Goal: Task Accomplishment & Management: Manage account settings

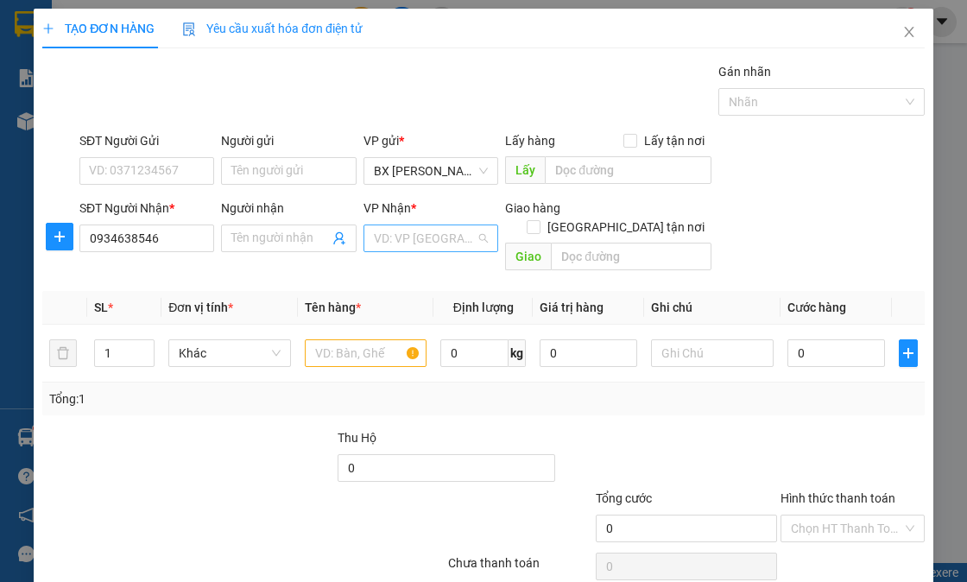
click at [384, 225] on input "search" at bounding box center [425, 238] width 102 height 26
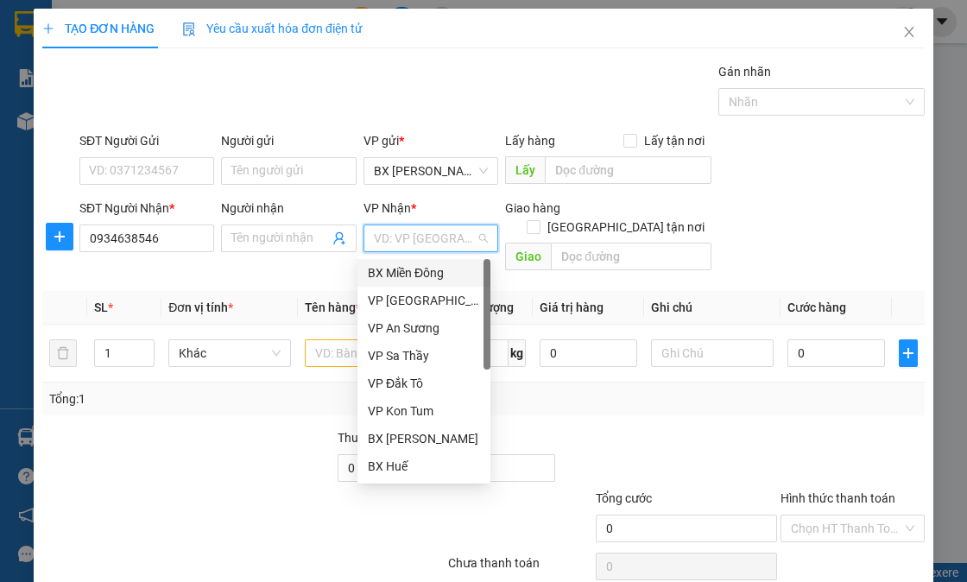
click at [406, 273] on div "BX Miền Đông" at bounding box center [424, 272] width 112 height 19
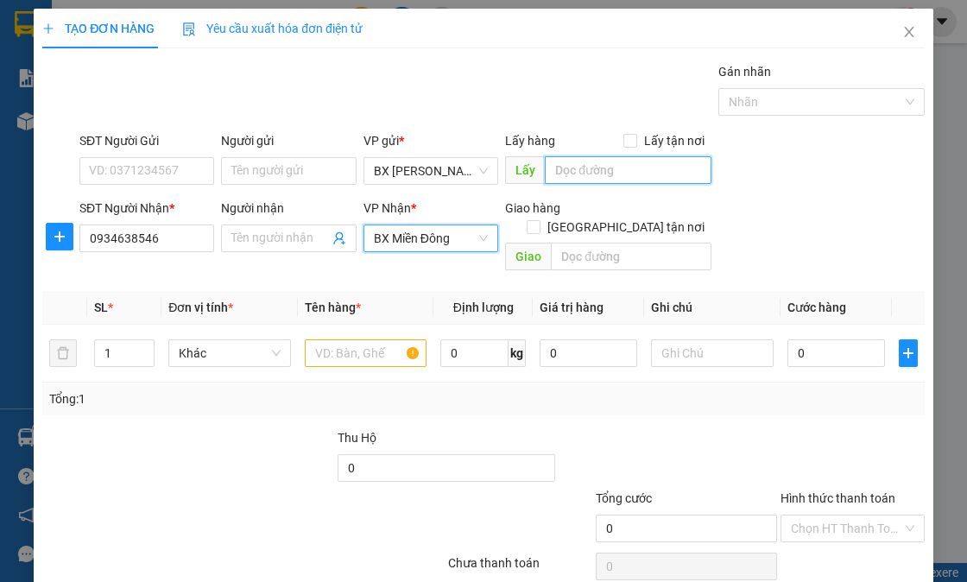
click at [580, 166] on input "text" at bounding box center [628, 170] width 167 height 28
type input "LY RAU"
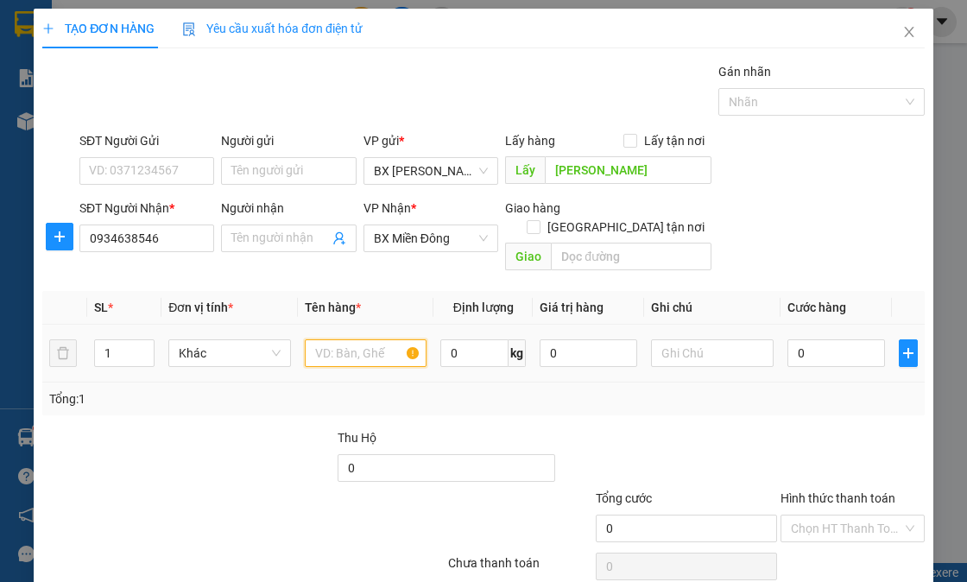
click at [340, 345] on input "text" at bounding box center [366, 353] width 123 height 28
type input "1TG"
click at [787, 339] on input "0" at bounding box center [836, 353] width 98 height 28
type input "5"
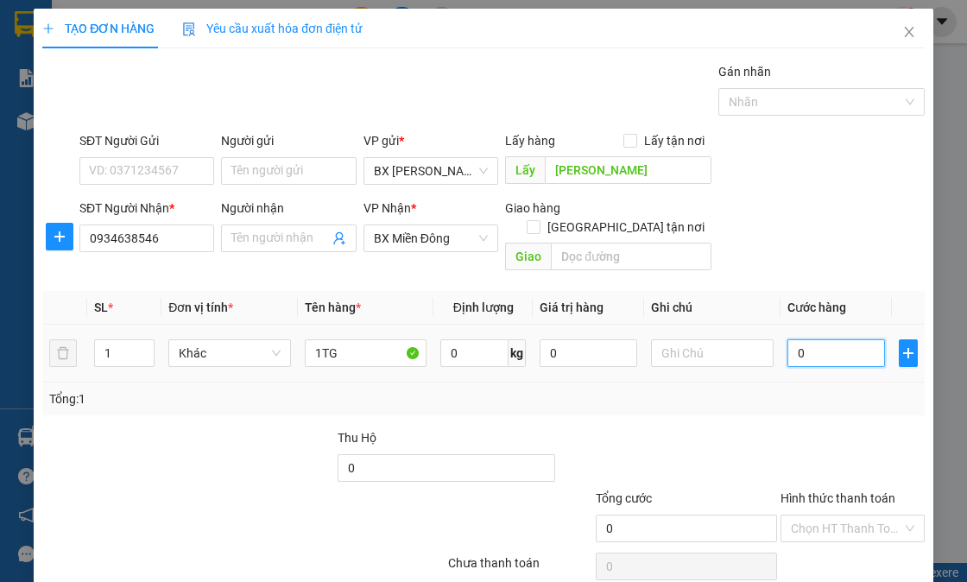
type input "5"
type input "50"
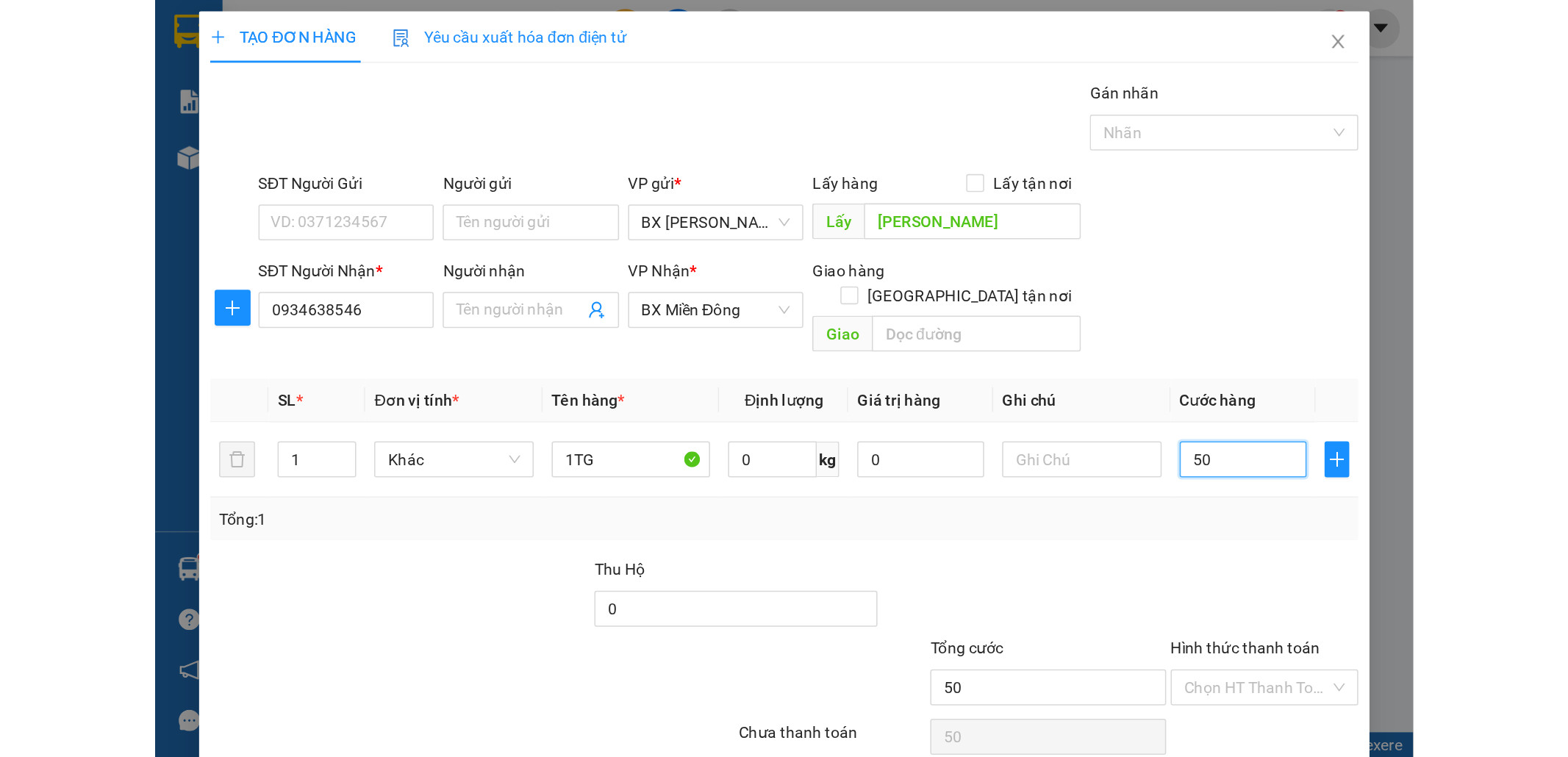
scroll to position [48, 0]
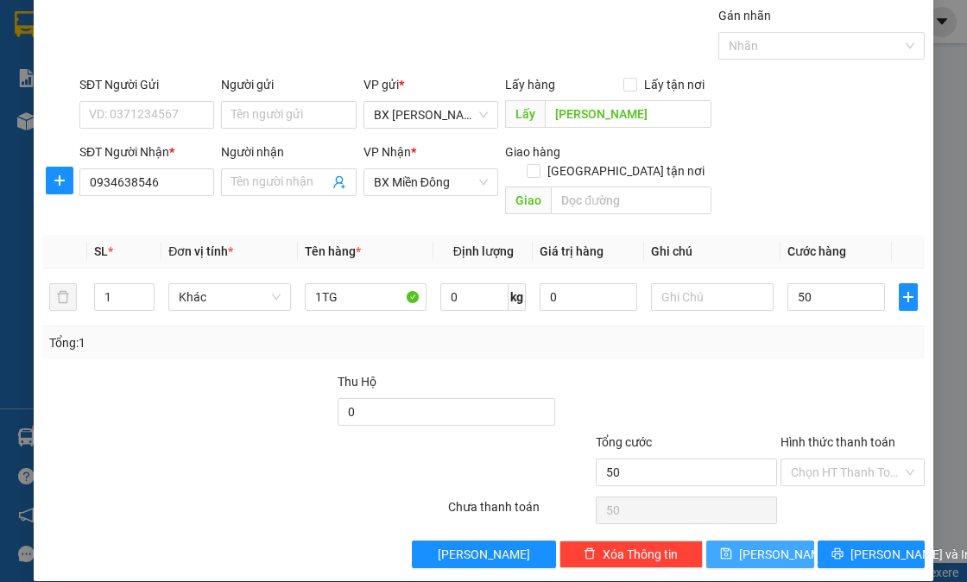
type input "50.000"
click at [732, 547] on icon "save" at bounding box center [726, 553] width 12 height 12
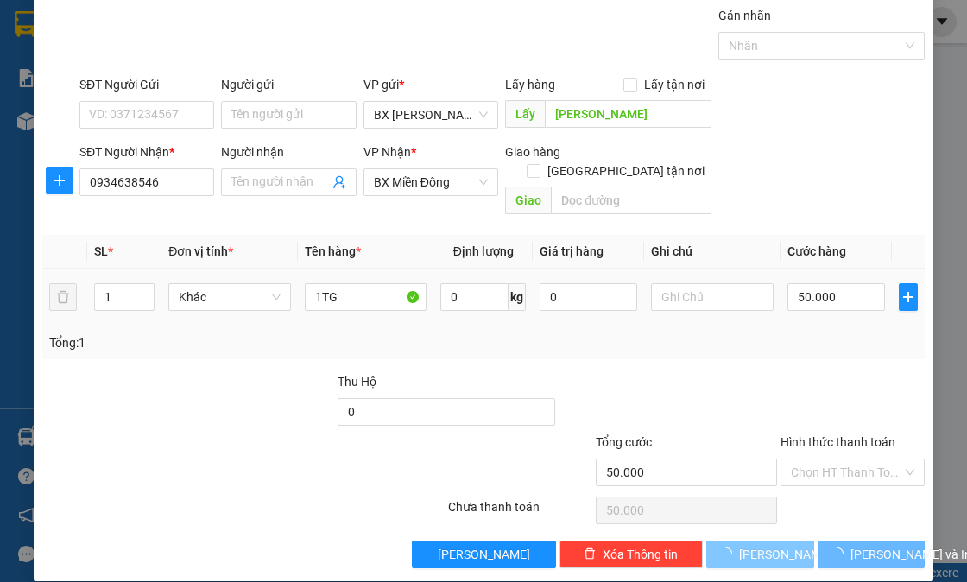
type input "0"
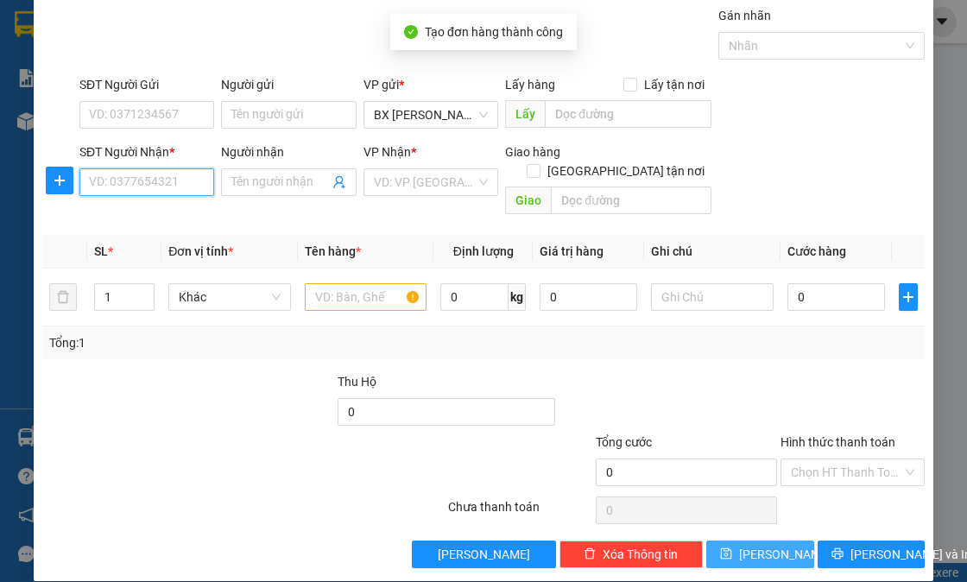
click at [165, 181] on input "SĐT Người Nhận *" at bounding box center [146, 182] width 135 height 28
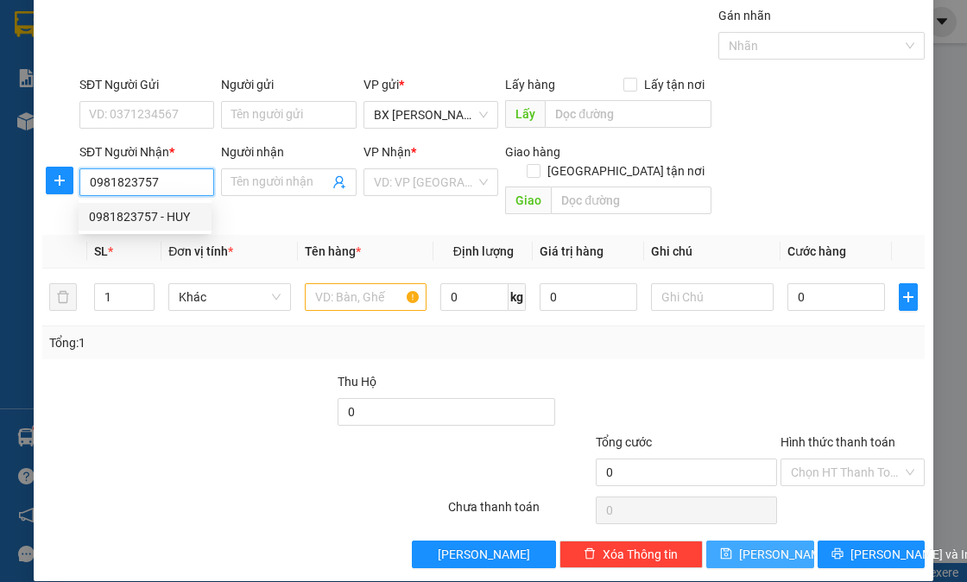
type input "0981823757"
click at [169, 186] on input "0981823757" at bounding box center [146, 182] width 135 height 28
click at [157, 209] on div "0981823757 - HUY" at bounding box center [145, 216] width 112 height 19
type input "HUY"
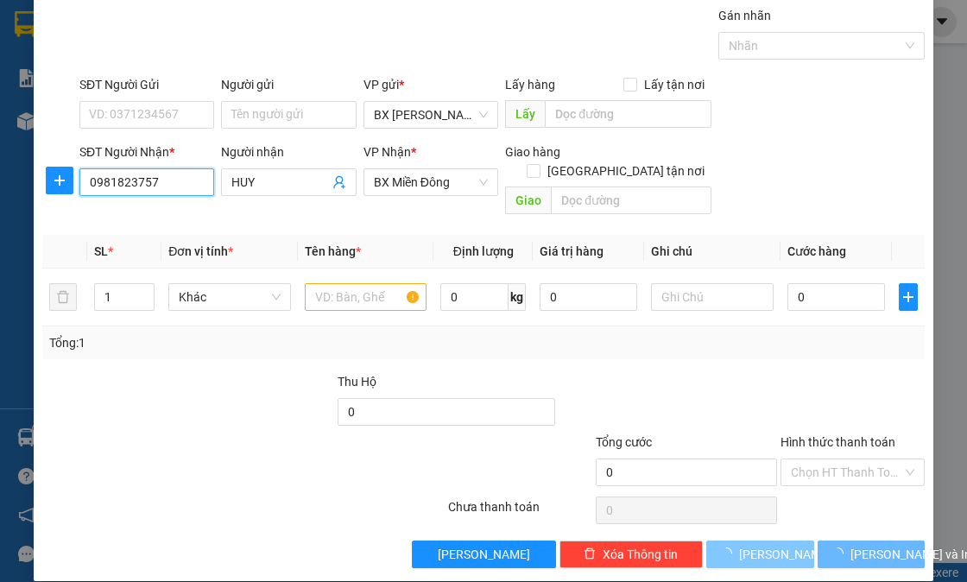
type input "50.000"
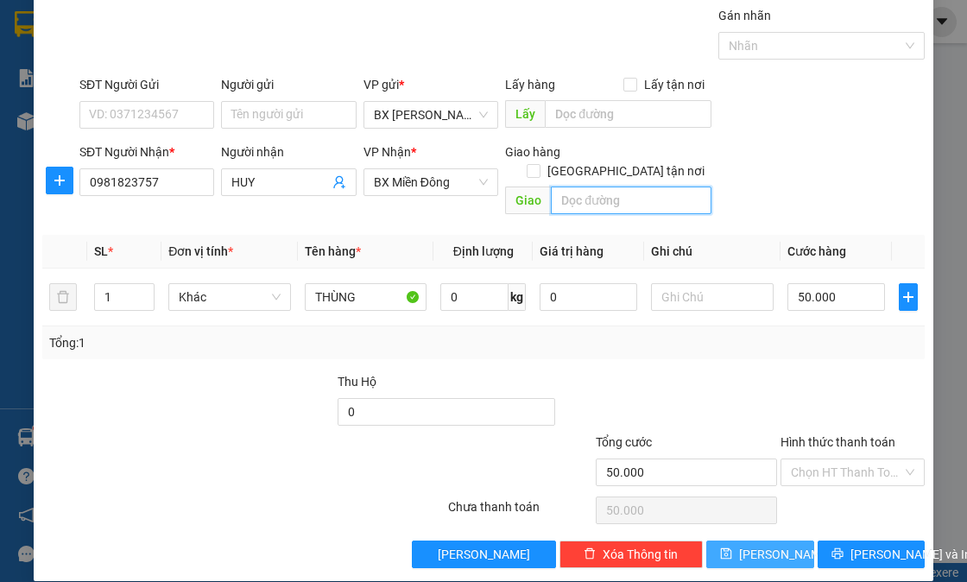
click at [611, 187] on input "text" at bounding box center [631, 200] width 161 height 28
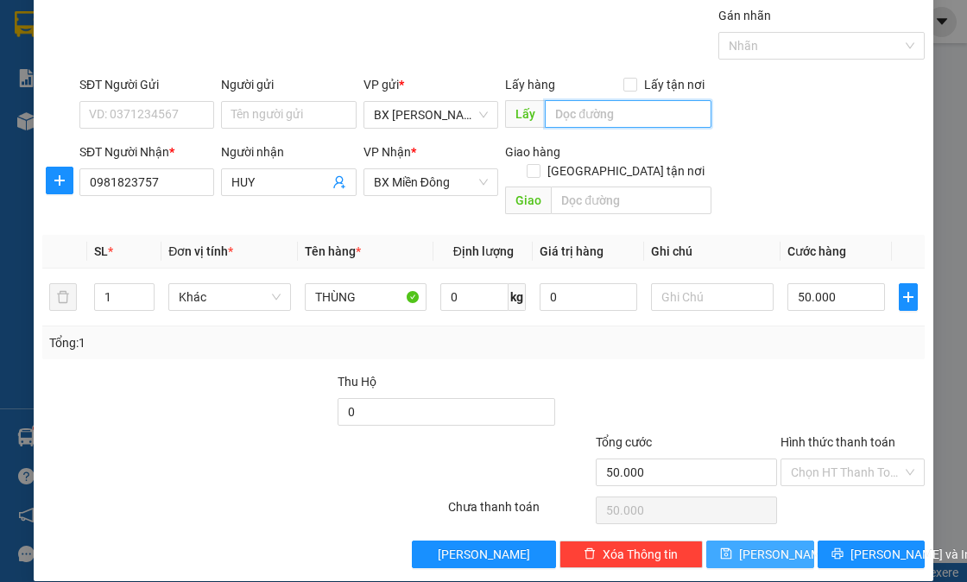
click at [581, 100] on input "text" at bounding box center [628, 114] width 167 height 28
paste input "LY RAU"
type input "LY RAU"
click at [732, 547] on icon "save" at bounding box center [726, 553] width 12 height 12
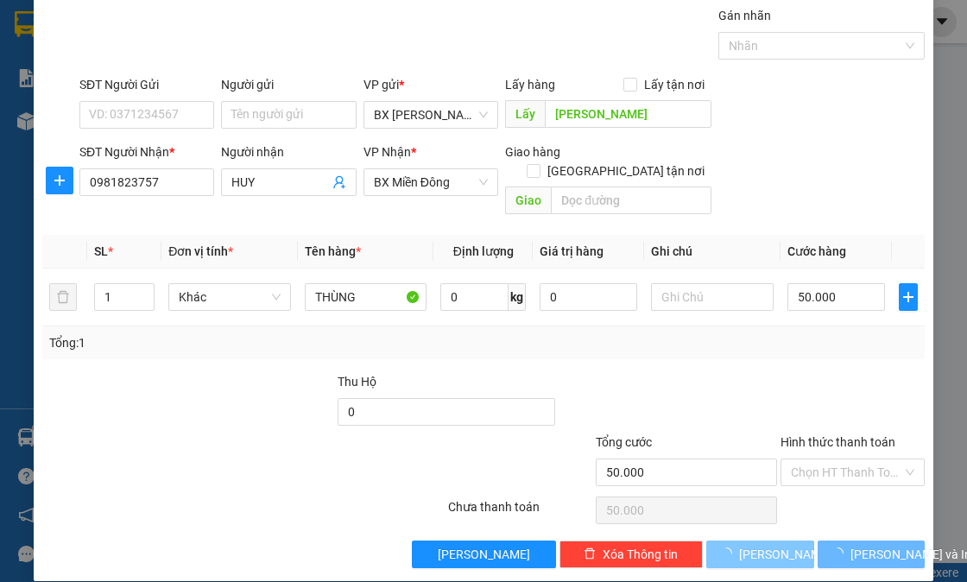
type input "0"
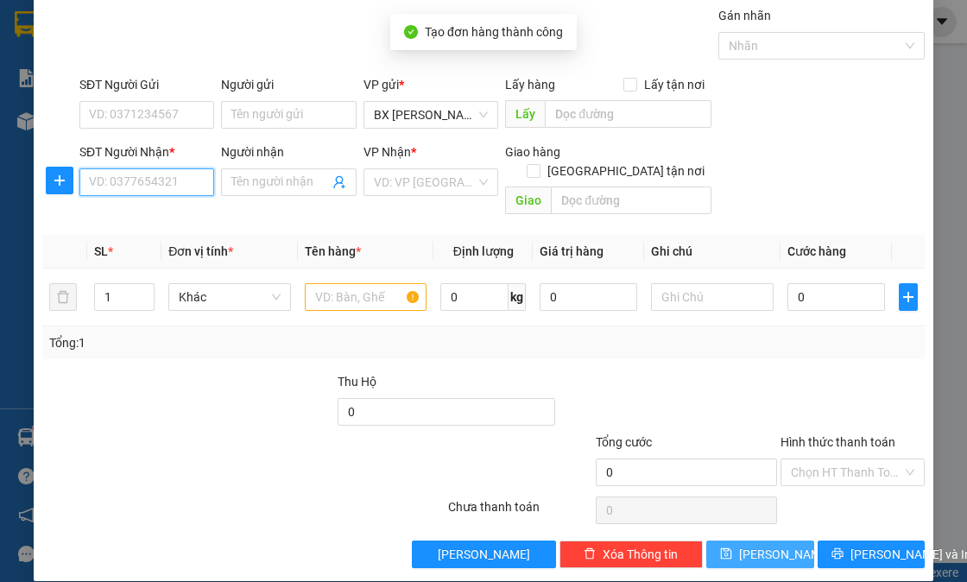
click at [130, 174] on input "SĐT Người Nhận *" at bounding box center [146, 182] width 135 height 28
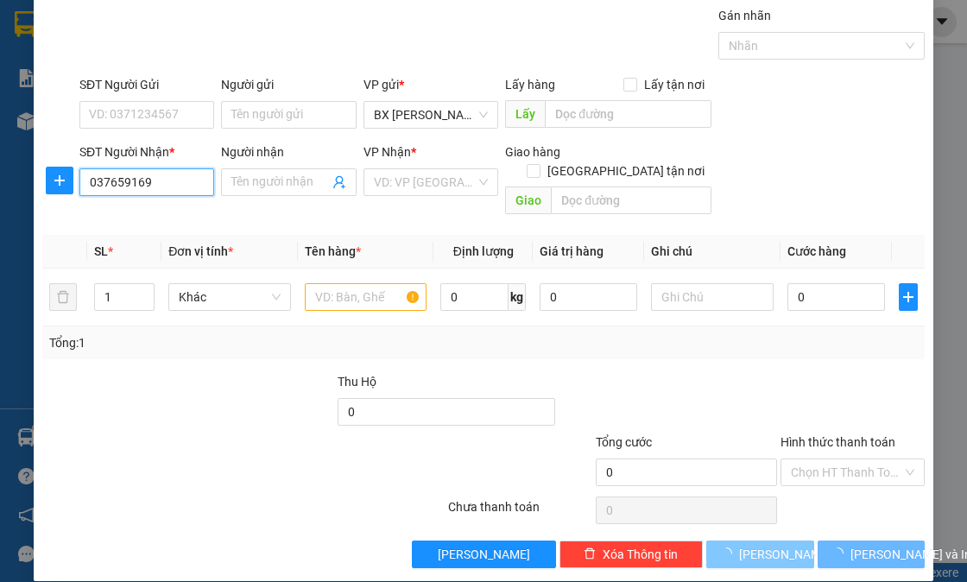
type input "0376591690"
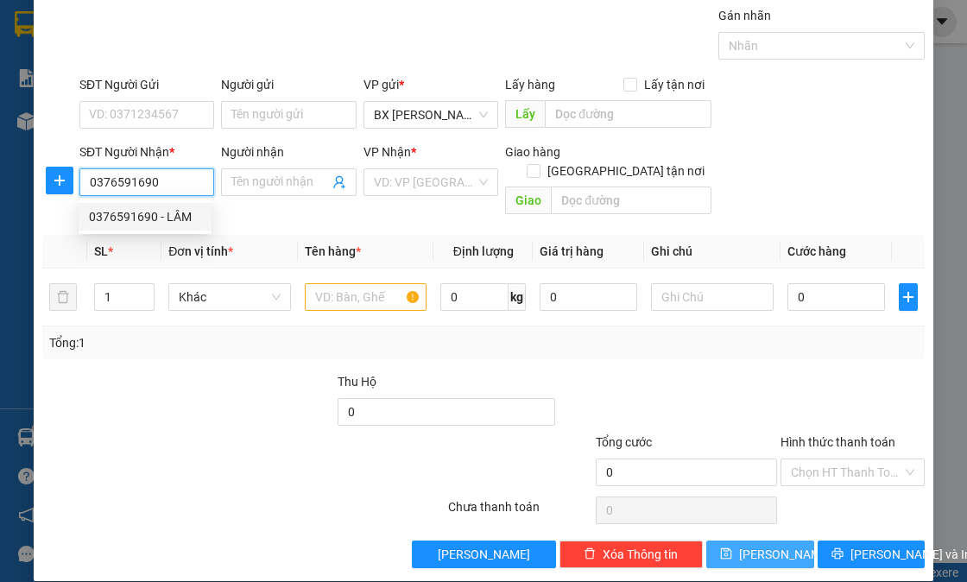
drag, startPoint x: 142, startPoint y: 212, endPoint x: 265, endPoint y: 231, distance: 123.9
click at [142, 213] on div "0376591690 - LÂM" at bounding box center [145, 216] width 112 height 19
type input "LÂM"
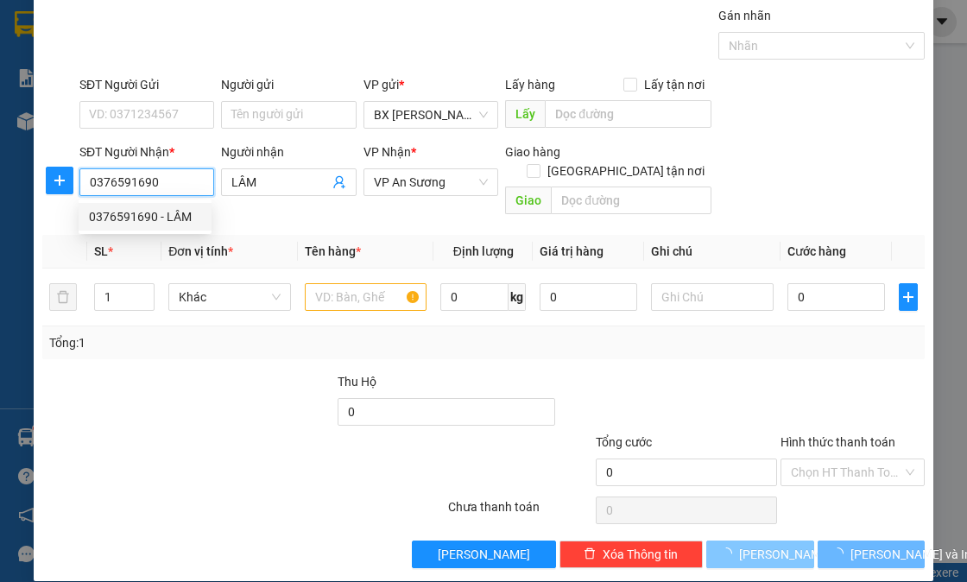
type input "280.000"
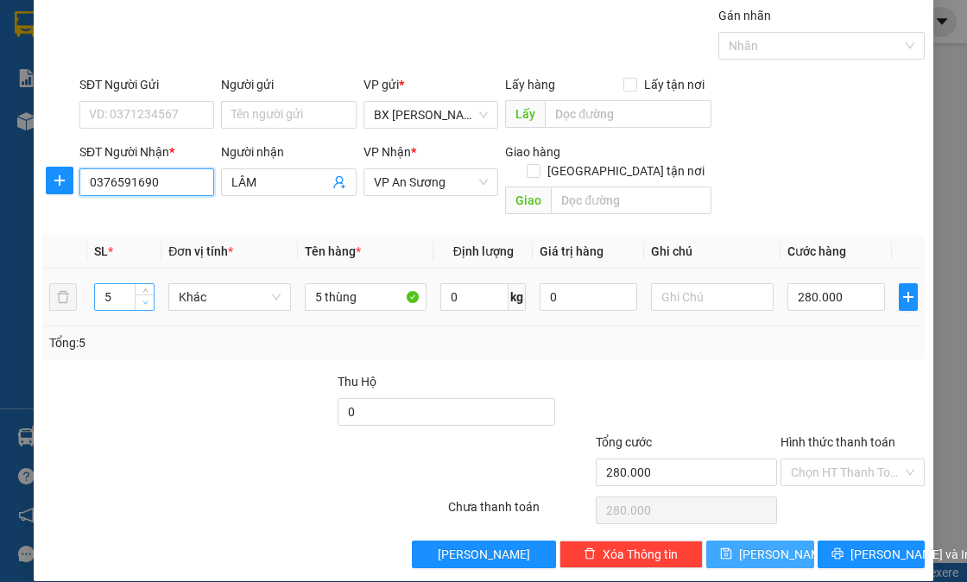
type input "0376591690"
type input "4"
click at [145, 294] on span "Decrease Value" at bounding box center [144, 302] width 19 height 16
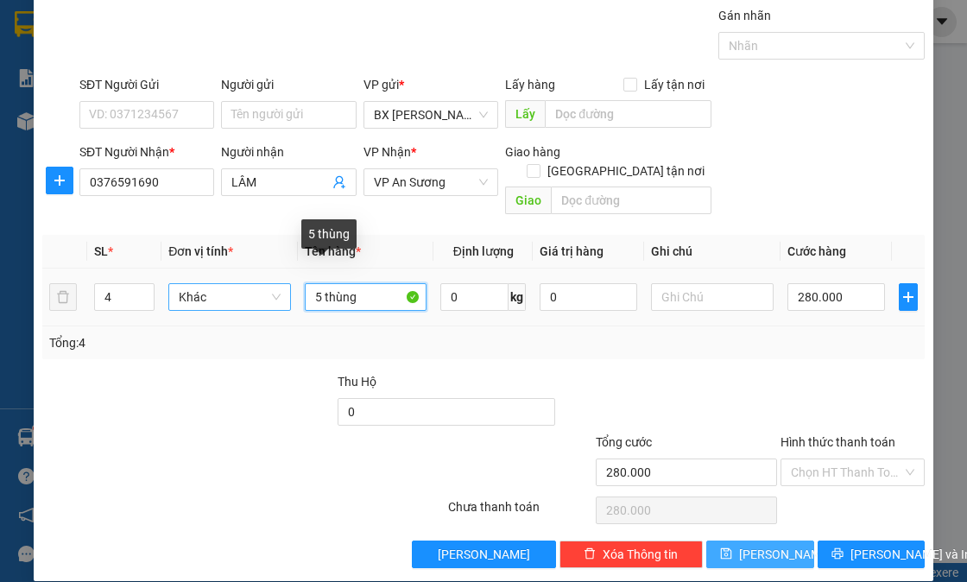
drag, startPoint x: 317, startPoint y: 281, endPoint x: 218, endPoint y: 264, distance: 99.8
click at [218, 269] on tr "4 Khác 5 thùng 0 kg 0 280.000" at bounding box center [483, 298] width 882 height 58
type input "4 thùng"
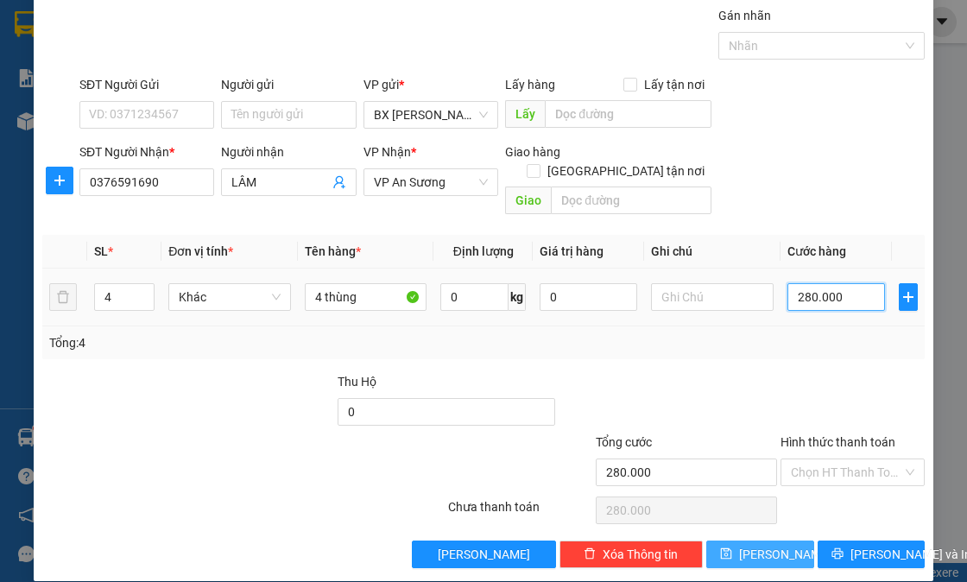
click at [849, 283] on input "280.000" at bounding box center [836, 297] width 98 height 28
type input "2"
type input "22"
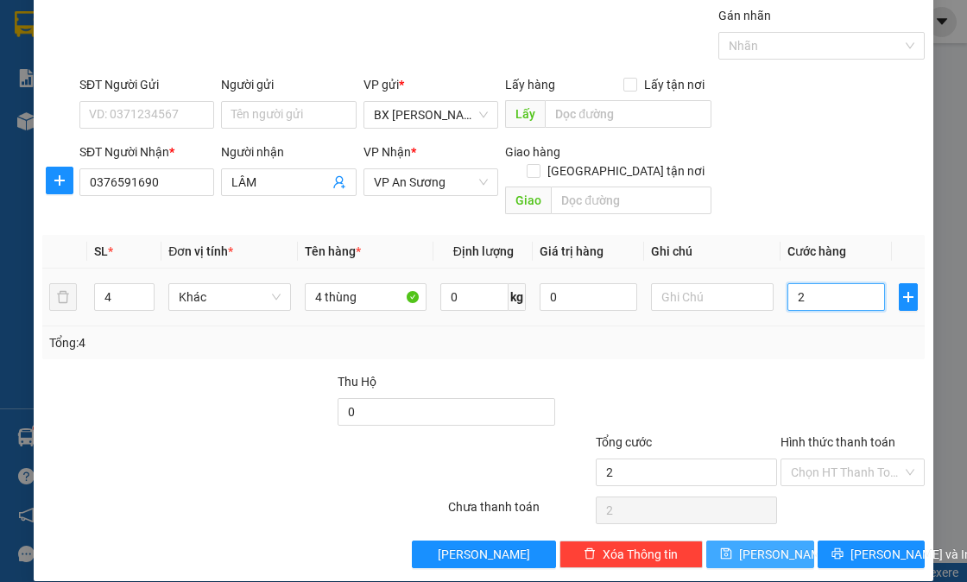
type input "22"
type input "220"
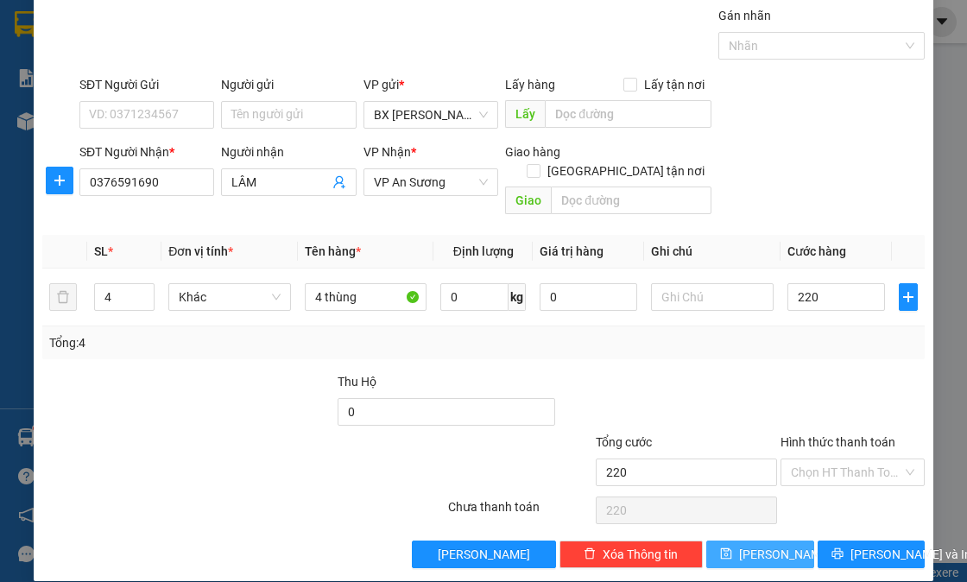
type input "220.000"
click at [753, 540] on button "Lưu" at bounding box center [759, 554] width 107 height 28
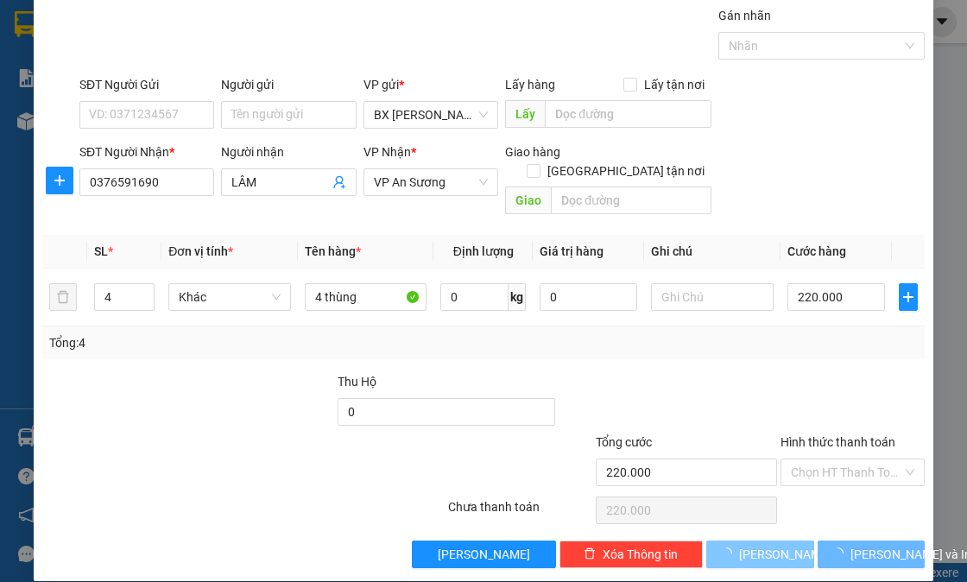
type input "0"
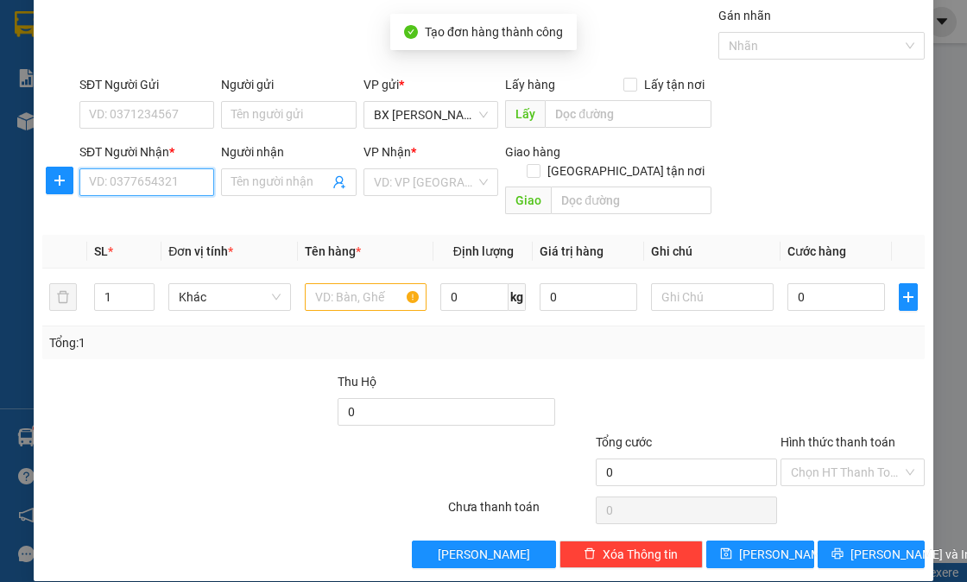
click at [127, 177] on input "SĐT Người Nhận *" at bounding box center [146, 182] width 135 height 28
type input "0394135180"
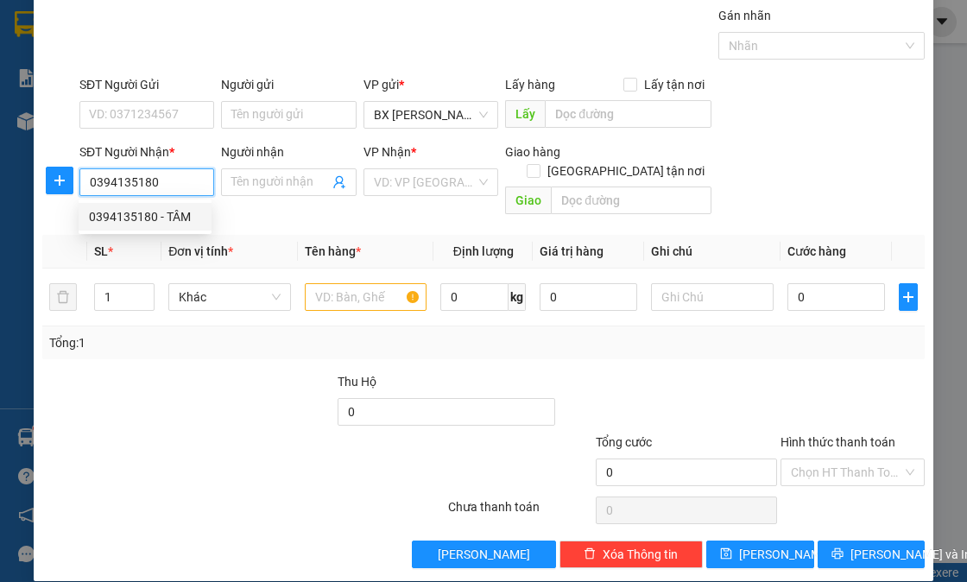
click at [164, 223] on div "0394135180 - TÂM" at bounding box center [145, 216] width 112 height 19
type input "TÂM"
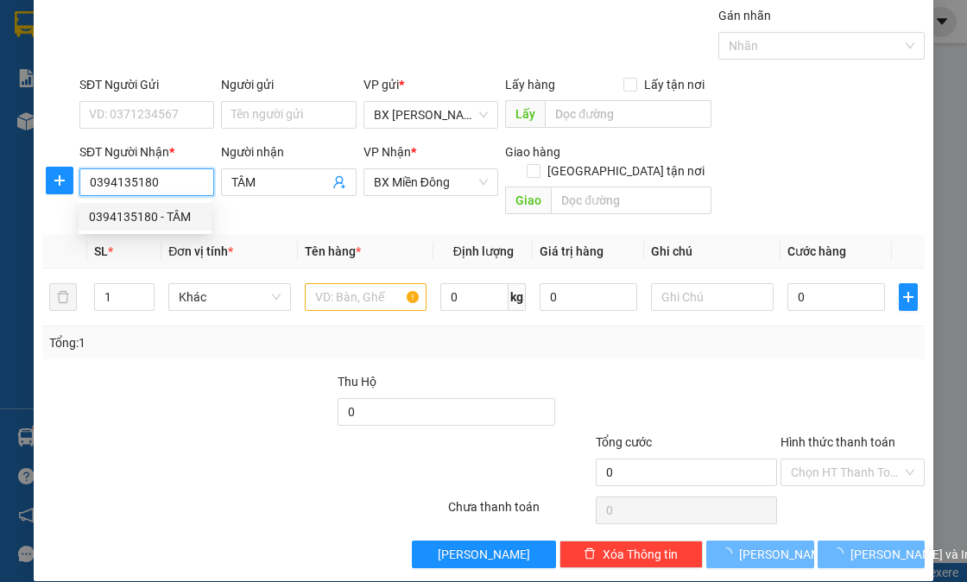
type input "230.000"
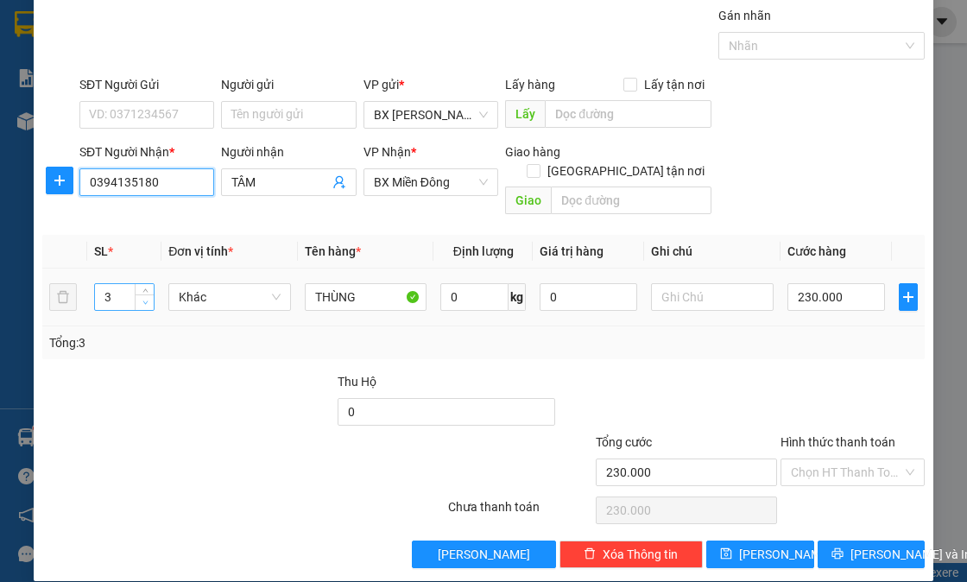
type input "0394135180"
type input "2"
click at [143, 300] on icon "down" at bounding box center [145, 303] width 6 height 6
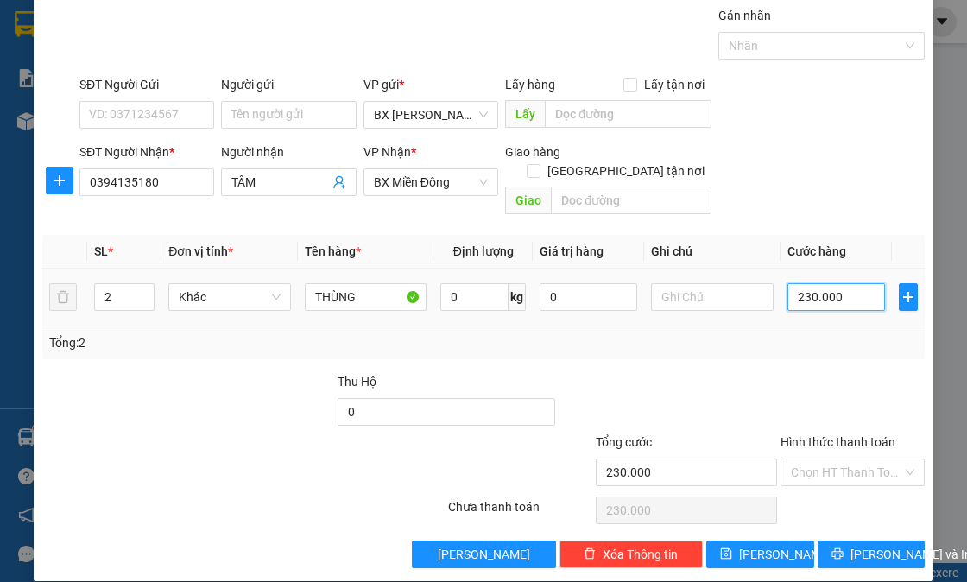
click at [822, 283] on input "230.000" at bounding box center [836, 297] width 98 height 28
type input "1"
type input "15"
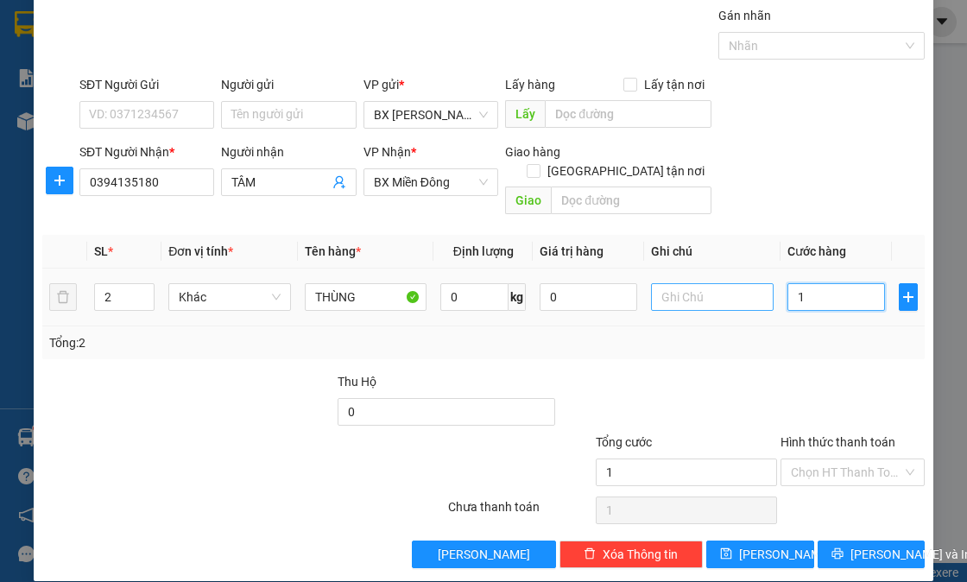
type input "15"
type input "150"
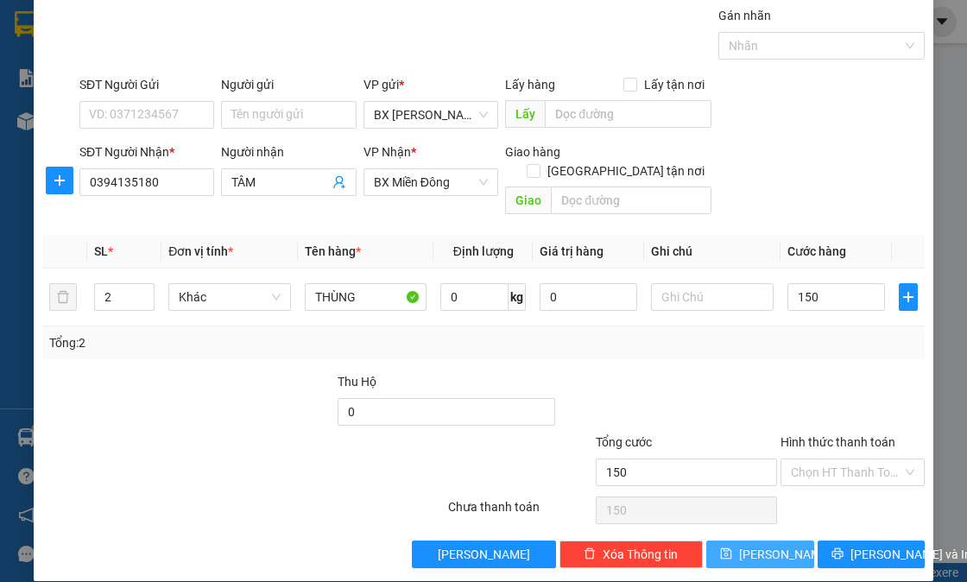
type input "150.000"
click at [774, 540] on button "Lưu" at bounding box center [759, 554] width 107 height 28
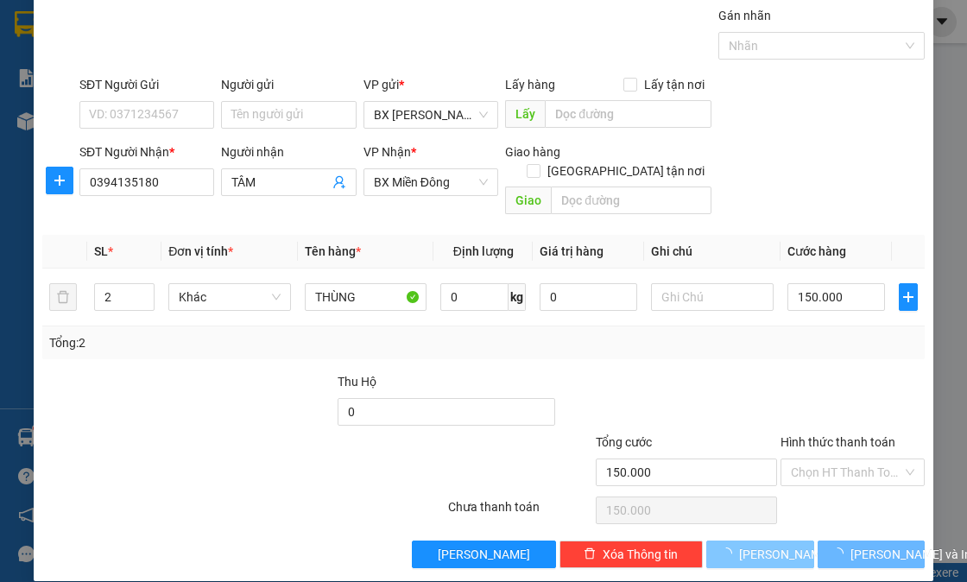
type input "0"
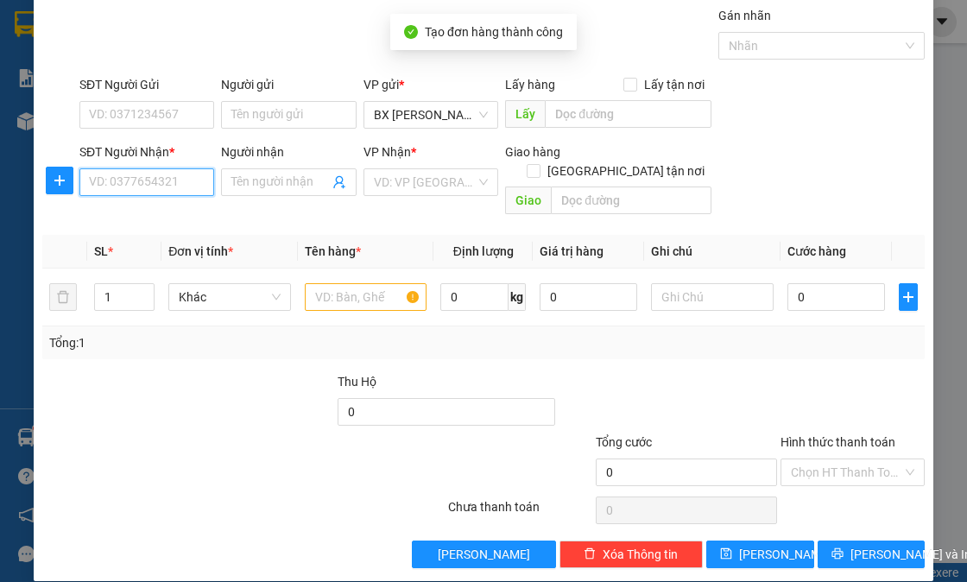
click at [186, 178] on input "SĐT Người Nhận *" at bounding box center [146, 182] width 135 height 28
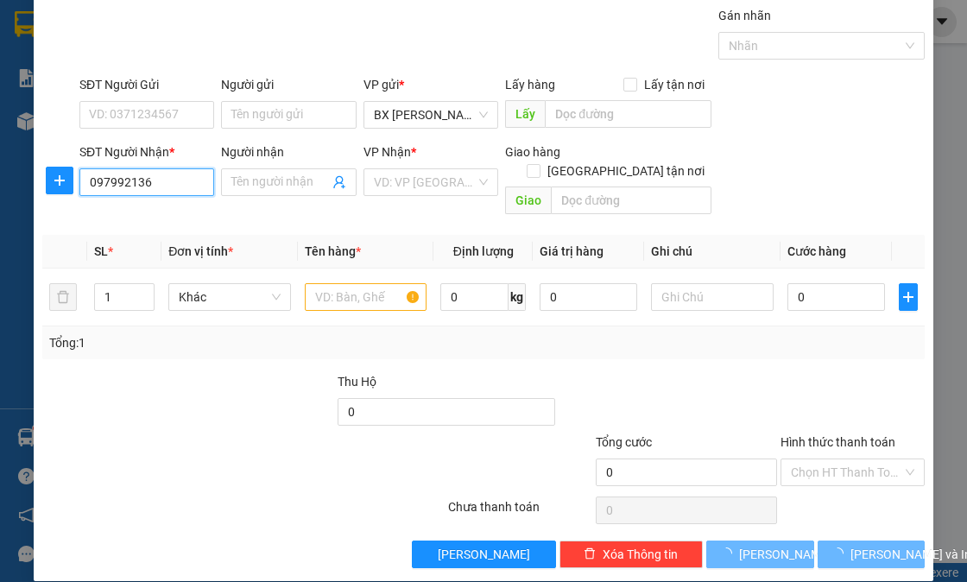
type input "0979921361"
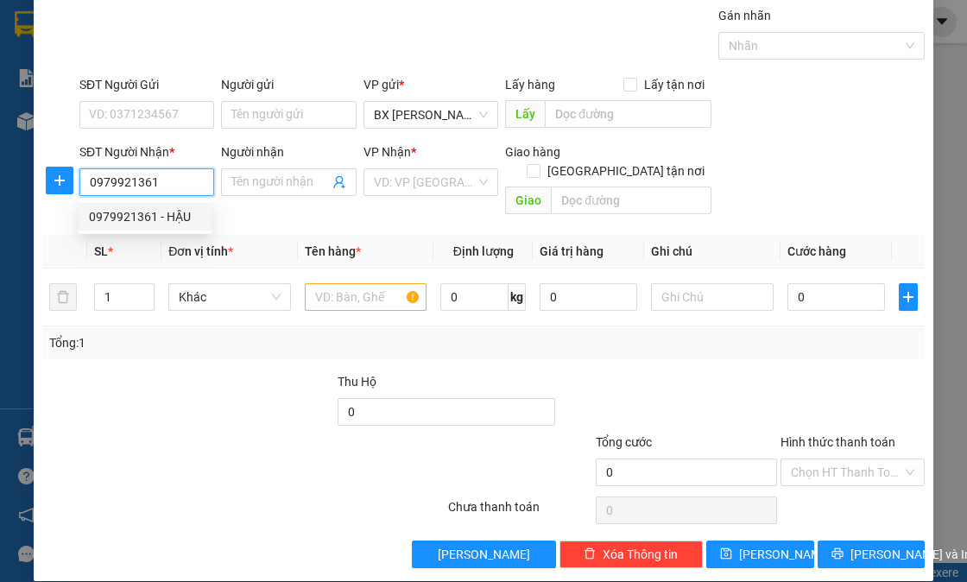
click at [161, 204] on div "0979921361 - HẬU" at bounding box center [145, 217] width 133 height 28
type input "HẬU"
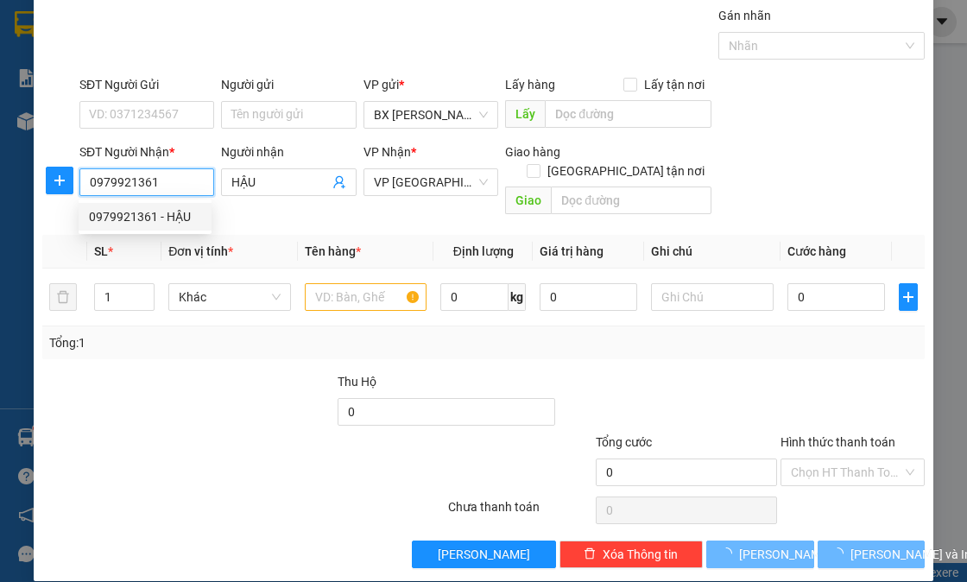
type input "40.000"
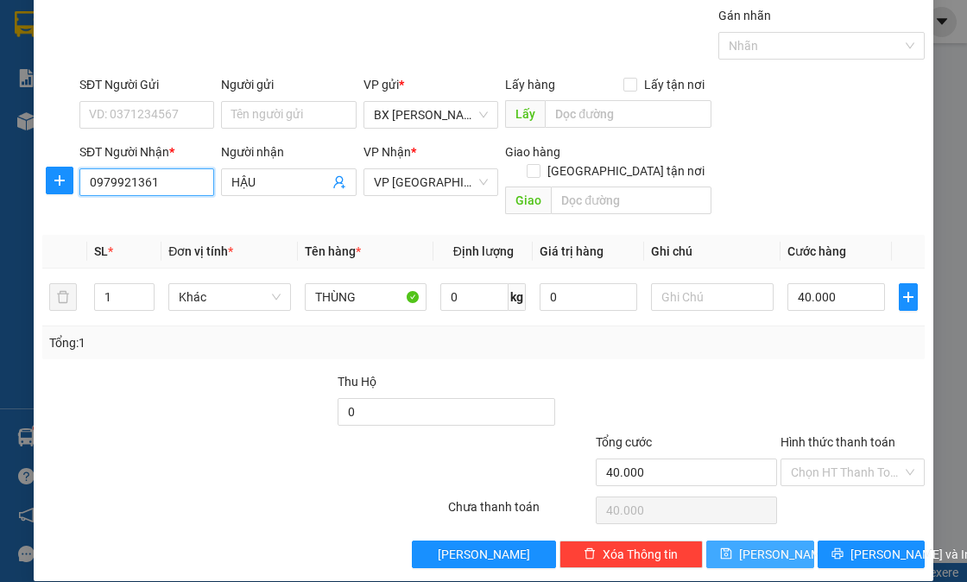
type input "0979921361"
click at [741, 540] on button "Lưu" at bounding box center [759, 554] width 107 height 28
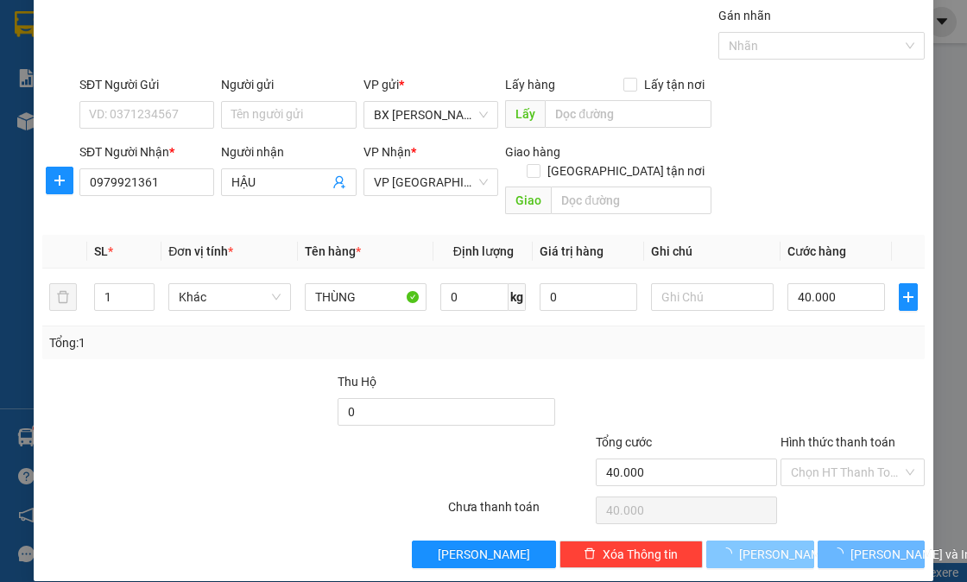
type input "0"
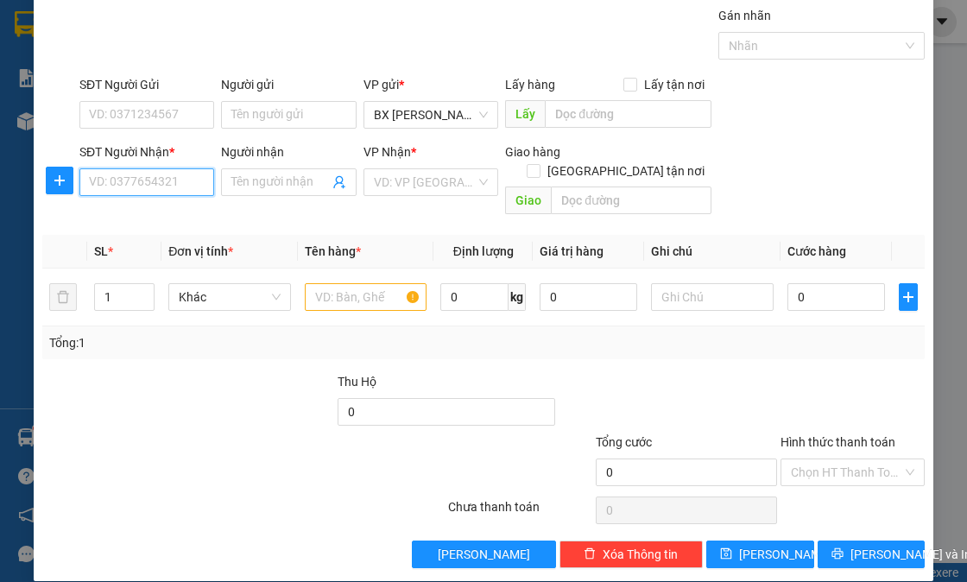
click at [148, 171] on input "SĐT Người Nhận *" at bounding box center [146, 182] width 135 height 28
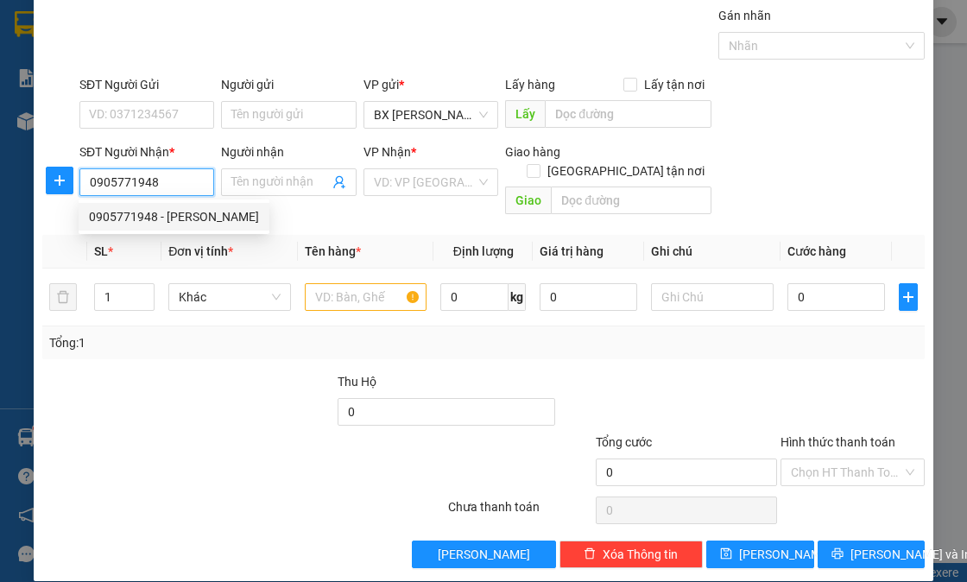
type input "0905771948"
click at [155, 233] on div "0905771948 0905771948 - THỊ TUẤN" at bounding box center [174, 216] width 191 height 35
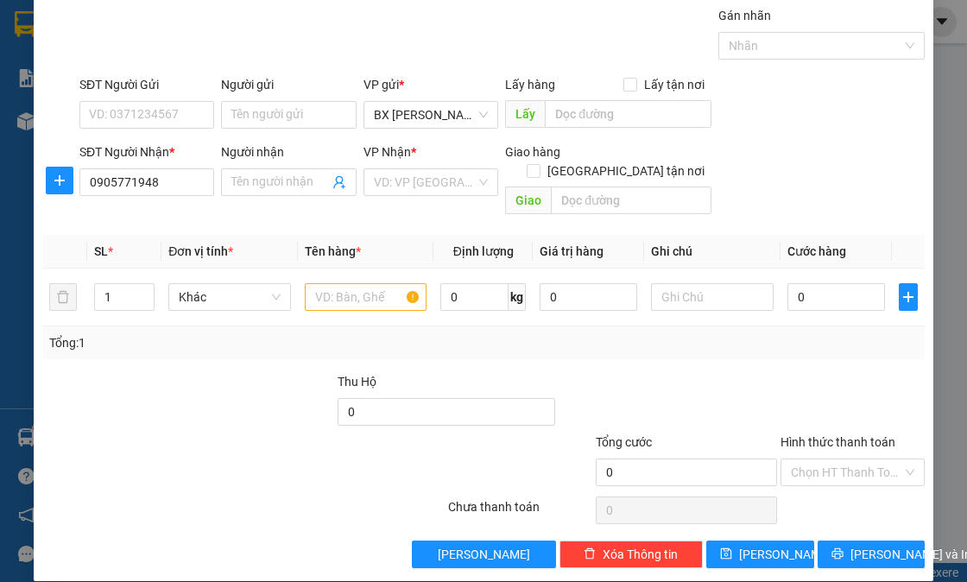
click at [161, 235] on th "Đơn vị tính *" at bounding box center [229, 252] width 136 height 34
click at [173, 190] on input "0905771948" at bounding box center [146, 182] width 135 height 28
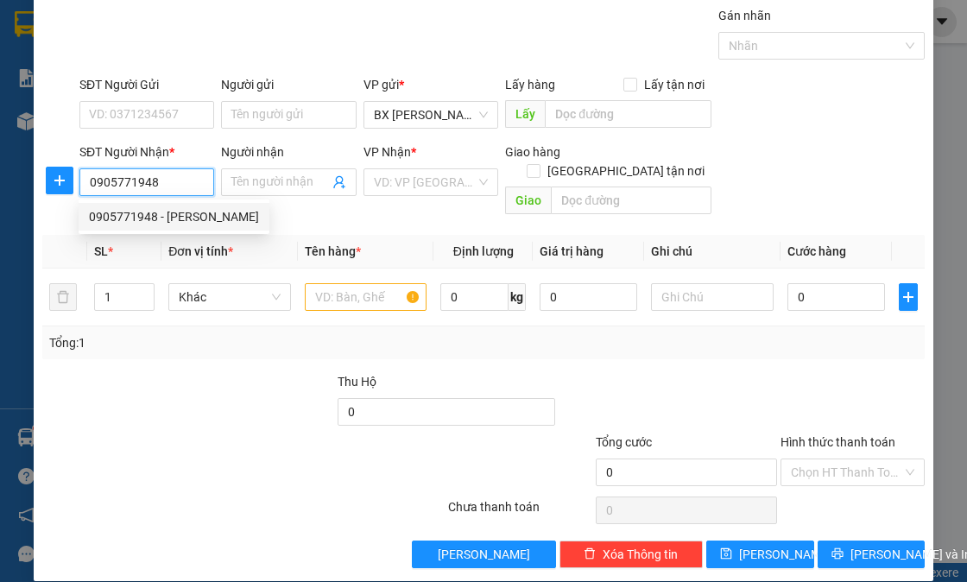
click at [167, 218] on div "0905771948 - THỊ TUẤN" at bounding box center [174, 216] width 170 height 19
type input "THỊ TUẤN"
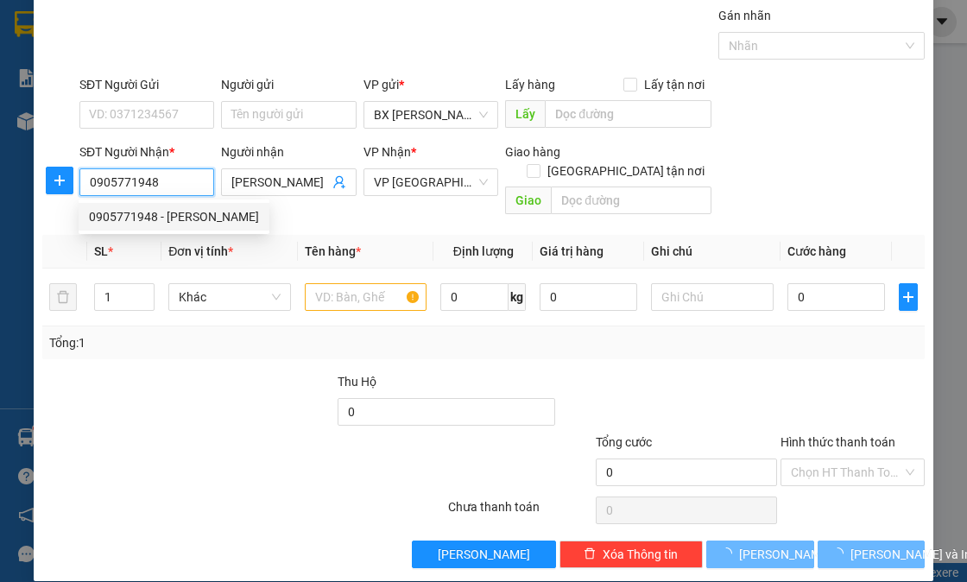
type input "40.000"
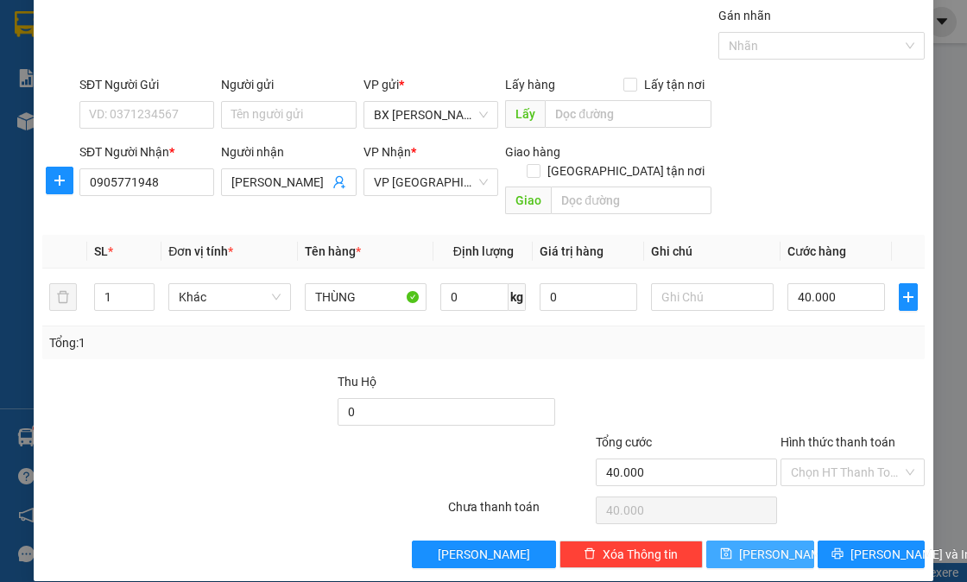
click at [727, 540] on button "Lưu" at bounding box center [759, 554] width 107 height 28
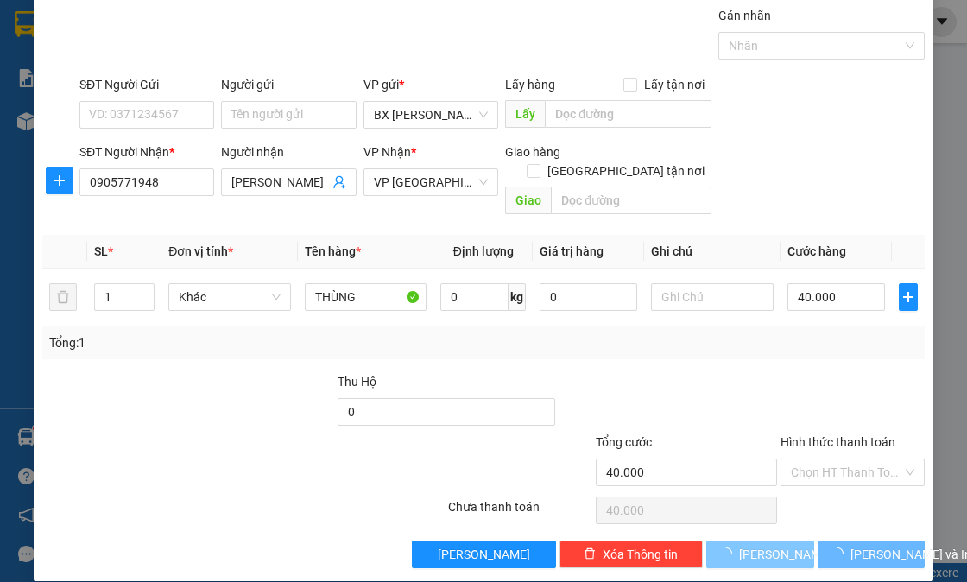
type input "0"
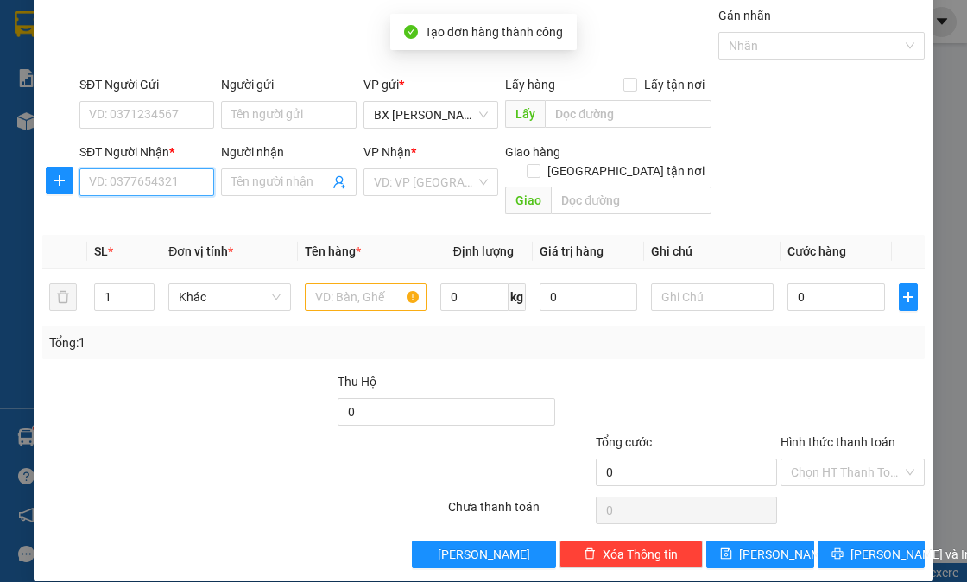
click at [123, 191] on input "SĐT Người Nhận *" at bounding box center [146, 182] width 135 height 28
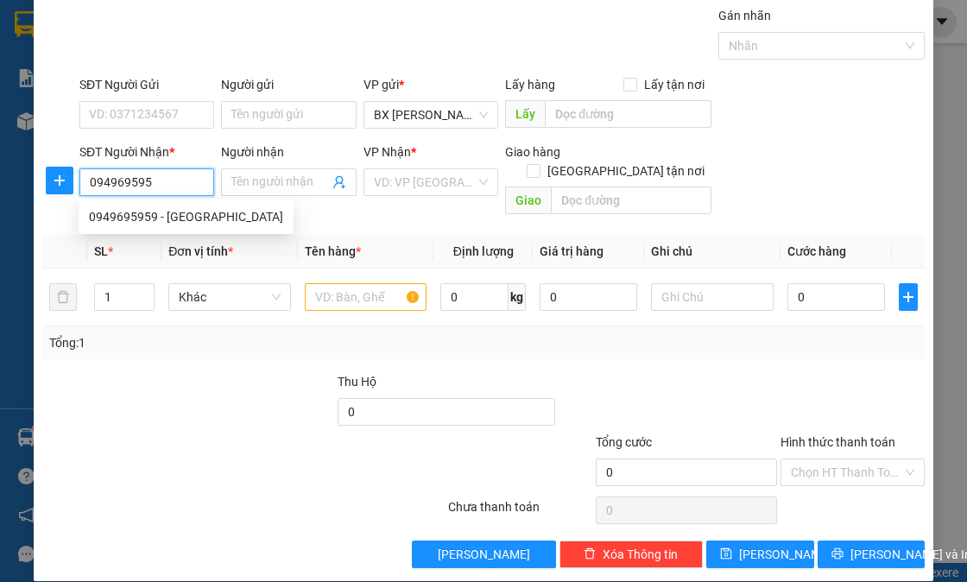
type input "0949695959"
click at [132, 207] on div "0949695959 - TÚ ANH" at bounding box center [186, 216] width 194 height 19
type input "TÚ ANH"
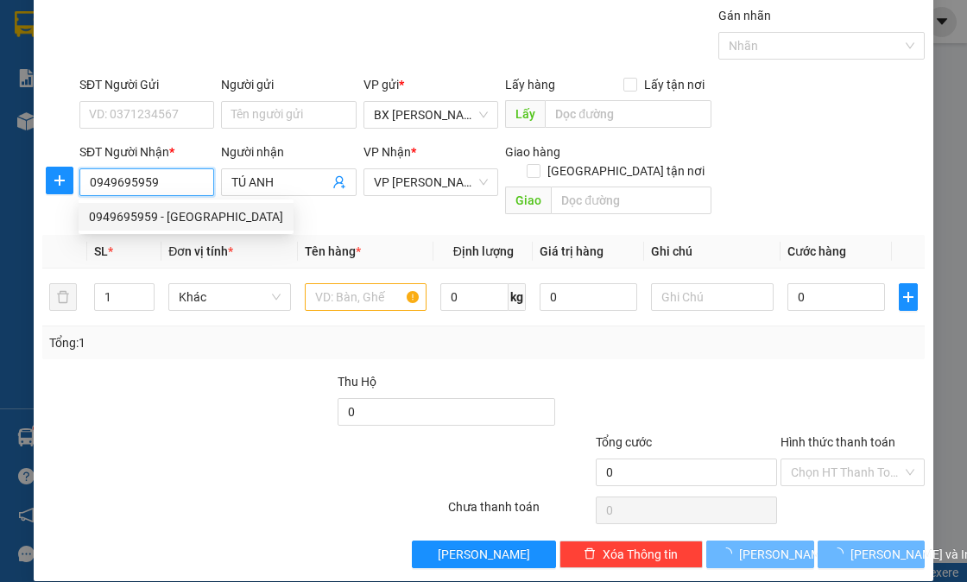
type input "170.000"
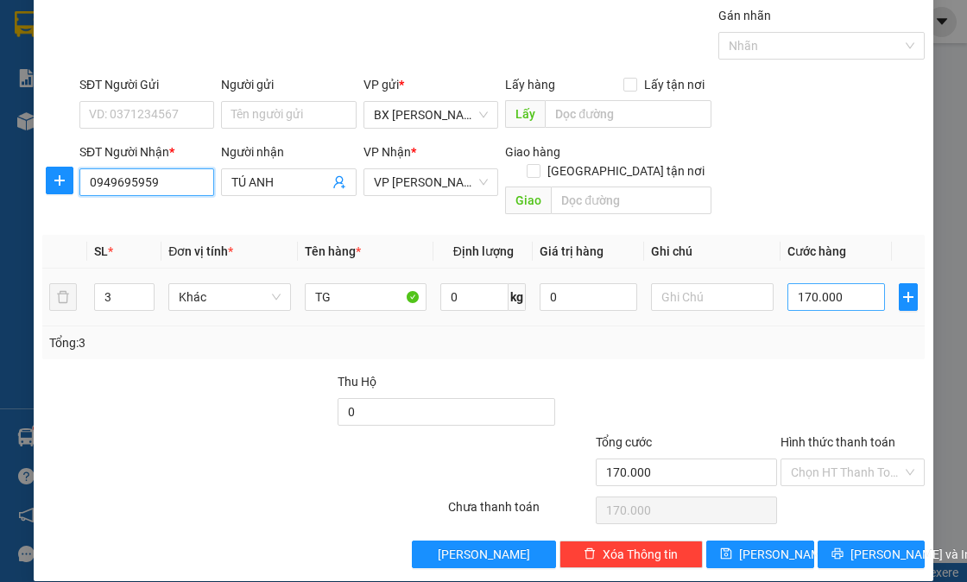
type input "0949695959"
click at [844, 283] on input "170.000" at bounding box center [836, 297] width 98 height 28
type input "5"
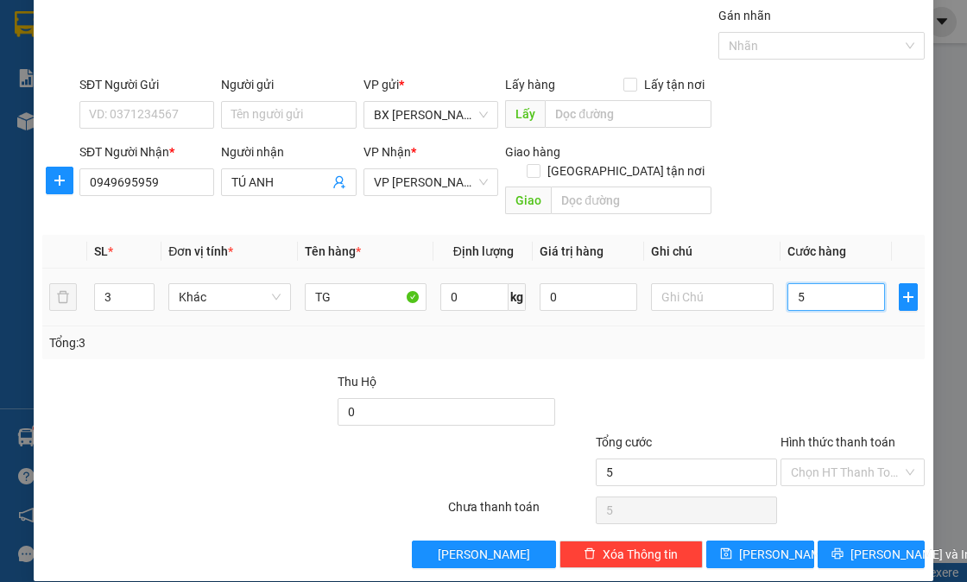
type input "50"
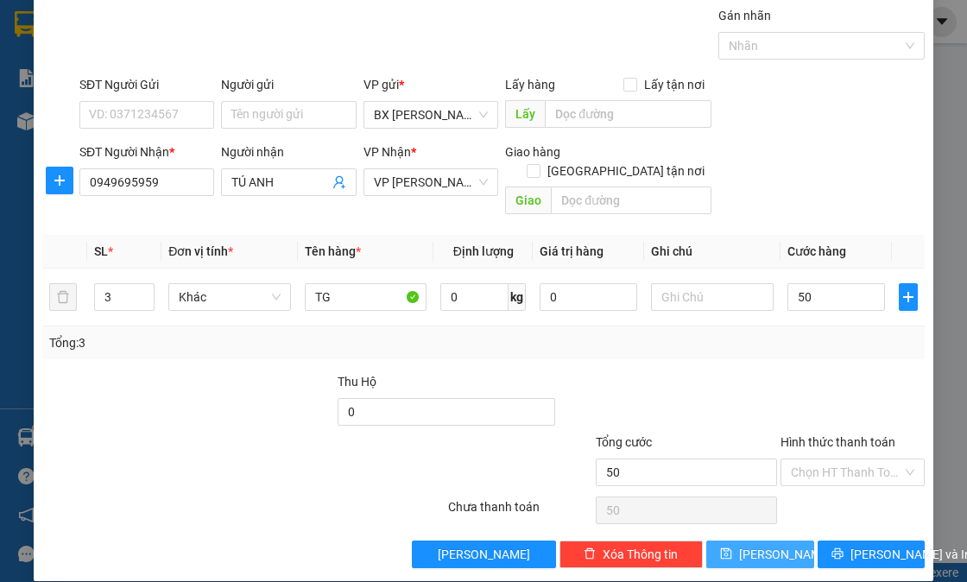
type input "50.000"
click at [767, 546] on button "Lưu" at bounding box center [759, 554] width 107 height 28
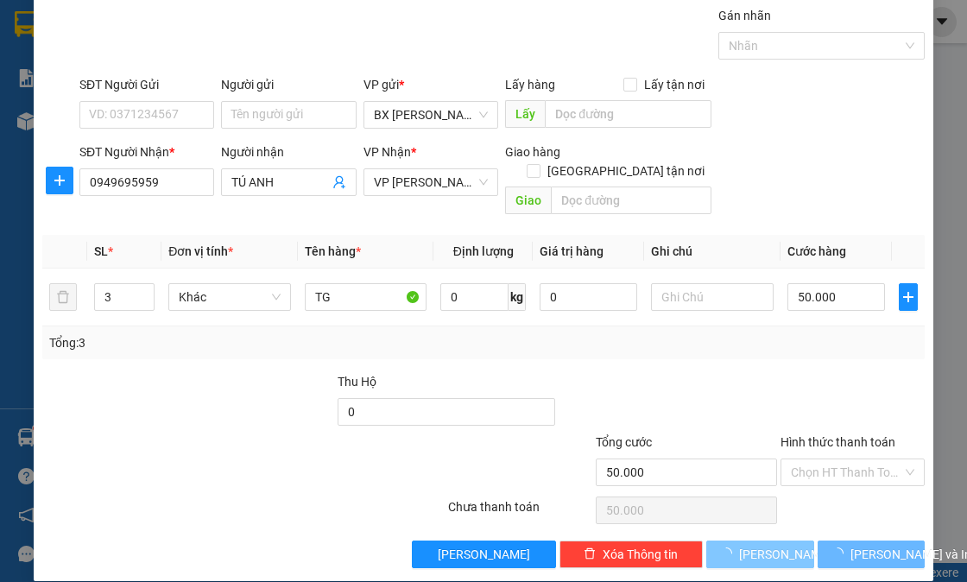
type input "0"
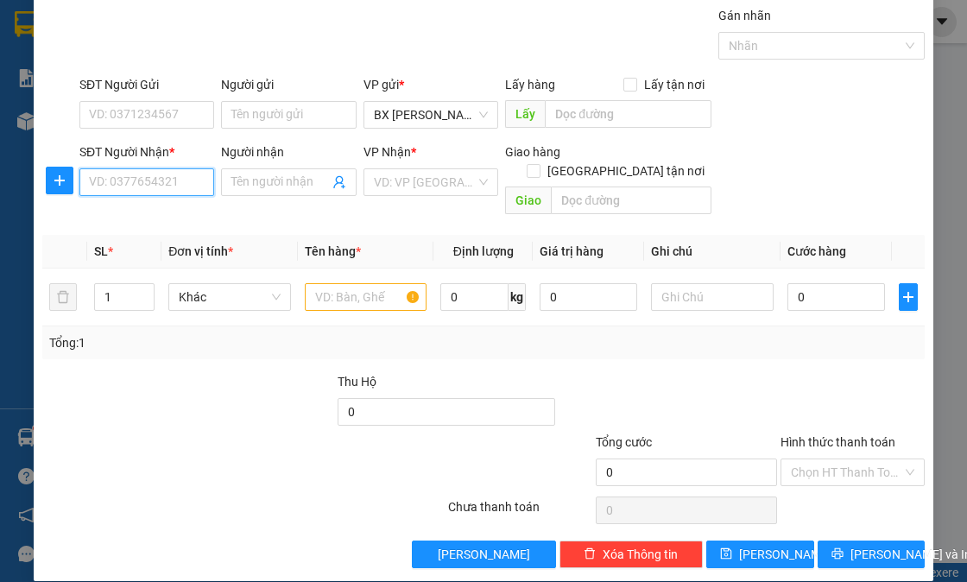
click at [142, 174] on input "SĐT Người Nhận *" at bounding box center [146, 182] width 135 height 28
type input "0981227927"
click at [160, 217] on div "0981227927 - CHÂU" at bounding box center [145, 216] width 112 height 19
type input "CHÂU"
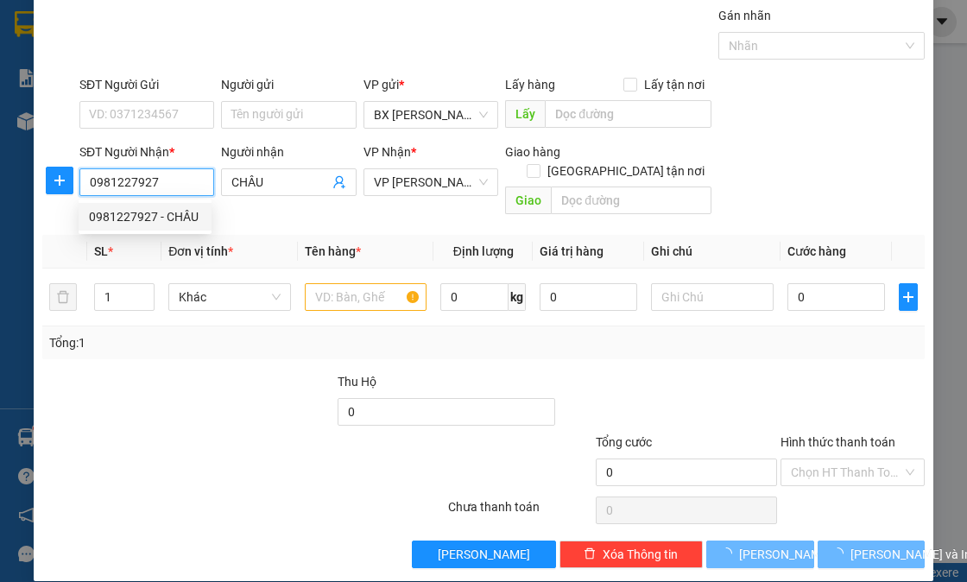
type input "50.000"
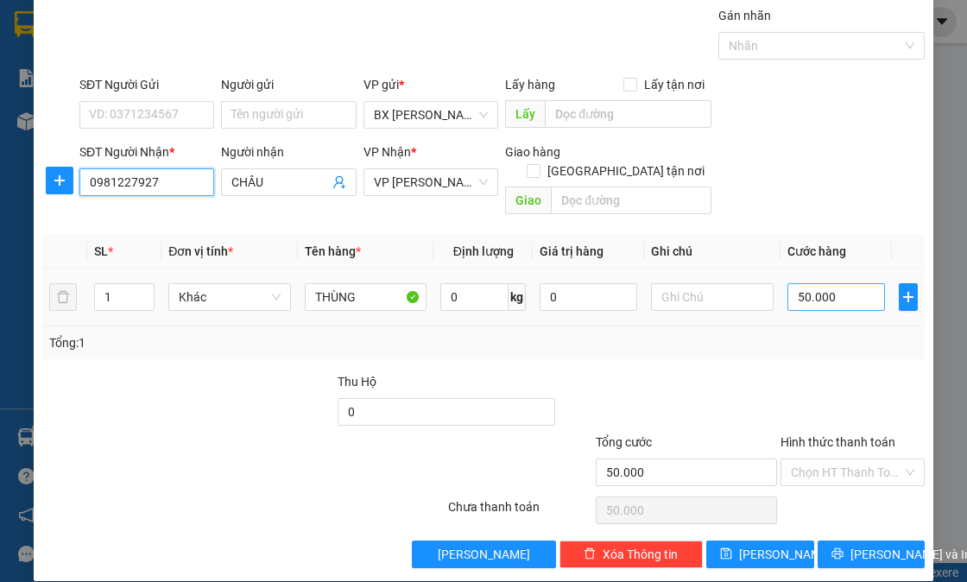
type input "0981227927"
click at [825, 283] on input "50.000" at bounding box center [836, 297] width 98 height 28
type input "3"
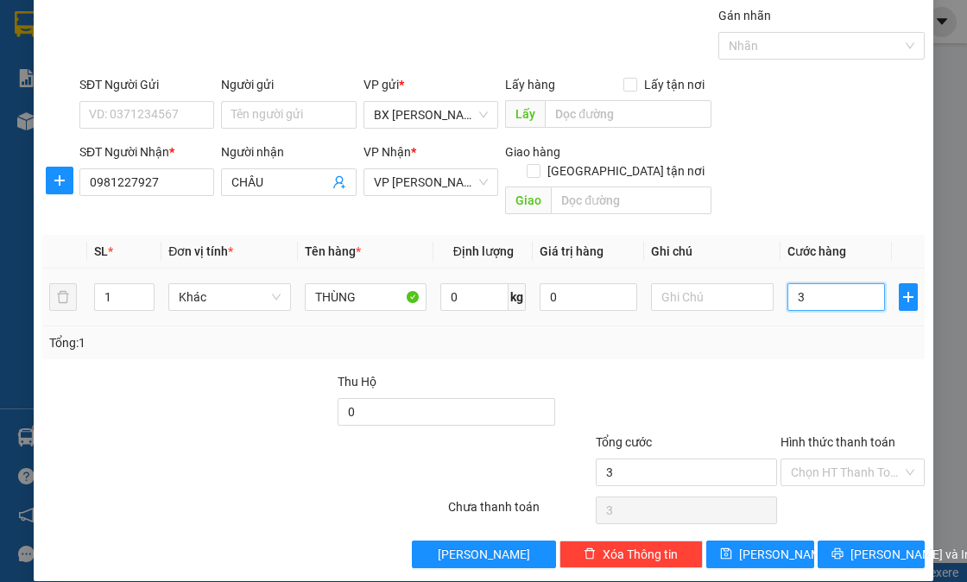
type input "30"
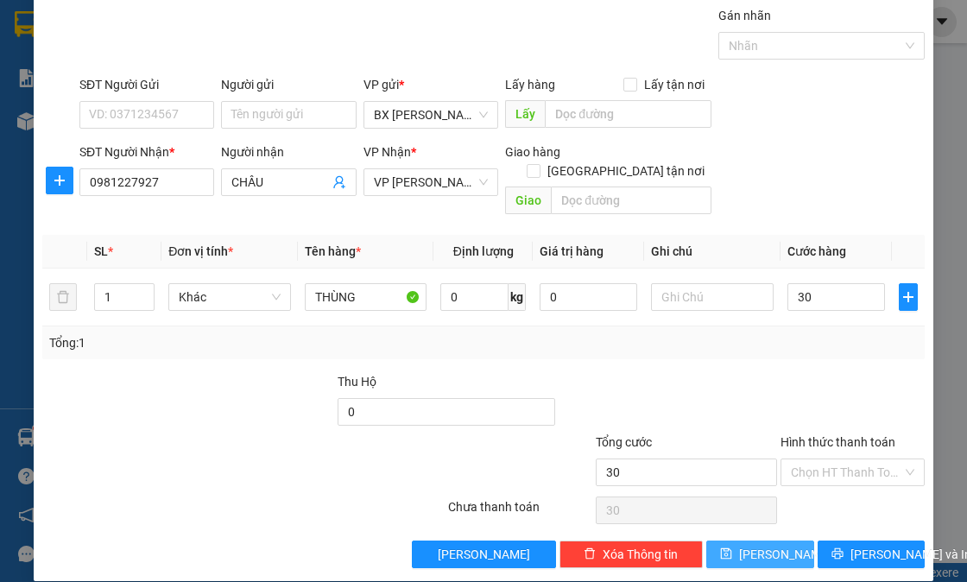
type input "30.000"
click at [780, 540] on button "Lưu" at bounding box center [759, 554] width 107 height 28
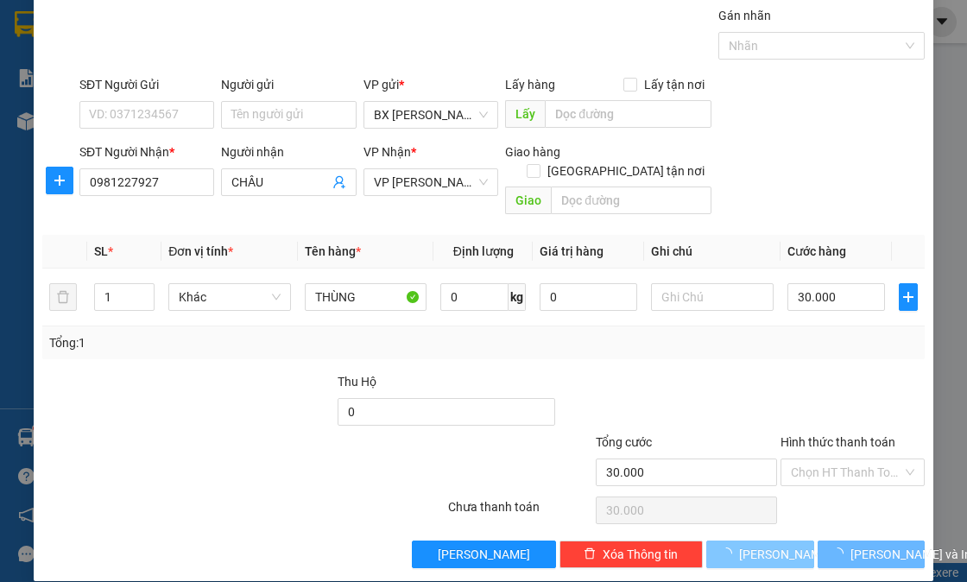
type input "0"
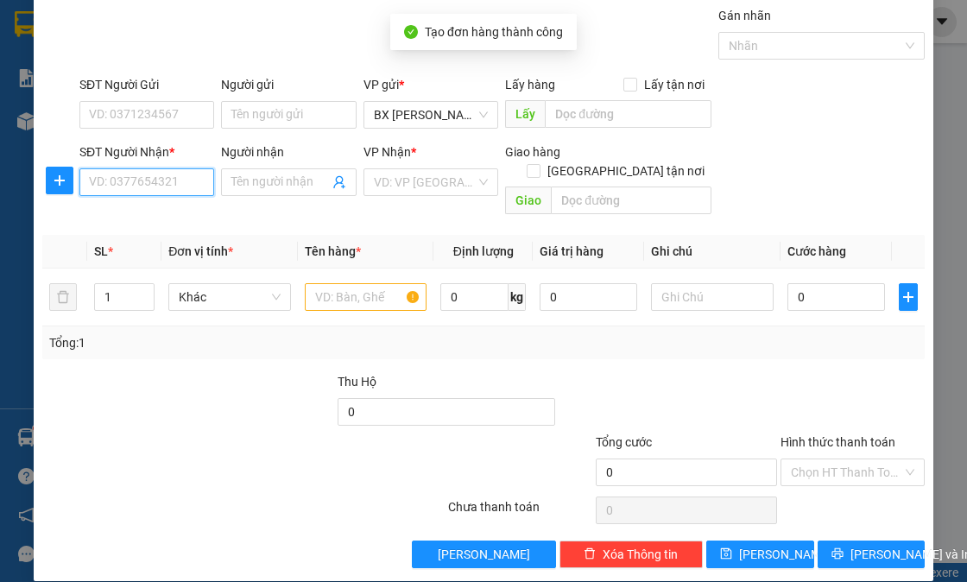
click at [151, 180] on input "SĐT Người Nhận *" at bounding box center [146, 182] width 135 height 28
click at [155, 187] on input "SĐT Người Nhận *" at bounding box center [146, 182] width 135 height 28
type input "0918055551"
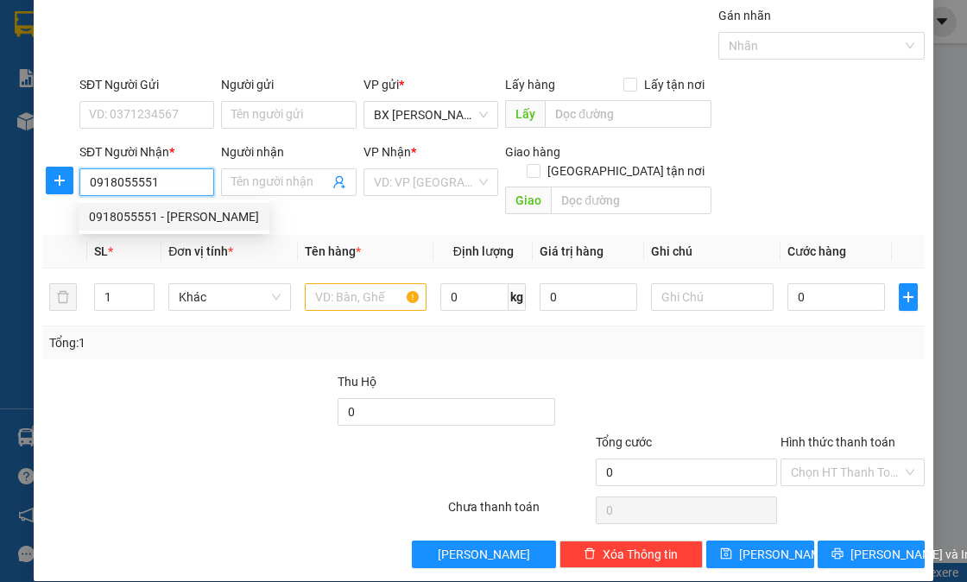
click at [170, 219] on div "0918055551 - P UYÊN" at bounding box center [174, 216] width 170 height 19
type input "P UYÊN"
type input "50.000"
click at [170, 218] on body "Kết quả tìm kiếm ( 0 ) Bộ lọc No Data bxpvd.tananh 1 Báo cáo Báo cáo dòng tiền …" at bounding box center [483, 291] width 967 height 582
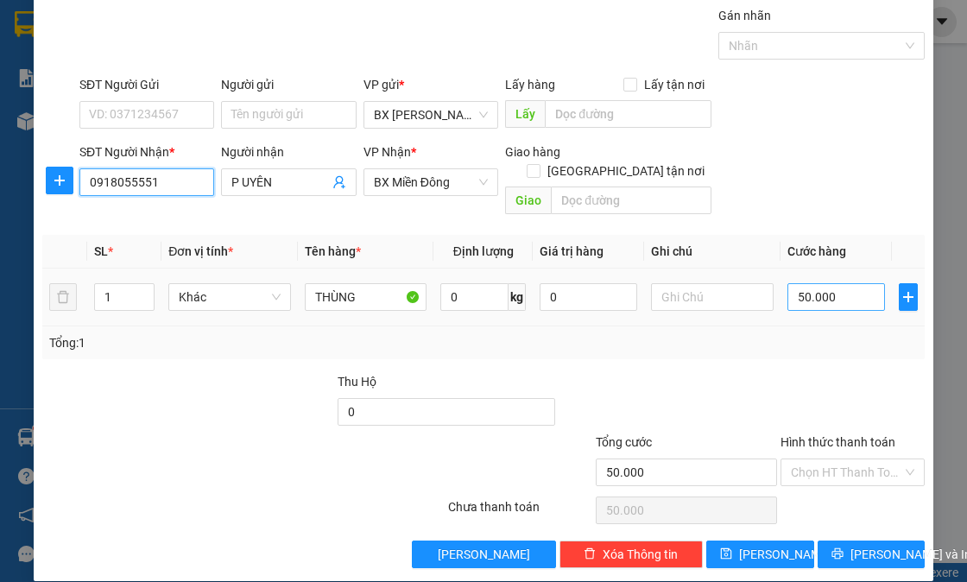
type input "0918055551"
click at [844, 283] on input "50.000" at bounding box center [836, 297] width 98 height 28
type input "1"
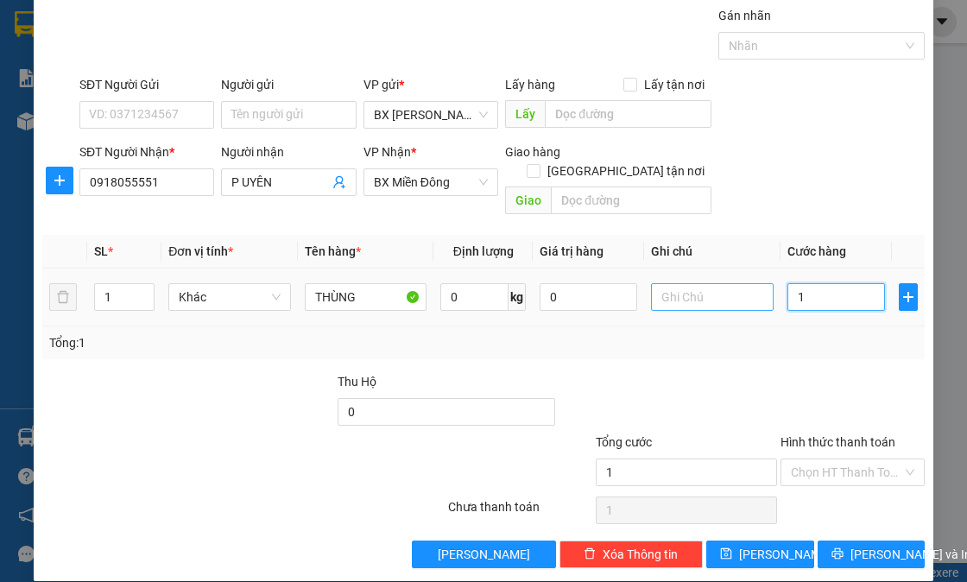
type input "10"
type input "100"
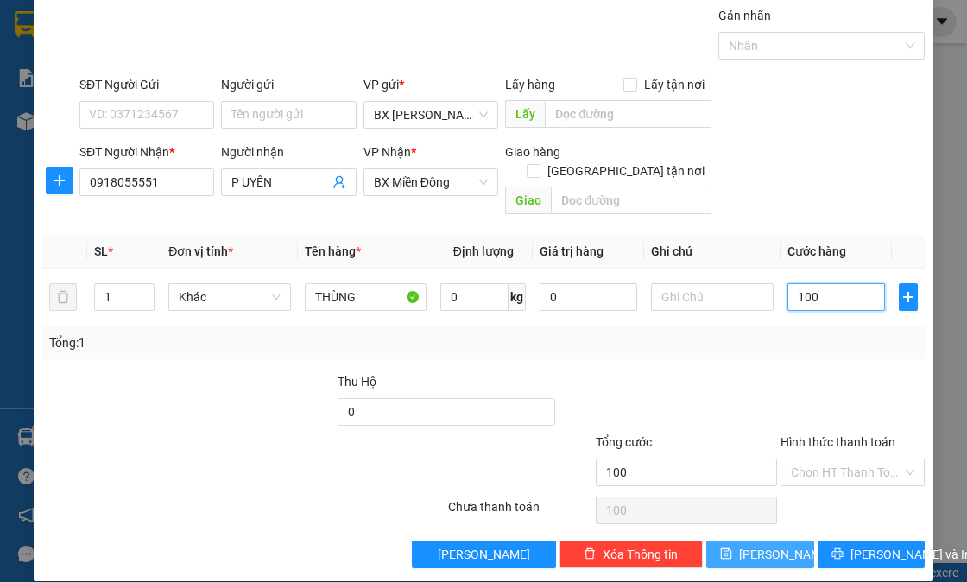
type input "100"
type input "100.000"
click at [780, 541] on button "Lưu" at bounding box center [759, 554] width 107 height 28
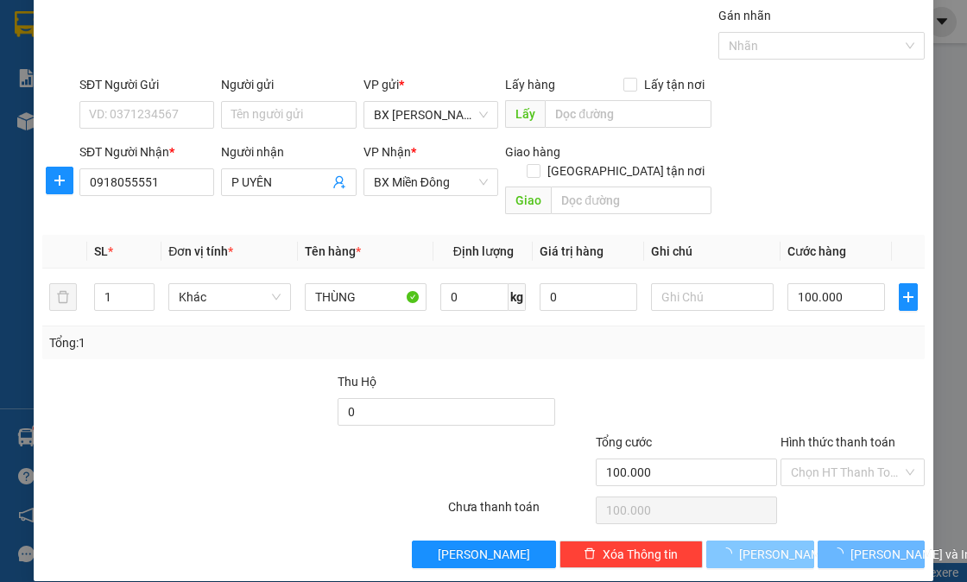
type input "0"
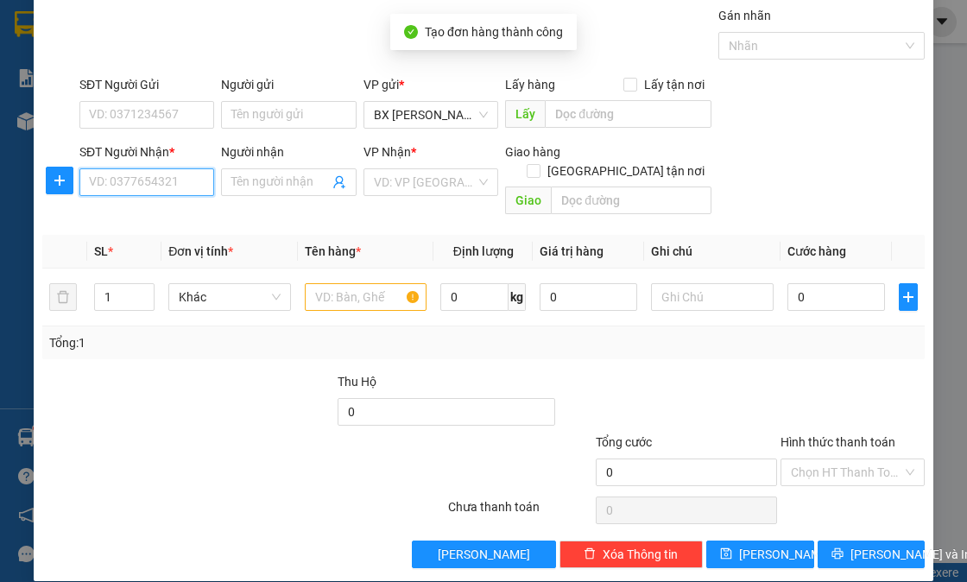
click at [106, 184] on input "SĐT Người Nhận *" at bounding box center [146, 182] width 135 height 28
type input "0845424285"
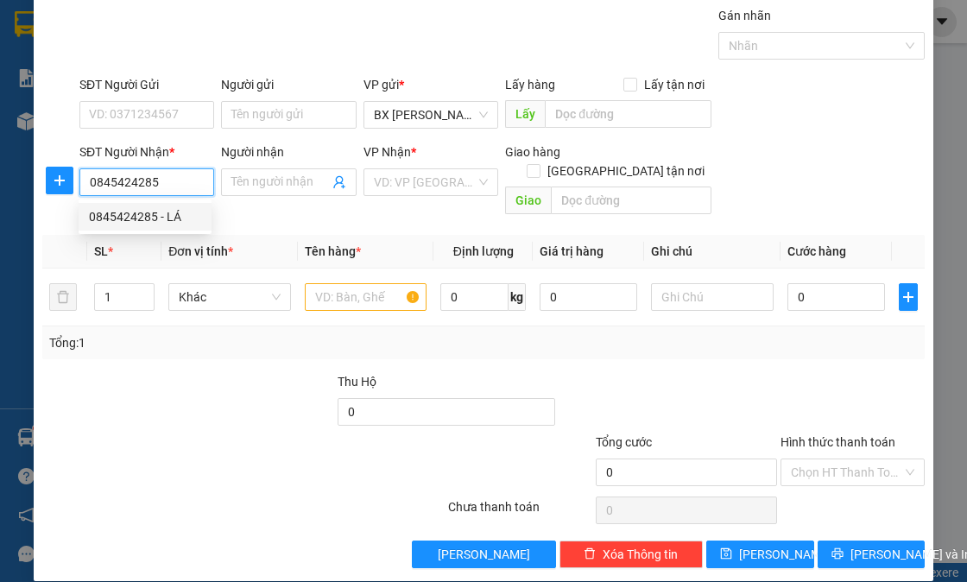
click at [122, 217] on div "0845424285 - LÁ" at bounding box center [145, 216] width 112 height 19
type input "LÁ"
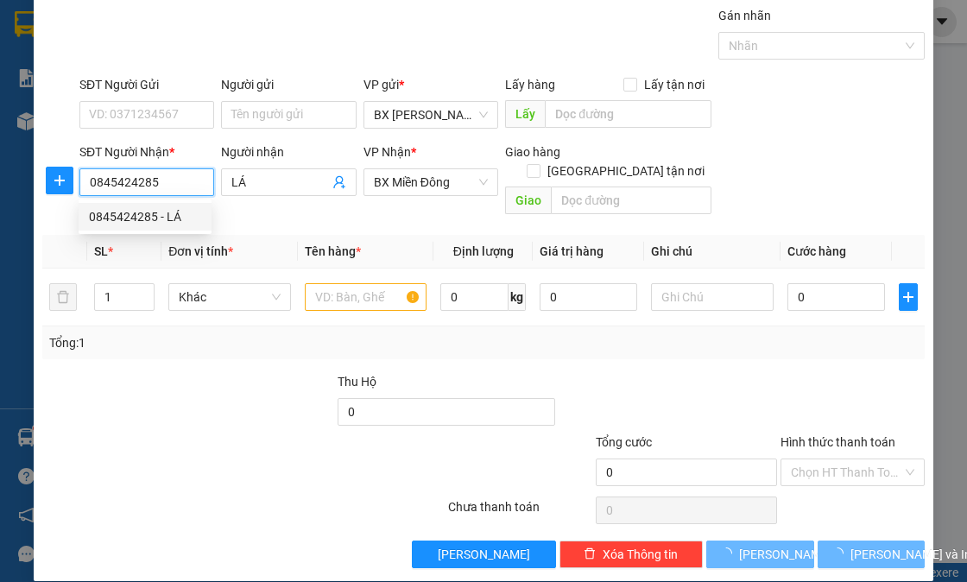
type input "60.000"
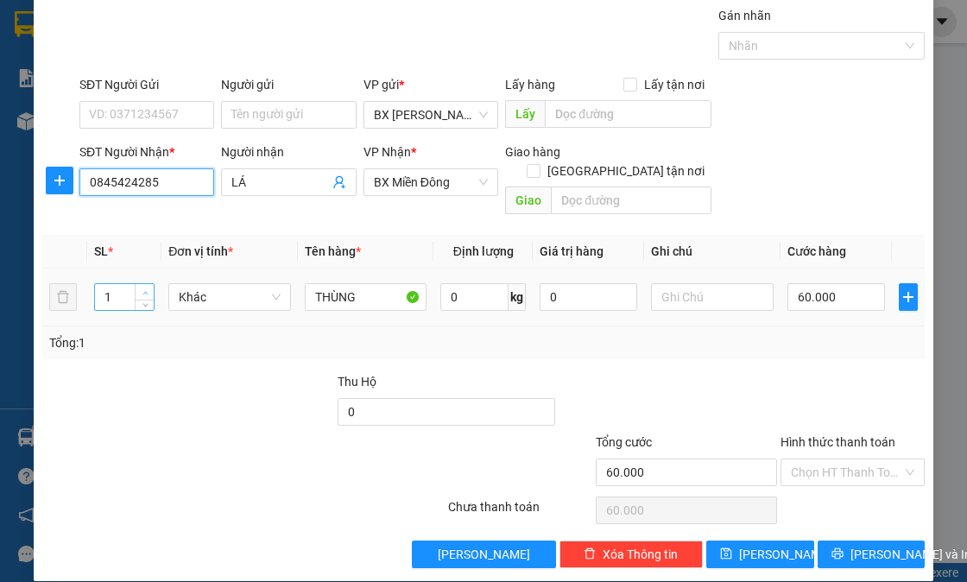
type input "0845424285"
type input "2"
click at [149, 284] on span "Increase Value" at bounding box center [144, 292] width 19 height 16
drag, startPoint x: 842, startPoint y: 287, endPoint x: 747, endPoint y: 286, distance: 95.0
click at [842, 286] on input "60.000" at bounding box center [836, 297] width 98 height 28
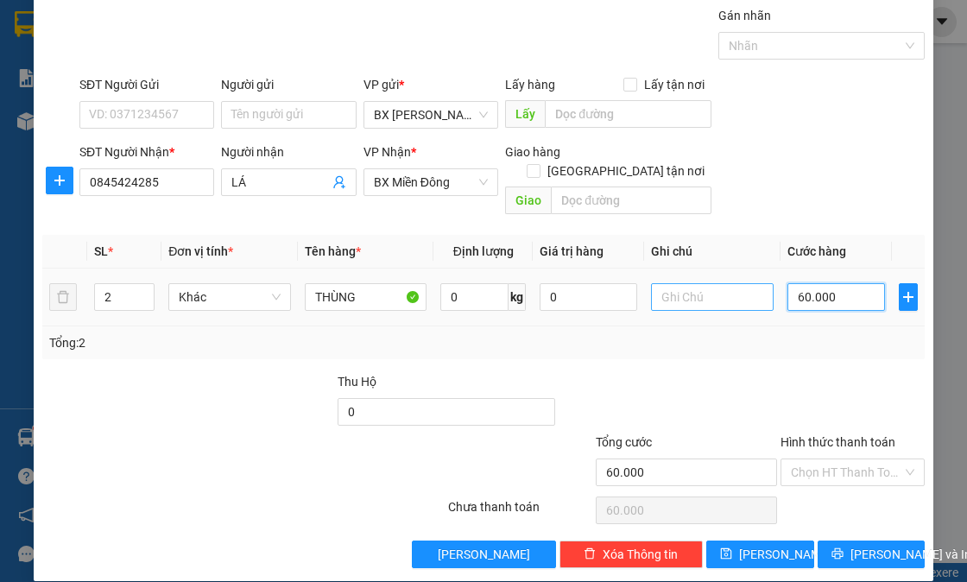
type input "1"
type input "11"
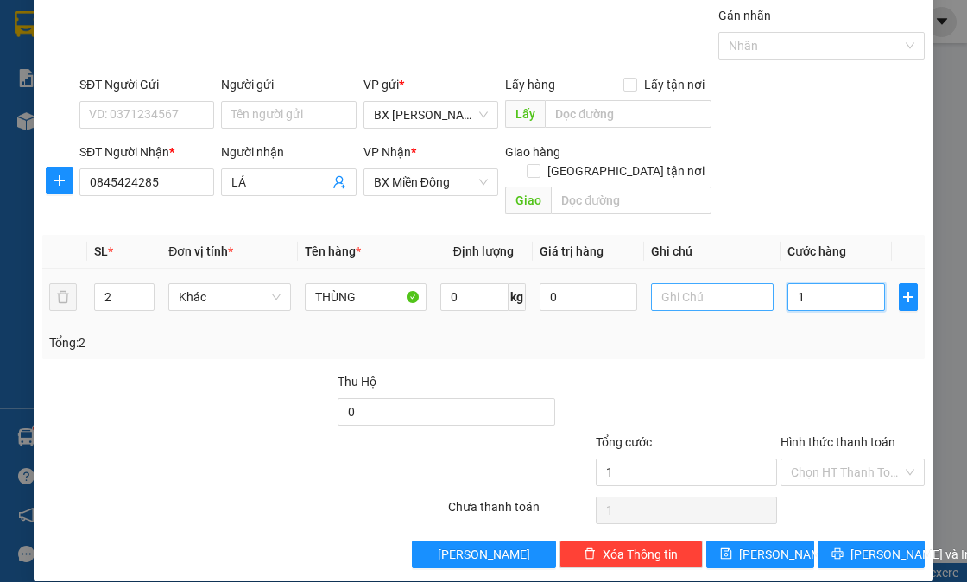
type input "11"
type input "110"
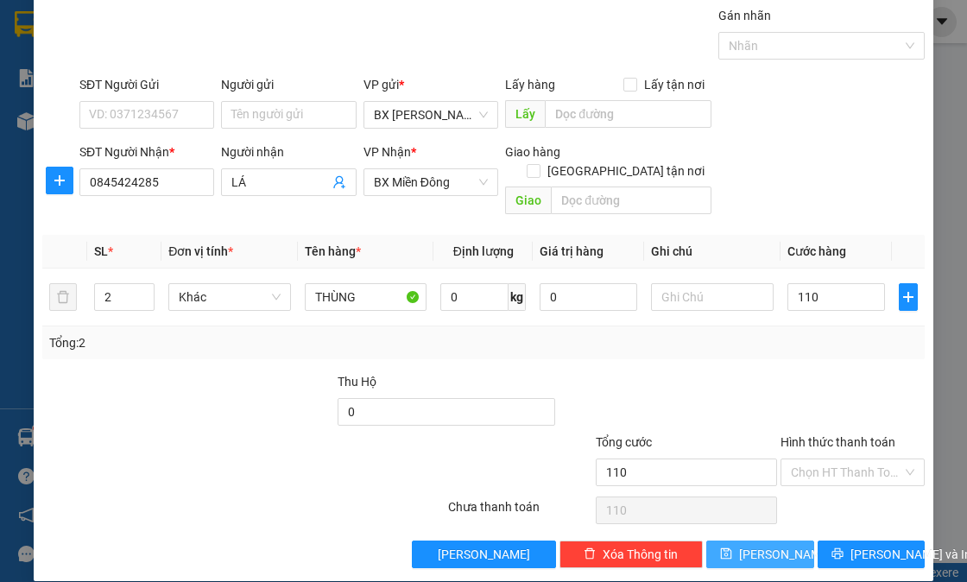
type input "110.000"
click at [741, 540] on button "Lưu" at bounding box center [759, 554] width 107 height 28
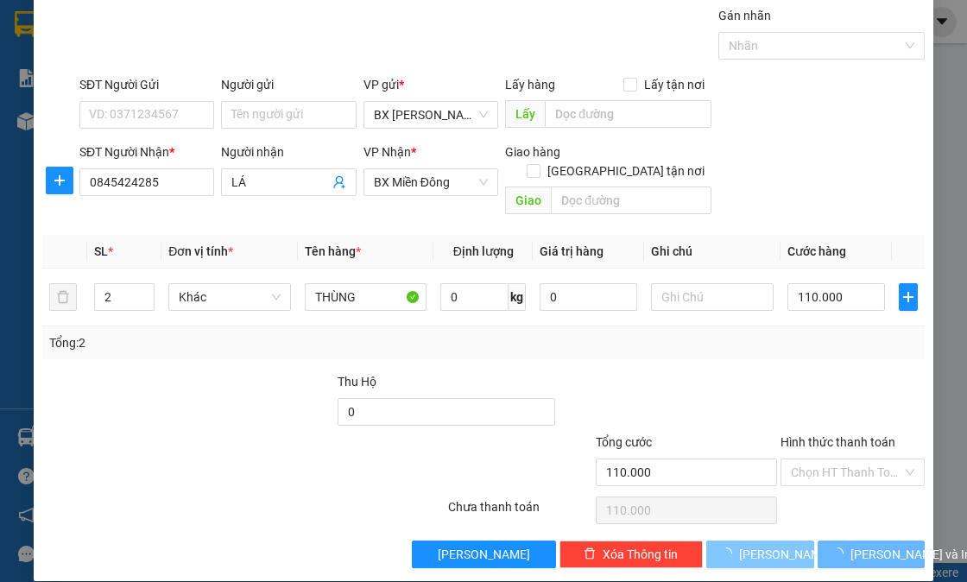
type input "0"
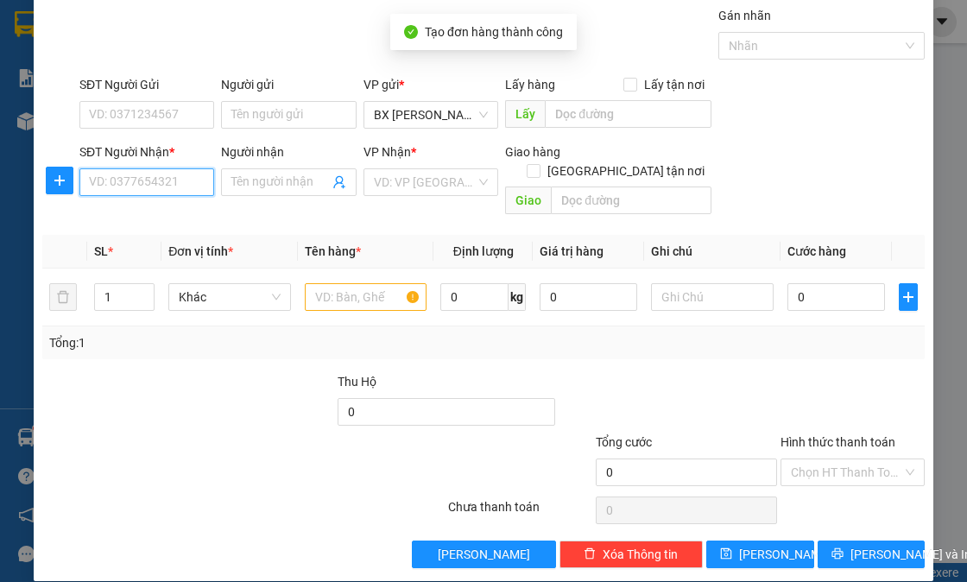
click at [140, 177] on input "SĐT Người Nhận *" at bounding box center [146, 182] width 135 height 28
type input "0935235771"
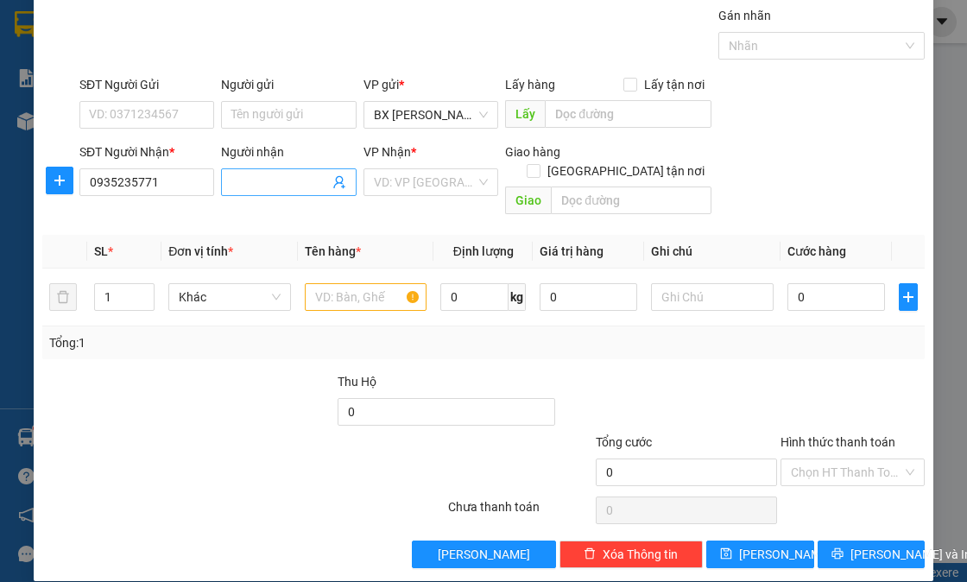
click at [243, 183] on input "Người nhận" at bounding box center [279, 182] width 97 height 19
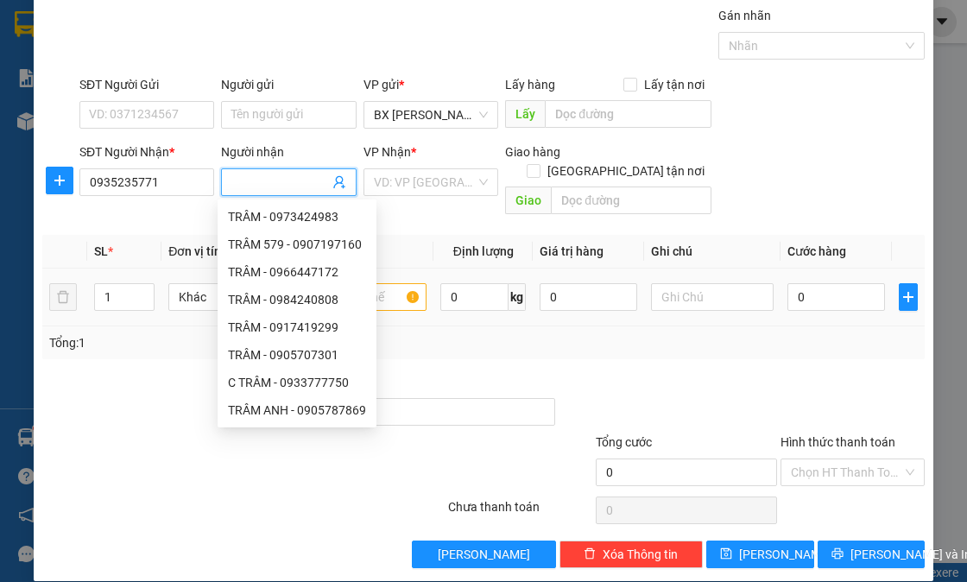
click at [141, 306] on td "1" at bounding box center [124, 298] width 74 height 58
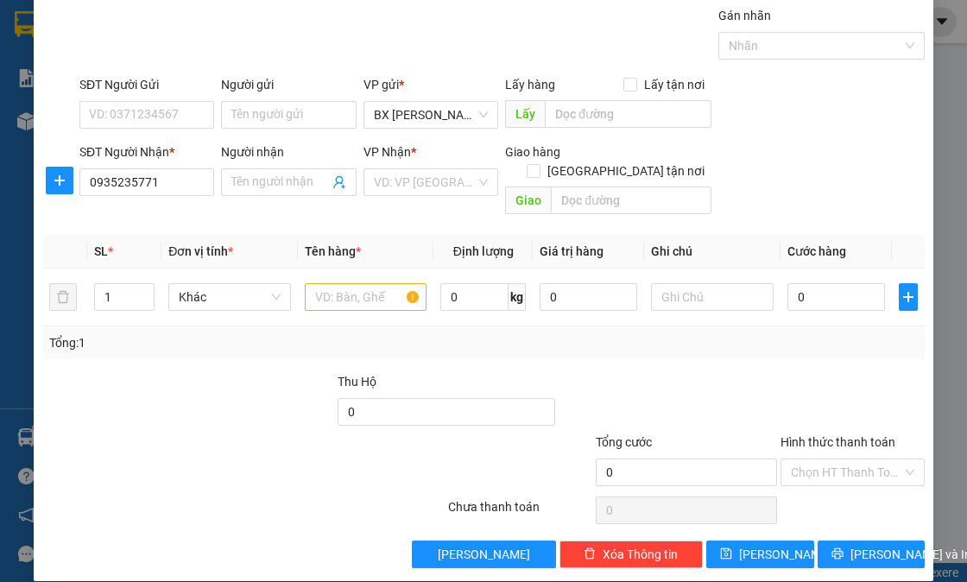
click at [188, 326] on div "Tổng: 1" at bounding box center [483, 342] width 882 height 33
click at [335, 283] on input "text" at bounding box center [366, 297] width 123 height 28
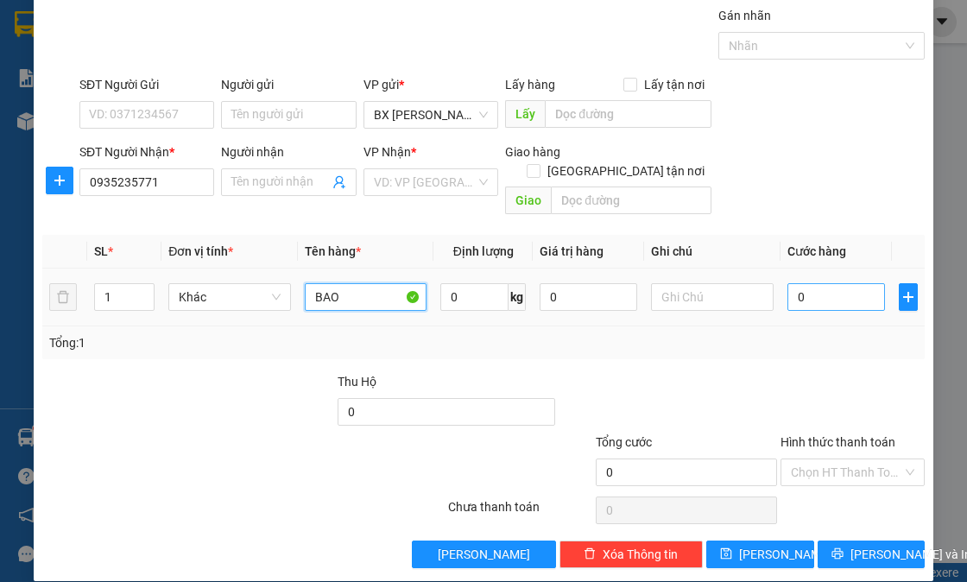
type input "BAO"
click at [810, 283] on input "0" at bounding box center [836, 297] width 98 height 28
type input "4"
type input "40"
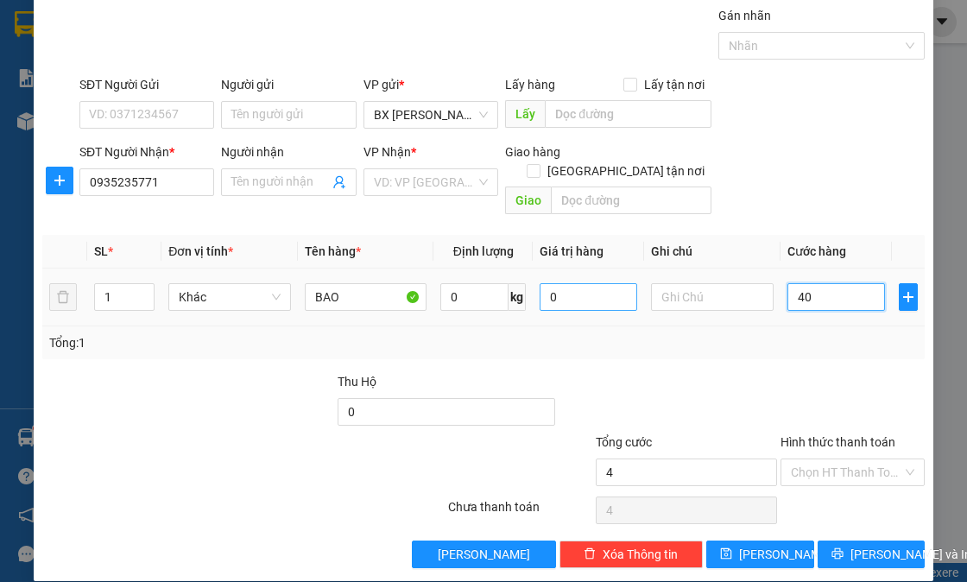
type input "40"
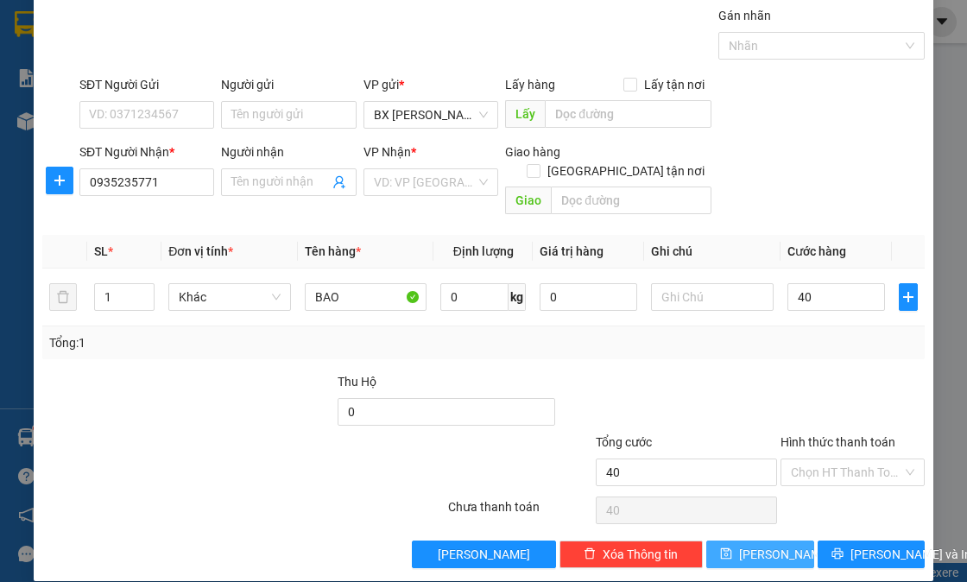
type input "40.000"
click at [756, 545] on span "Lưu" at bounding box center [785, 554] width 92 height 19
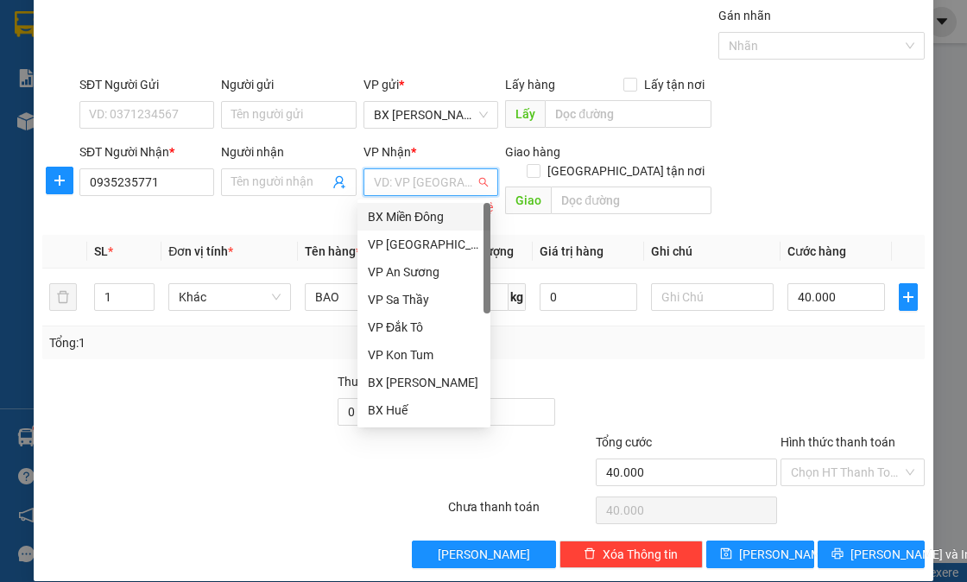
click at [401, 193] on input "search" at bounding box center [425, 182] width 102 height 26
click at [420, 238] on div "VP Đà Nẵng" at bounding box center [424, 244] width 112 height 19
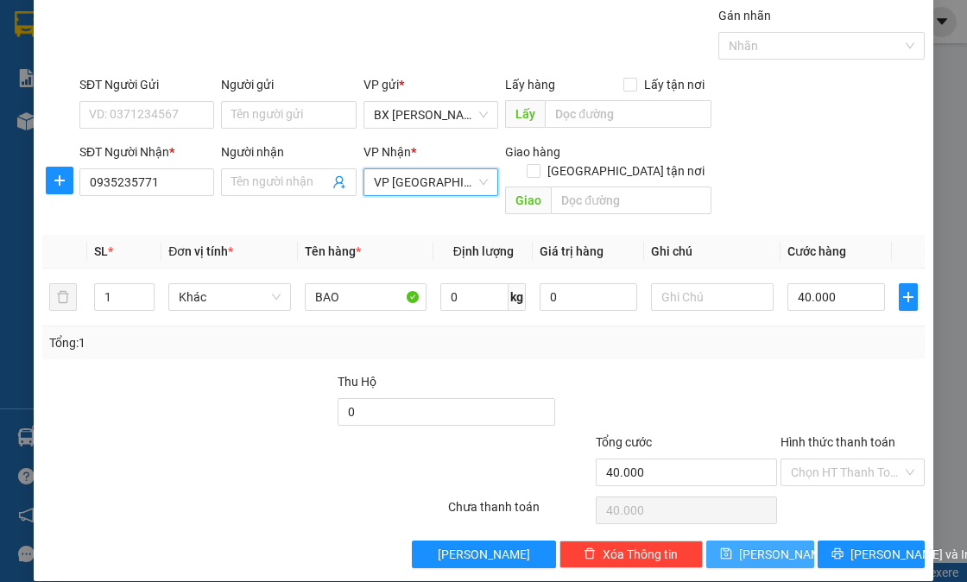
drag, startPoint x: 747, startPoint y: 527, endPoint x: 736, endPoint y: 533, distance: 12.7
click at [744, 540] on button "Lưu" at bounding box center [759, 554] width 107 height 28
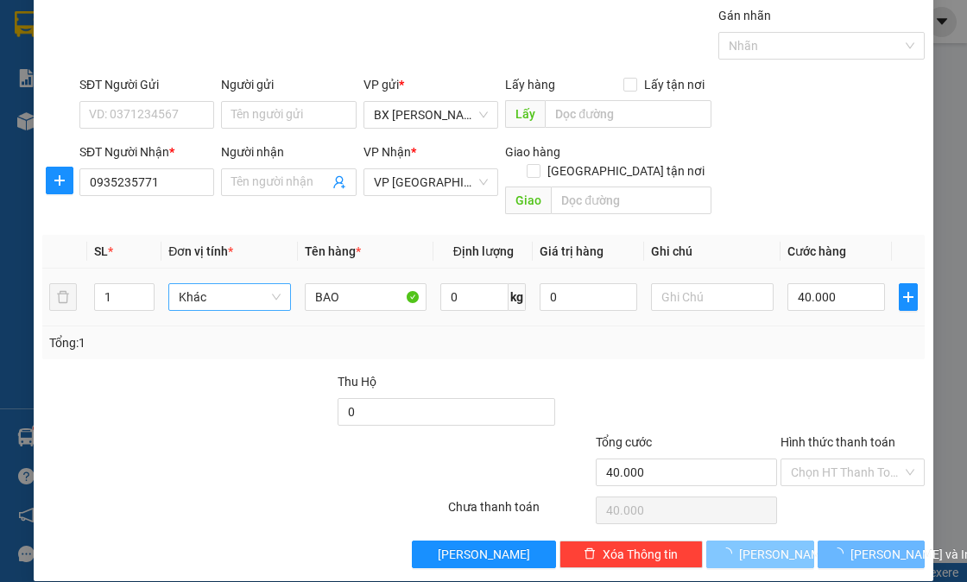
type input "0"
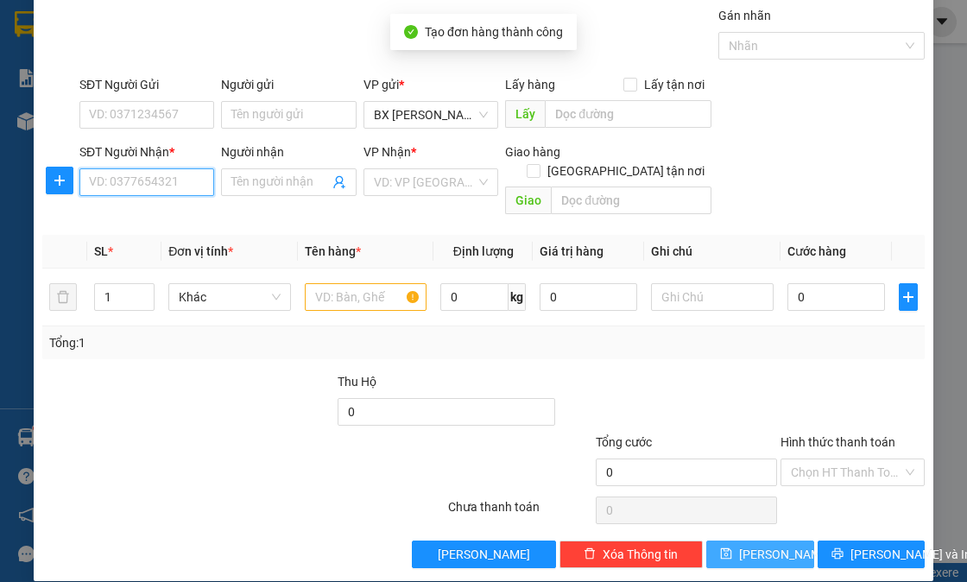
click at [124, 183] on input "SĐT Người Nhận *" at bounding box center [146, 182] width 135 height 28
type input "0905343814"
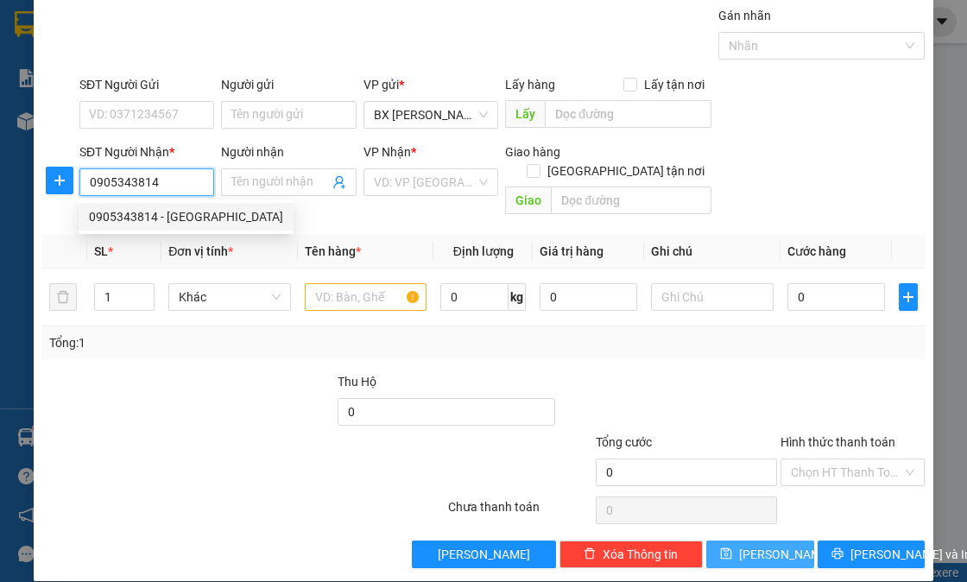
click at [235, 208] on div "0905343814 - HƯƠNG GIANG" at bounding box center [186, 216] width 194 height 19
type input "HƯƠNG GIANG"
type input "100.000"
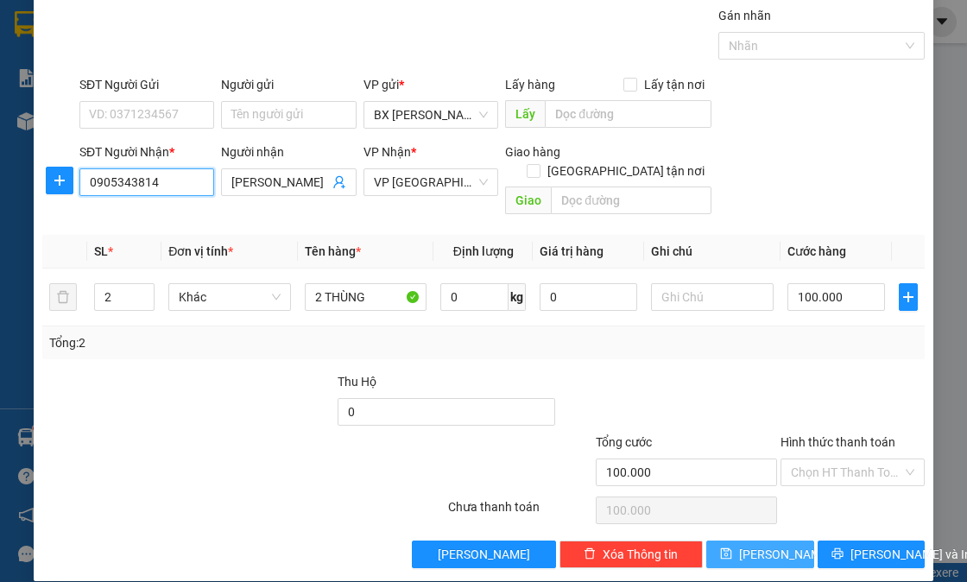
type input "0905343814"
click at [800, 283] on input "100.000" at bounding box center [836, 297] width 98 height 28
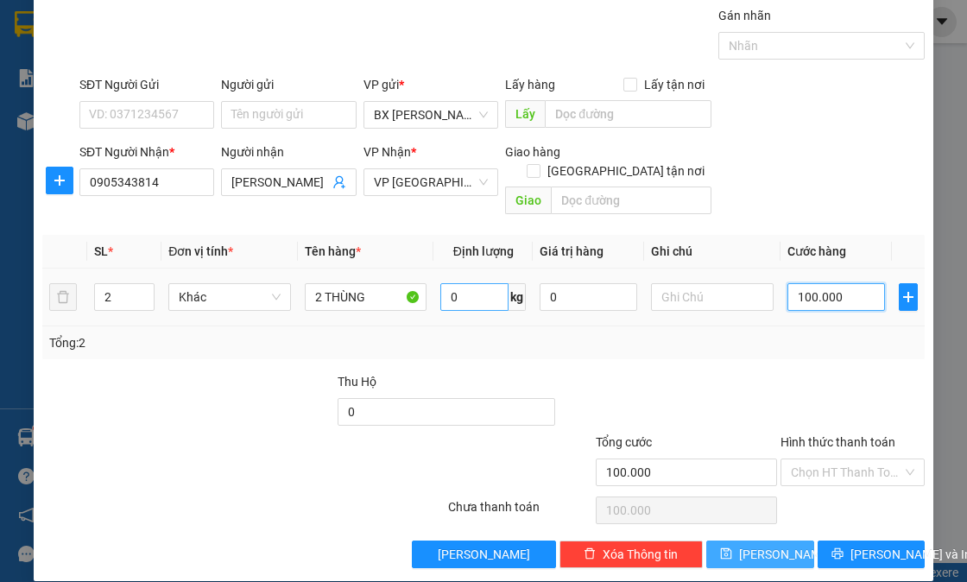
type input "8"
type input "80"
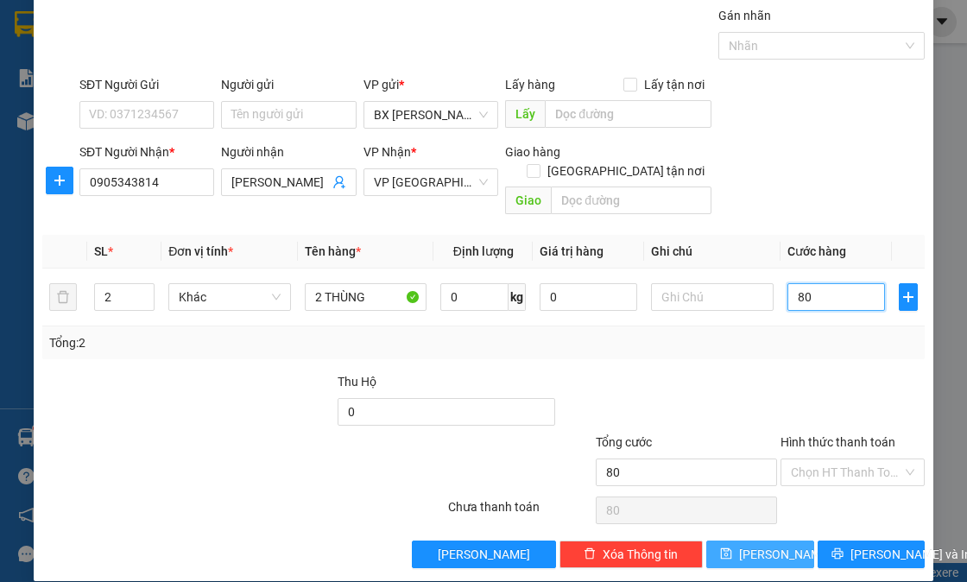
type input "80"
type input "80.000"
click at [732, 547] on icon "save" at bounding box center [726, 553] width 12 height 12
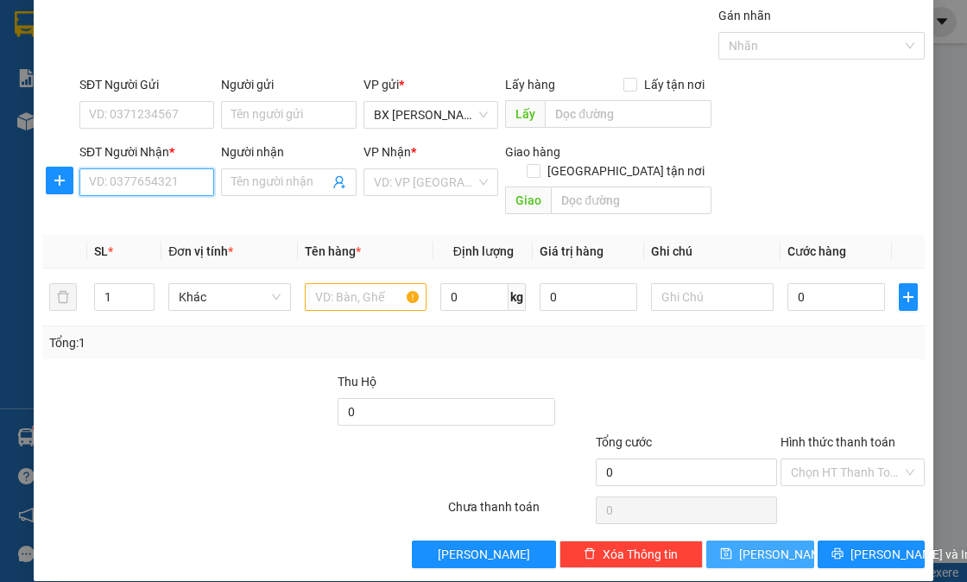
click at [176, 191] on input "SĐT Người Nhận *" at bounding box center [146, 182] width 135 height 28
click at [162, 209] on div "0796680669 - MY" at bounding box center [145, 216] width 112 height 19
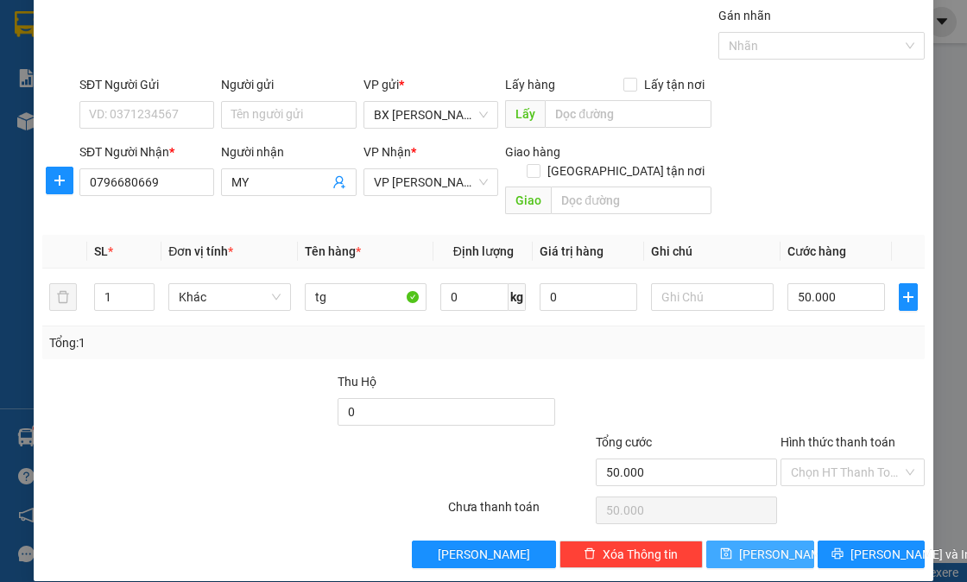
click at [754, 545] on span "Lưu" at bounding box center [785, 554] width 92 height 19
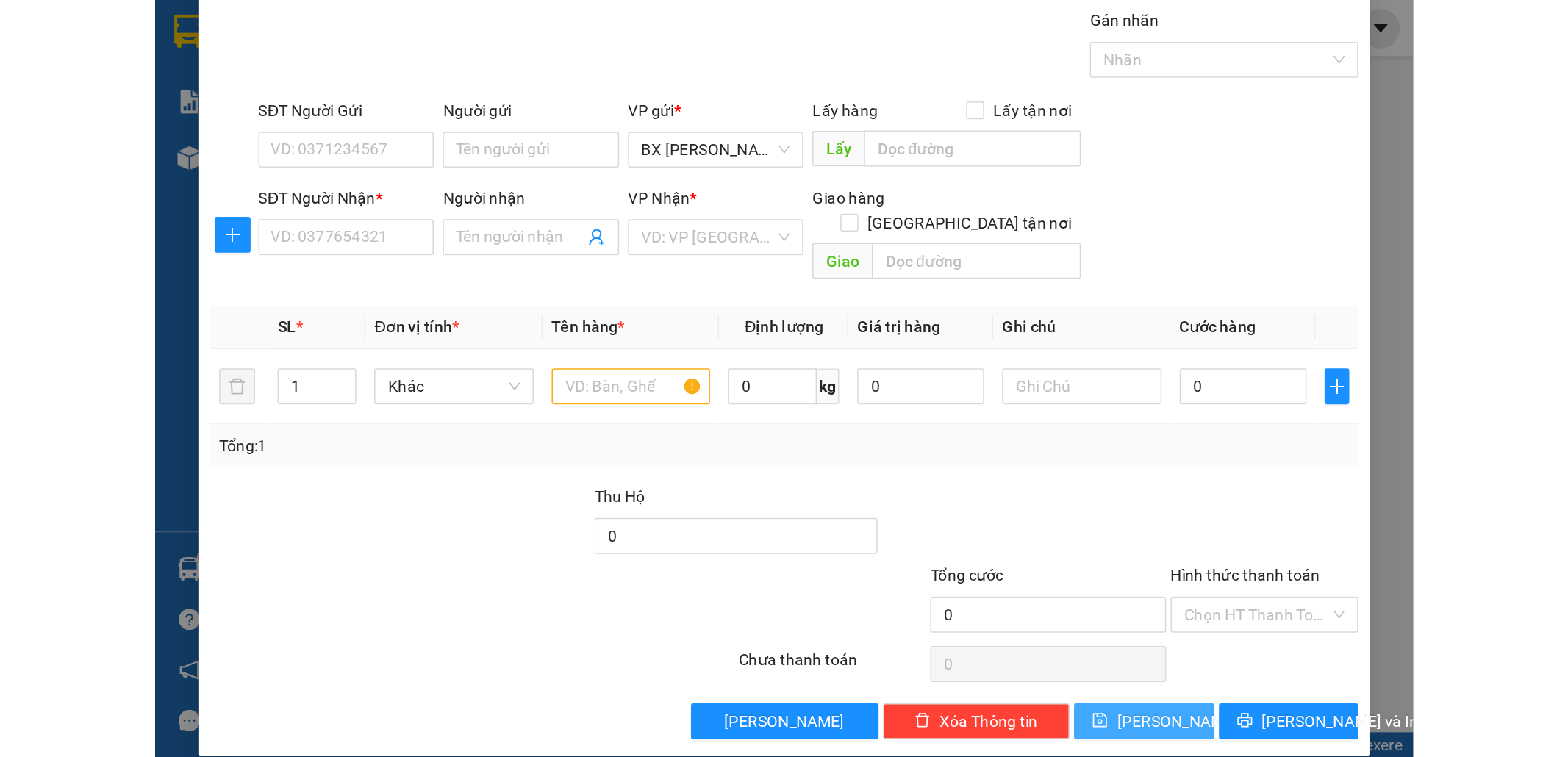
scroll to position [0, 0]
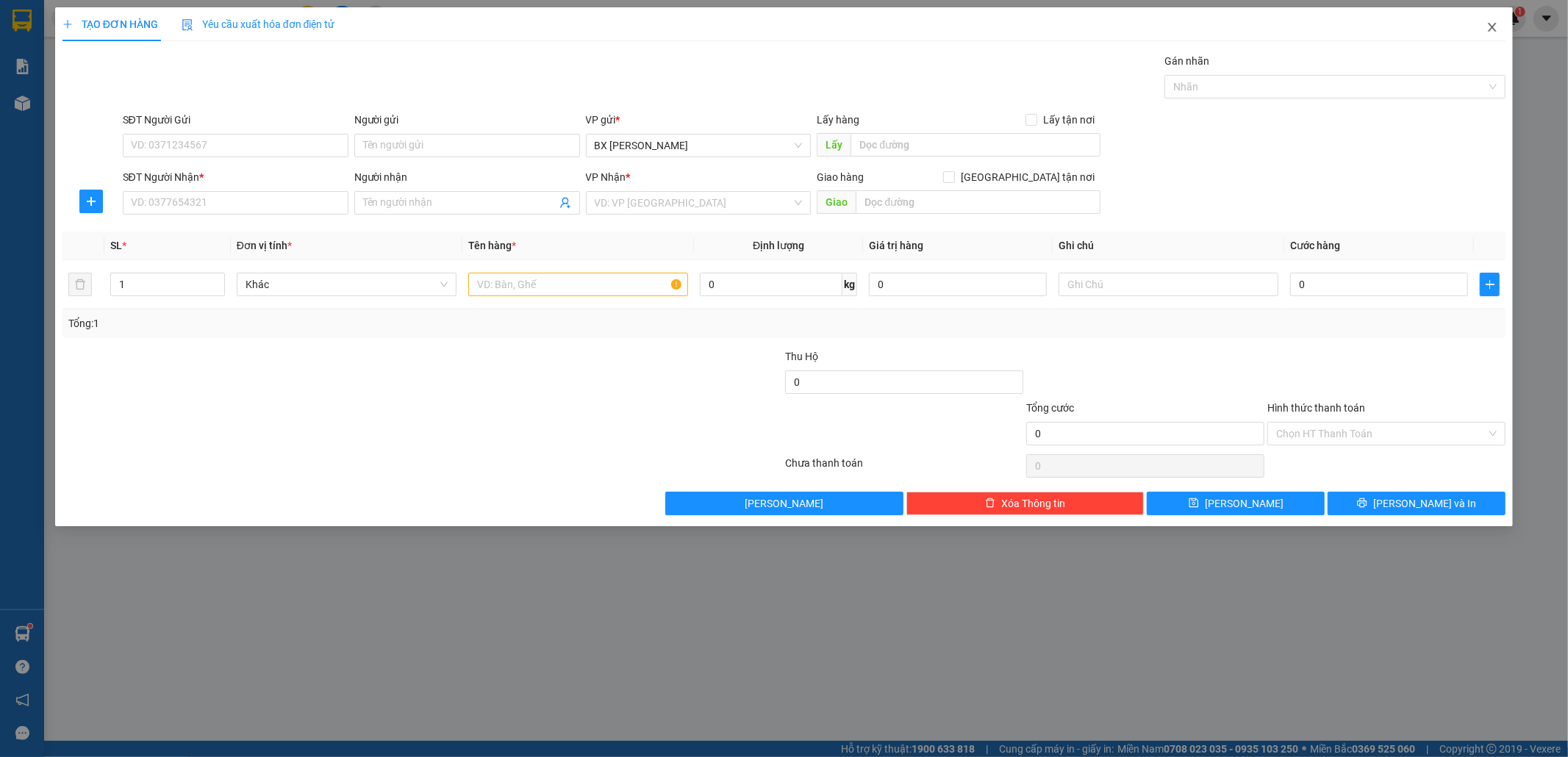
click at [822, 20] on span "Close" at bounding box center [1491, 28] width 41 height 41
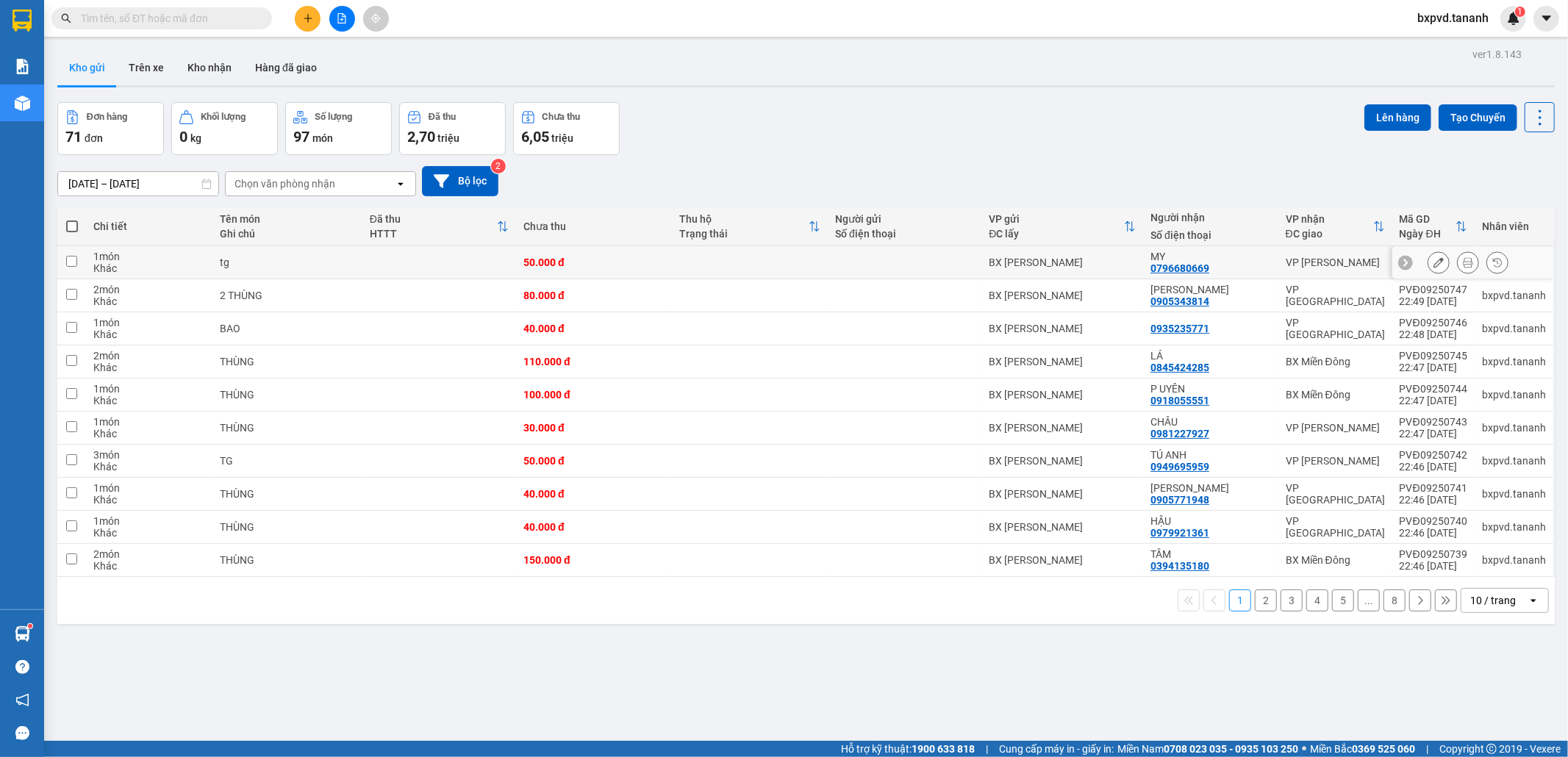
click at [822, 259] on icon at bounding box center [1439, 262] width 10 height 10
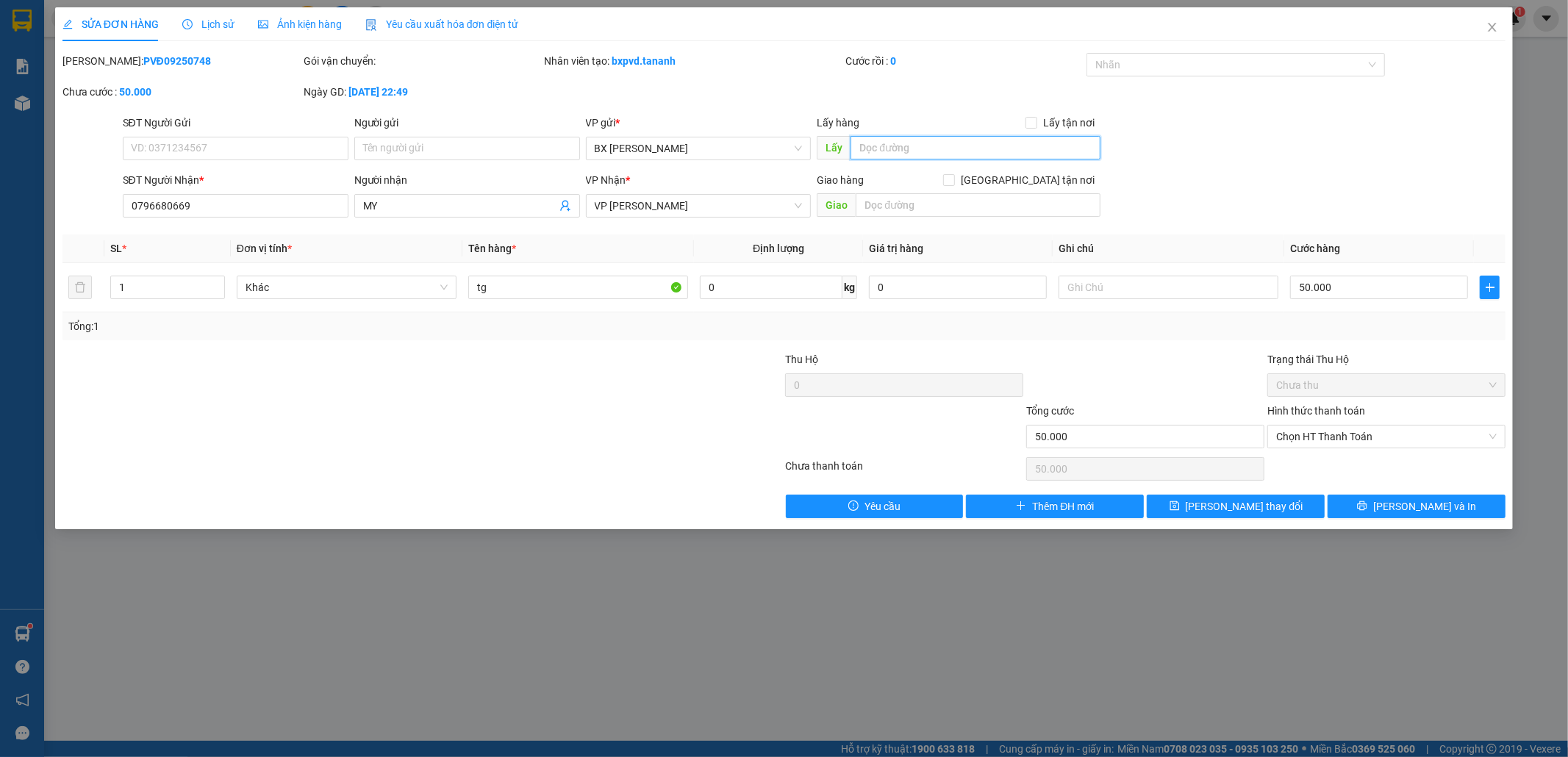
click at [822, 149] on input "text" at bounding box center [976, 148] width 250 height 24
paste input "LY RAU"
click at [822, 495] on icon "save" at bounding box center [1175, 506] width 10 height 10
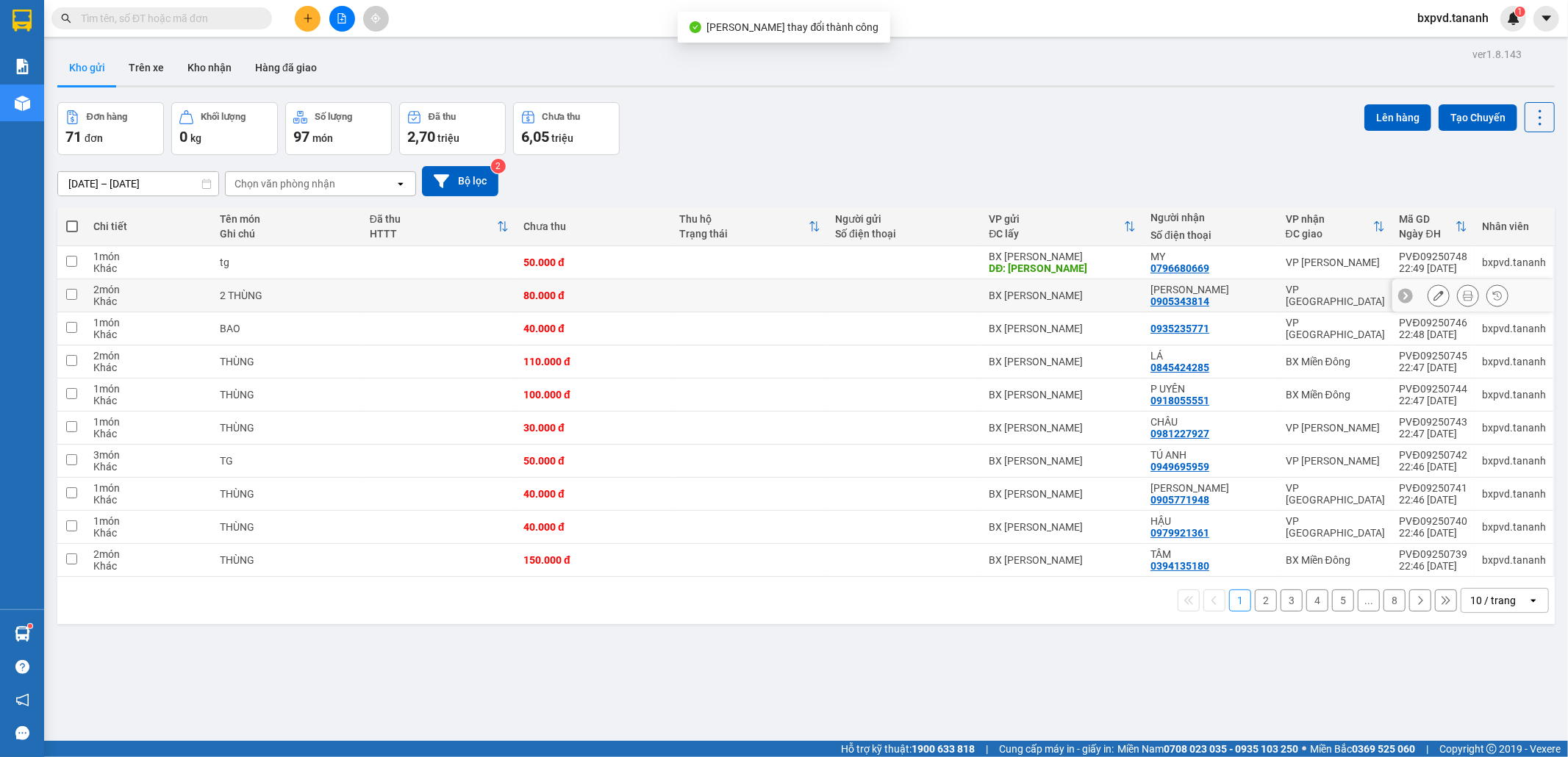
click at [822, 295] on icon at bounding box center [1439, 295] width 10 height 10
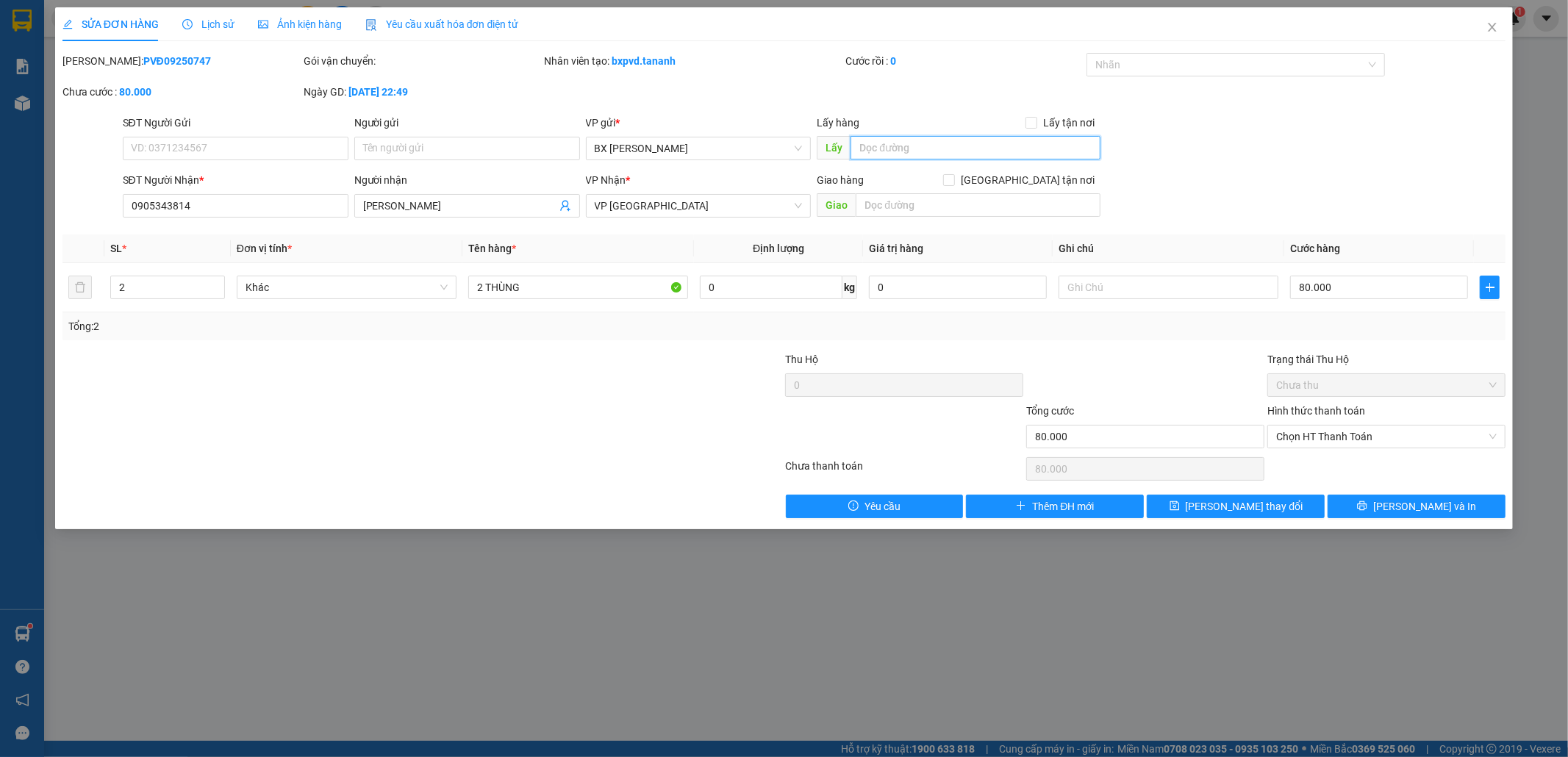
click at [822, 151] on input "text" at bounding box center [976, 148] width 250 height 24
paste input "LY RAU"
click at [822, 495] on button "Lưu thay đổi" at bounding box center [1235, 507] width 178 height 24
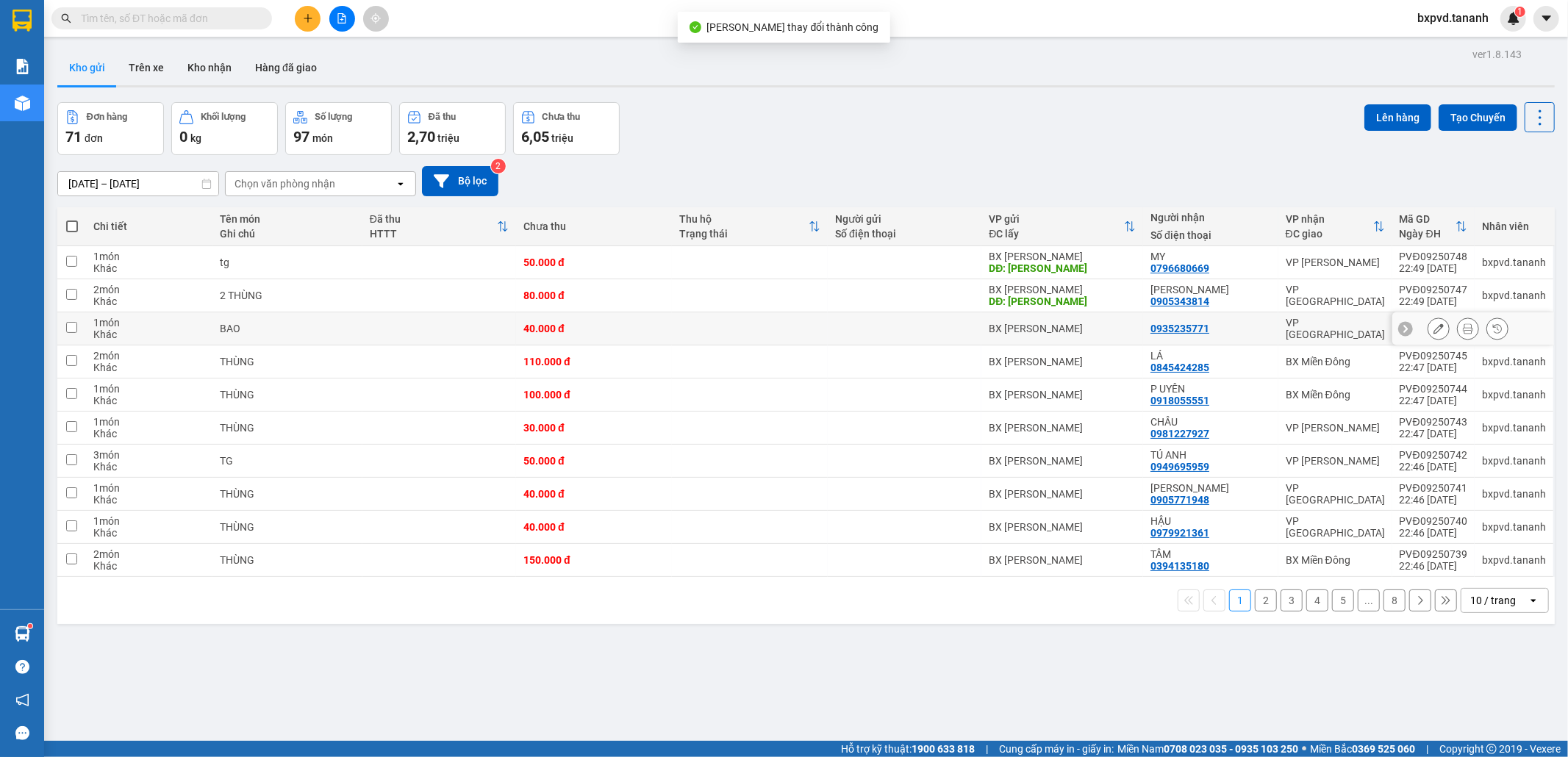
click at [822, 335] on button at bounding box center [1439, 329] width 20 height 26
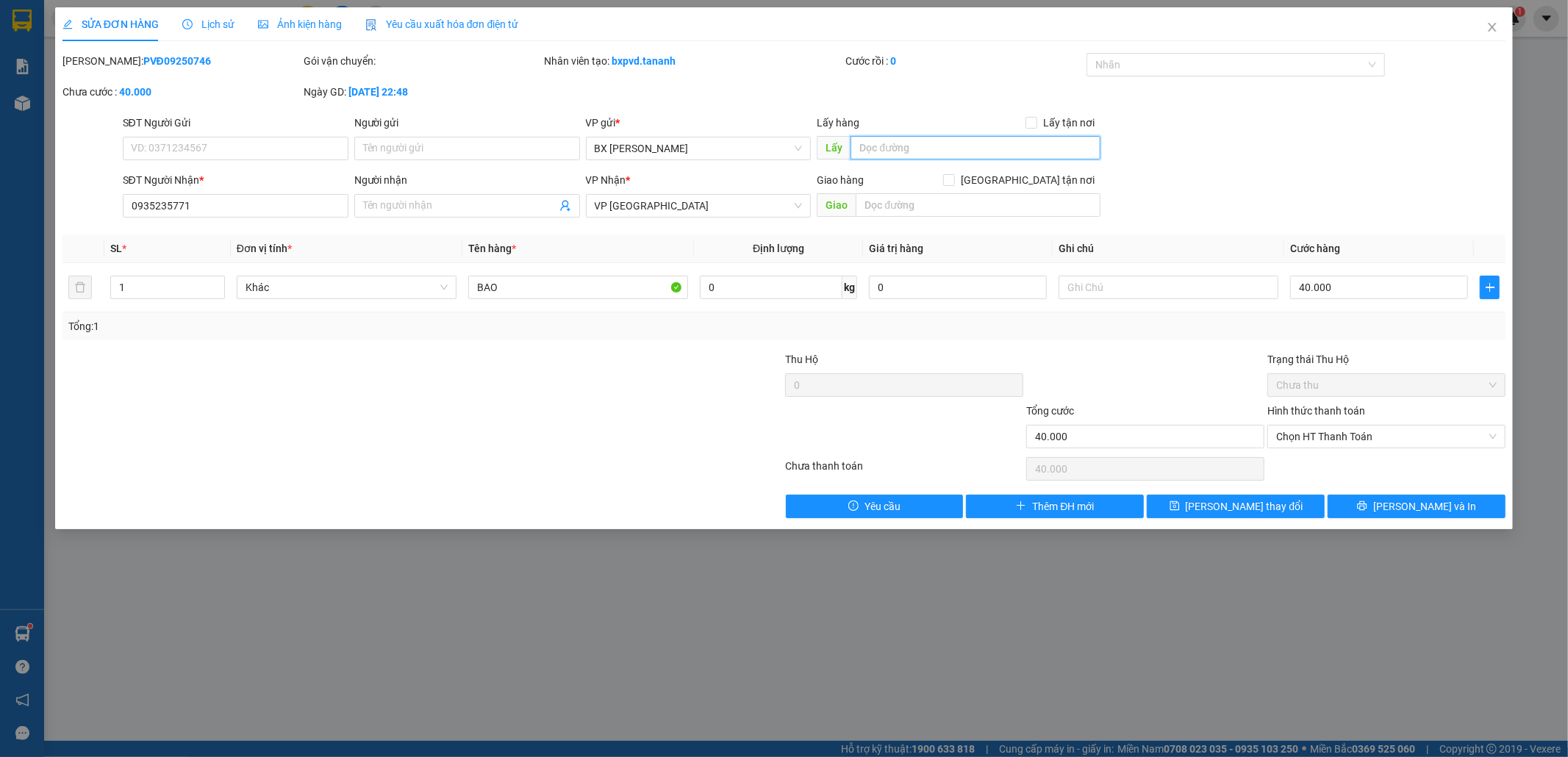
click at [822, 147] on input "text" at bounding box center [976, 148] width 250 height 24
paste input "LY RAU"
click at [822, 495] on span "Lưu thay đổi" at bounding box center [1245, 506] width 117 height 16
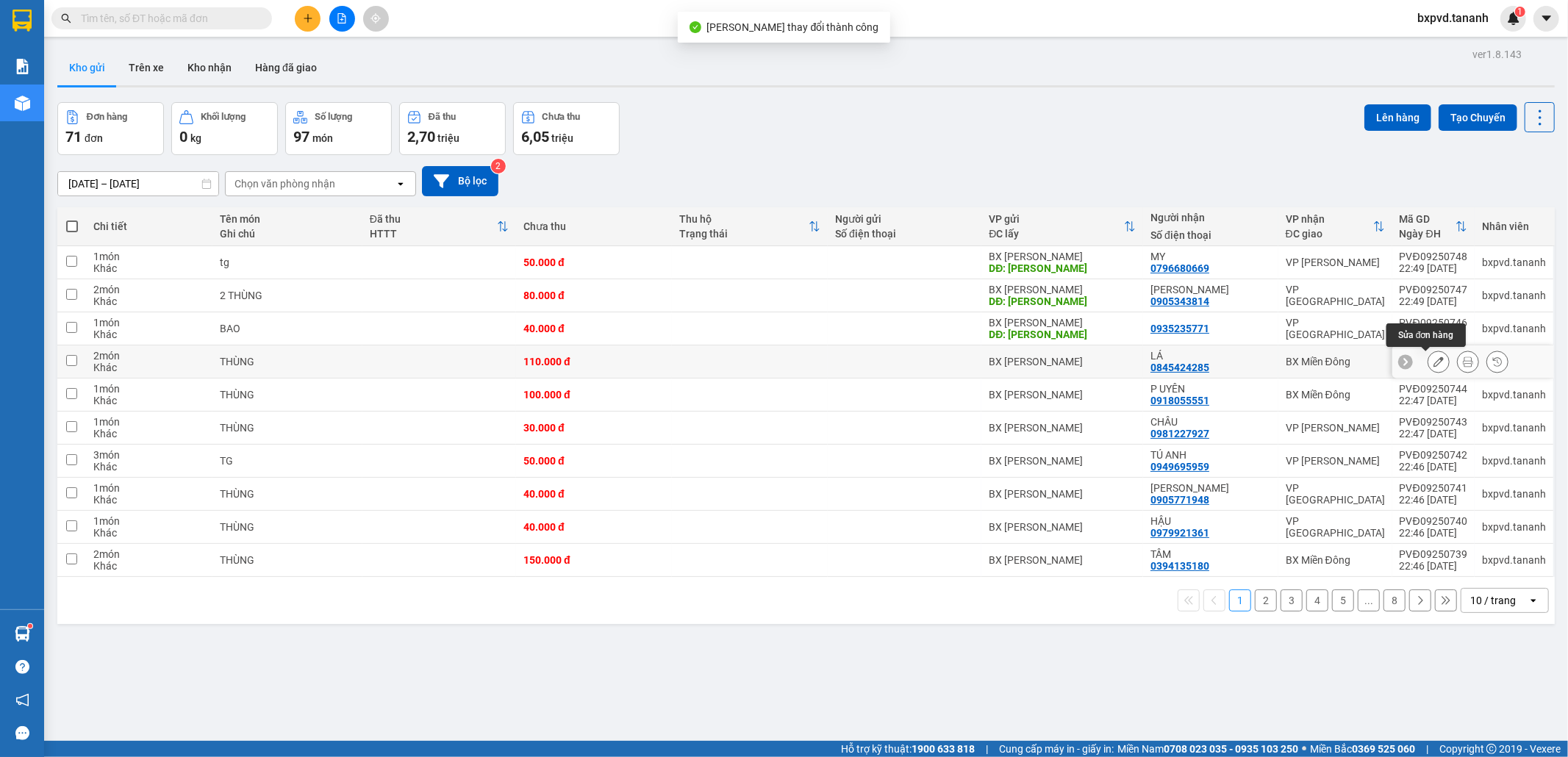
click at [822, 358] on button at bounding box center [1439, 362] width 20 height 26
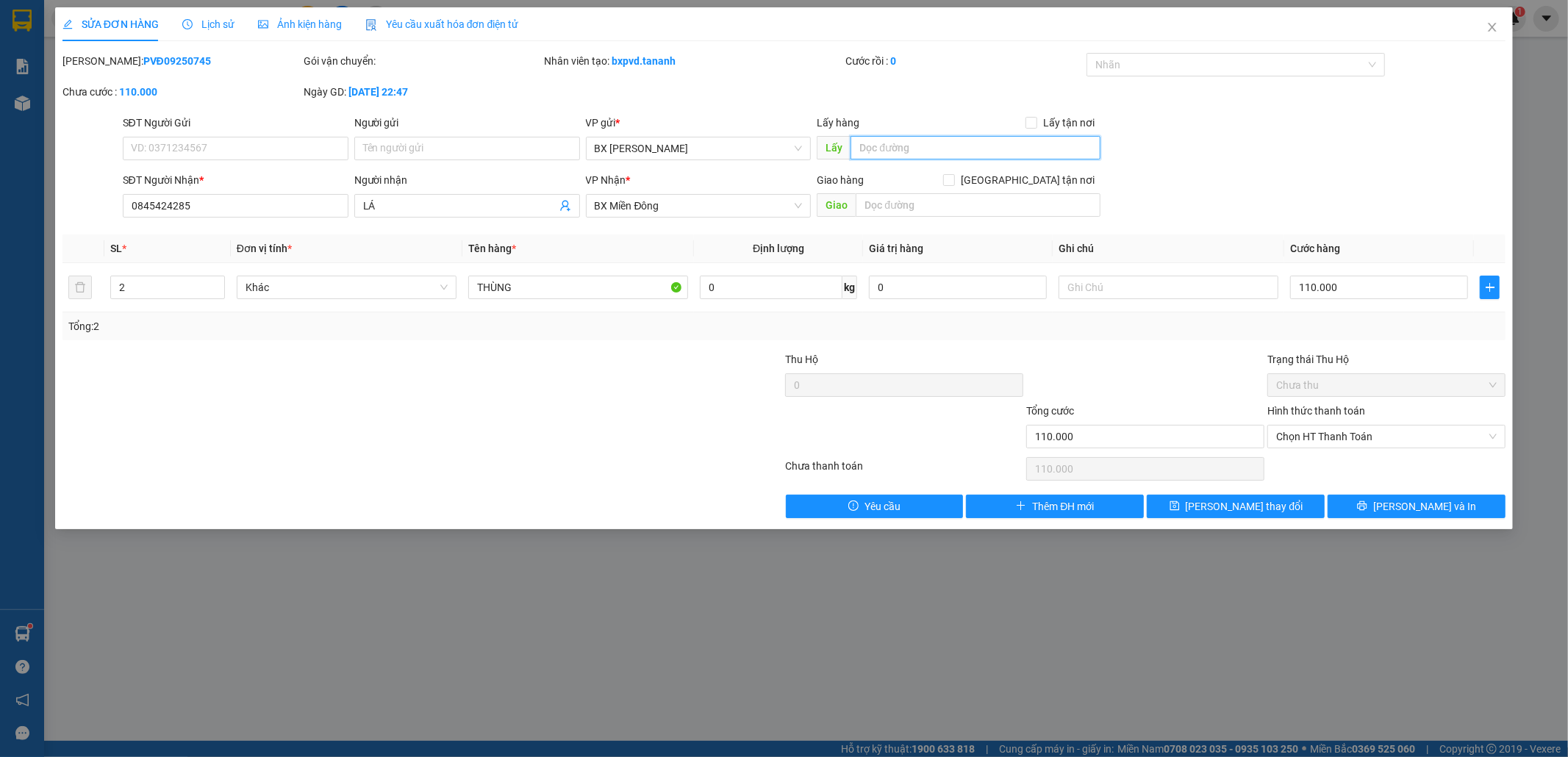
click at [822, 141] on input "text" at bounding box center [976, 148] width 250 height 24
paste input "LY RAU"
click at [822, 495] on button "Lưu thay đổi" at bounding box center [1235, 507] width 178 height 24
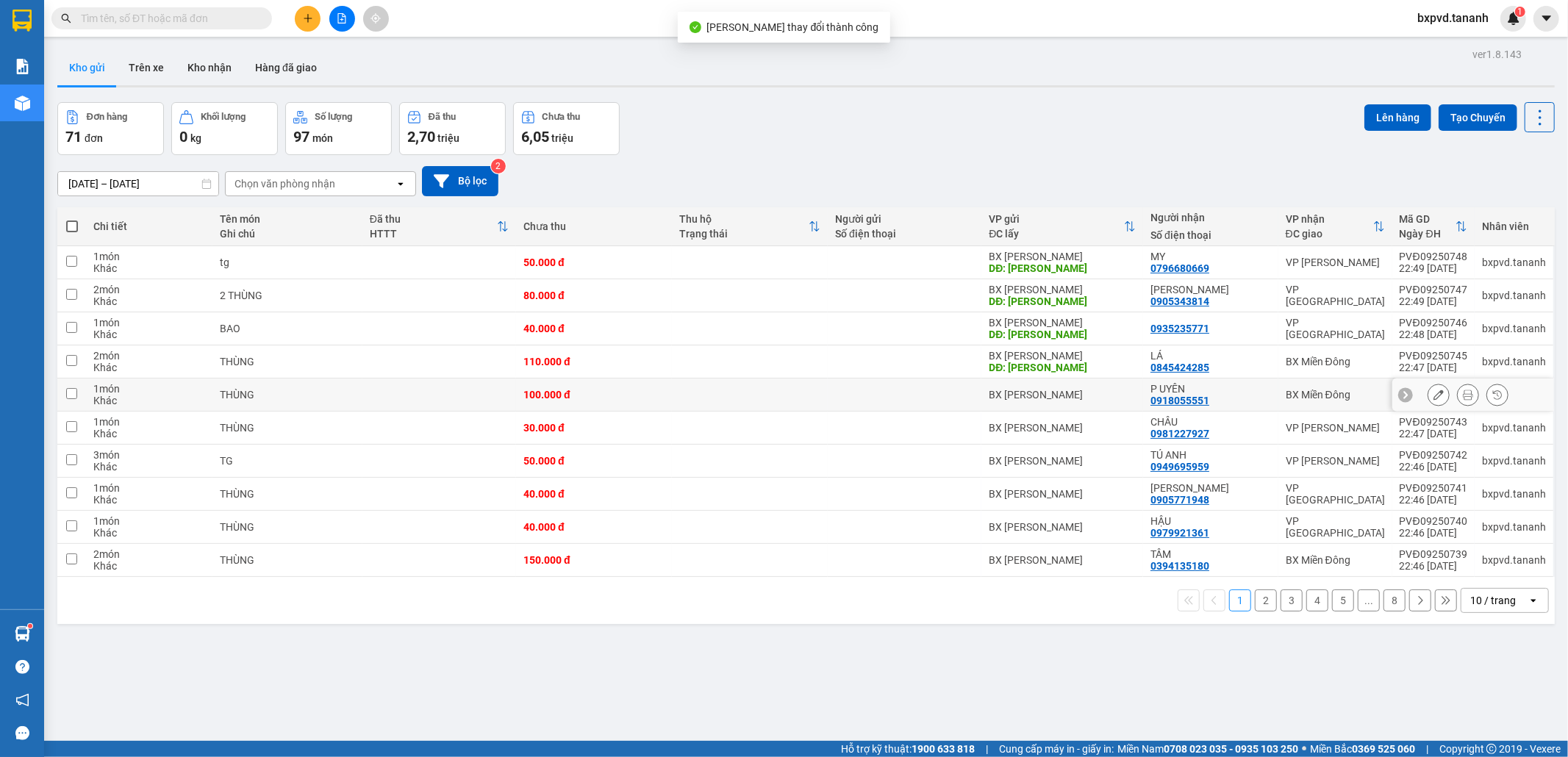
click at [822, 399] on icon at bounding box center [1439, 395] width 10 height 10
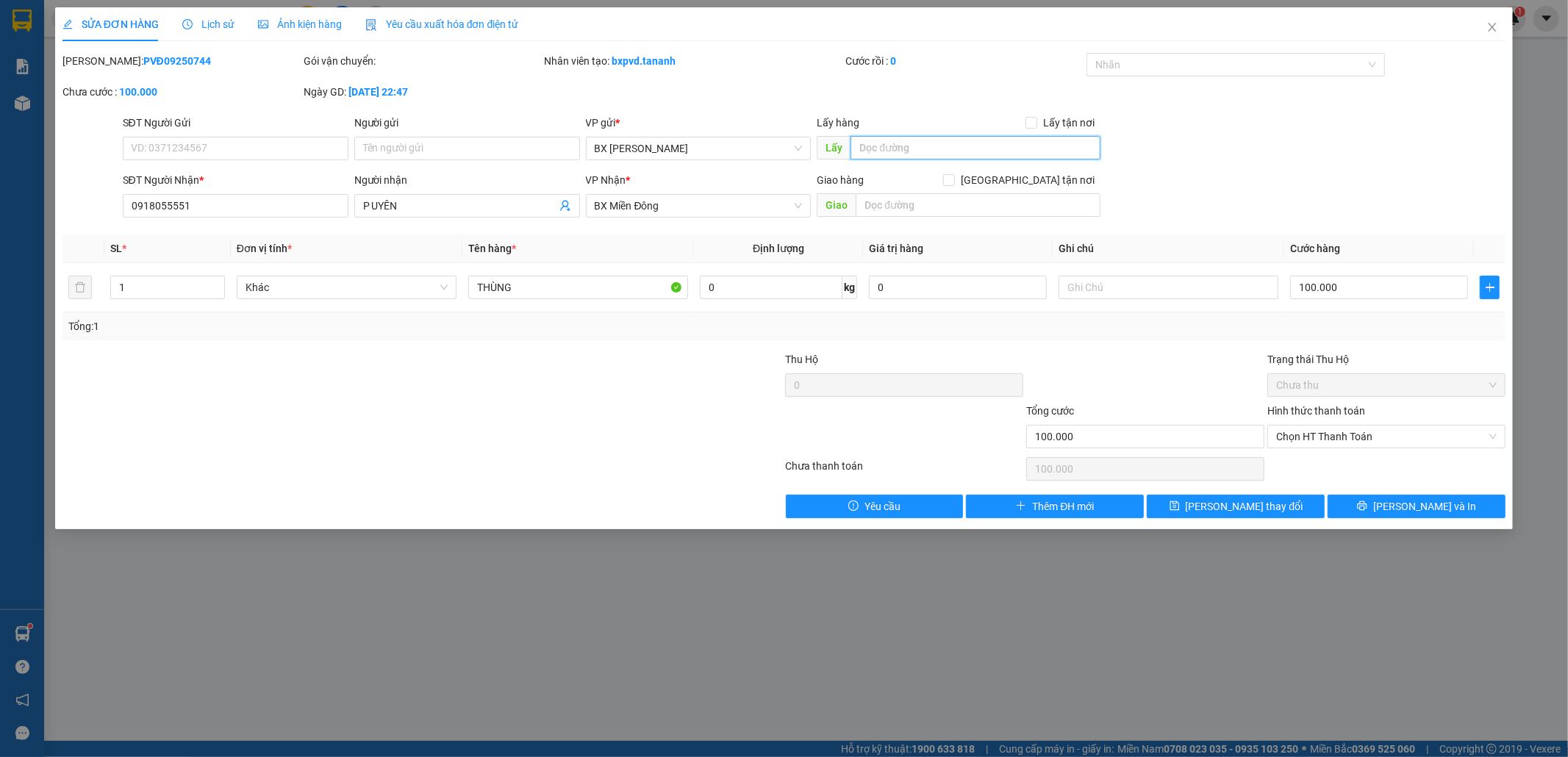
click at [822, 145] on input "text" at bounding box center [976, 148] width 250 height 24
paste input "LY RAU"
click at [822, 495] on icon "save" at bounding box center [1175, 506] width 10 height 10
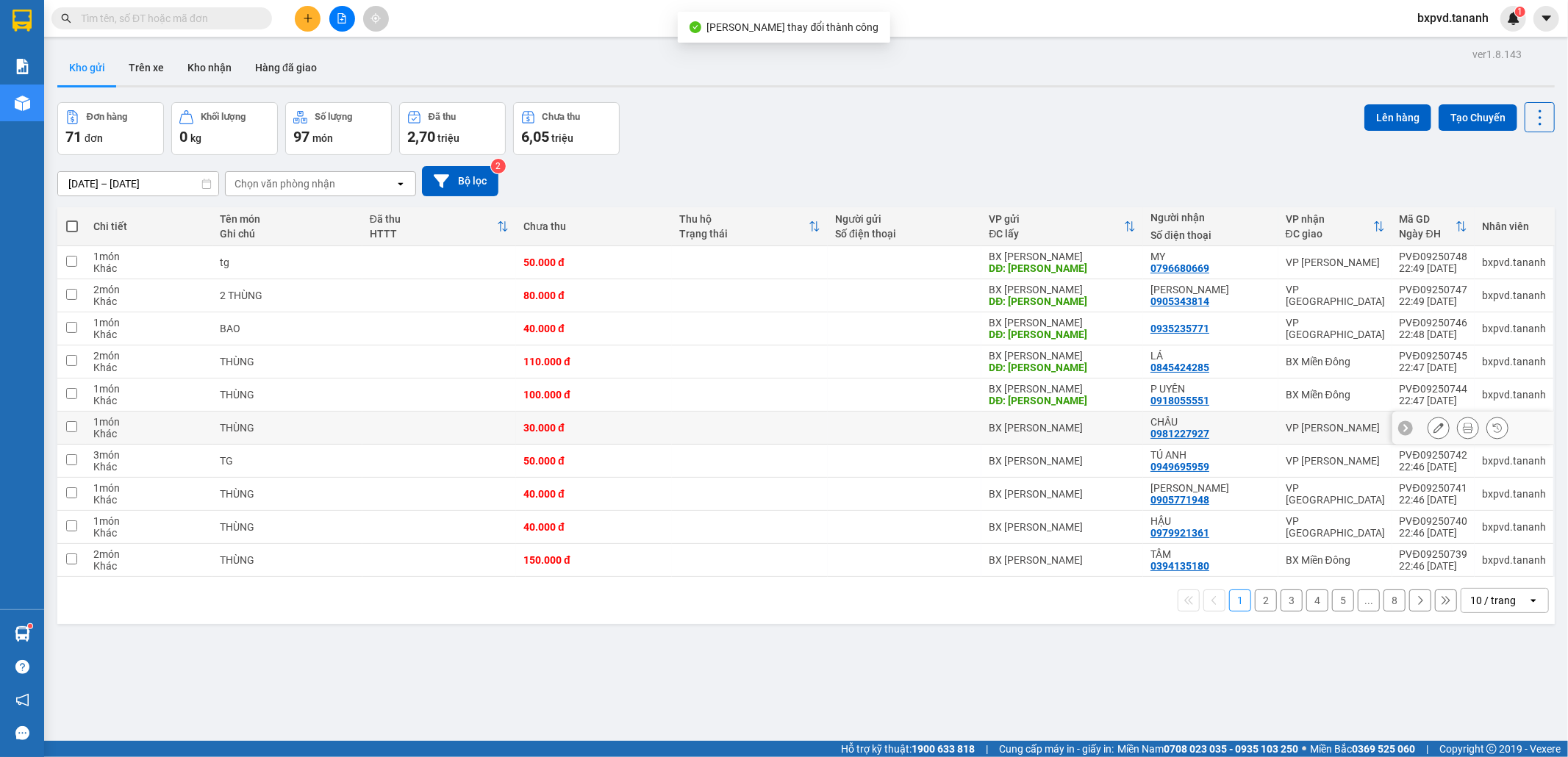
click at [822, 424] on icon at bounding box center [1439, 427] width 10 height 10
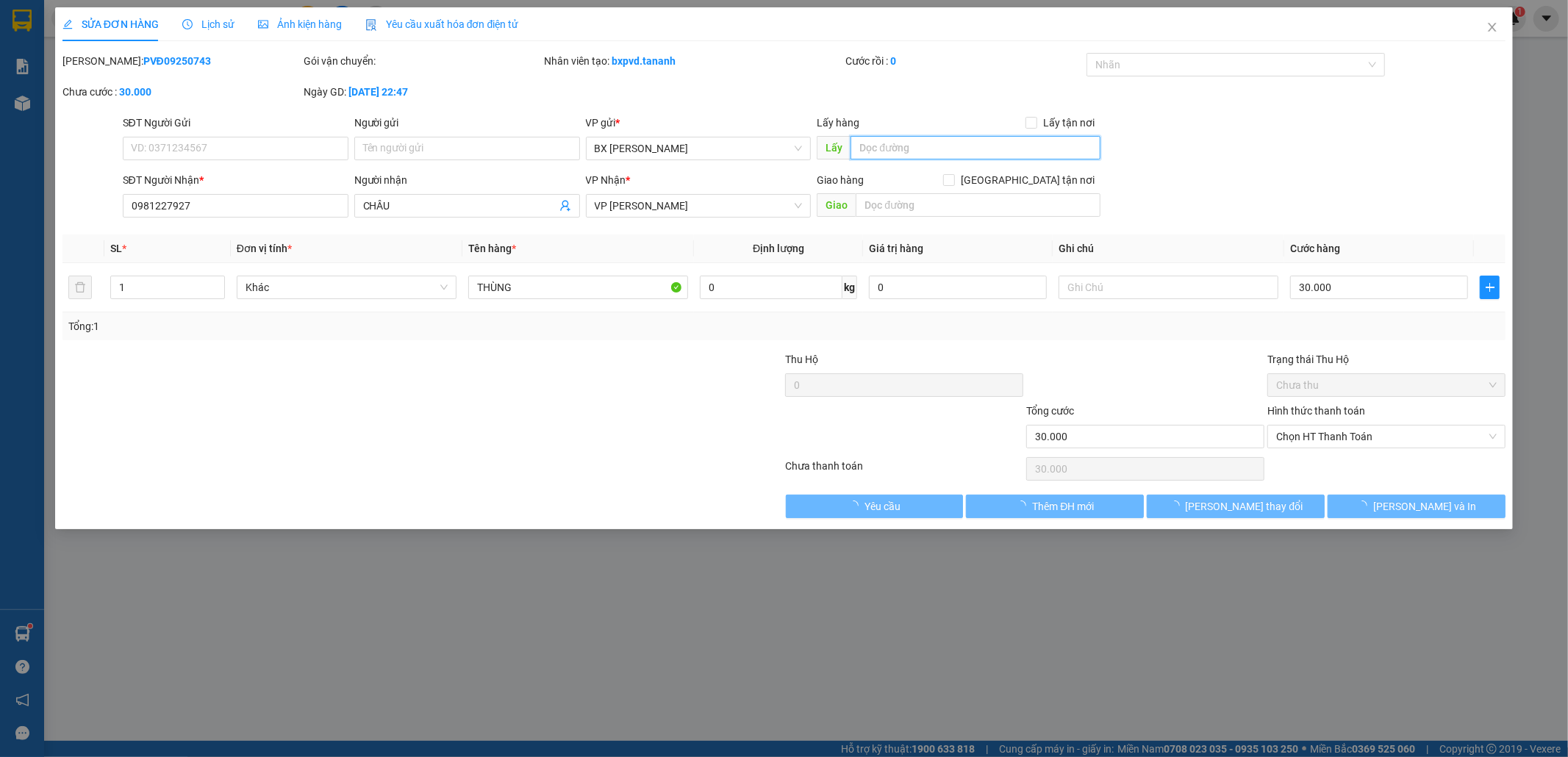
click at [822, 136] on input "text" at bounding box center [976, 148] width 250 height 24
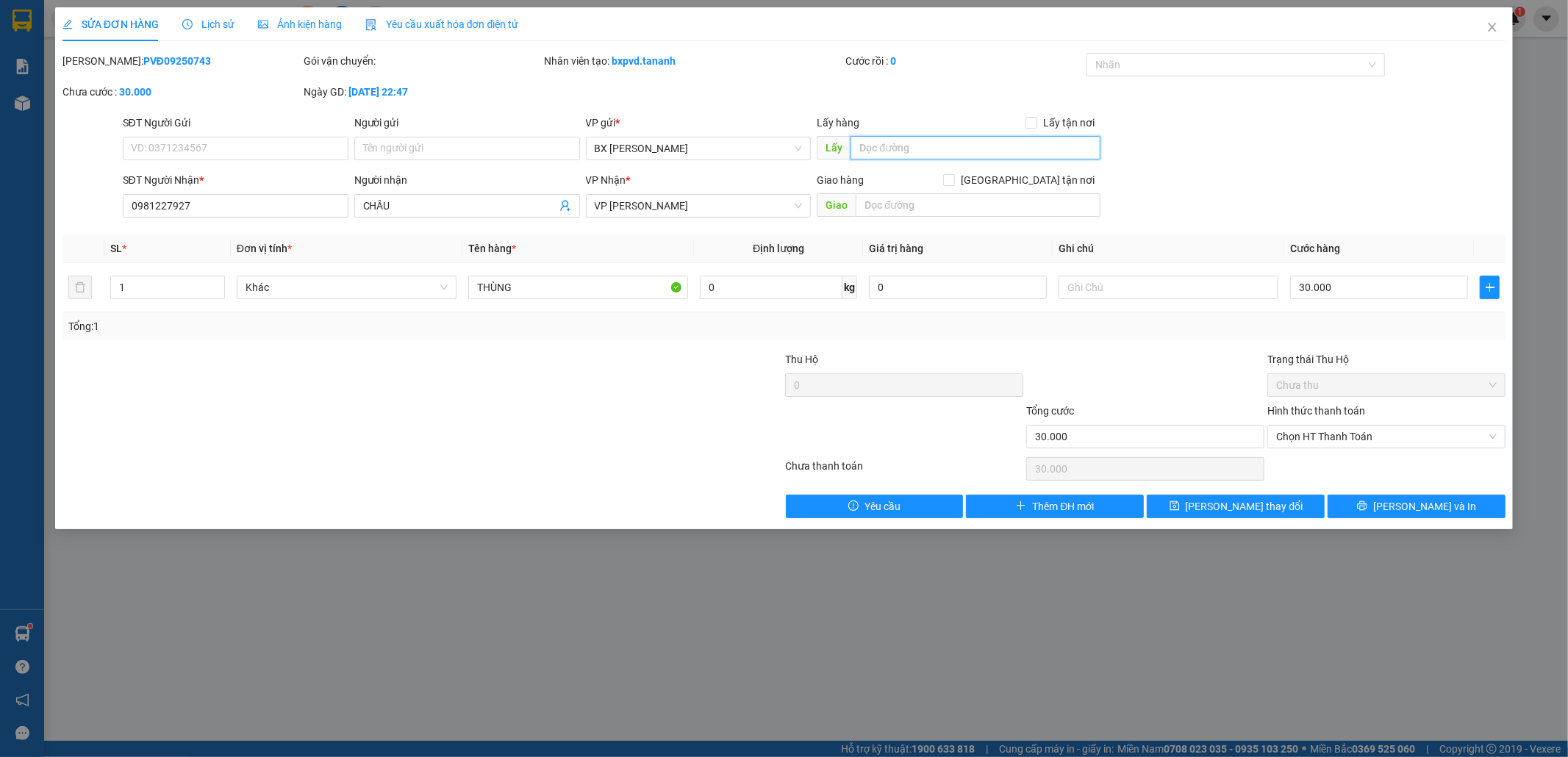
paste input "LY RAU"
click at [822, 495] on span "Lưu thay đổi" at bounding box center [1245, 506] width 117 height 16
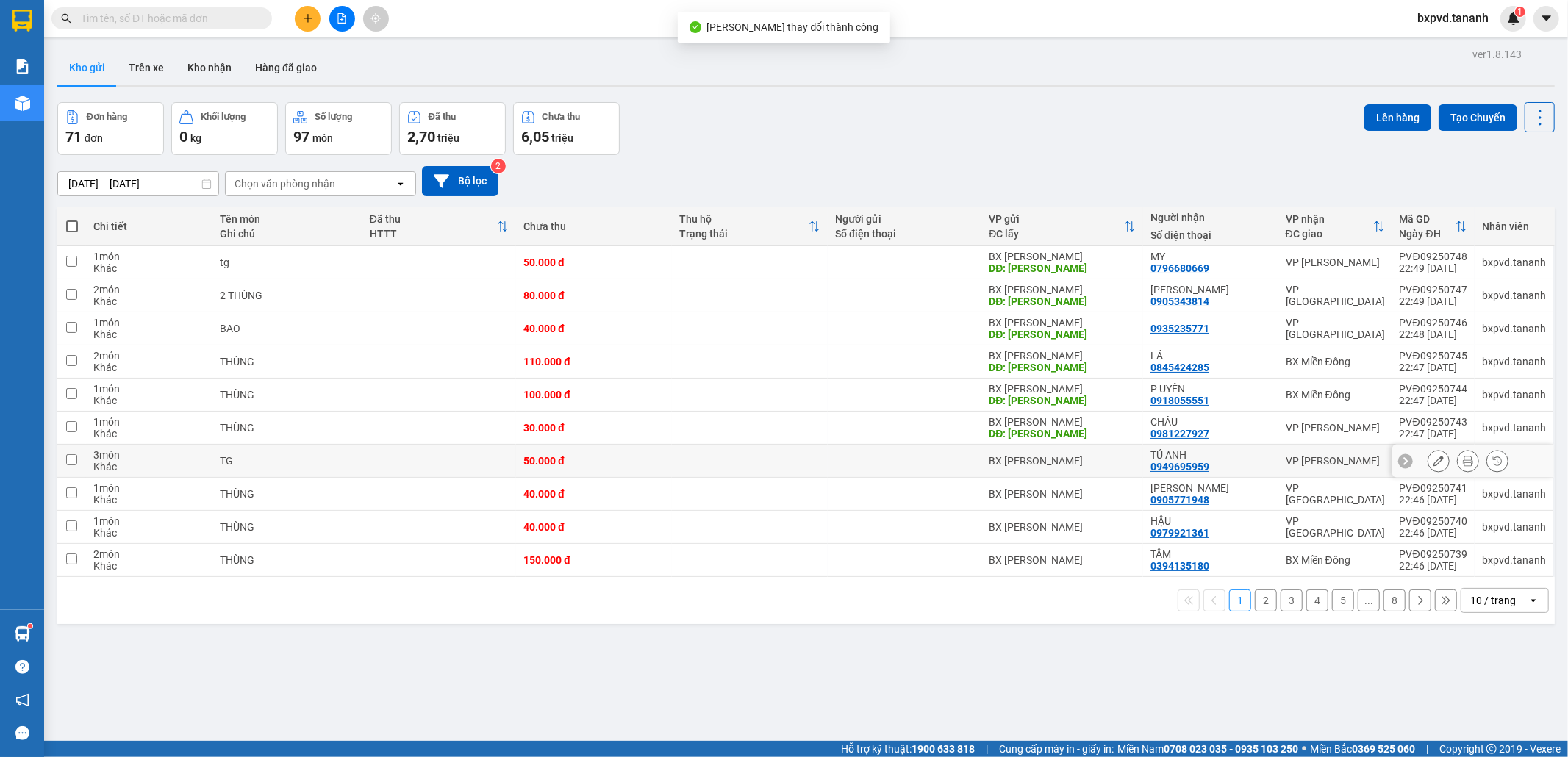
click at [822, 466] on div at bounding box center [1439, 461] width 22 height 22
click at [822, 462] on icon at bounding box center [1439, 461] width 10 height 10
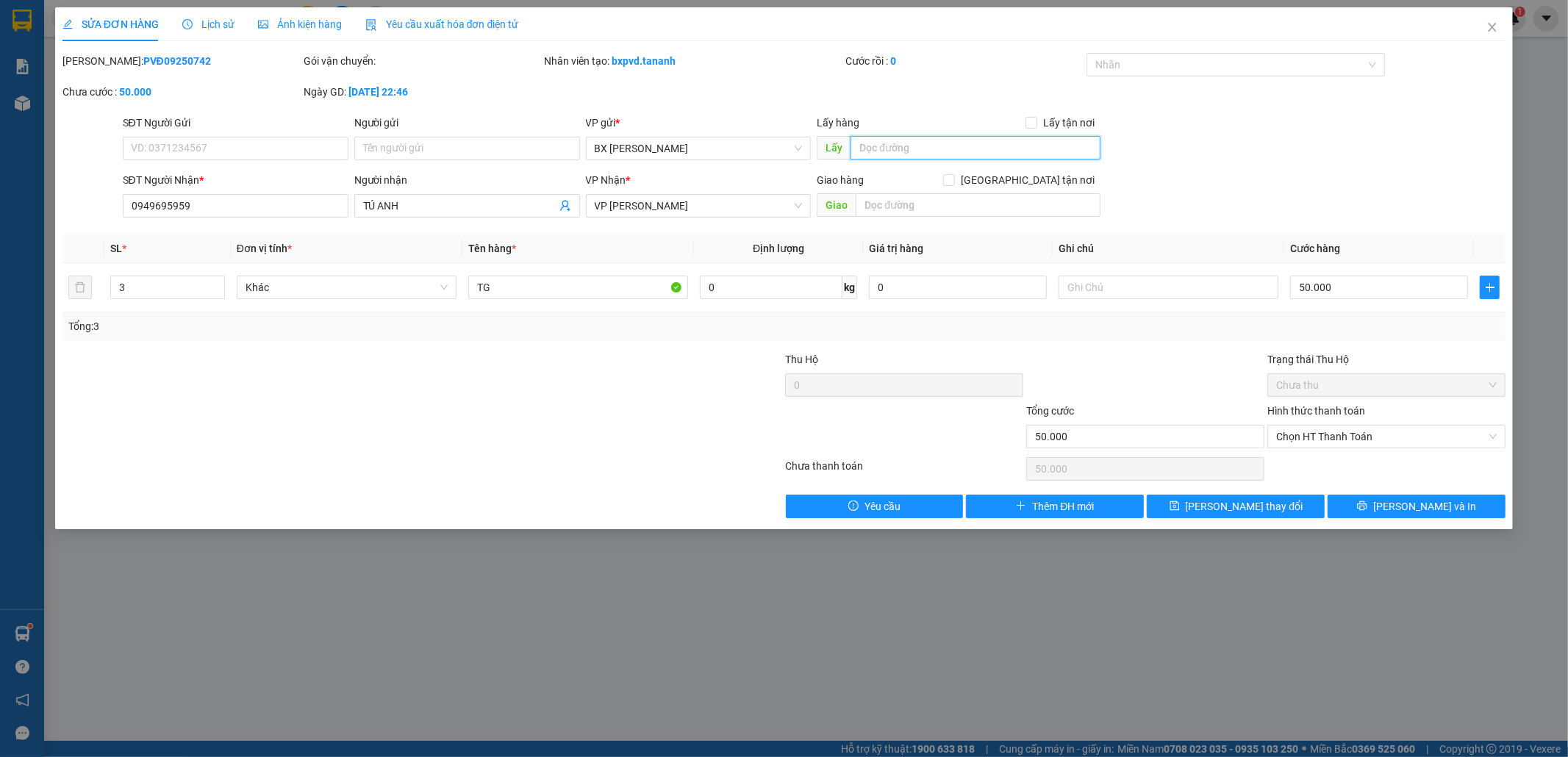
click at [822, 148] on input "text" at bounding box center [976, 148] width 250 height 24
paste input "LY RAU"
click at [822, 495] on button "Lưu thay đổi" at bounding box center [1235, 507] width 178 height 24
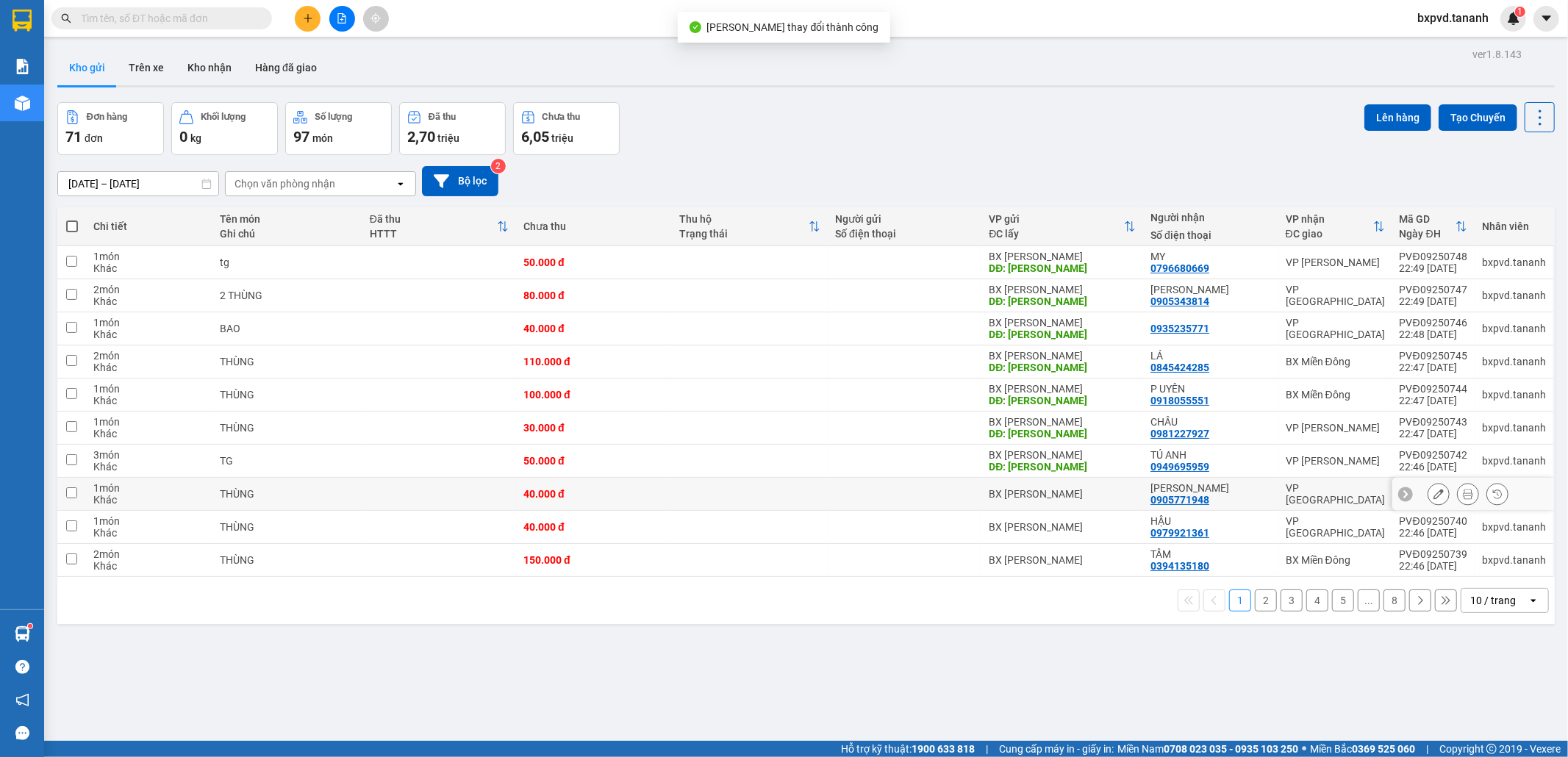
click at [822, 495] on button at bounding box center [1439, 495] width 20 height 26
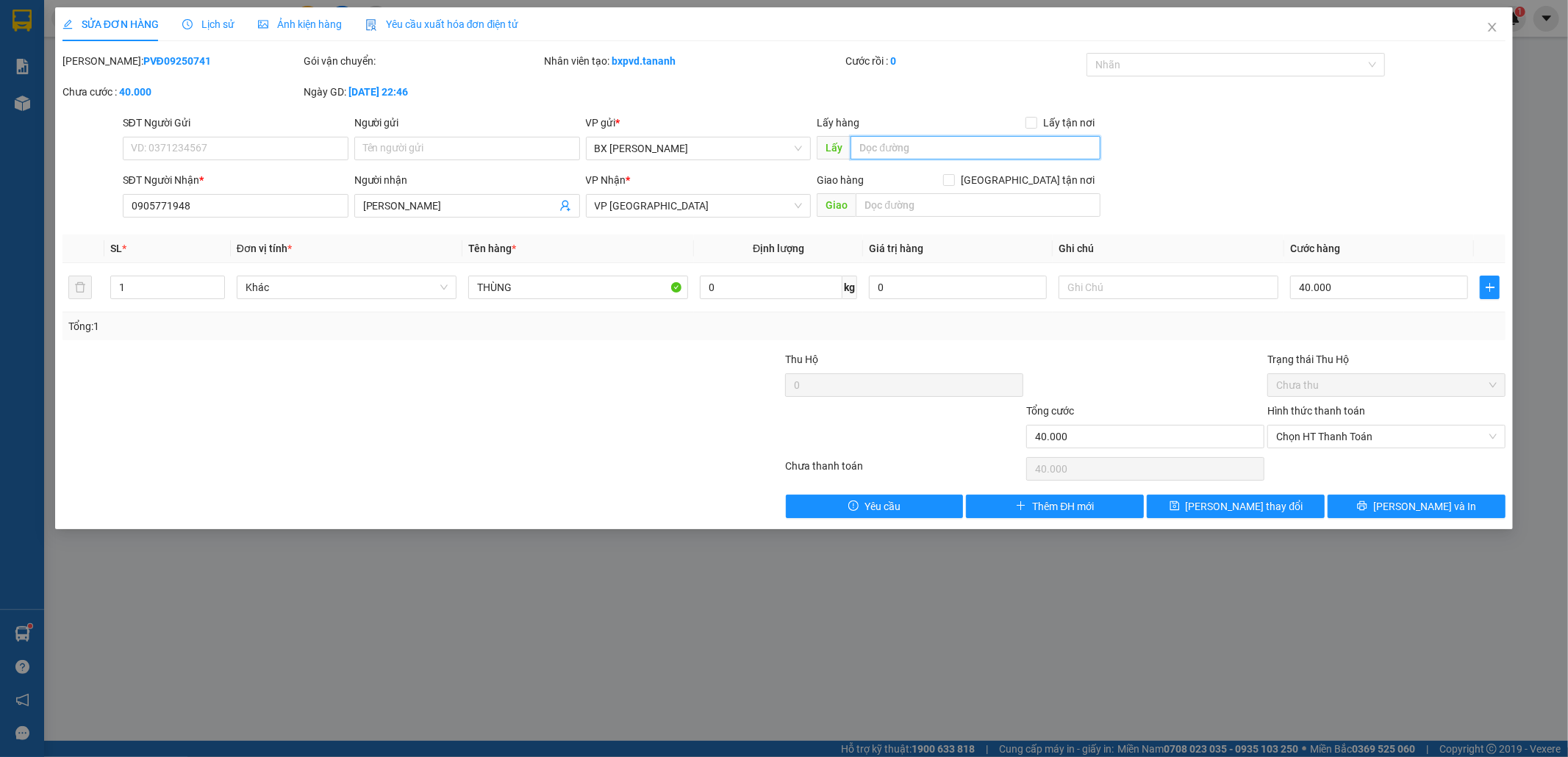
click at [822, 151] on input "text" at bounding box center [976, 148] width 250 height 24
paste input "LY RAU"
click at [822, 495] on span "Lưu thay đổi" at bounding box center [1245, 506] width 117 height 16
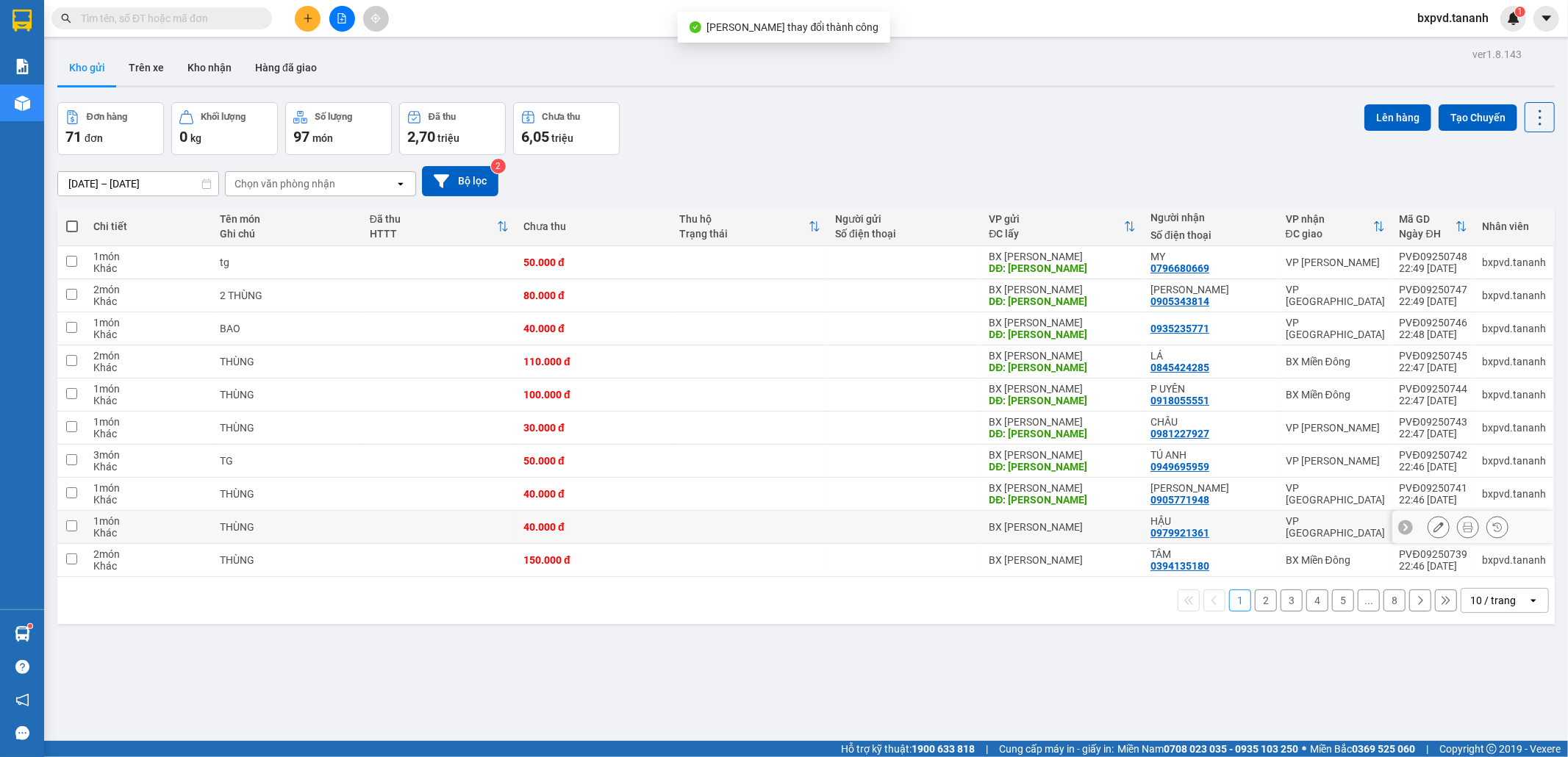
click at [822, 495] on icon at bounding box center [1439, 527] width 10 height 10
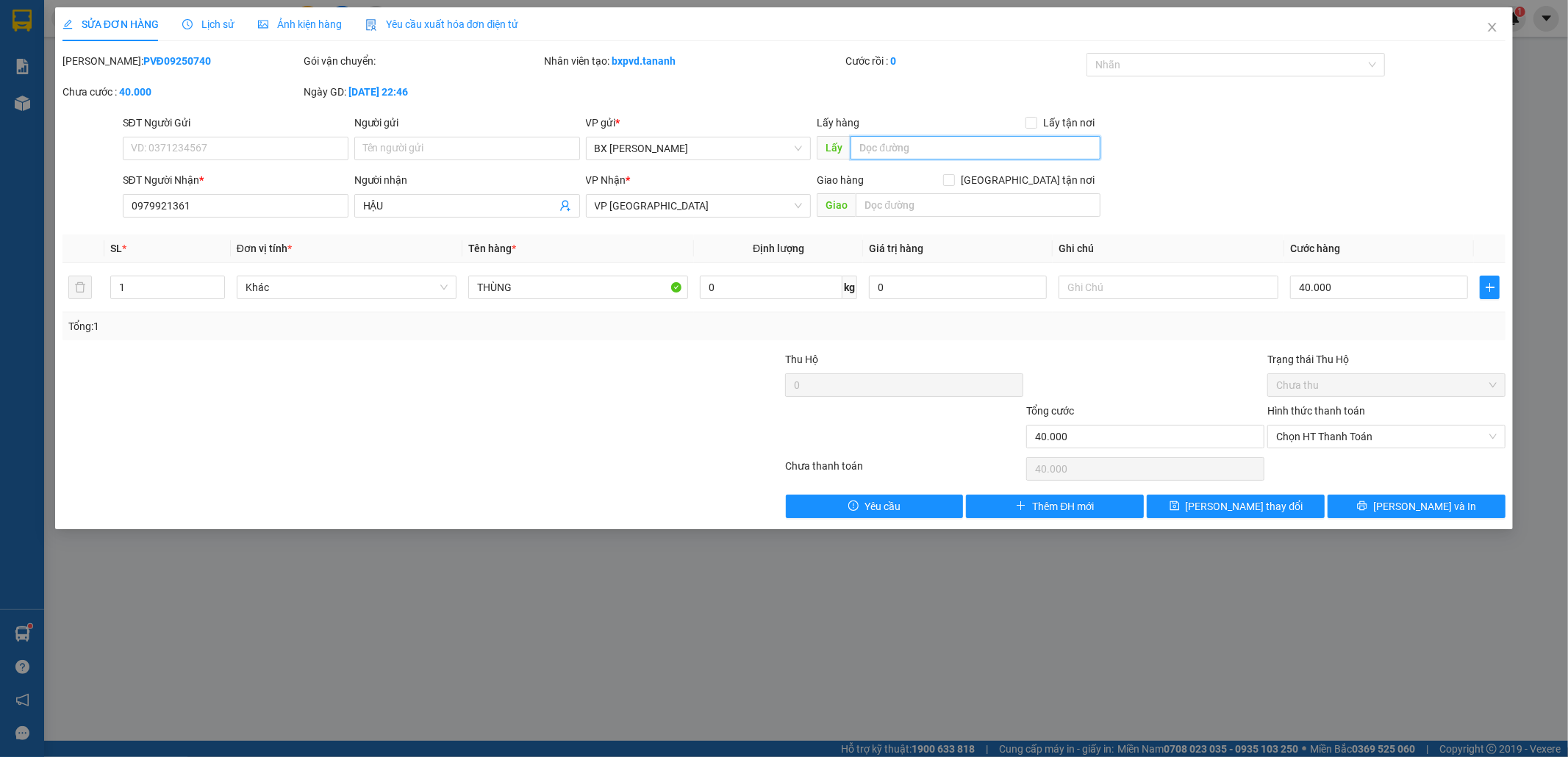
click at [822, 147] on input "text" at bounding box center [976, 148] width 250 height 24
paste input "LY RAU"
click at [822, 492] on div "Total Paid Fee 0 Total UnPaid Fee 40.000 Cash Collection Total Fee Mã ĐH: PVĐ09…" at bounding box center [784, 285] width 1444 height 466
click at [822, 495] on span "Lưu thay đổi" at bounding box center [1245, 506] width 117 height 16
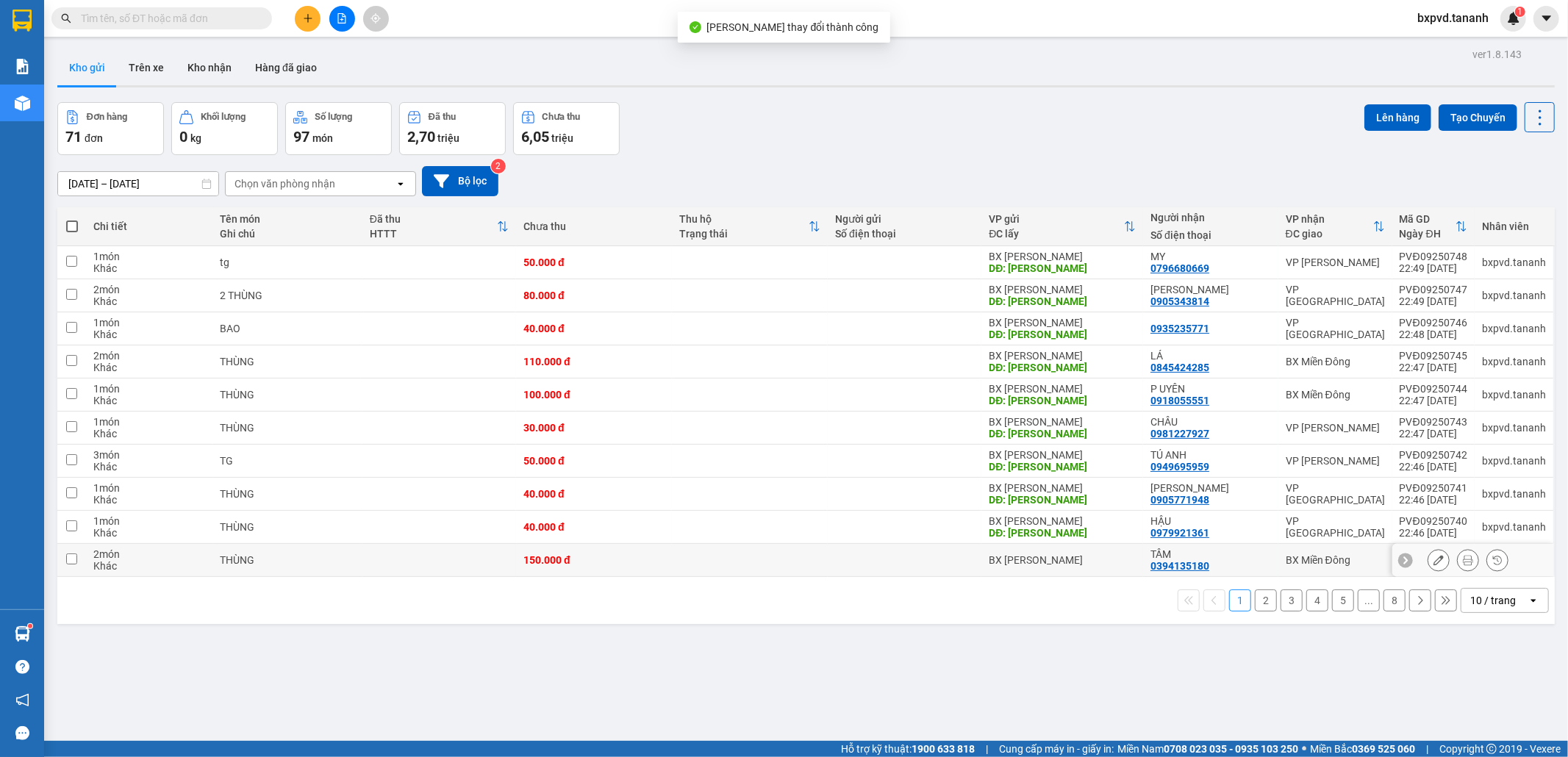
click at [822, 495] on icon at bounding box center [1439, 560] width 10 height 10
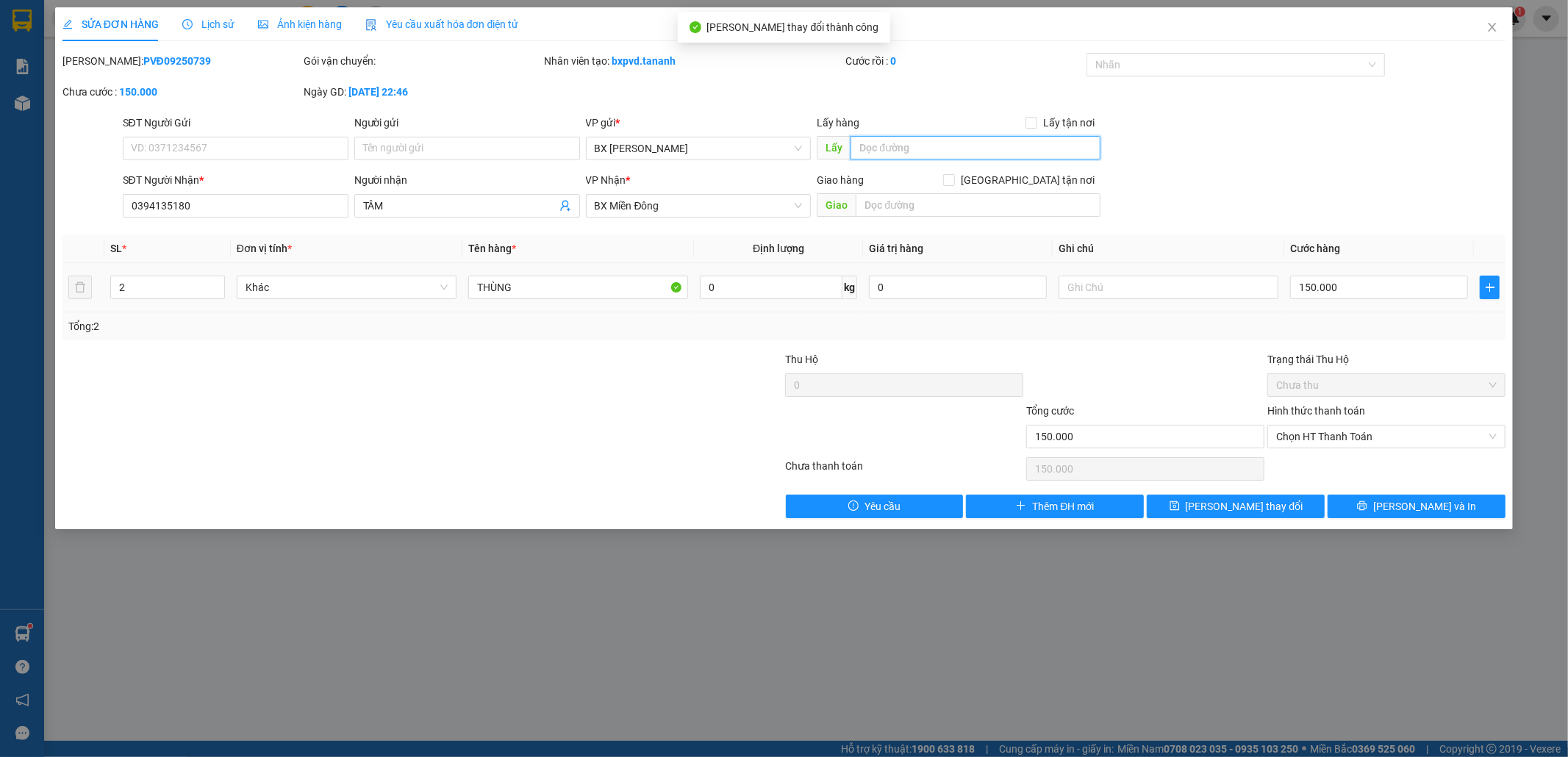
click at [822, 146] on input "text" at bounding box center [976, 148] width 250 height 24
paste input "LY RAU"
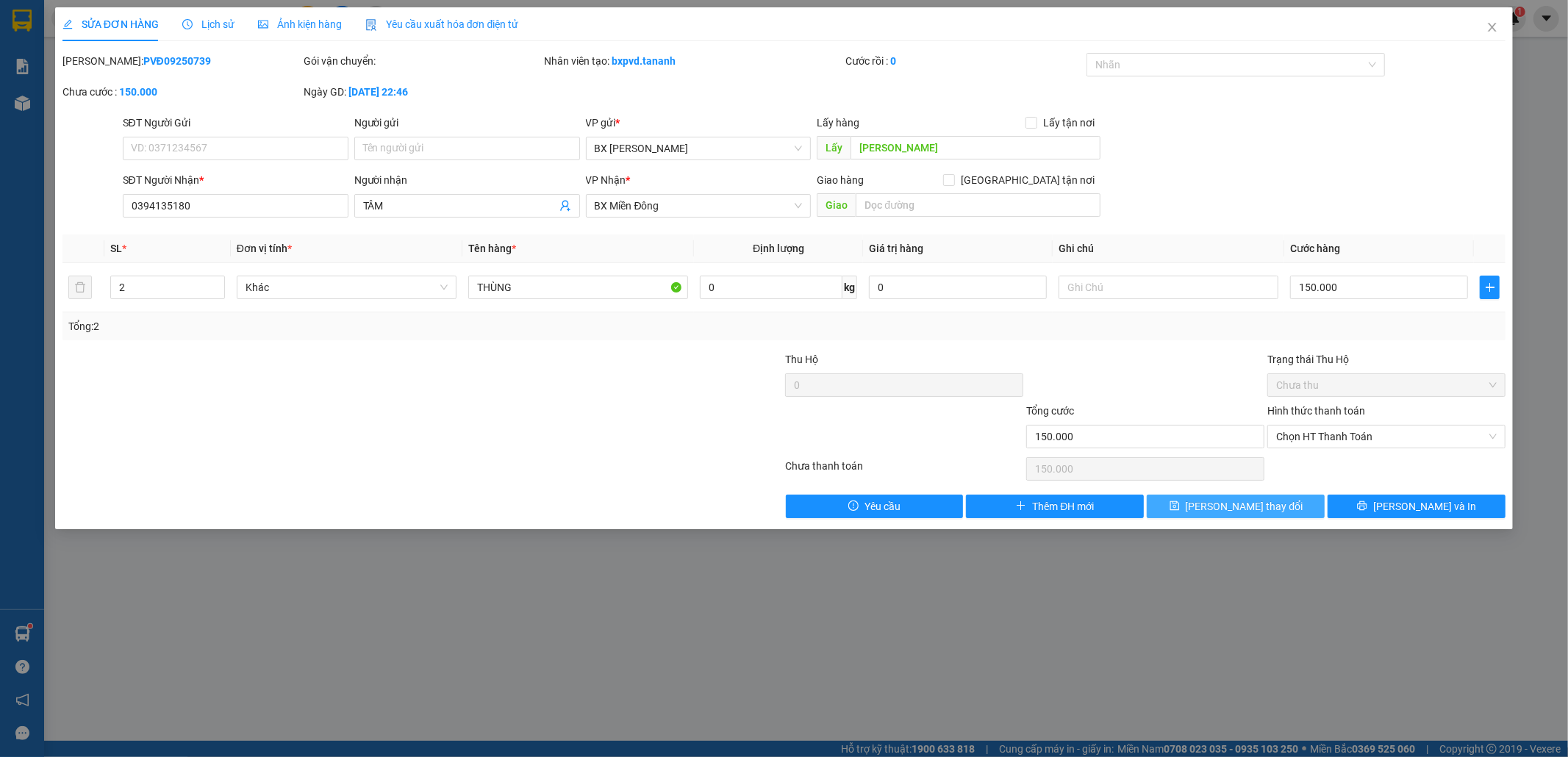
click at [822, 495] on button "Lưu thay đổi" at bounding box center [1235, 507] width 178 height 24
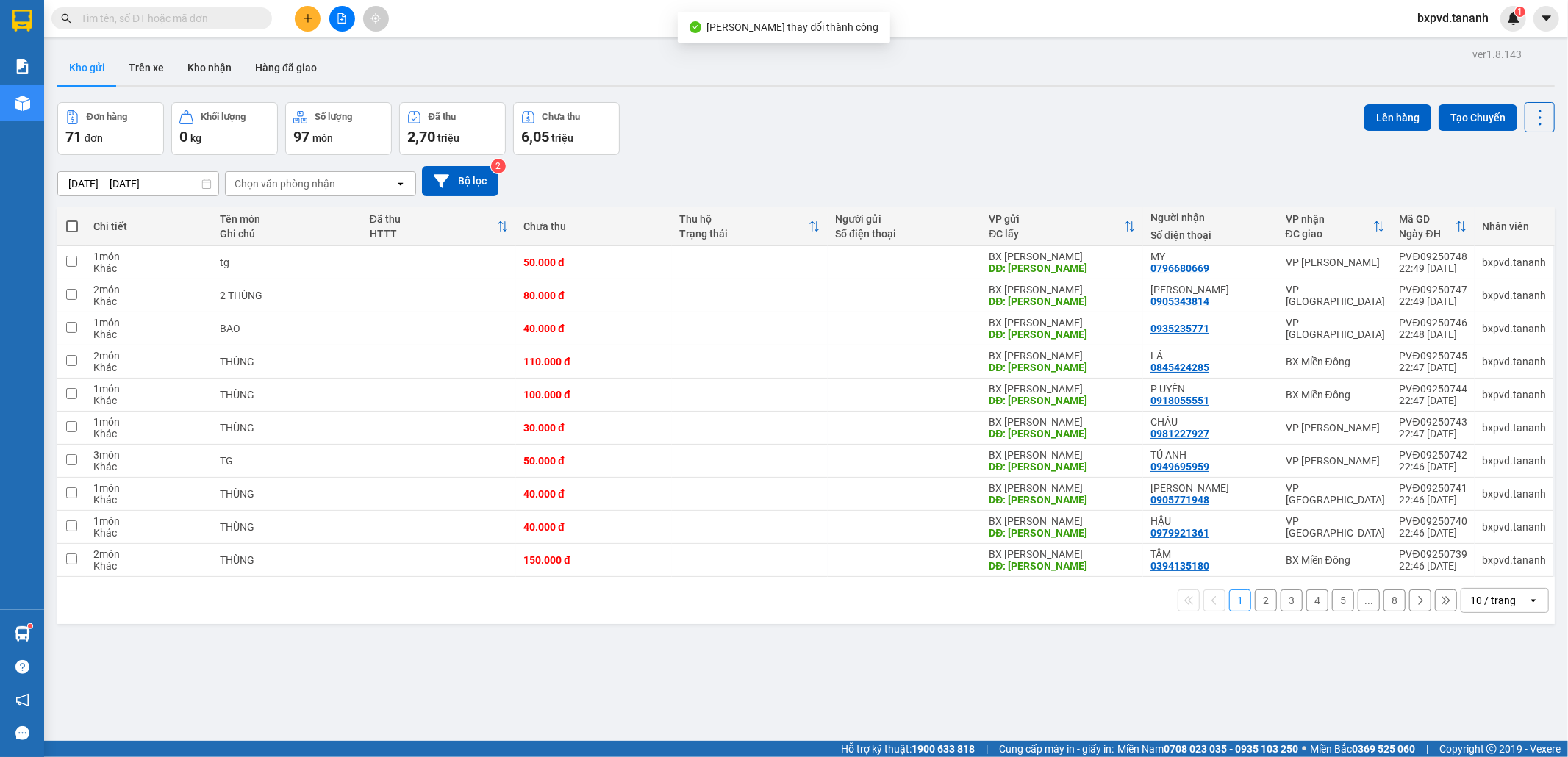
click at [822, 495] on button "2" at bounding box center [1266, 600] width 22 height 22
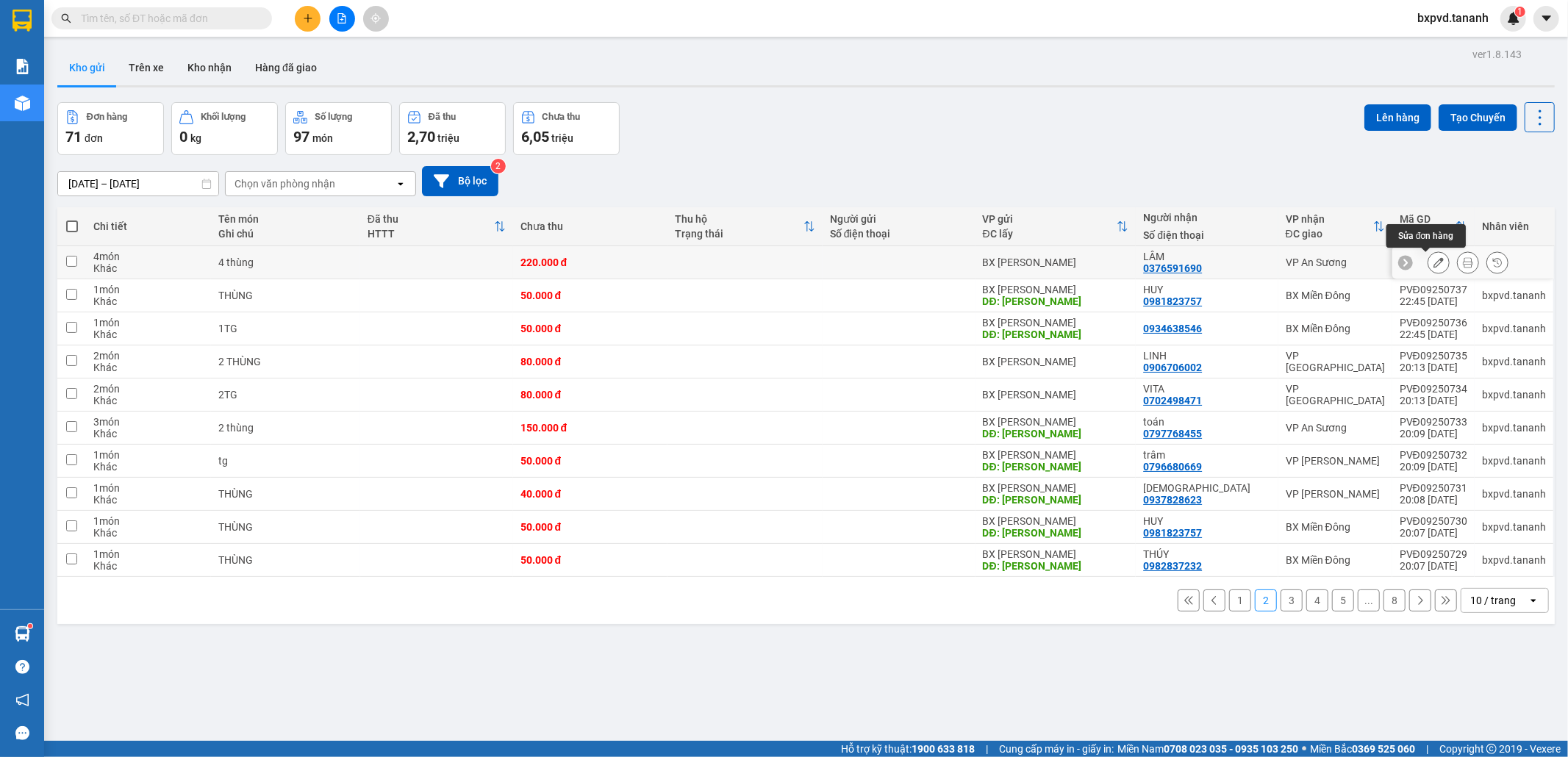
click at [822, 262] on icon at bounding box center [1439, 262] width 10 height 10
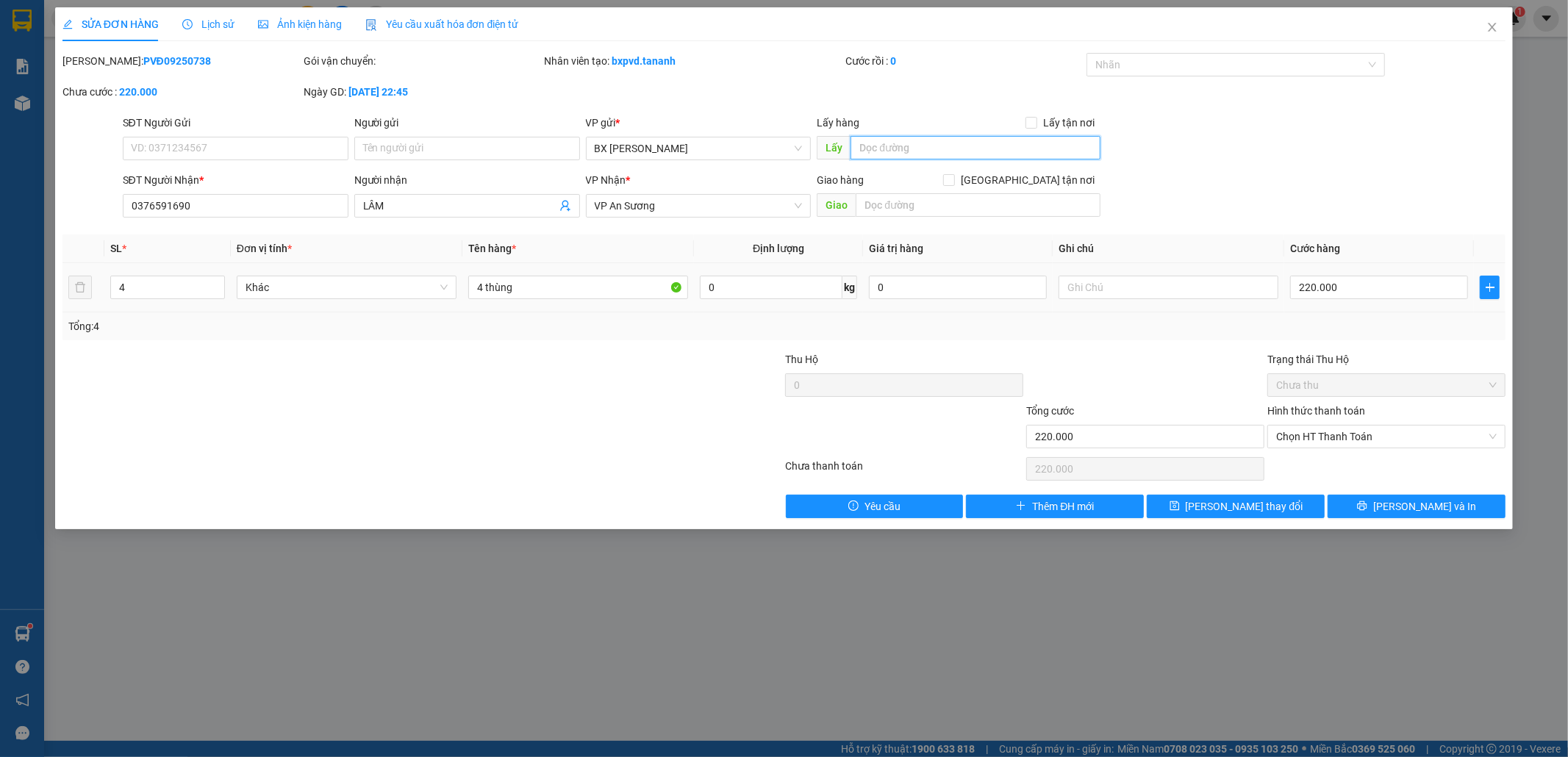
click at [822, 147] on input "text" at bounding box center [976, 148] width 250 height 24
paste input "LY RAU"
click at [822, 495] on span "Lưu thay đổi" at bounding box center [1245, 506] width 117 height 16
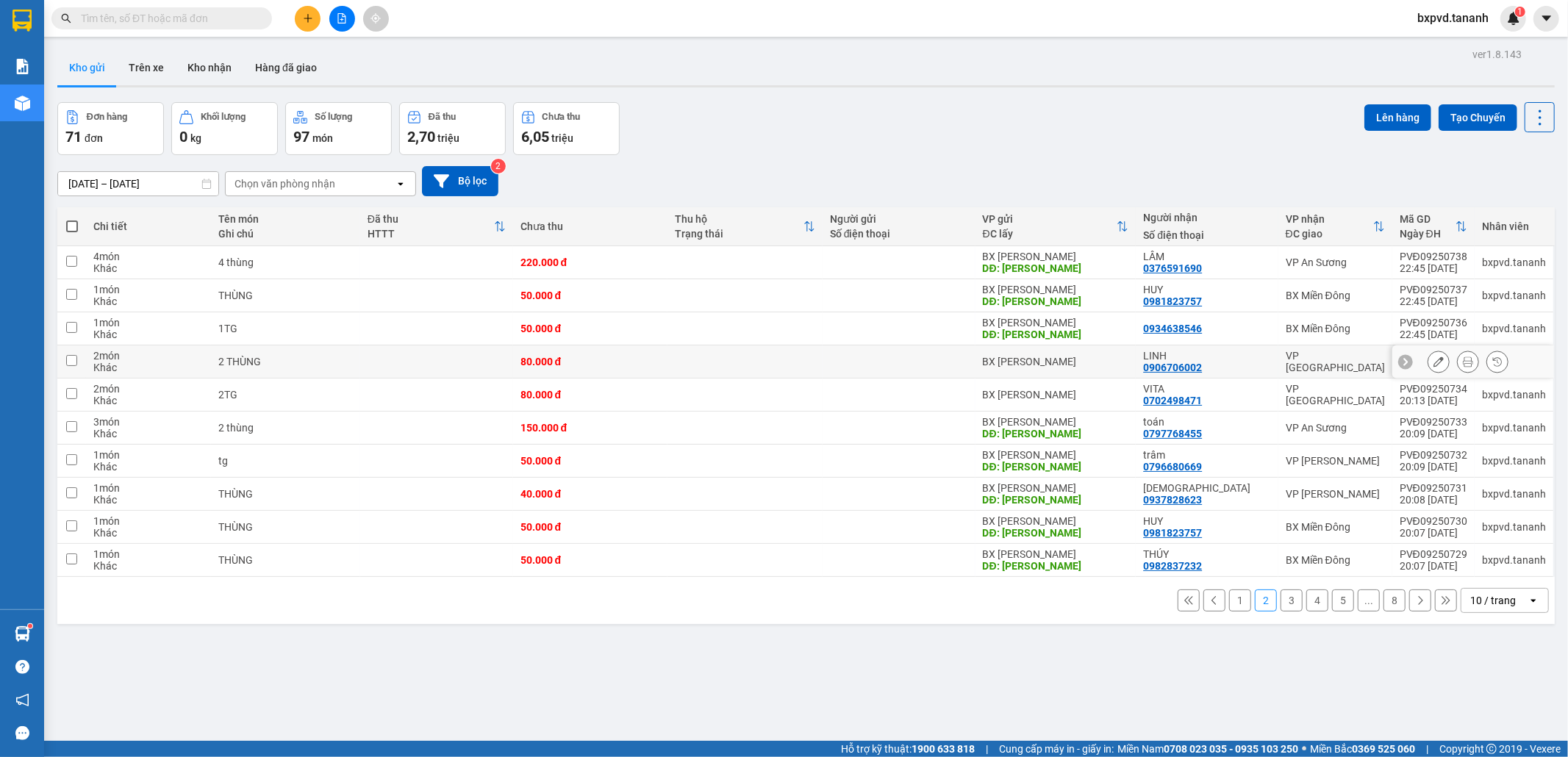
click at [822, 364] on icon at bounding box center [1439, 362] width 10 height 10
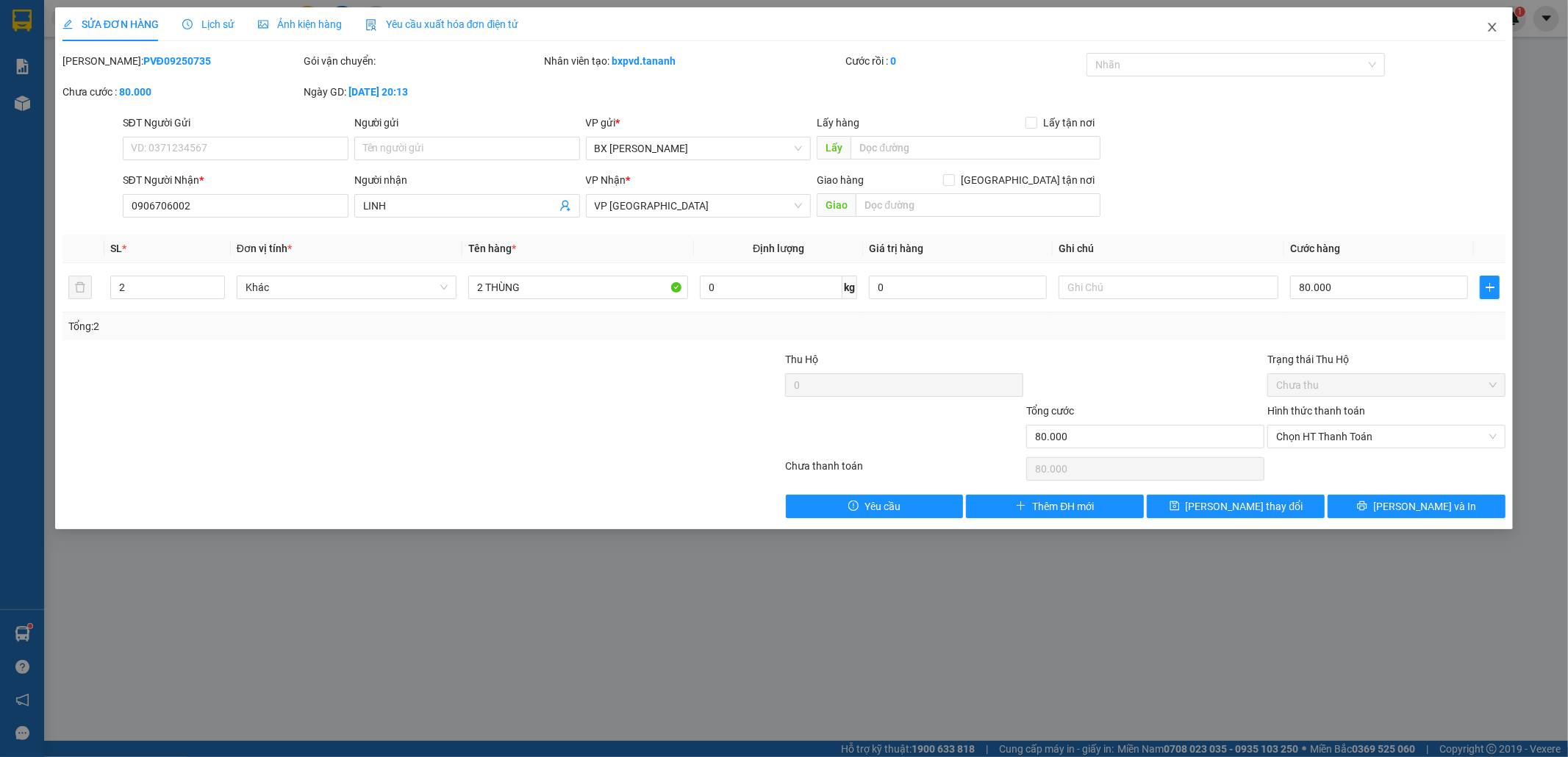
click at [822, 30] on icon "close" at bounding box center [1492, 27] width 12 height 12
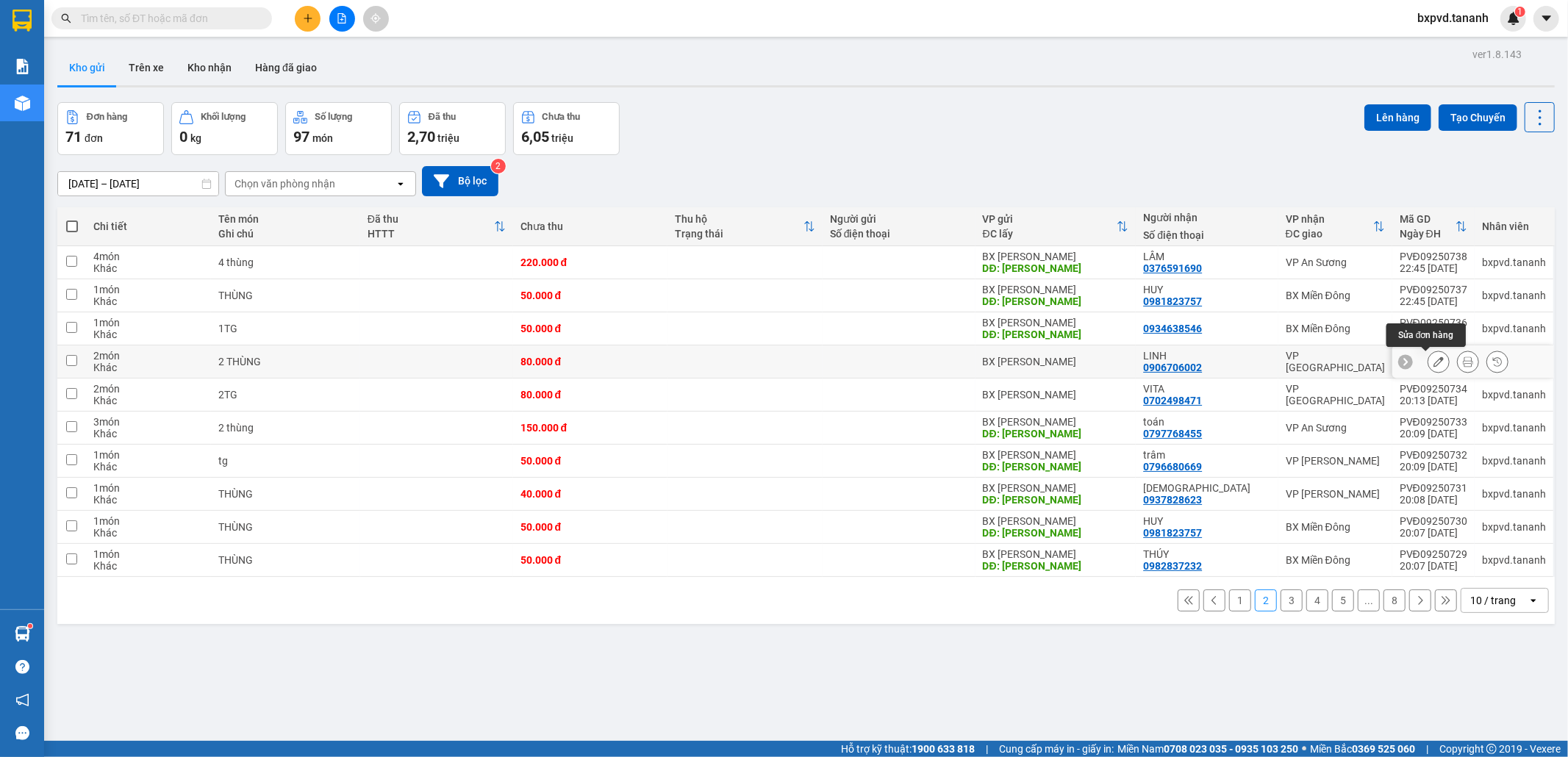
click at [822, 364] on icon at bounding box center [1439, 362] width 10 height 10
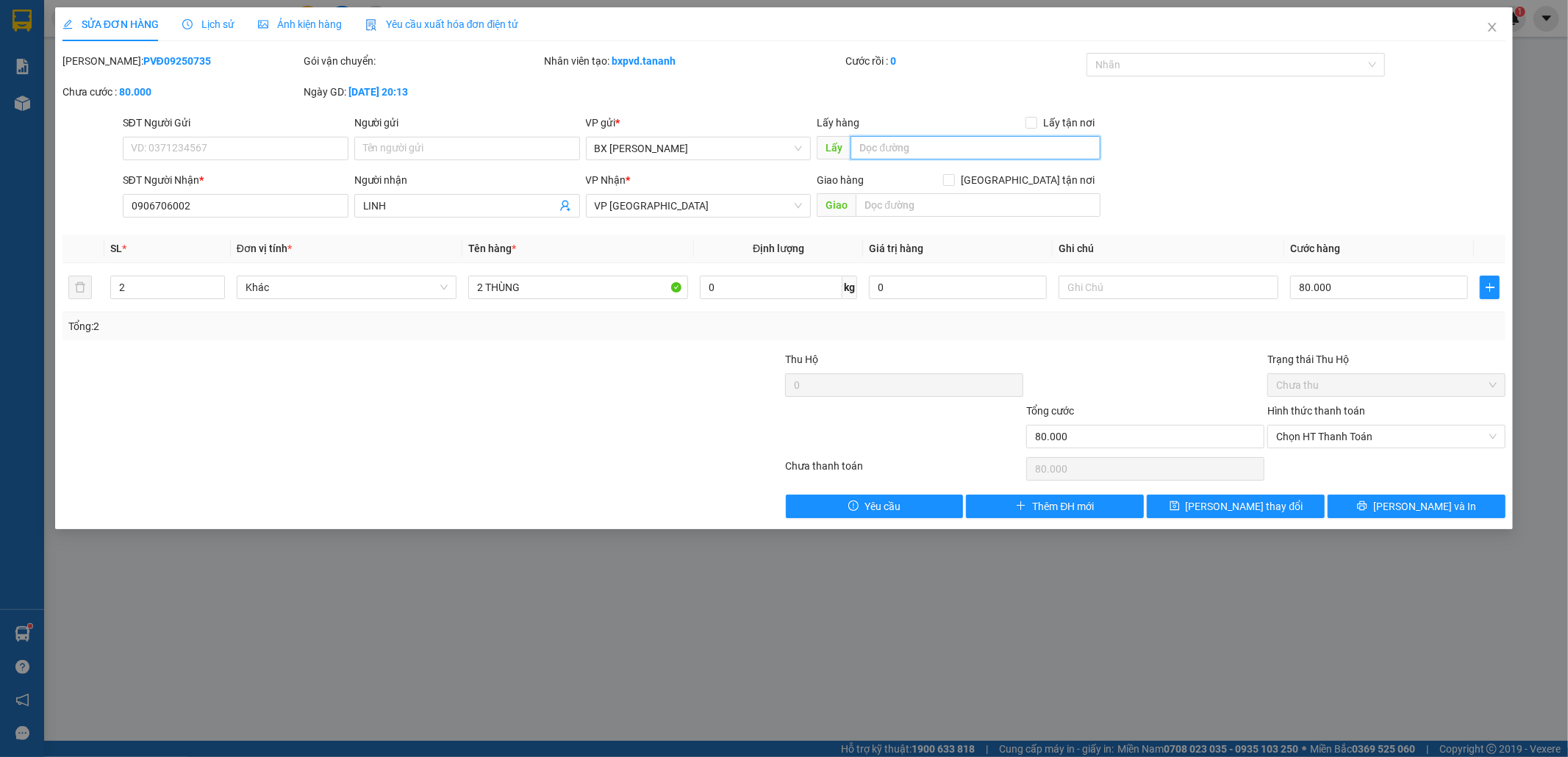
click at [822, 148] on input "text" at bounding box center [976, 148] width 250 height 24
click at [822, 495] on icon "save" at bounding box center [1175, 506] width 10 height 10
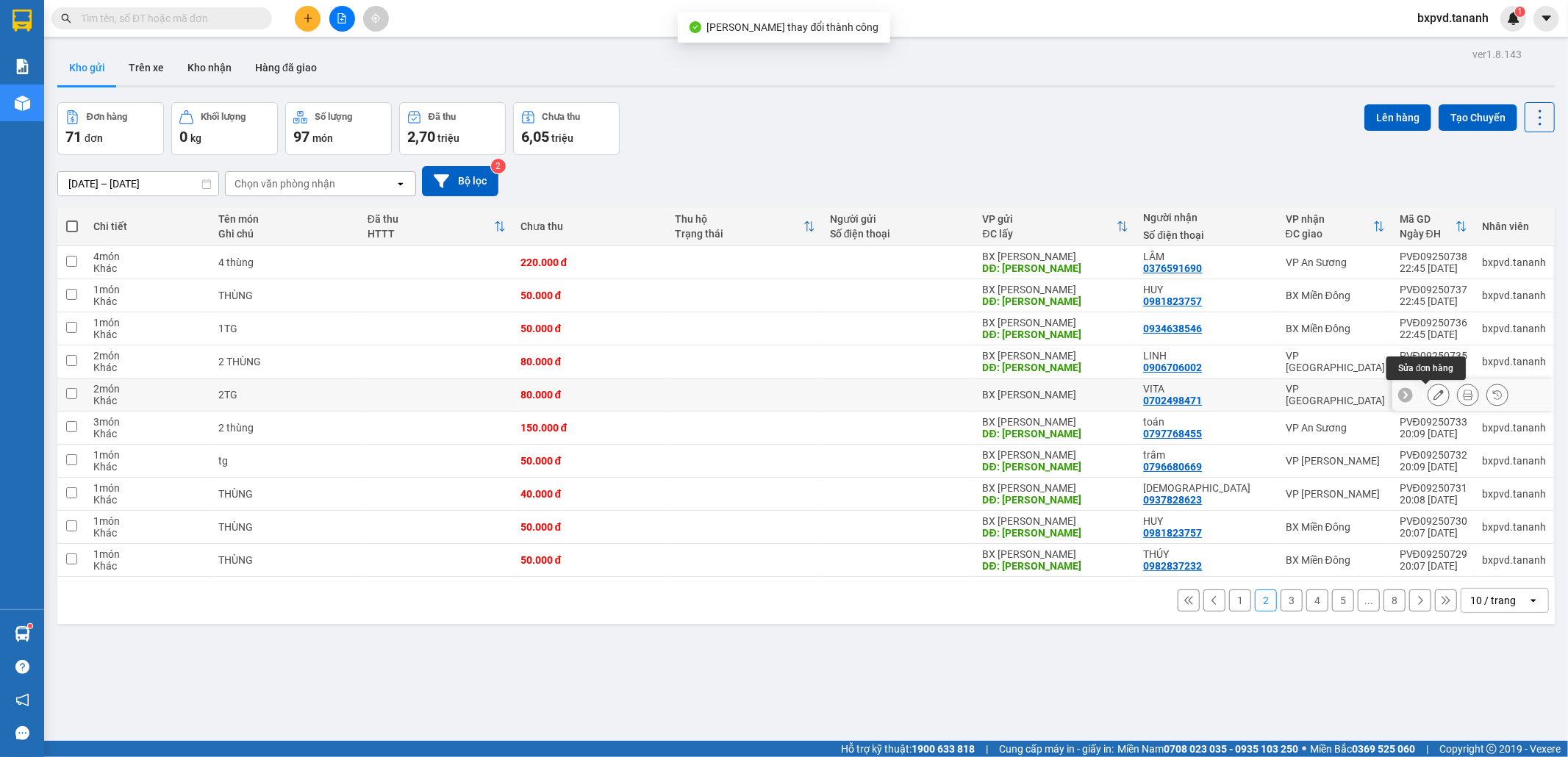
click at [822, 399] on button at bounding box center [1439, 395] width 20 height 26
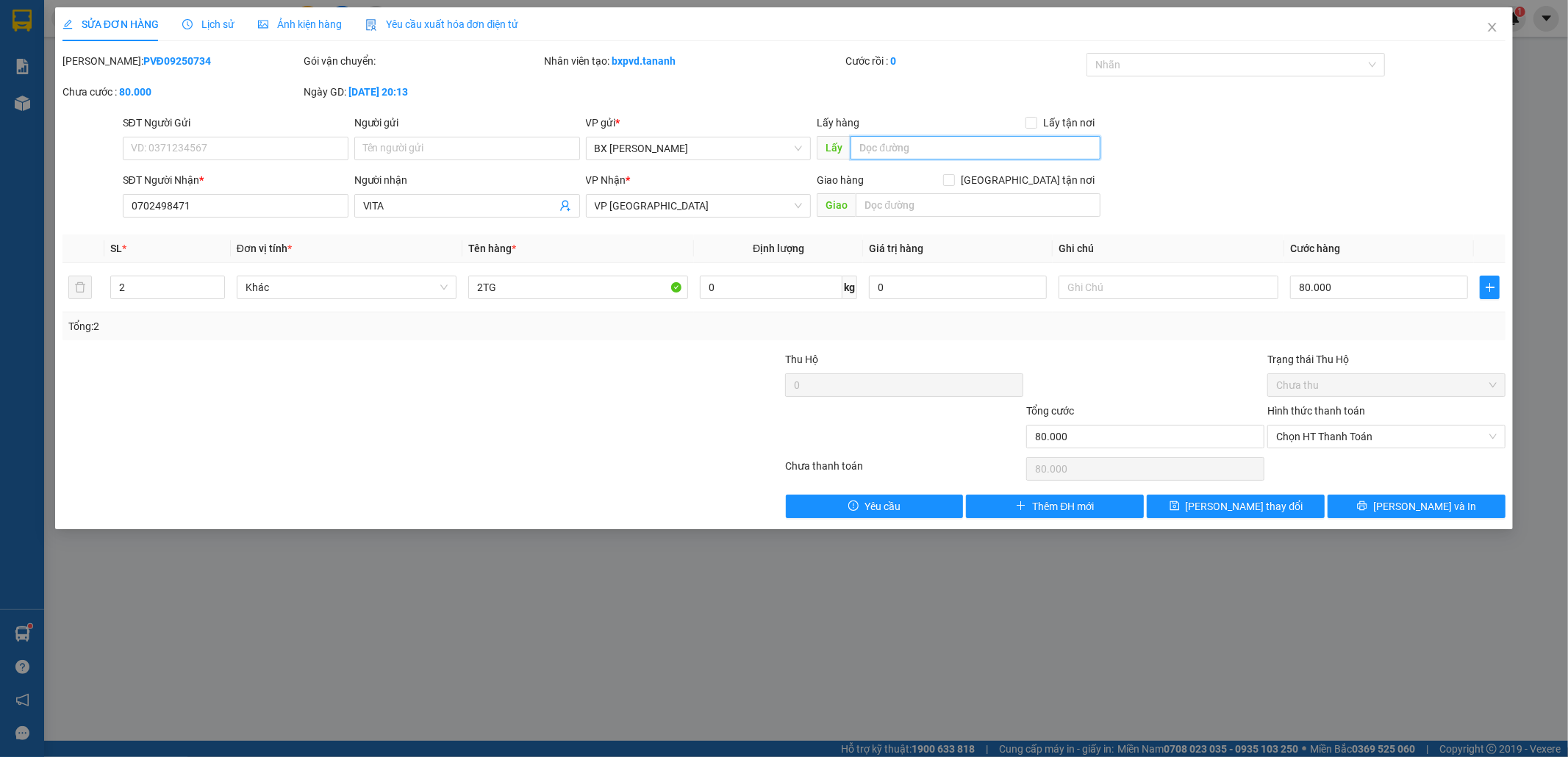
click at [822, 155] on input "text" at bounding box center [976, 148] width 250 height 24
drag, startPoint x: 1246, startPoint y: 502, endPoint x: 1239, endPoint y: 514, distance: 13.9
click at [822, 495] on span "Lưu thay đổi" at bounding box center [1245, 506] width 117 height 16
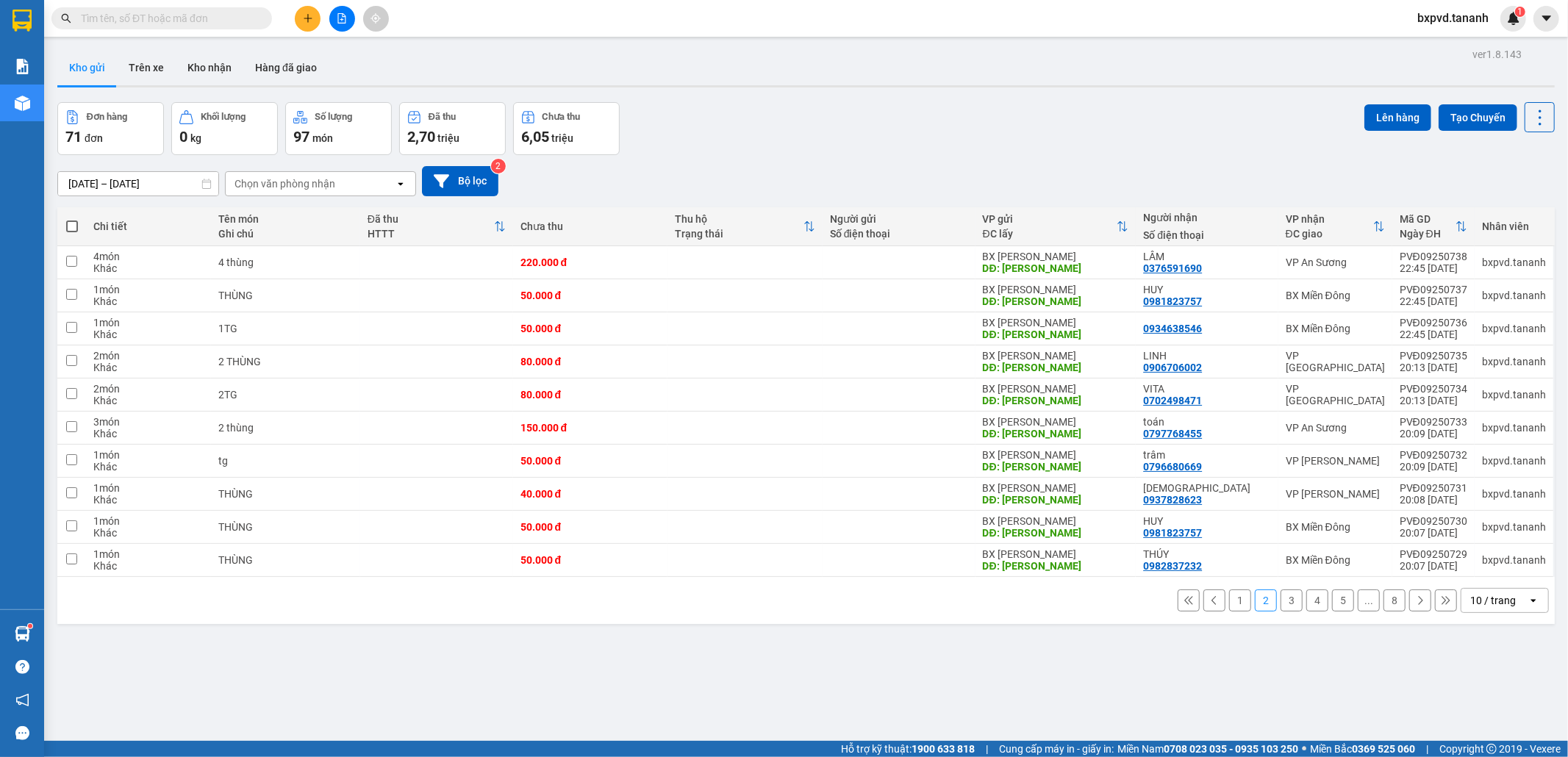
click at [822, 495] on div "10 / trang" at bounding box center [1493, 600] width 46 height 14
click at [822, 495] on div "100 / trang" at bounding box center [1491, 570] width 89 height 26
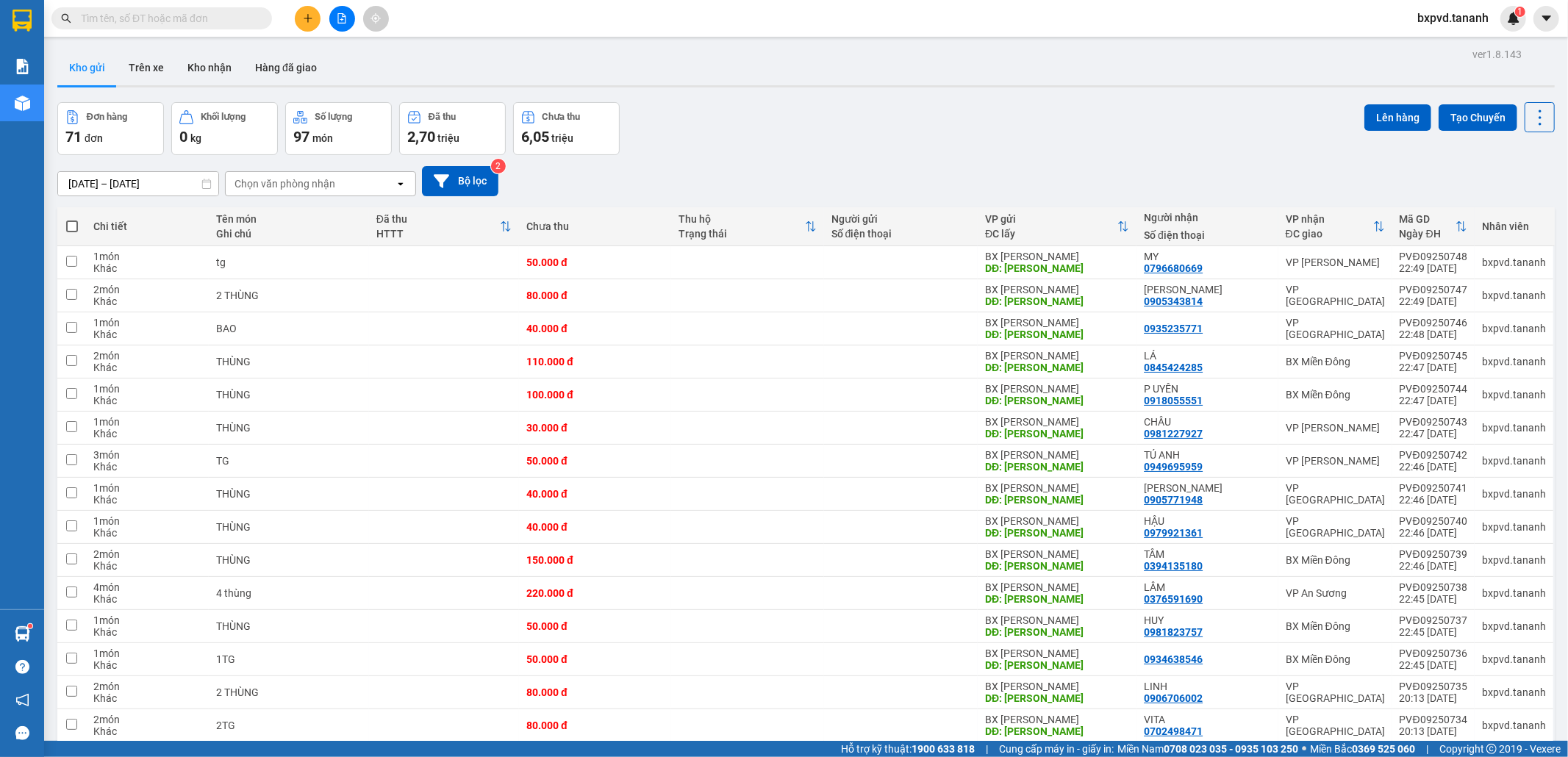
click at [69, 226] on span at bounding box center [72, 227] width 12 height 12
click at [72, 219] on input "checkbox" at bounding box center [72, 219] width 0 height 0
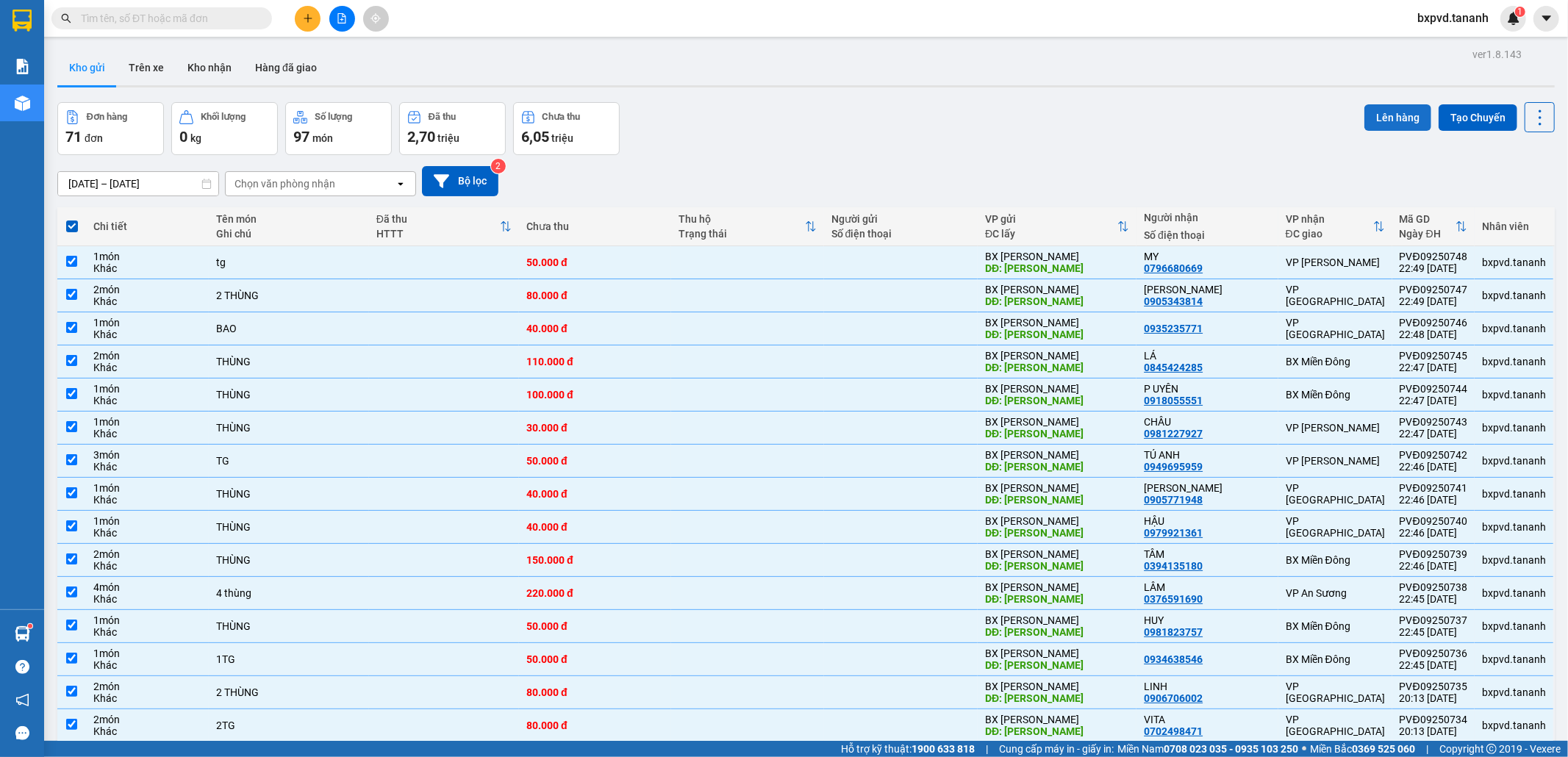
click at [822, 112] on button "Lên hàng" at bounding box center [1397, 118] width 67 height 26
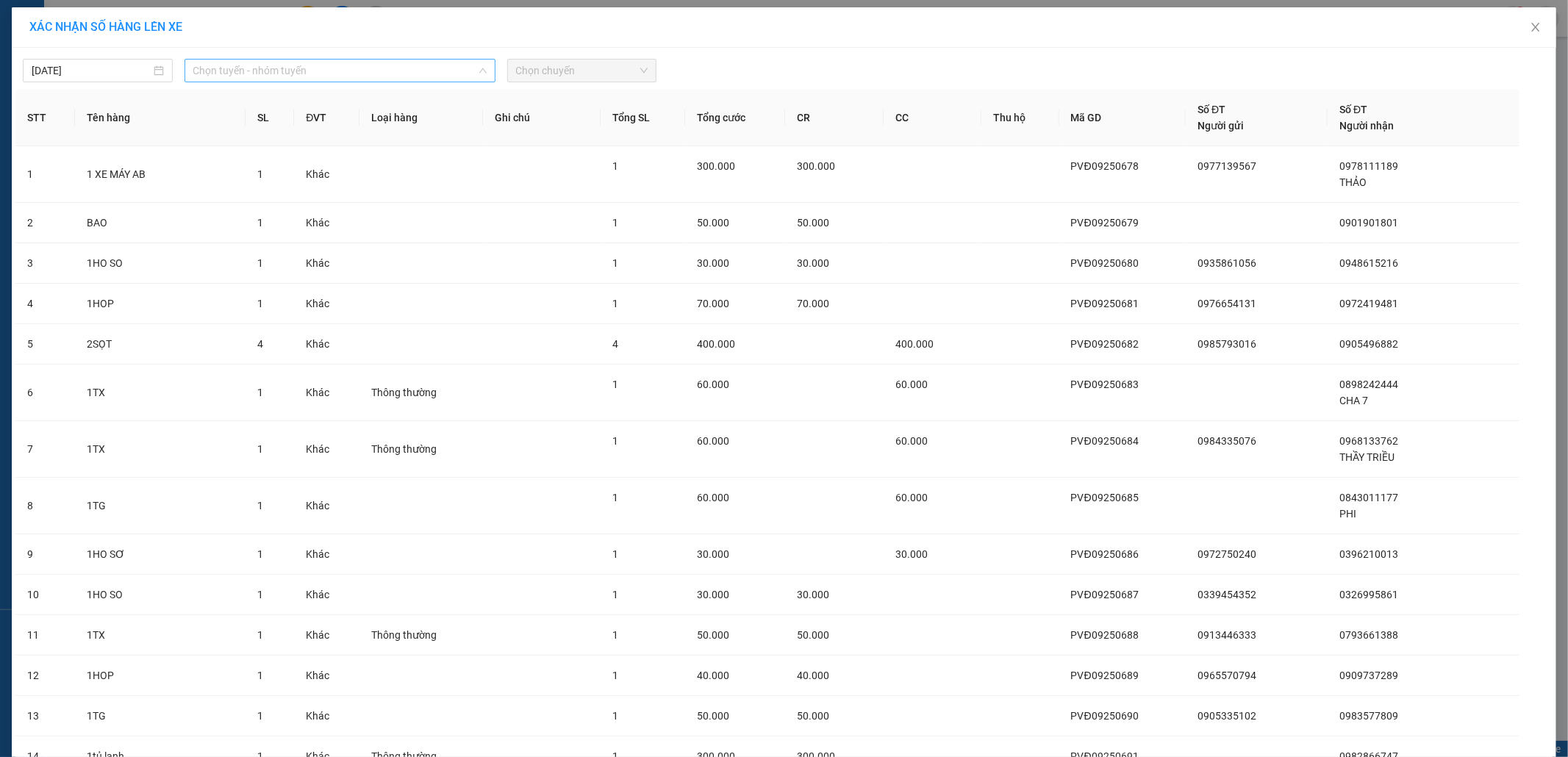
click at [257, 68] on span "Chọn tuyến - nhóm tuyến" at bounding box center [340, 71] width 293 height 22
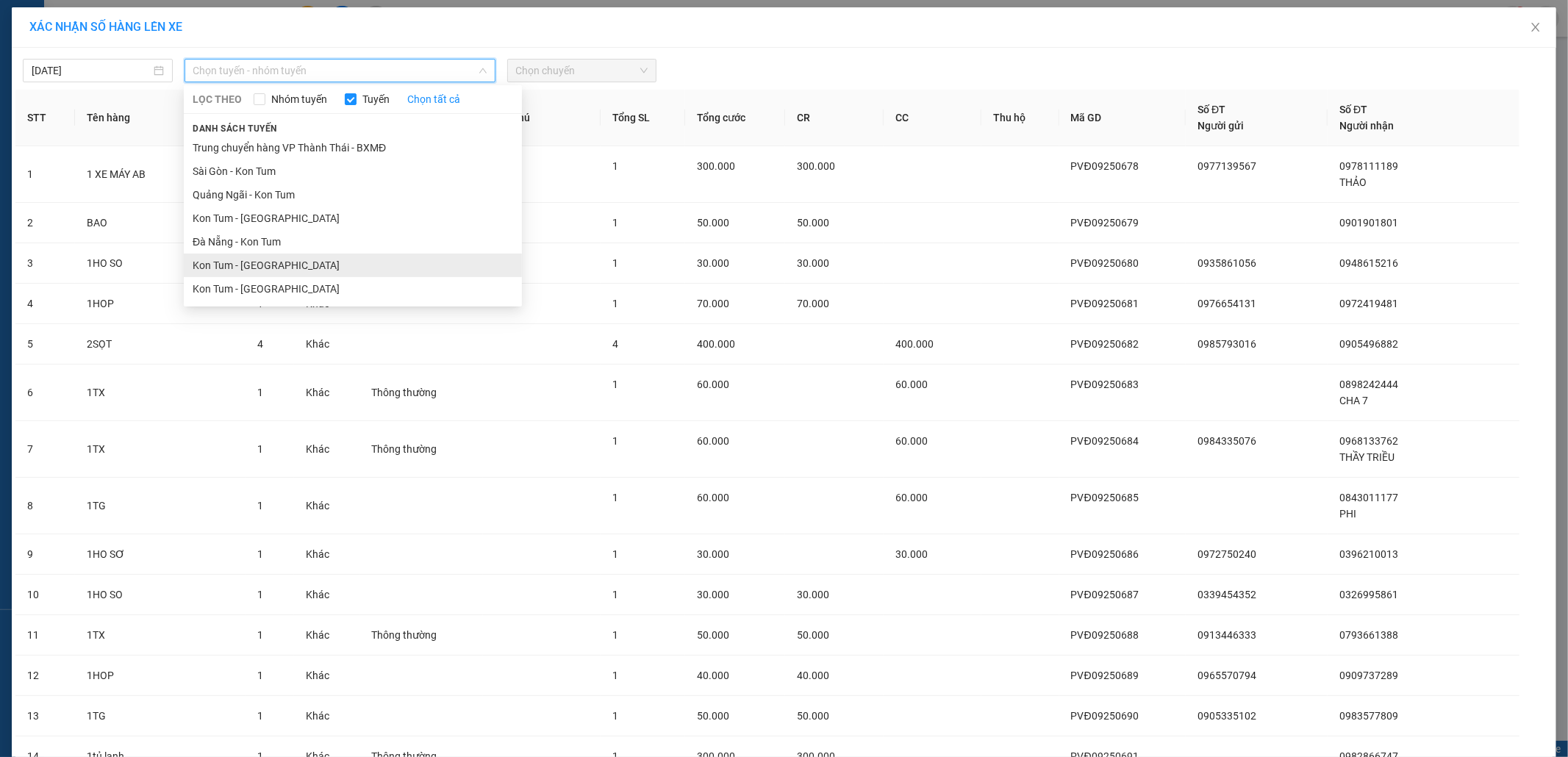
click at [261, 269] on li "Kon Tum - Đà Nẵng" at bounding box center [352, 266] width 338 height 24
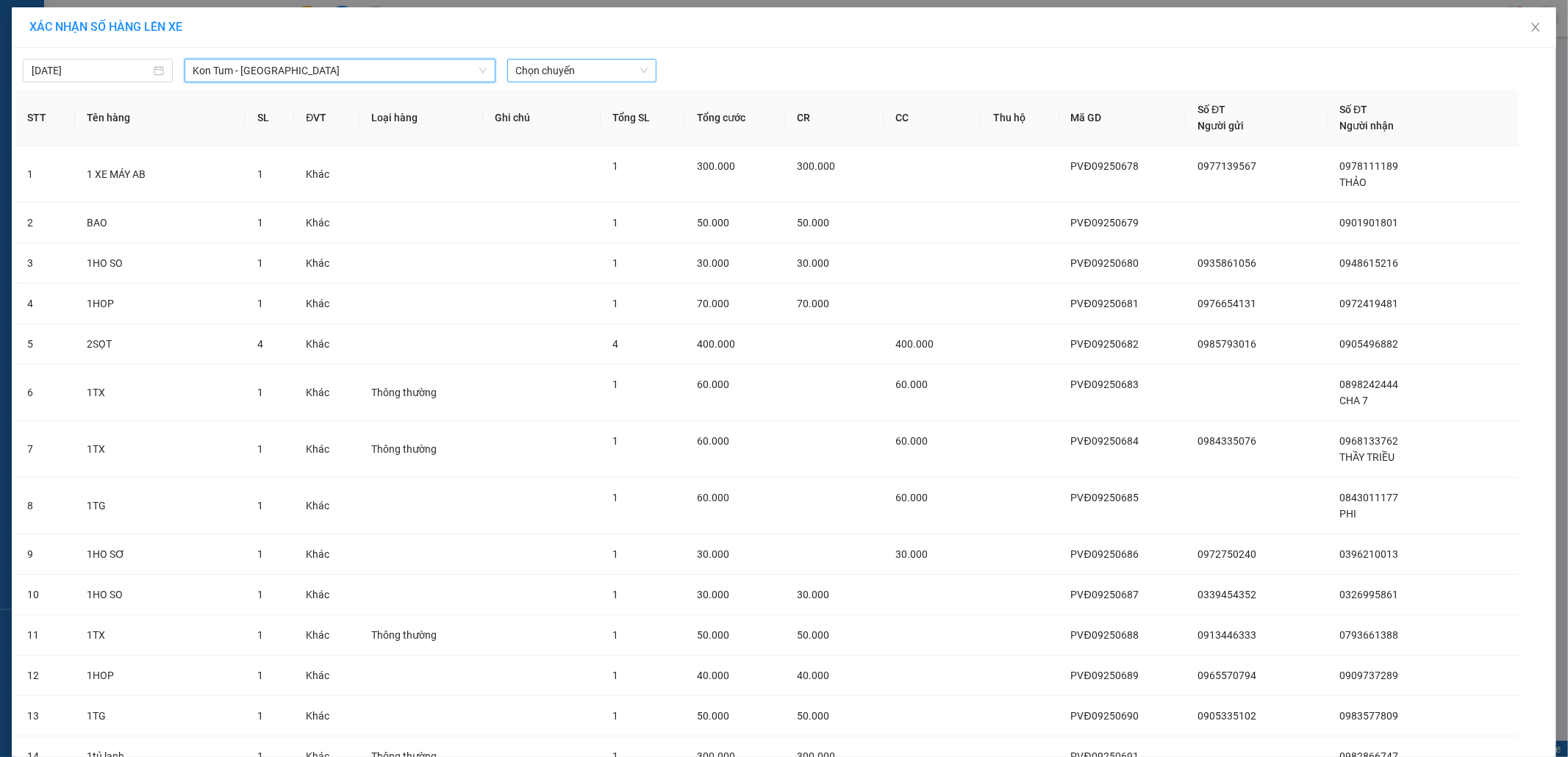
click at [568, 70] on span "Chọn chuyến" at bounding box center [581, 71] width 132 height 22
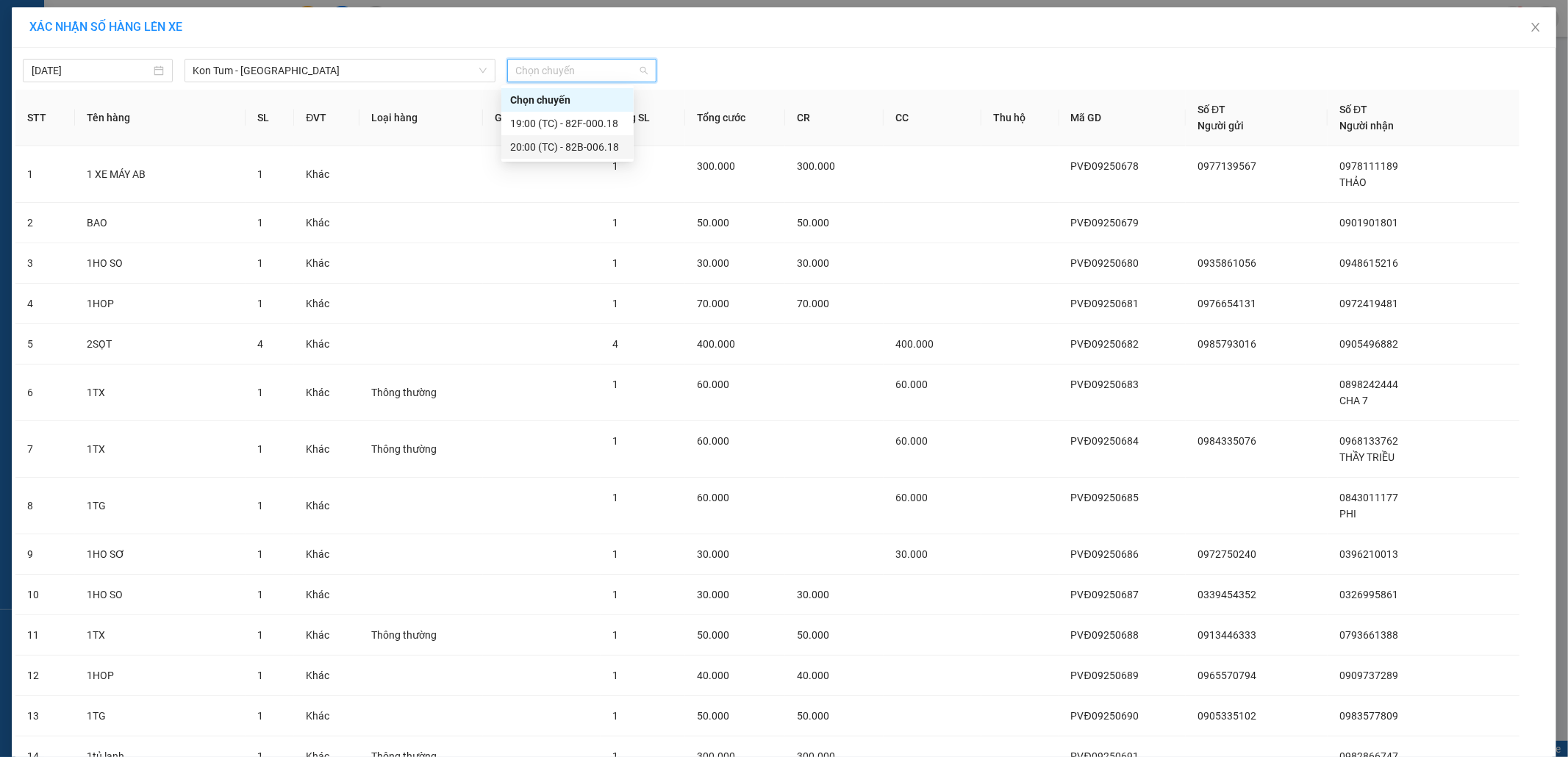
click at [592, 148] on div "20:00 (TC) - 82B-006.18" at bounding box center [567, 146] width 115 height 16
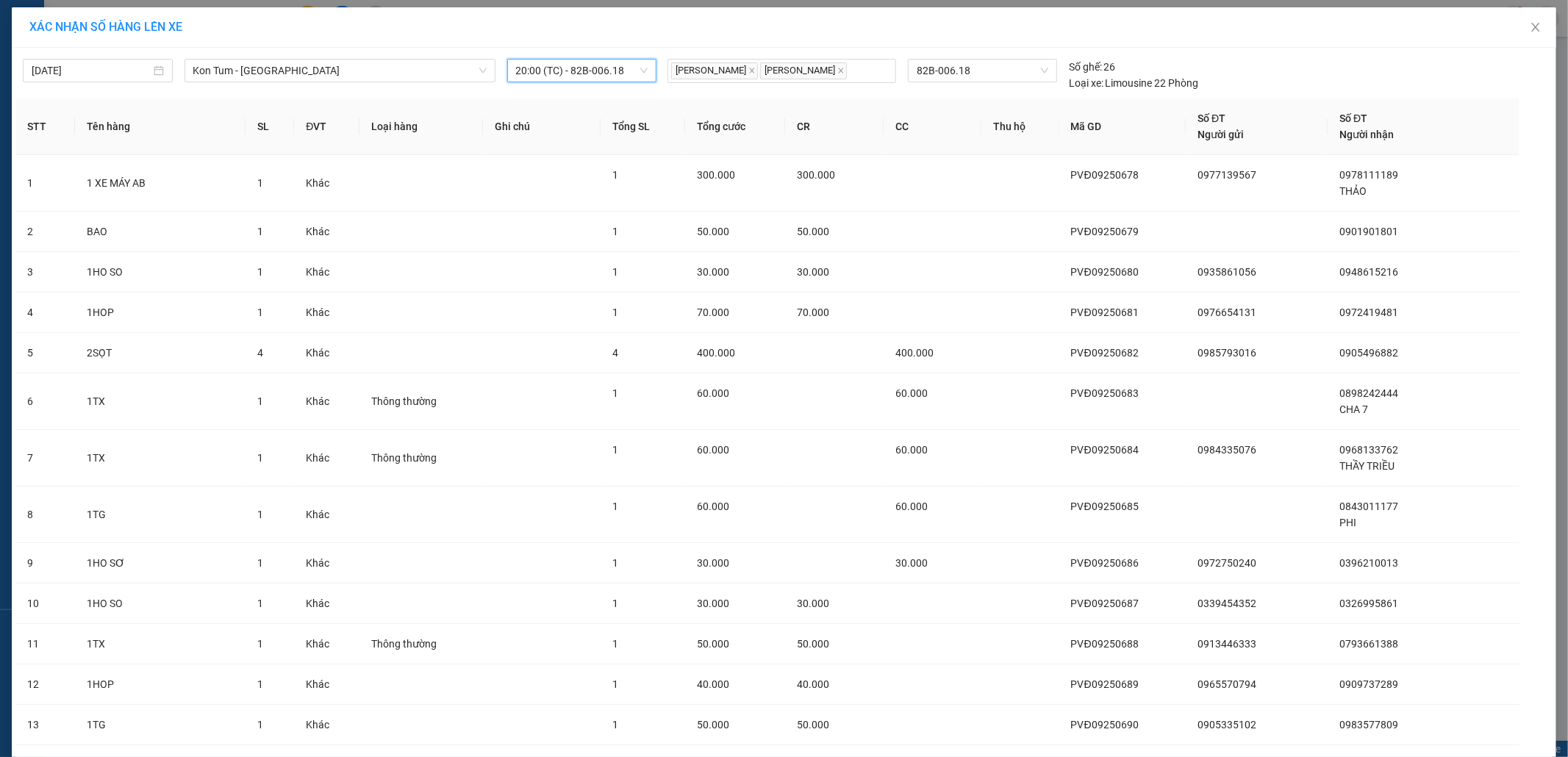
click at [598, 78] on span "20:00 (TC) - 82B-006.18" at bounding box center [581, 71] width 132 height 22
click at [603, 125] on div "19:00 (TC) - 82F-000.18" at bounding box center [567, 123] width 115 height 16
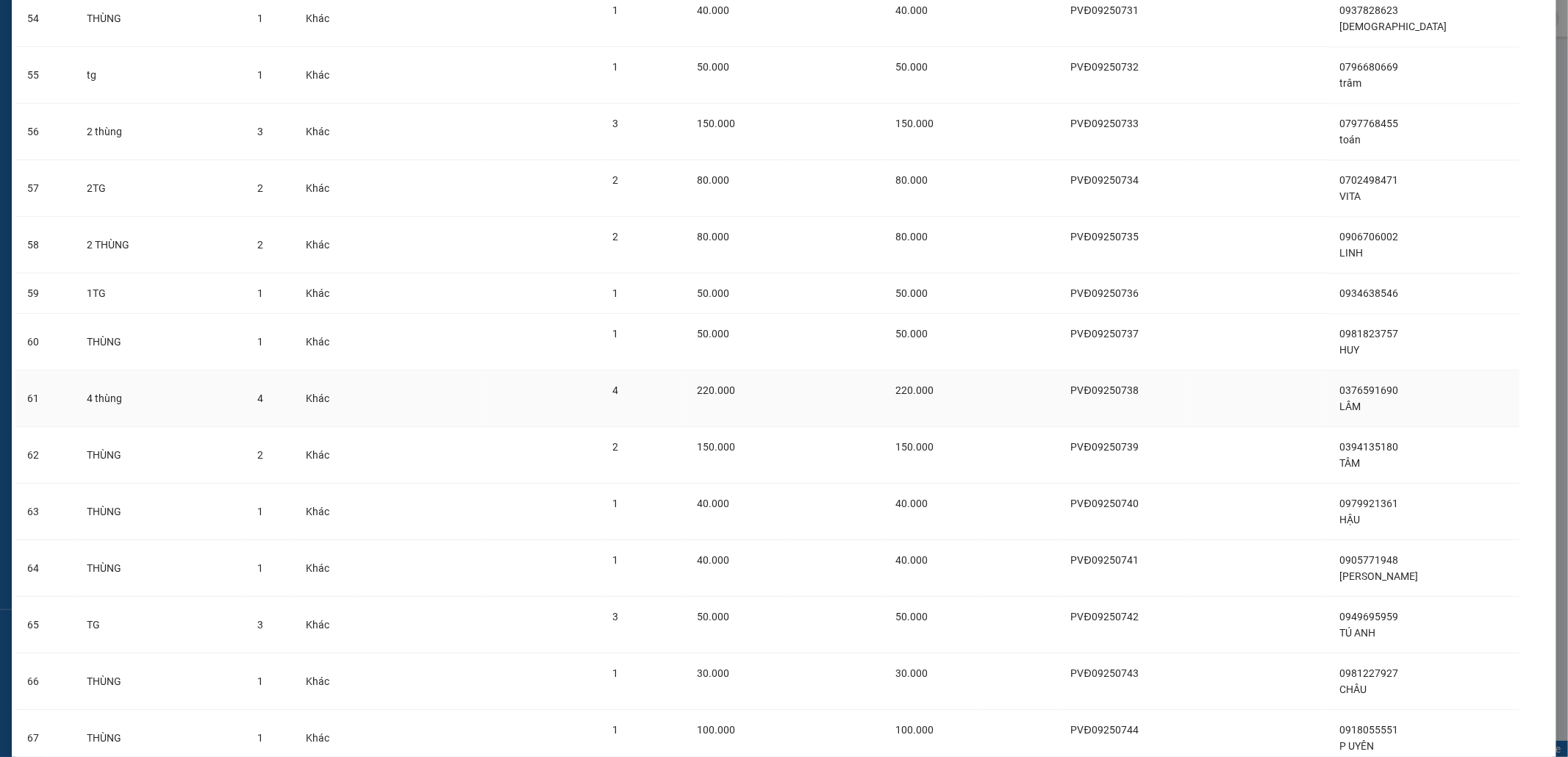
scroll to position [3120, 0]
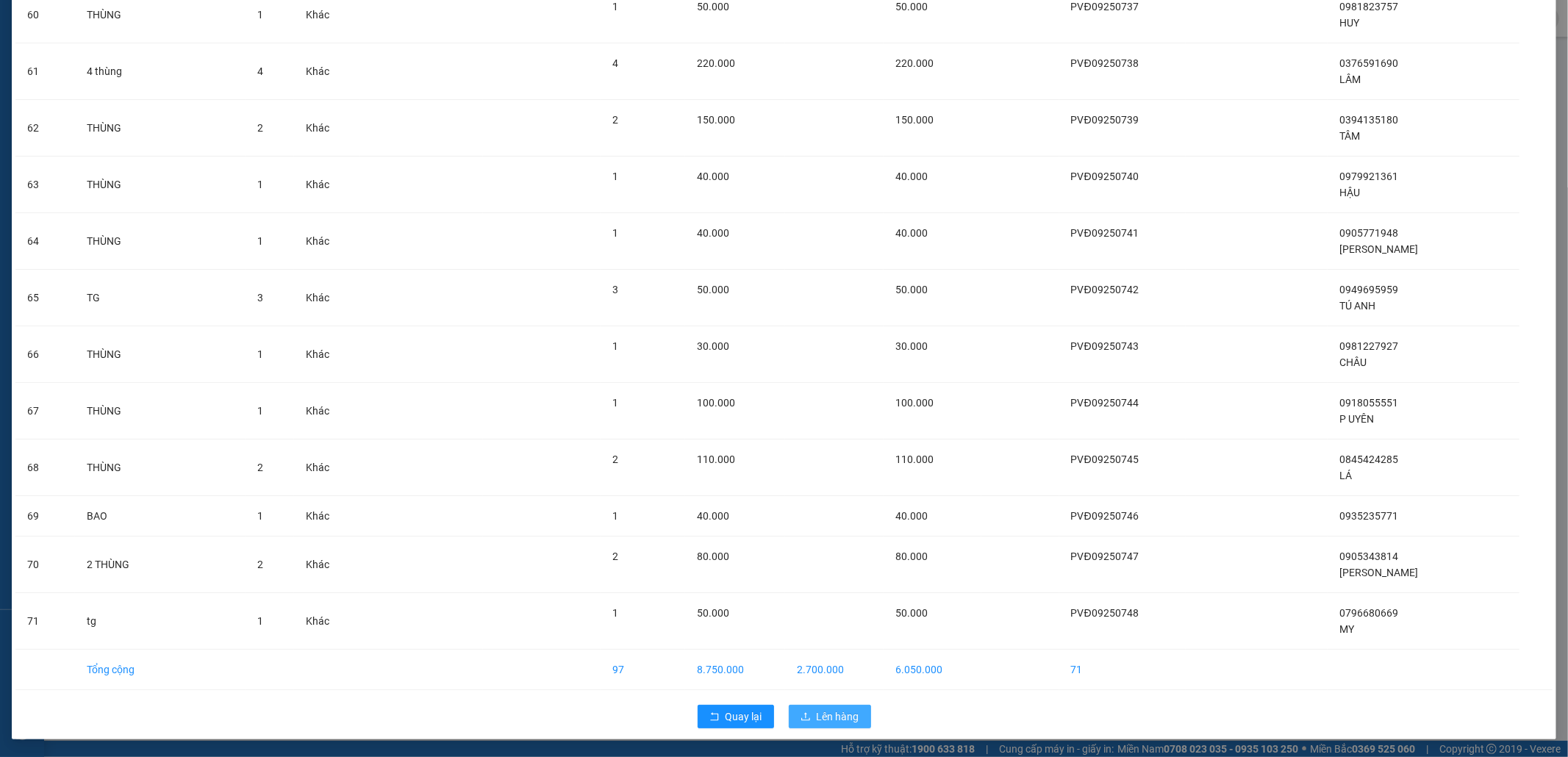
click at [822, 495] on span "Lên hàng" at bounding box center [838, 716] width 43 height 16
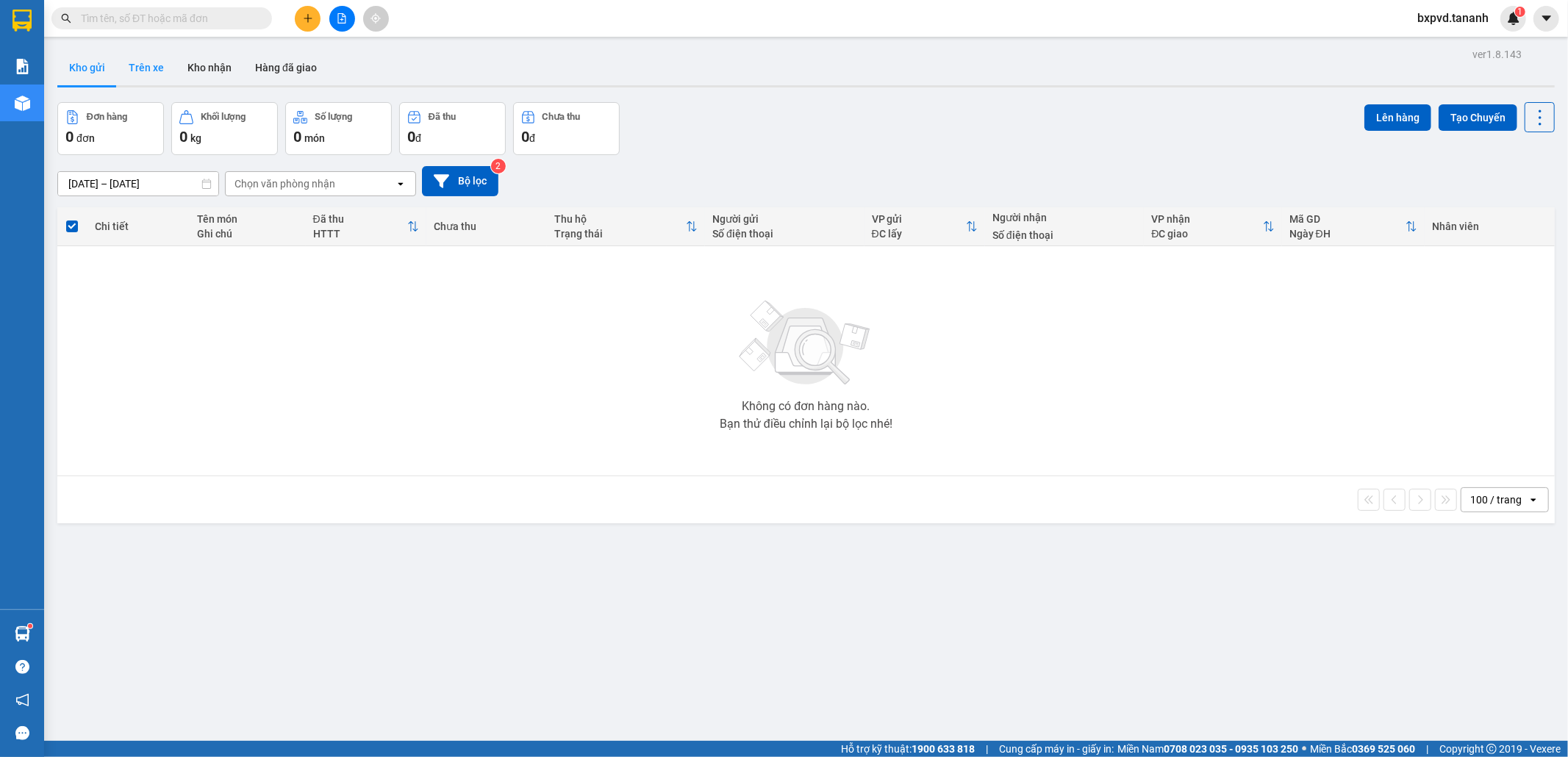
click at [143, 71] on button "Trên xe" at bounding box center [146, 67] width 59 height 35
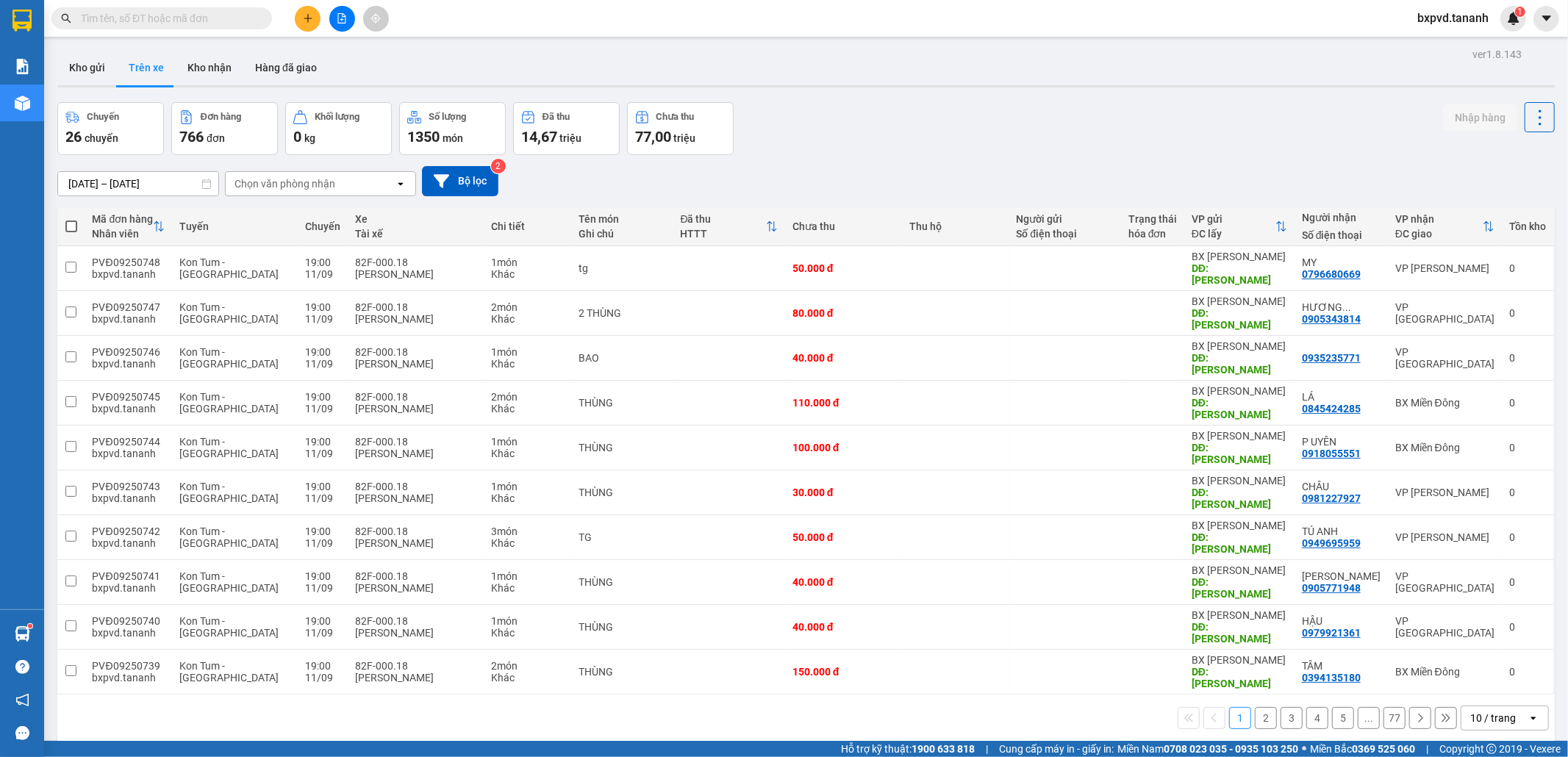
click at [822, 495] on icon "open" at bounding box center [1533, 719] width 12 height 12
click at [822, 495] on span "100 / trang" at bounding box center [1485, 569] width 53 height 14
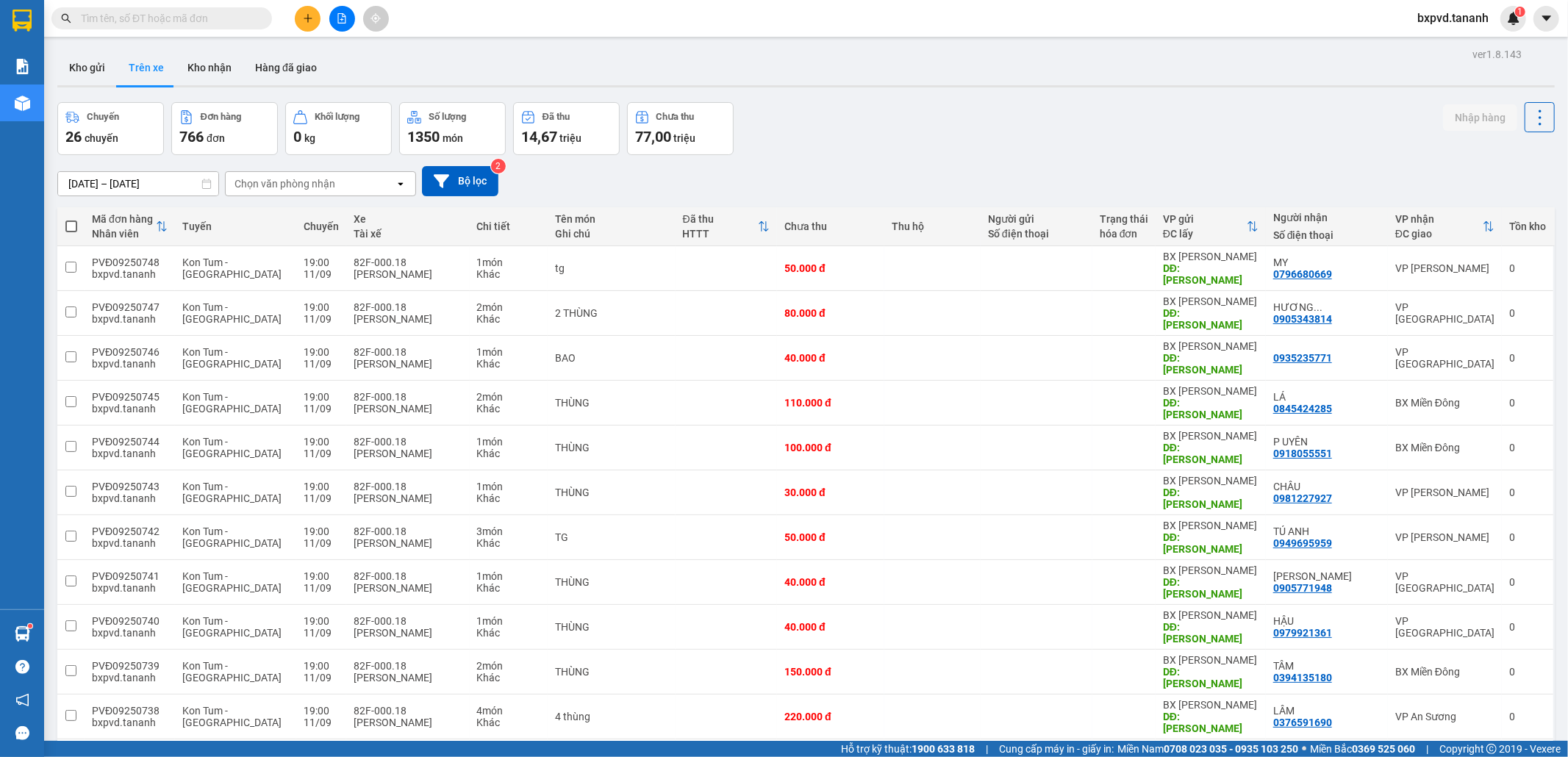
click at [123, 181] on input "[DATE] – [DATE]" at bounding box center [138, 184] width 160 height 24
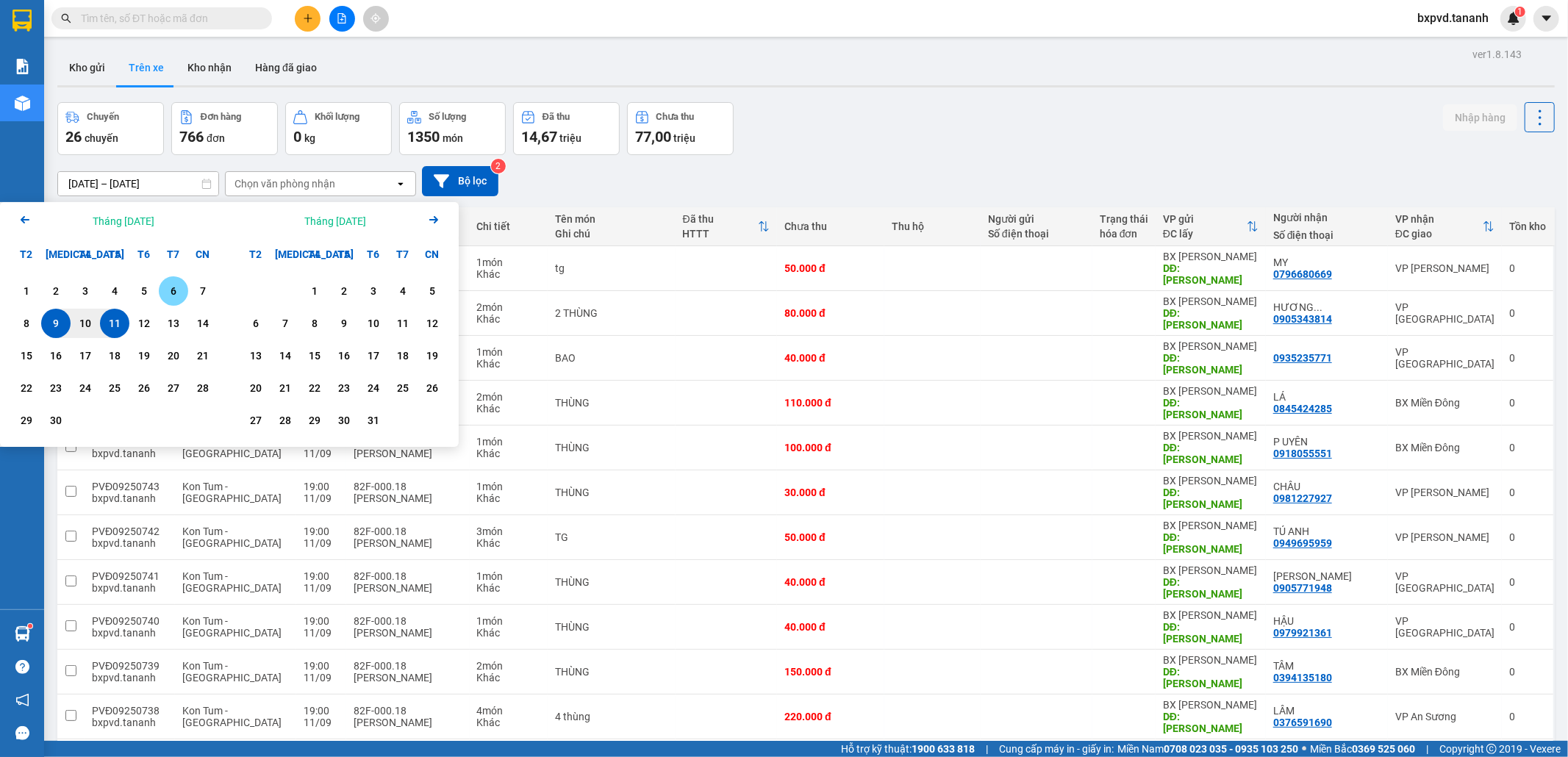
click at [178, 285] on div "6" at bounding box center [174, 291] width 20 height 18
click at [172, 284] on div "6" at bounding box center [174, 291] width 20 height 18
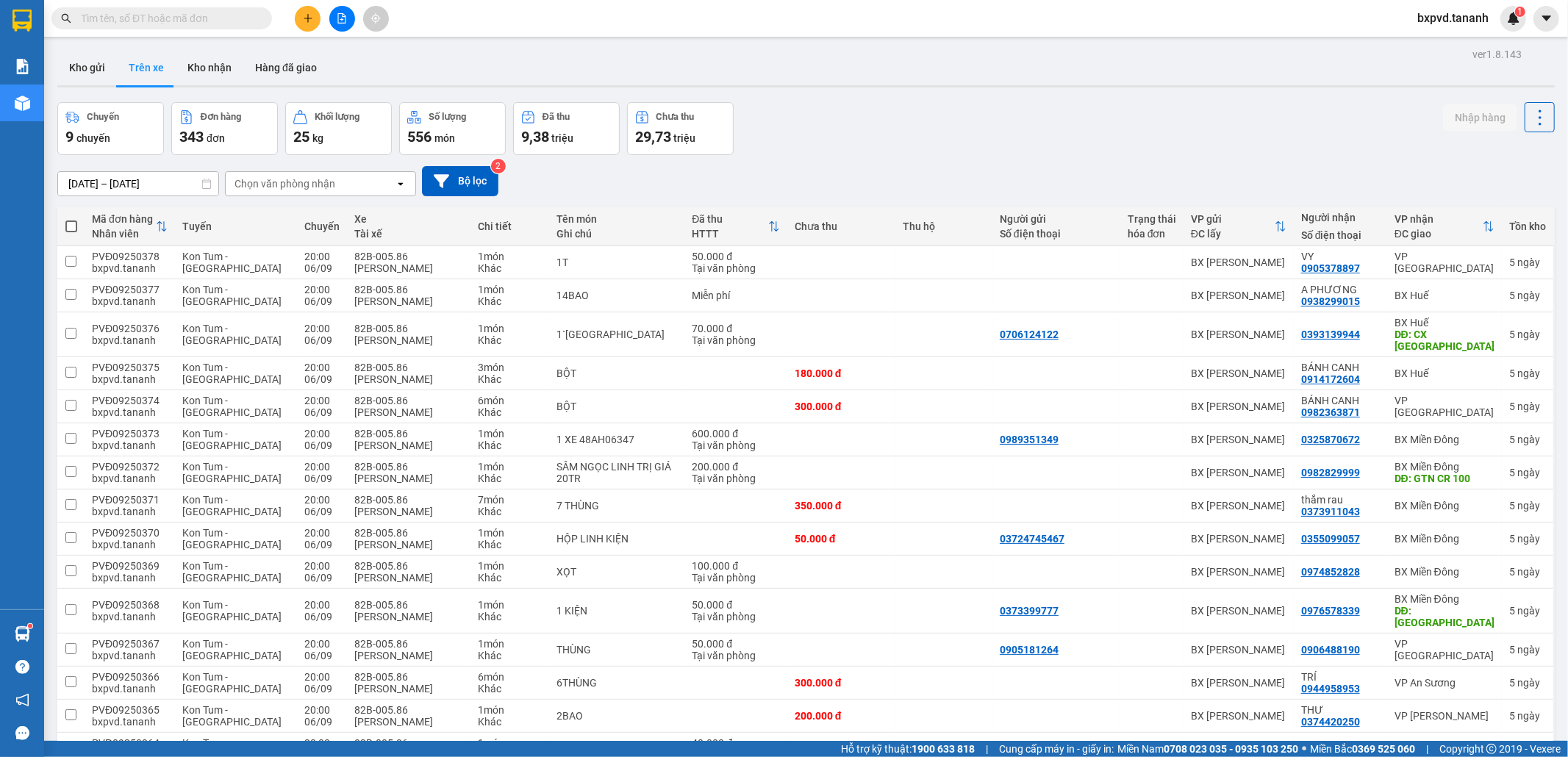
click at [368, 185] on div "Chọn văn phòng nhận" at bounding box center [310, 184] width 169 height 24
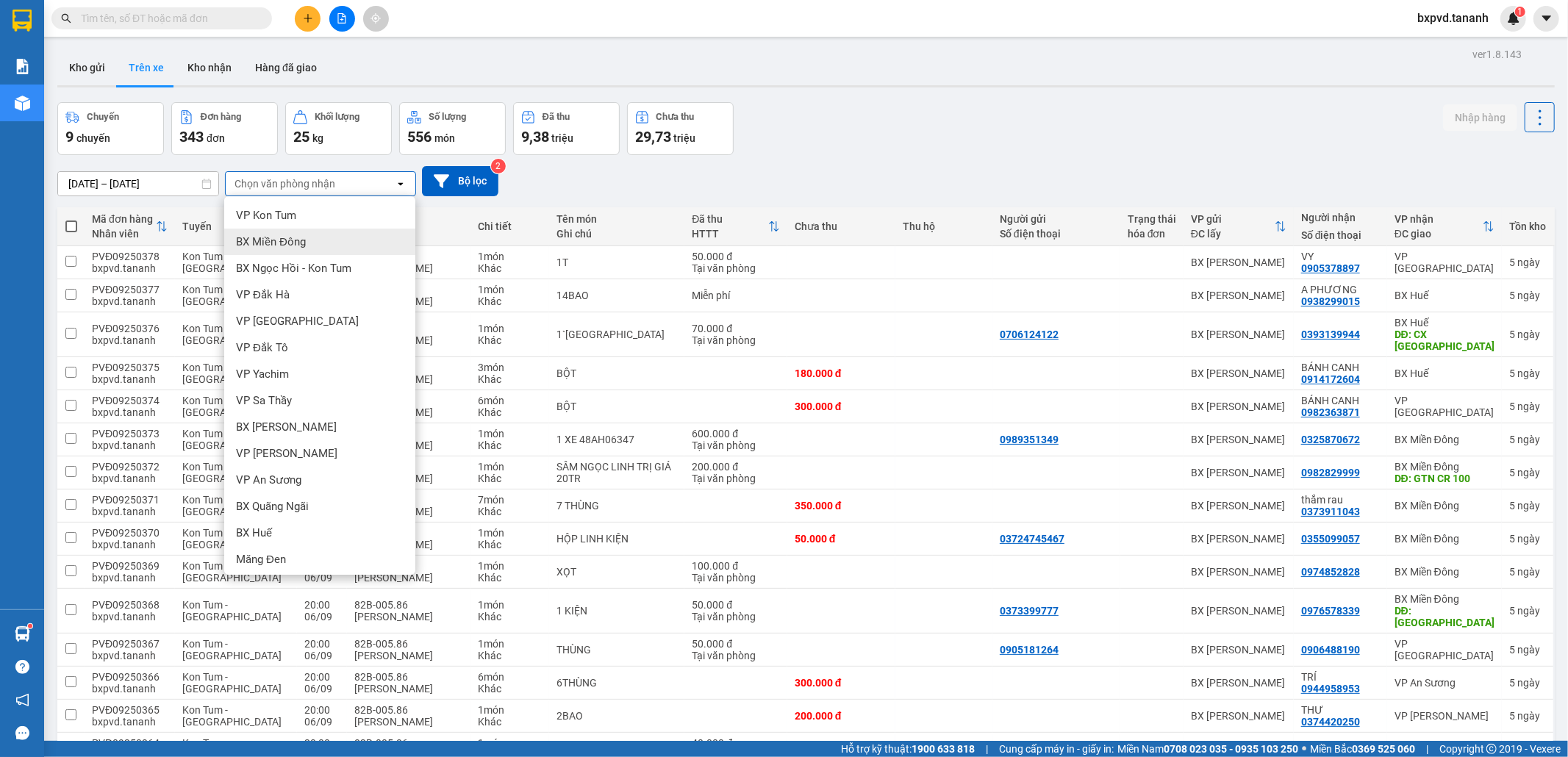
click at [309, 248] on div "BX Miền Đông" at bounding box center [319, 242] width 191 height 26
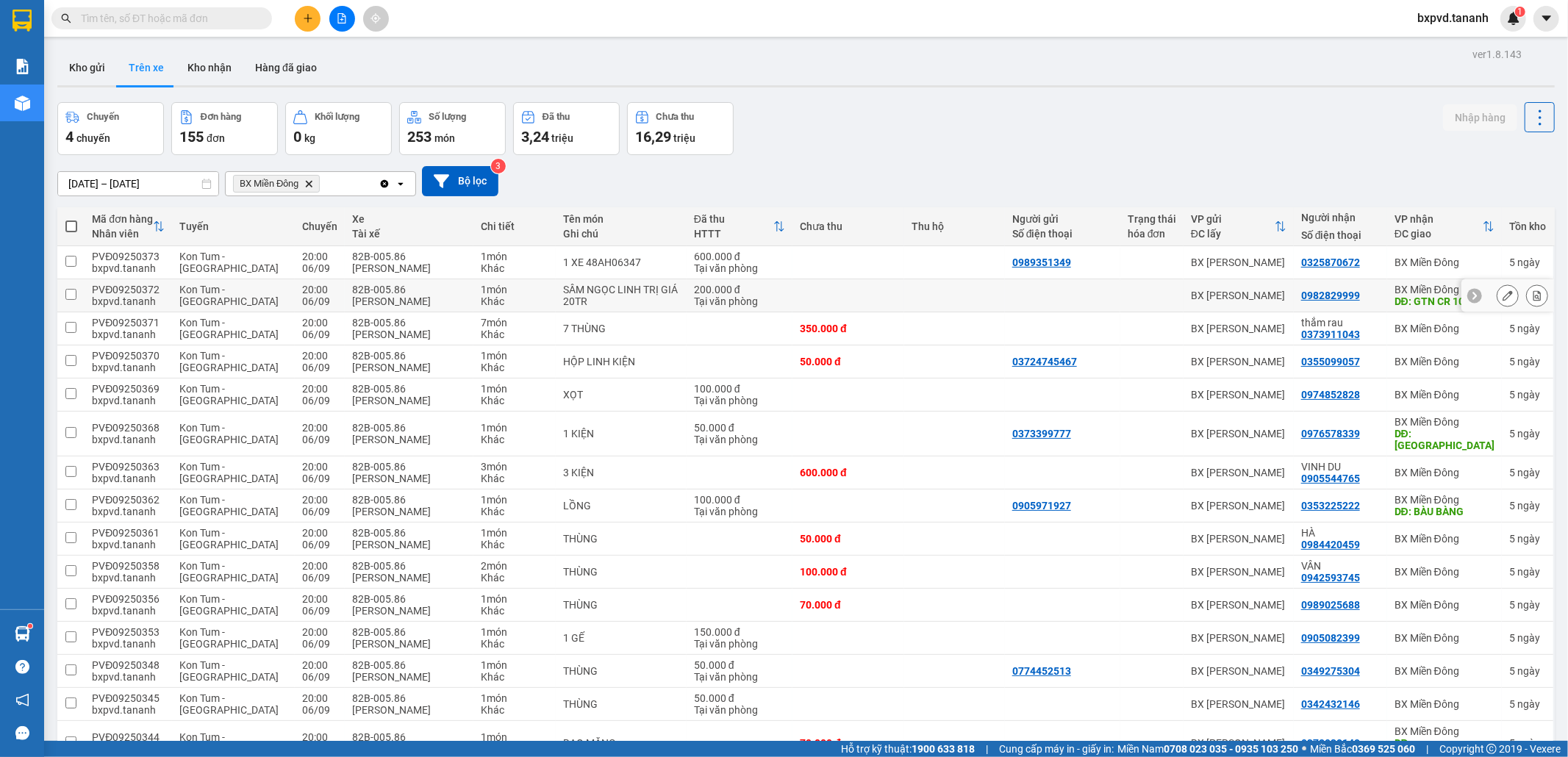
click at [822, 301] on icon at bounding box center [1508, 295] width 10 height 10
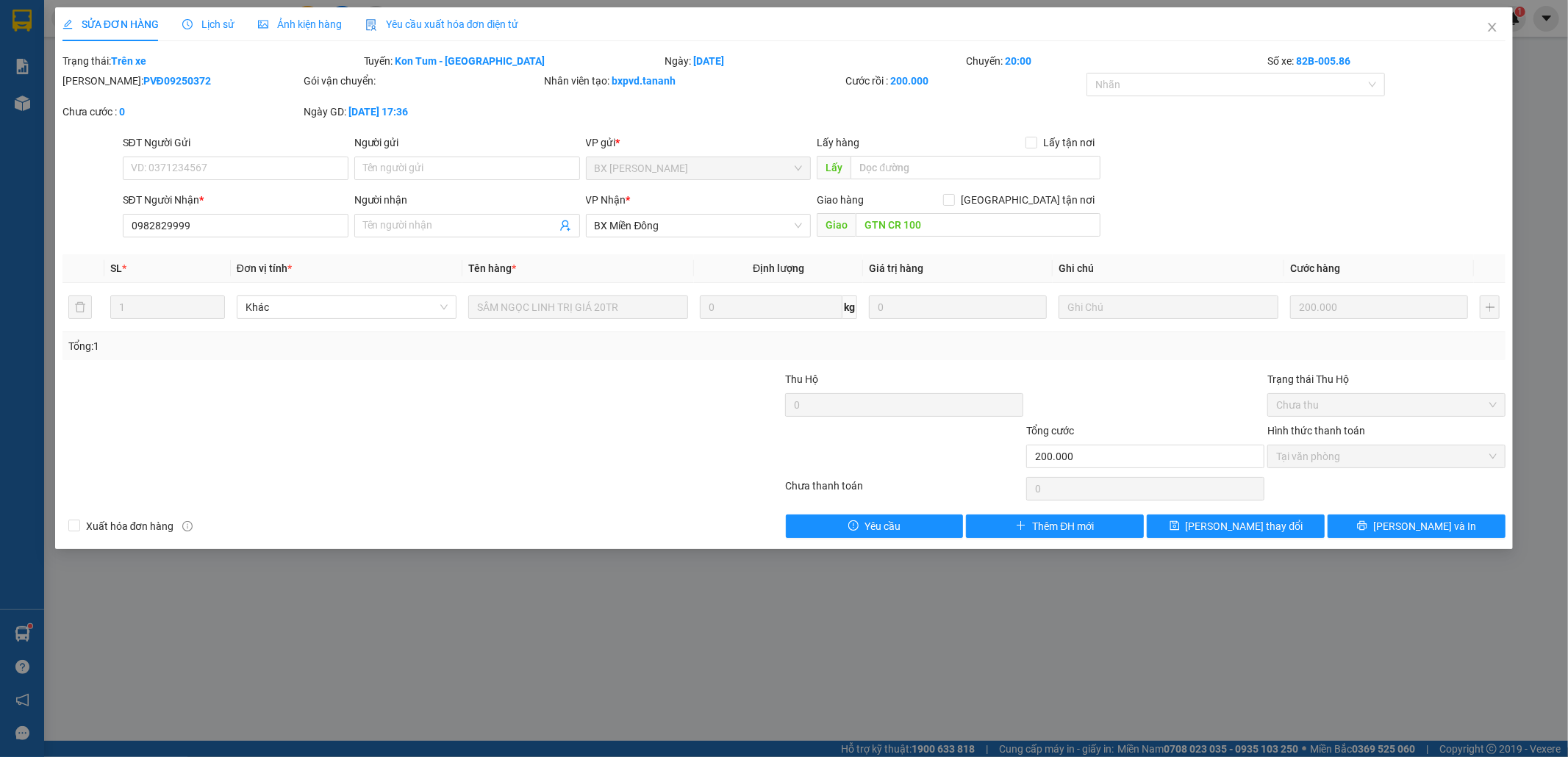
drag, startPoint x: 722, startPoint y: 552, endPoint x: 701, endPoint y: 573, distance: 29.7
click at [722, 495] on div "SỬA ĐƠN HÀNG Lịch sử Ảnh kiện hàng Yêu cầu xuất hóa đơn điện tử Total Paid Fee …" at bounding box center [784, 378] width 1568 height 757
drag, startPoint x: 676, startPoint y: 615, endPoint x: 1079, endPoint y: 379, distance: 467.0
click at [677, 495] on div "SỬA ĐƠN HÀNG Lịch sử Ảnh kiện hàng Yêu cầu xuất hóa đơn điện tử Total Paid Fee …" at bounding box center [784, 378] width 1568 height 757
click at [822, 31] on icon "close" at bounding box center [1492, 27] width 12 height 12
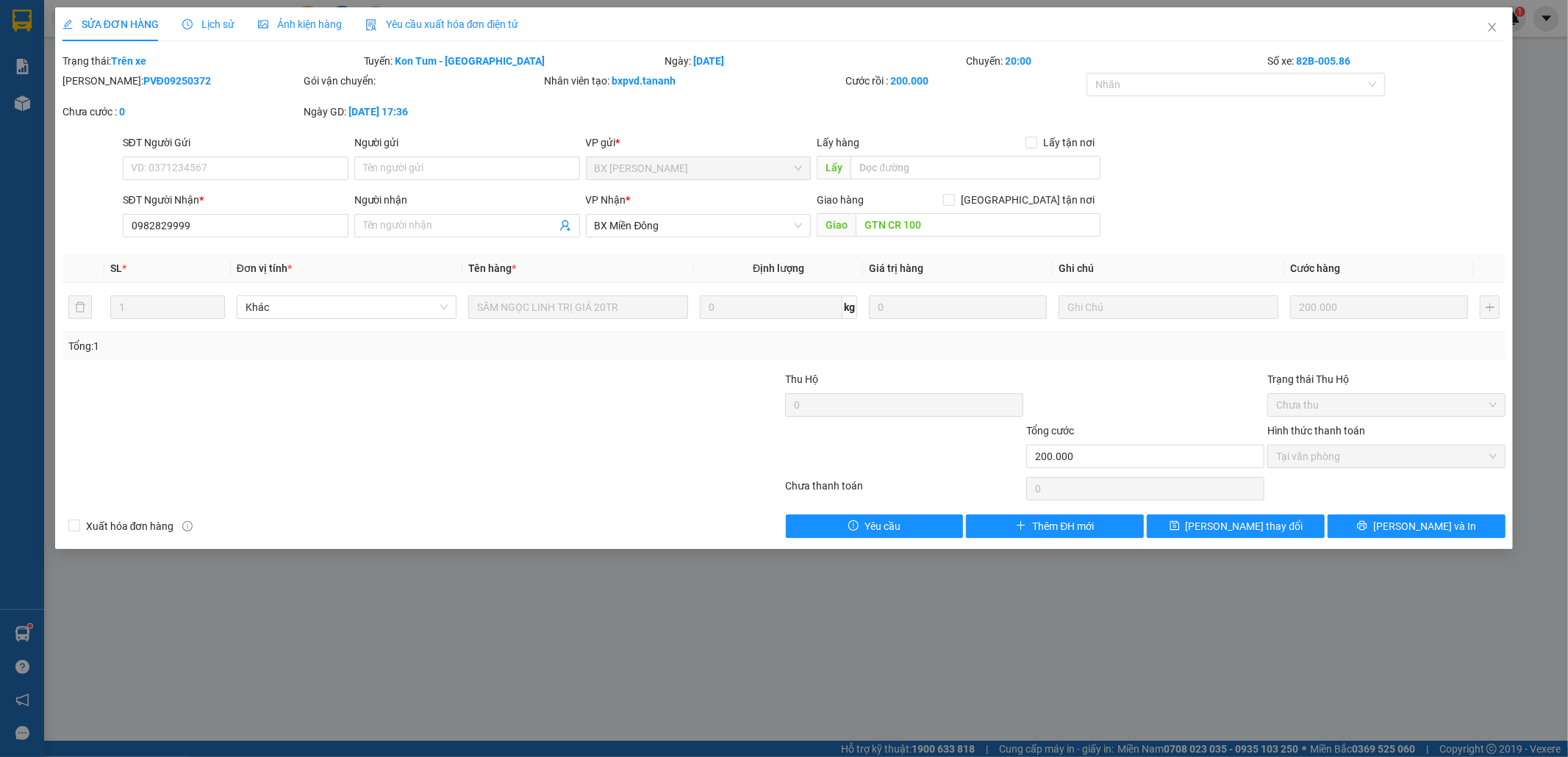
click at [822, 24] on span "bxpvd.tananh" at bounding box center [1452, 18] width 94 height 19
click at [822, 26] on span "bxpvd.tananh" at bounding box center [1452, 18] width 94 height 19
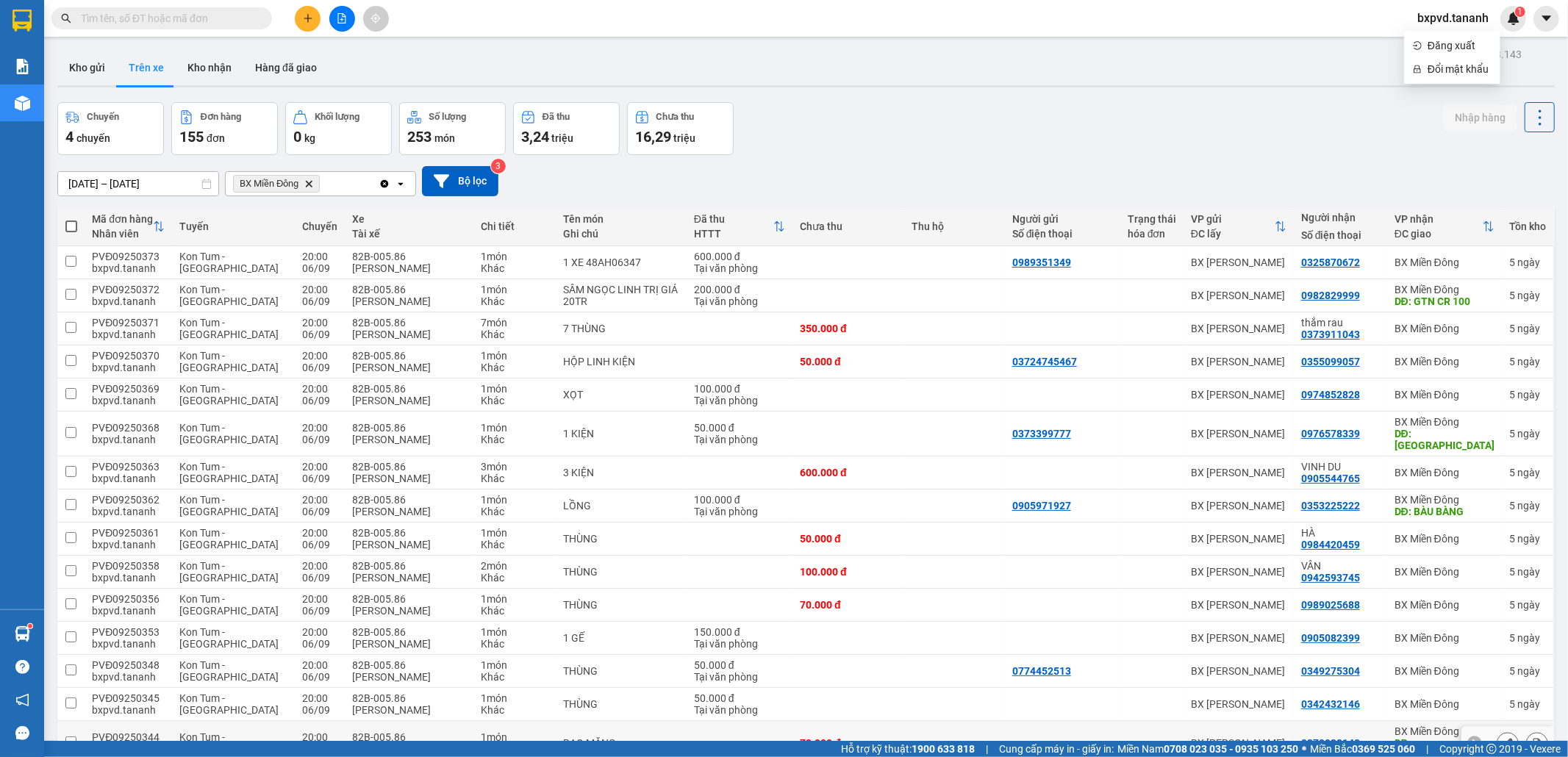
scroll to position [326, 0]
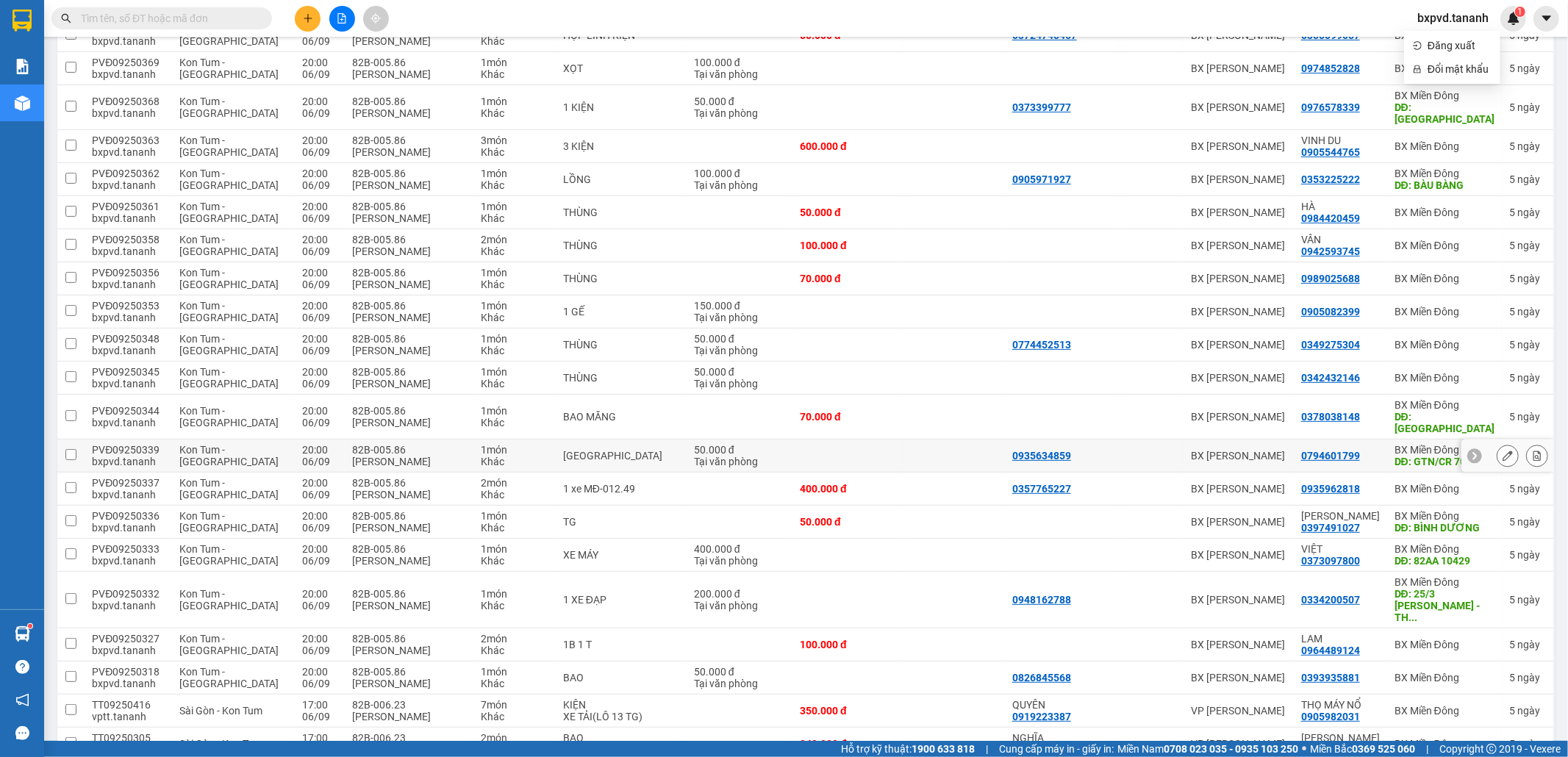
click at [822, 450] on icon at bounding box center [1474, 456] width 10 height 10
click at [822, 439] on div at bounding box center [1542, 456] width 22 height 33
click at [822, 452] on icon at bounding box center [1544, 456] width 4 height 8
click at [822, 450] on icon at bounding box center [1508, 456] width 10 height 10
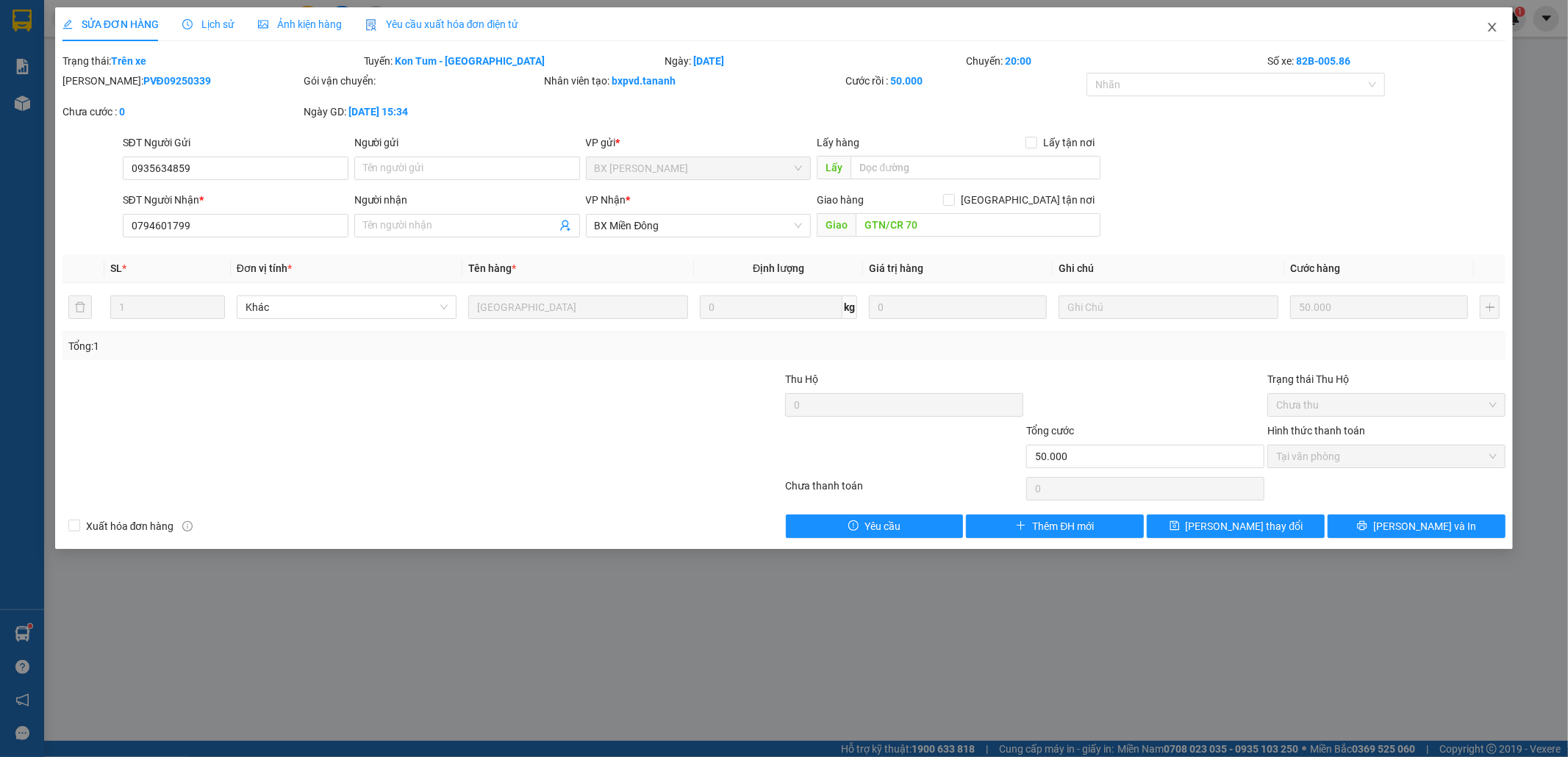
click at [822, 25] on icon "close" at bounding box center [1492, 27] width 12 height 12
click at [822, 23] on span "bxpvd.tananh" at bounding box center [1452, 18] width 94 height 19
click at [822, 25] on span "bxpvd.tananh" at bounding box center [1452, 18] width 94 height 19
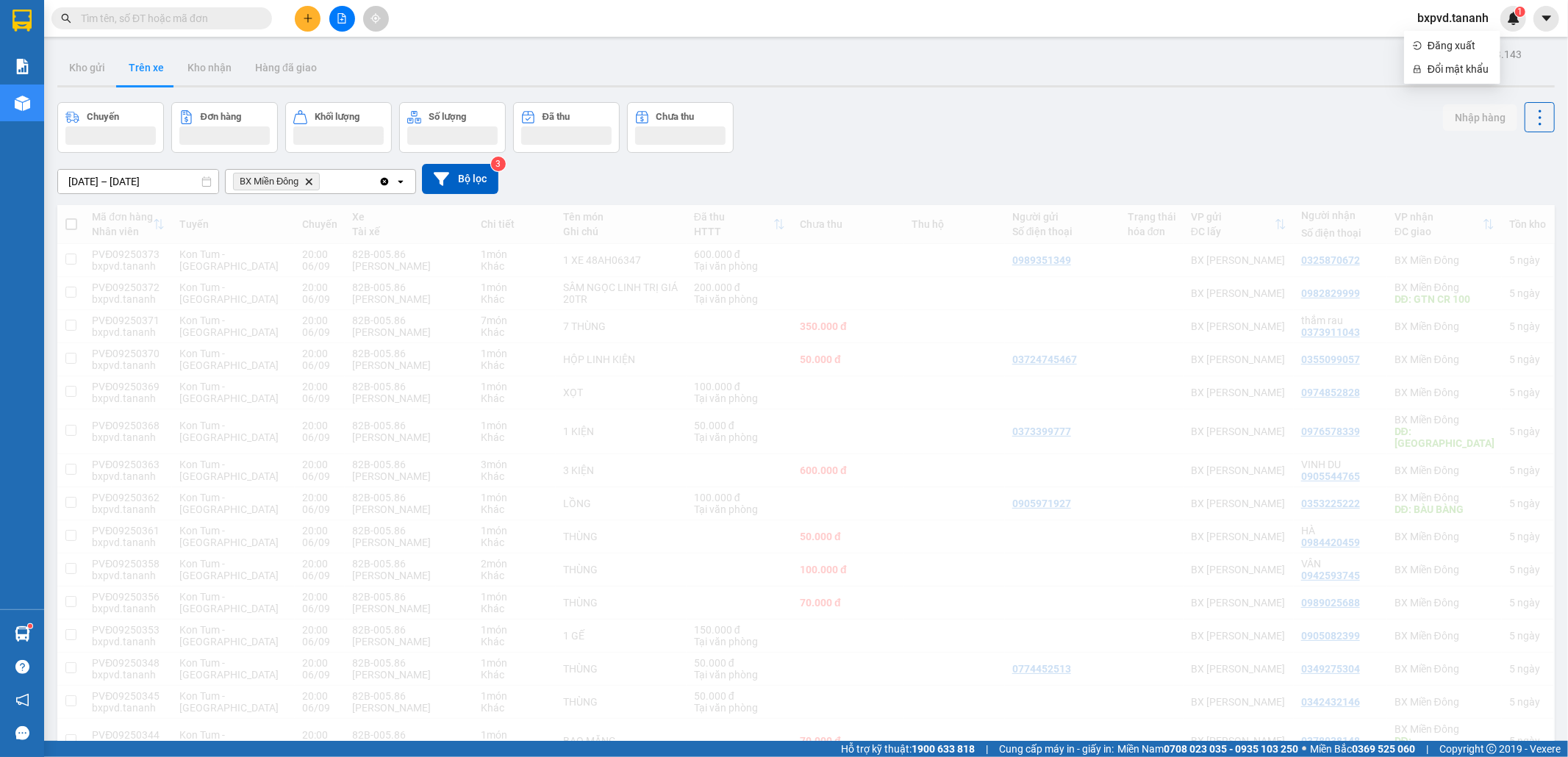
click at [822, 26] on span "bxpvd.tananh" at bounding box center [1452, 18] width 94 height 19
click at [822, 102] on div "Chuyến Đơn hàng Khối lượng Số lượng Đã thu Chưa thu Nhập hàng" at bounding box center [805, 128] width 1497 height 51
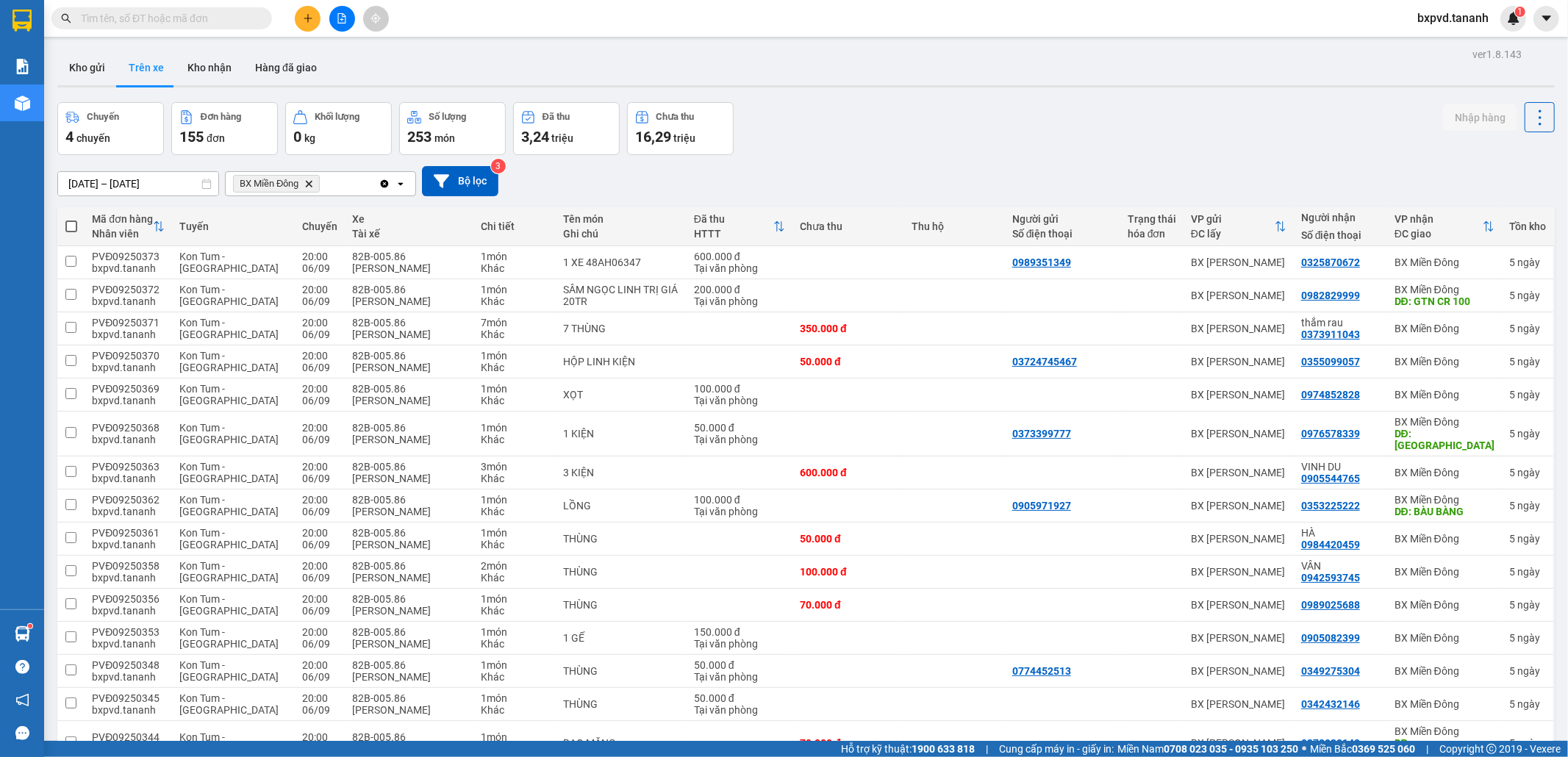
click at [822, 118] on div "Chuyến 4 chuyến Đơn hàng 155 đơn Khối lượng 0 kg Số lượng 253 món Đã thu 3,24 t…" at bounding box center [805, 129] width 1497 height 53
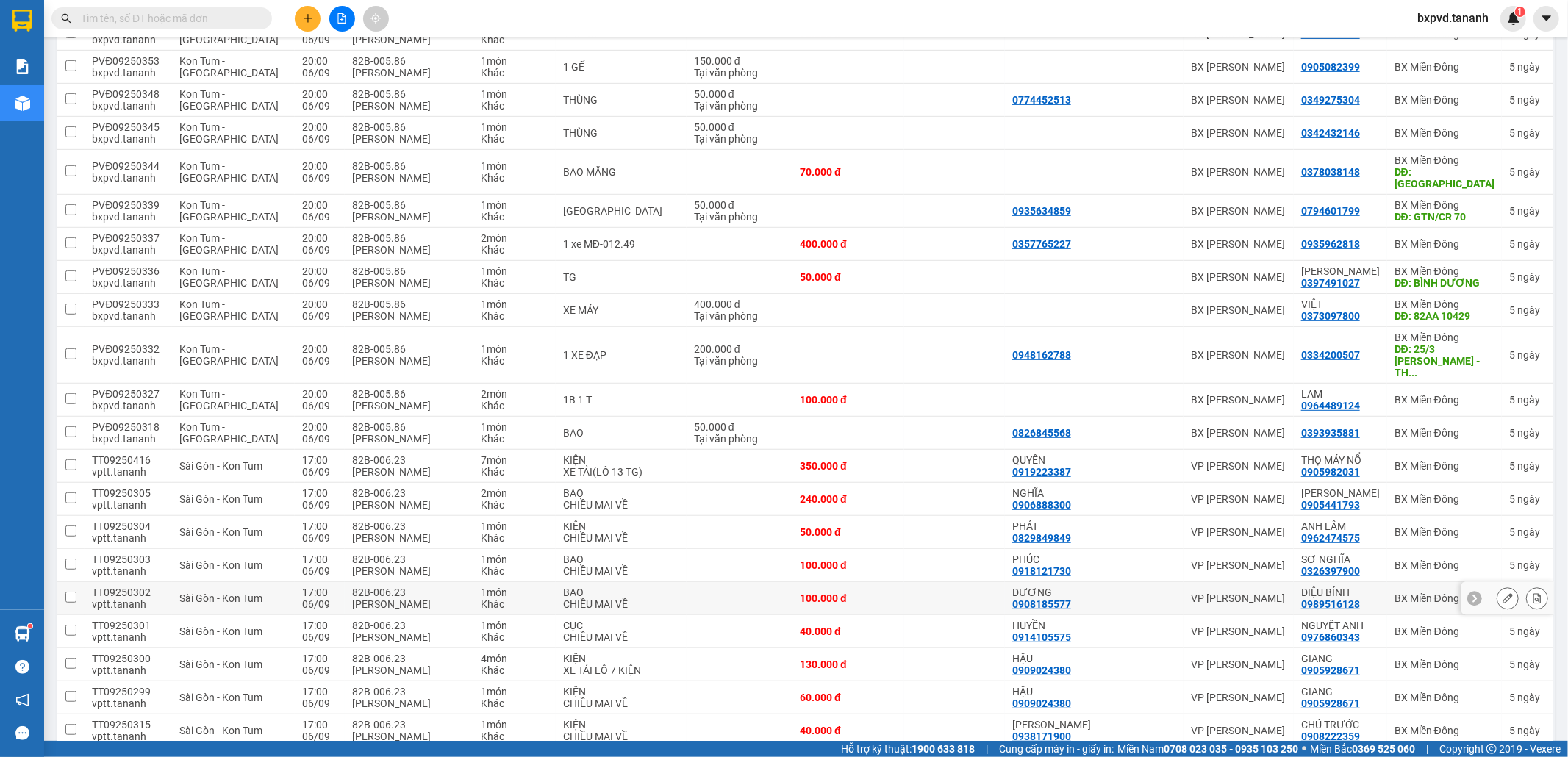
scroll to position [735, 0]
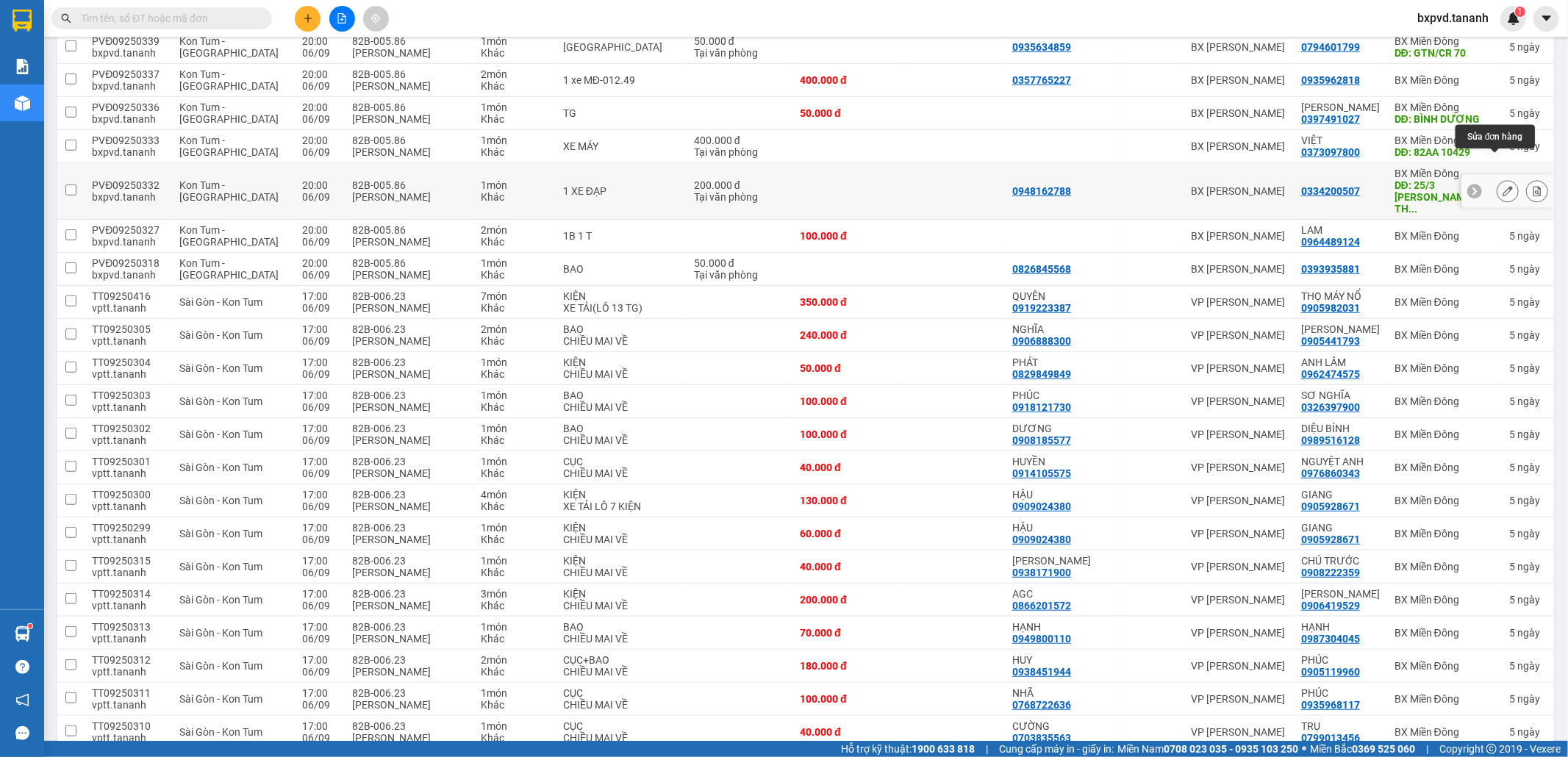
click at [822, 179] on button at bounding box center [1508, 192] width 20 height 26
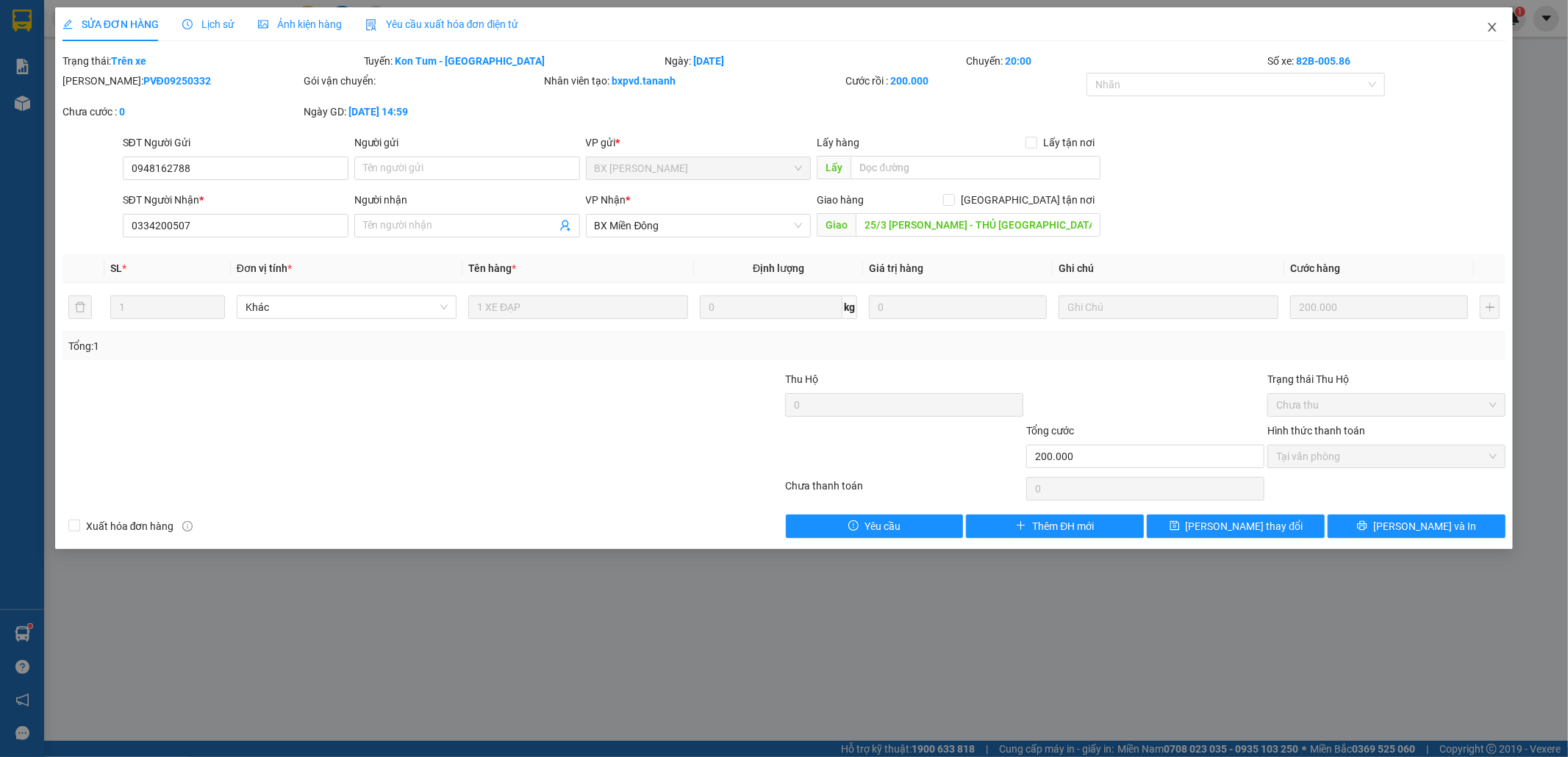
click at [822, 24] on icon "close" at bounding box center [1492, 27] width 12 height 12
click at [822, 31] on div "bxpvd.tananh 1" at bounding box center [1466, 19] width 121 height 26
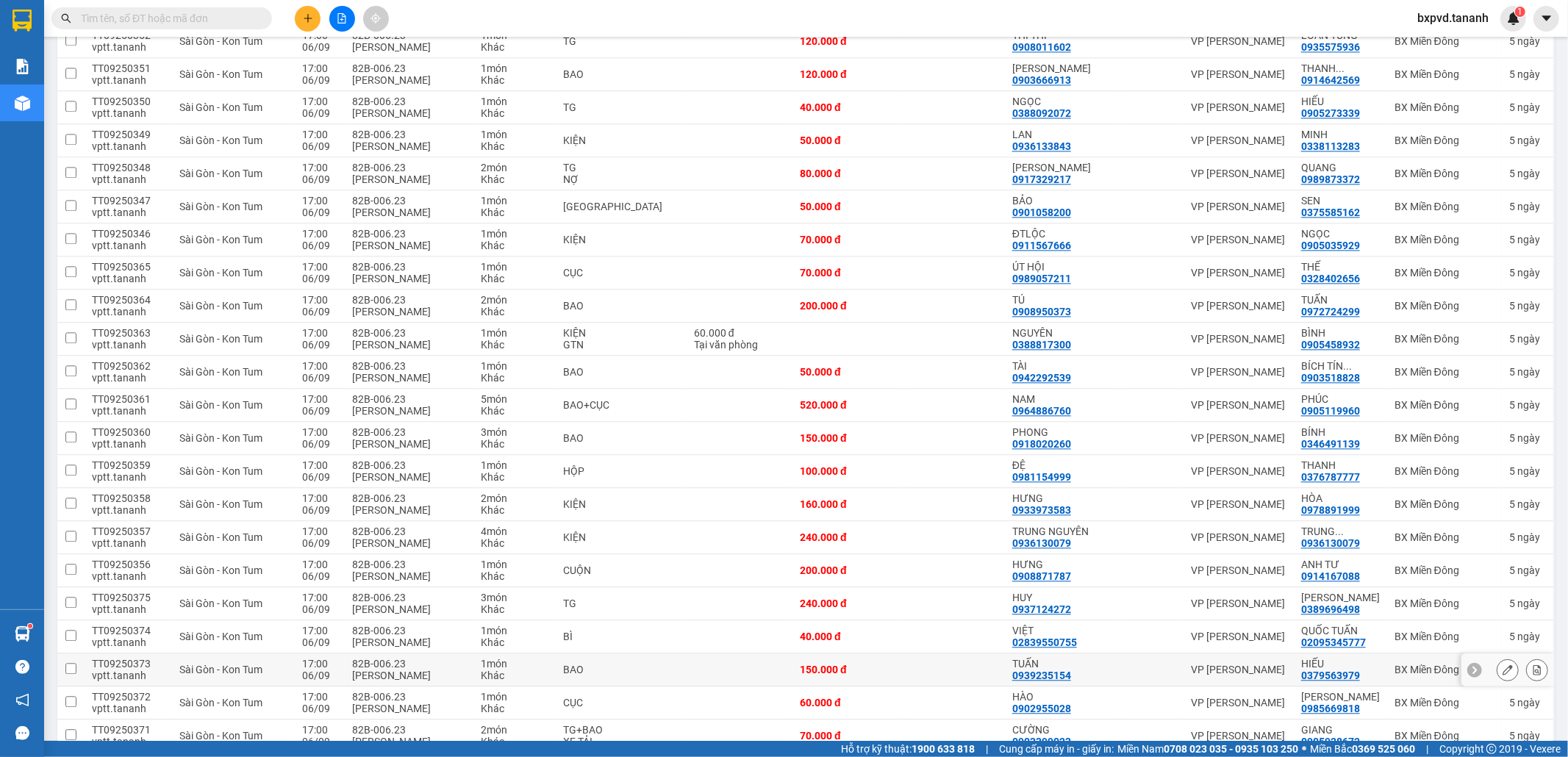
scroll to position [2905, 0]
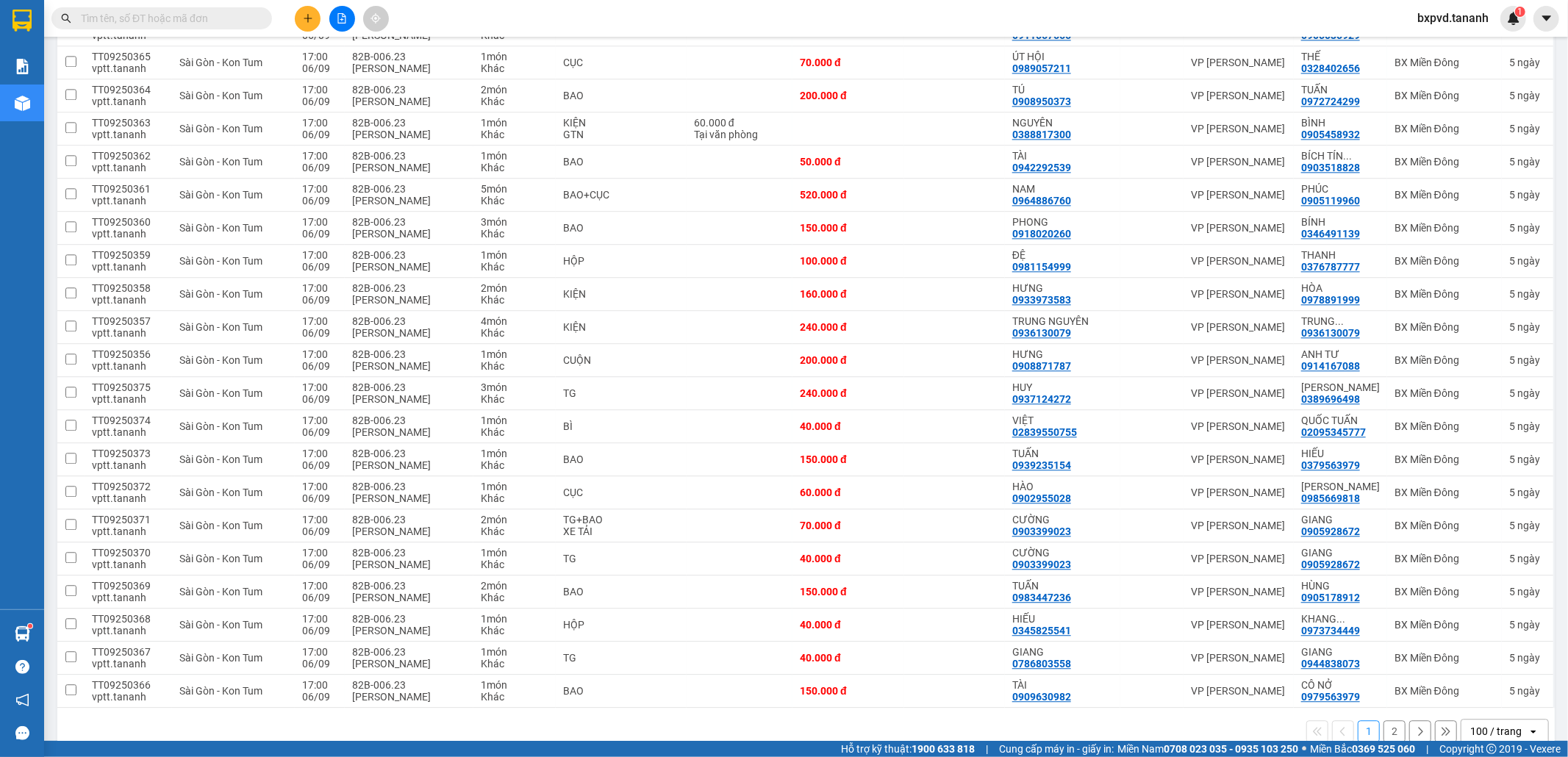
click at [822, 495] on button "2" at bounding box center [1394, 731] width 22 height 22
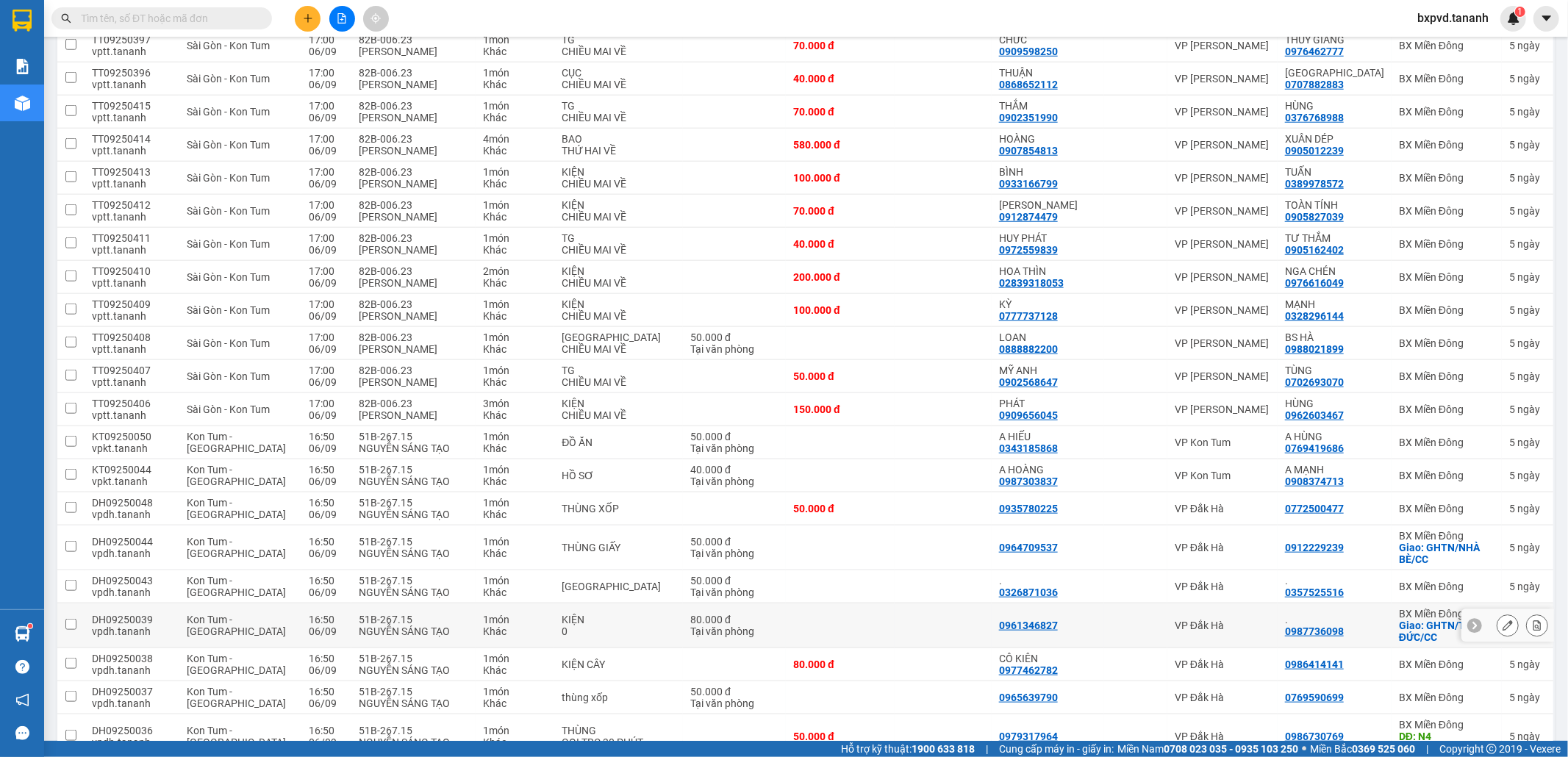
scroll to position [1449, 0]
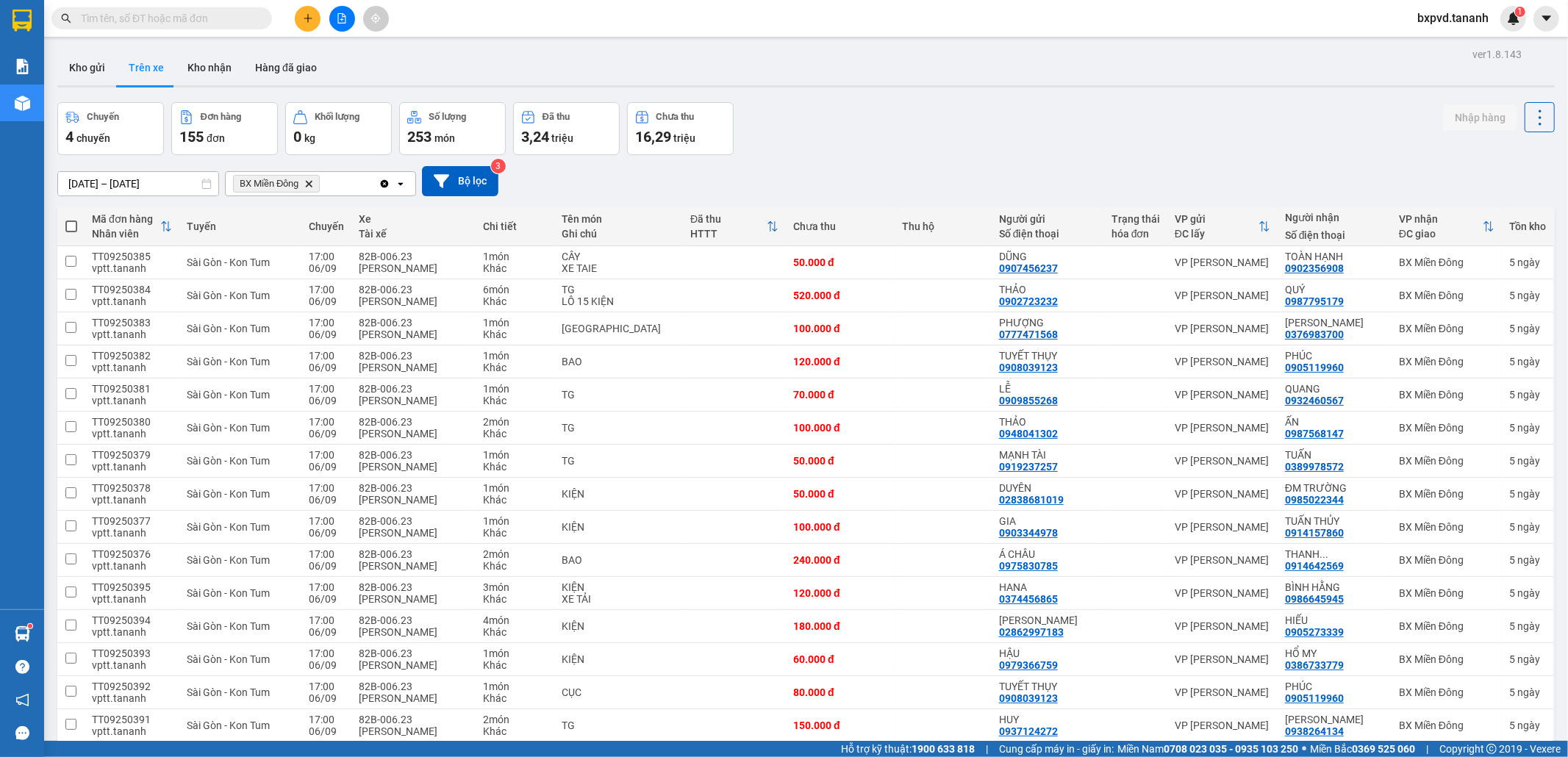
scroll to position [1449, 0]
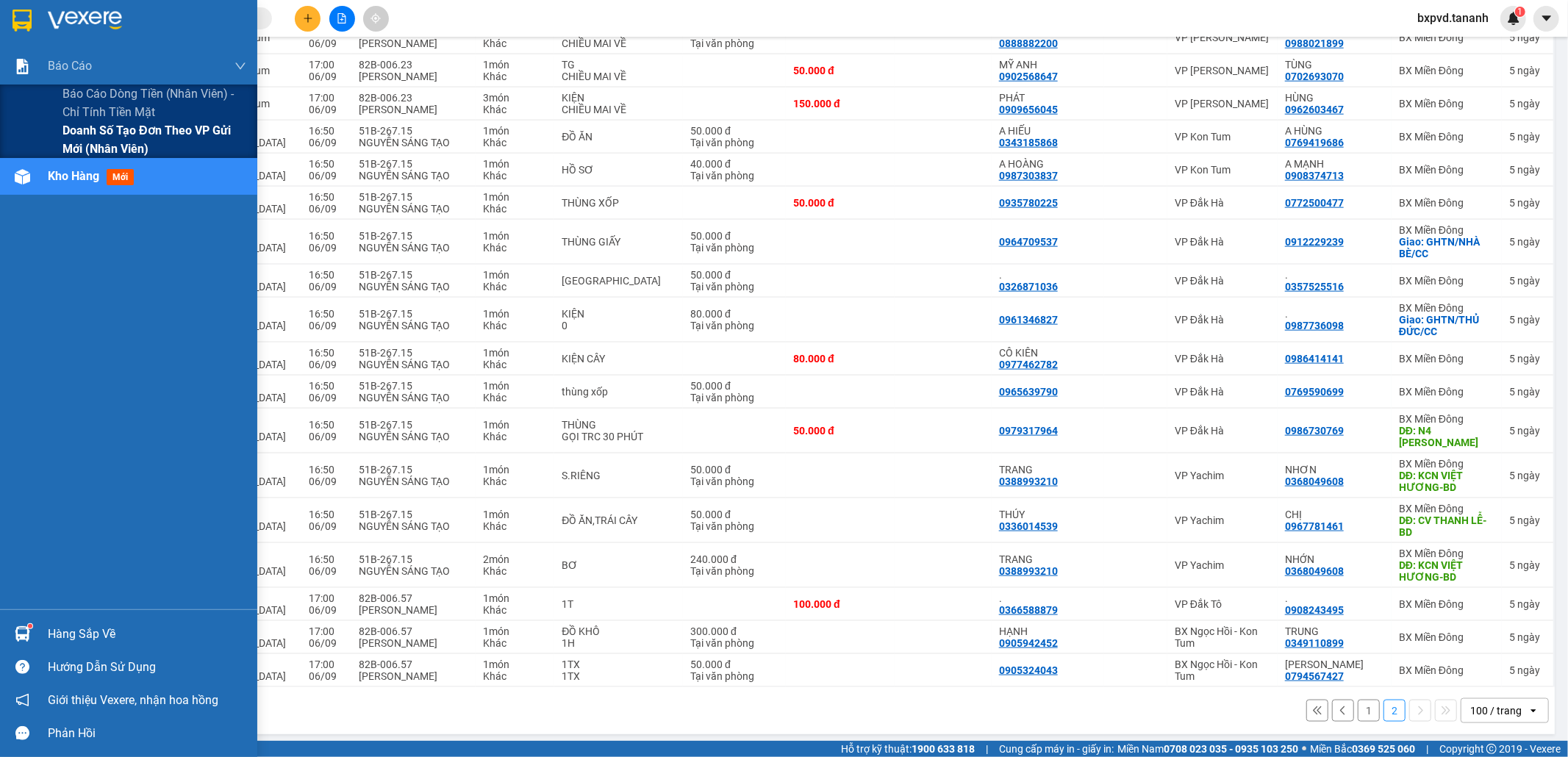
click at [81, 137] on span "Doanh số tạo đơn theo VP gửi mới (nhân viên)" at bounding box center [154, 139] width 184 height 37
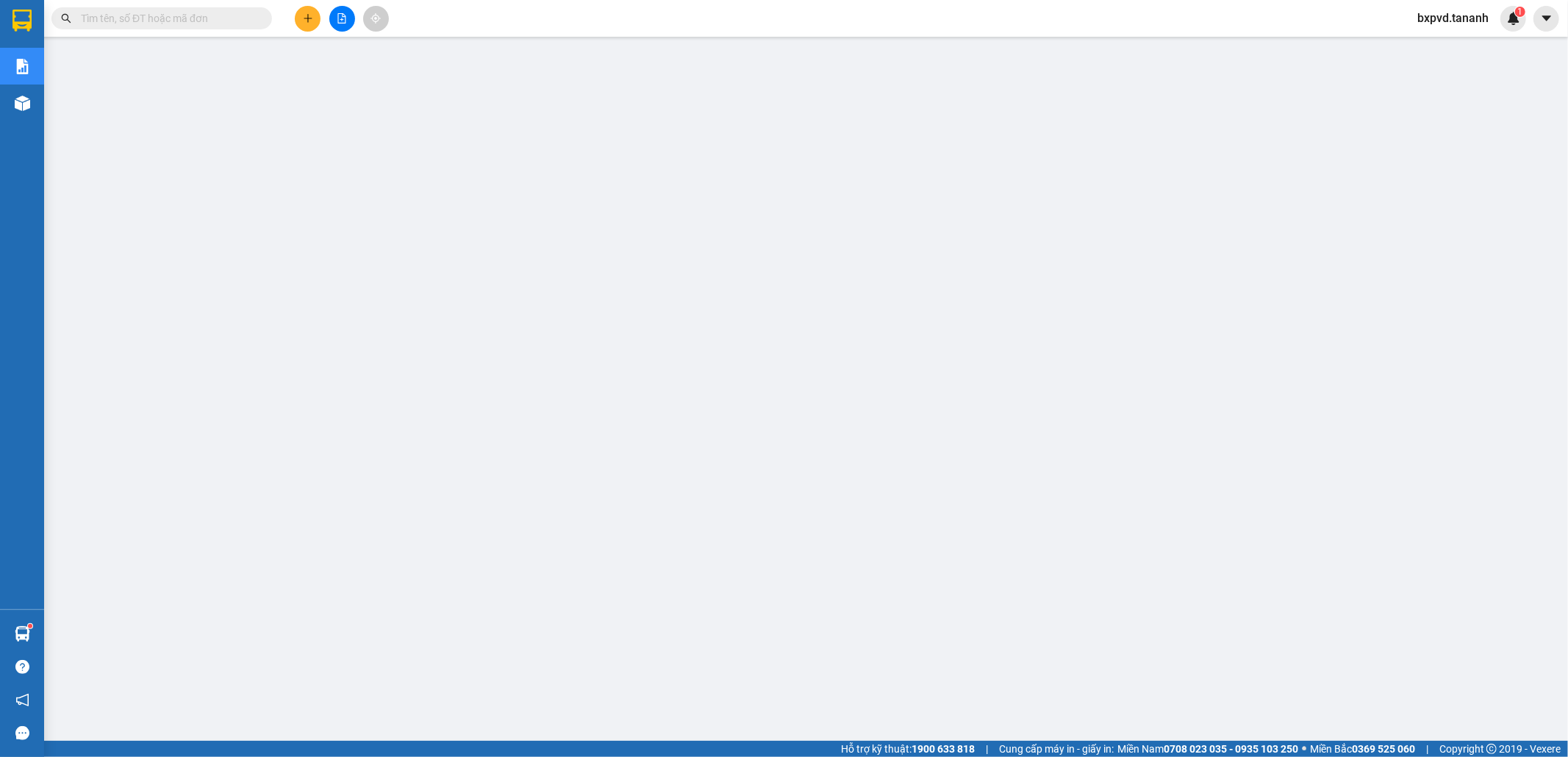
click at [220, 15] on input "text" at bounding box center [168, 18] width 174 height 16
paste input "0389997299"
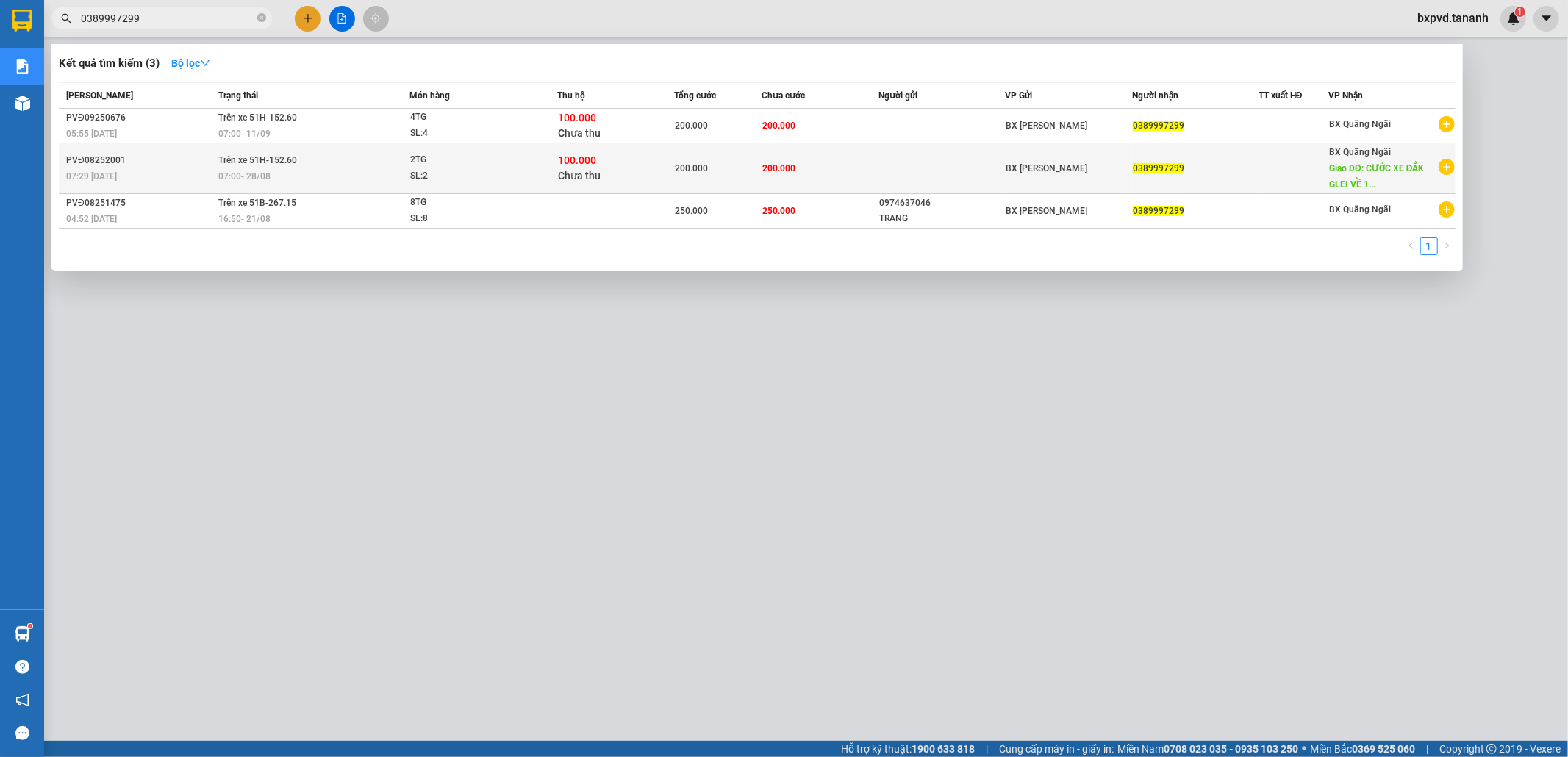
type input "0389997299"
click at [622, 169] on div "100.000 Chưa thu" at bounding box center [615, 169] width 116 height 31
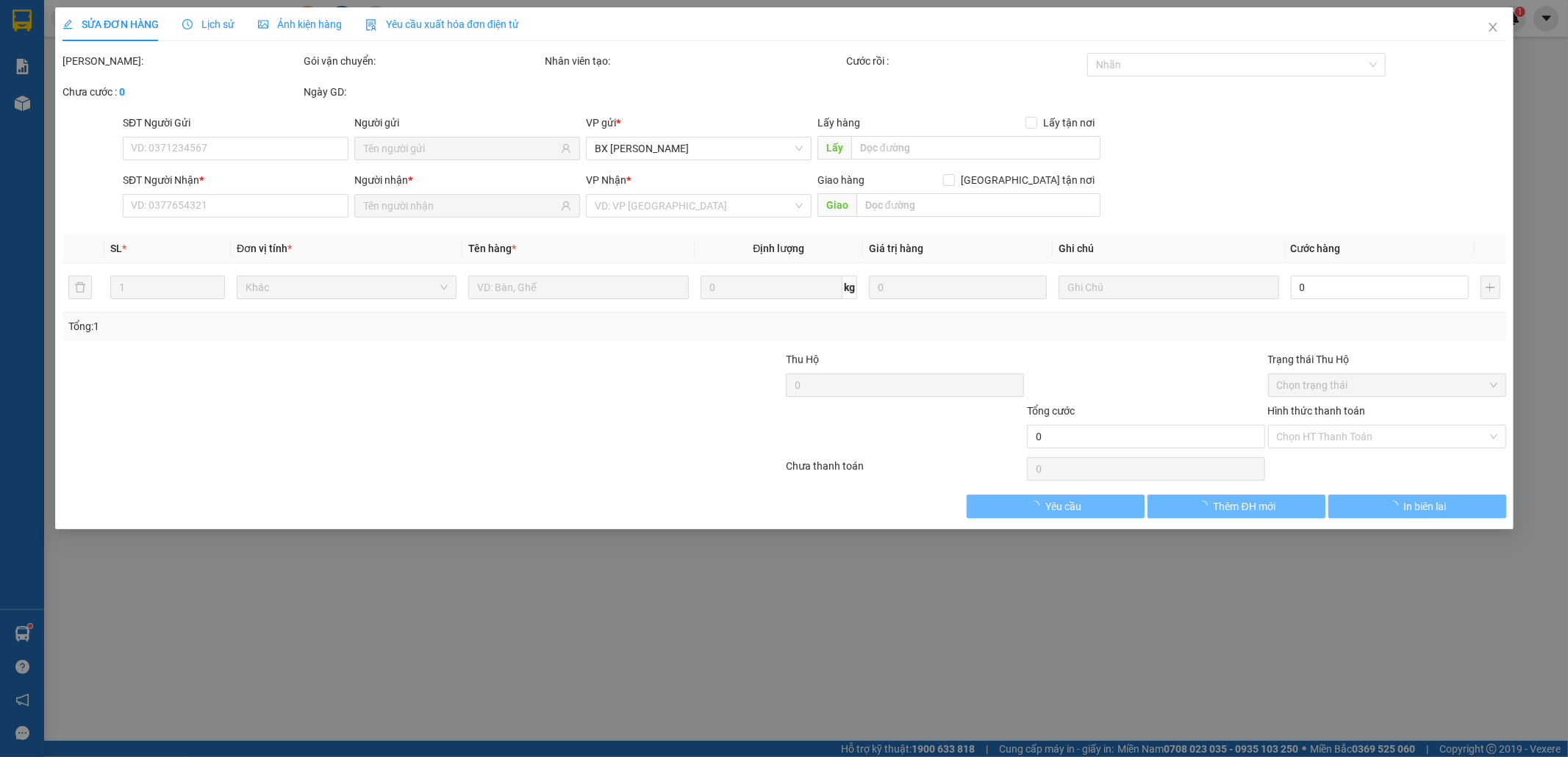
type input "0389997299"
type input "CƯỚC XE ĐẮK GLEI VỀ 100"
type input "100.000"
type input "200.000"
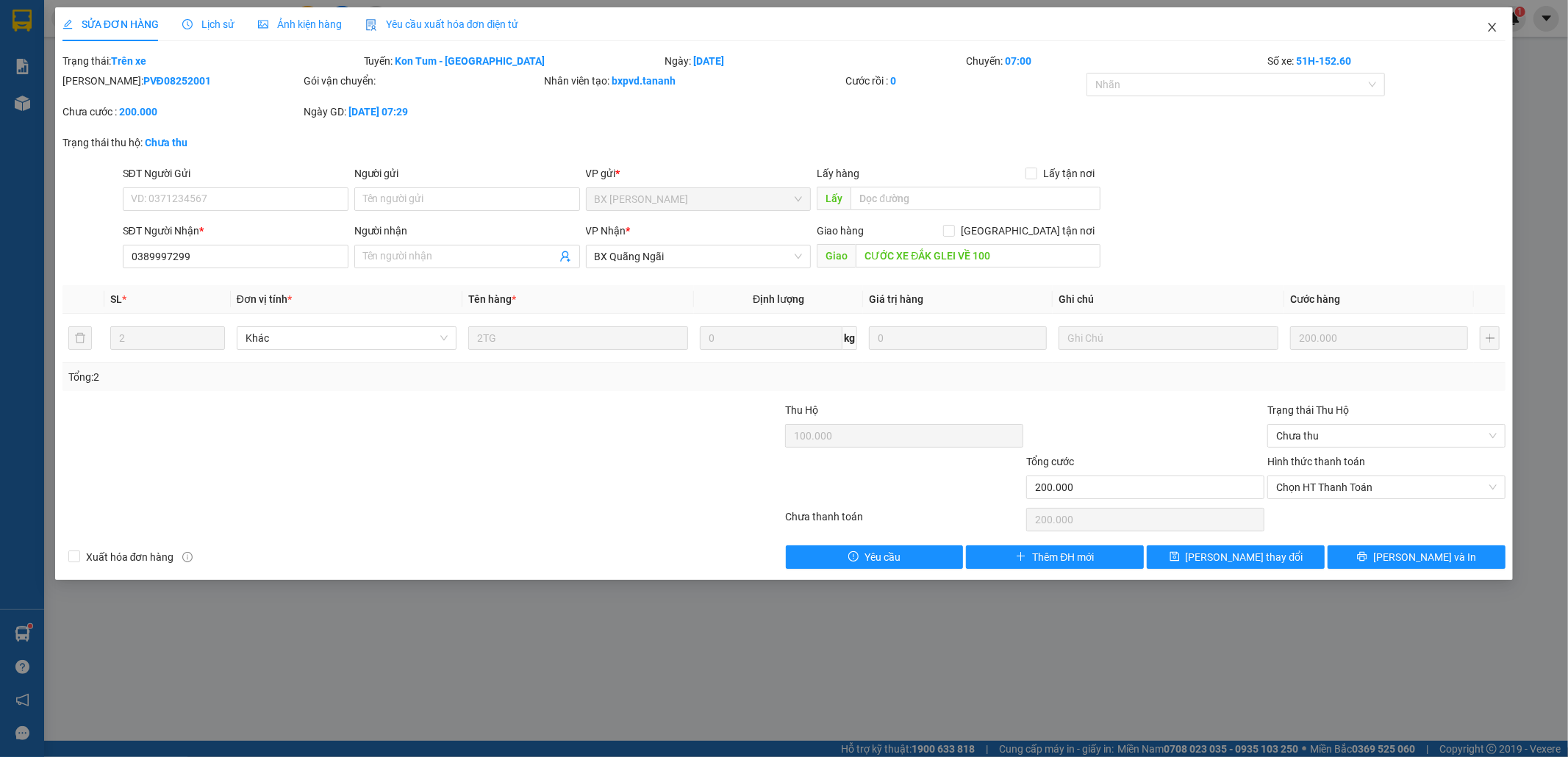
click at [1501, 24] on span "Close" at bounding box center [1491, 28] width 41 height 41
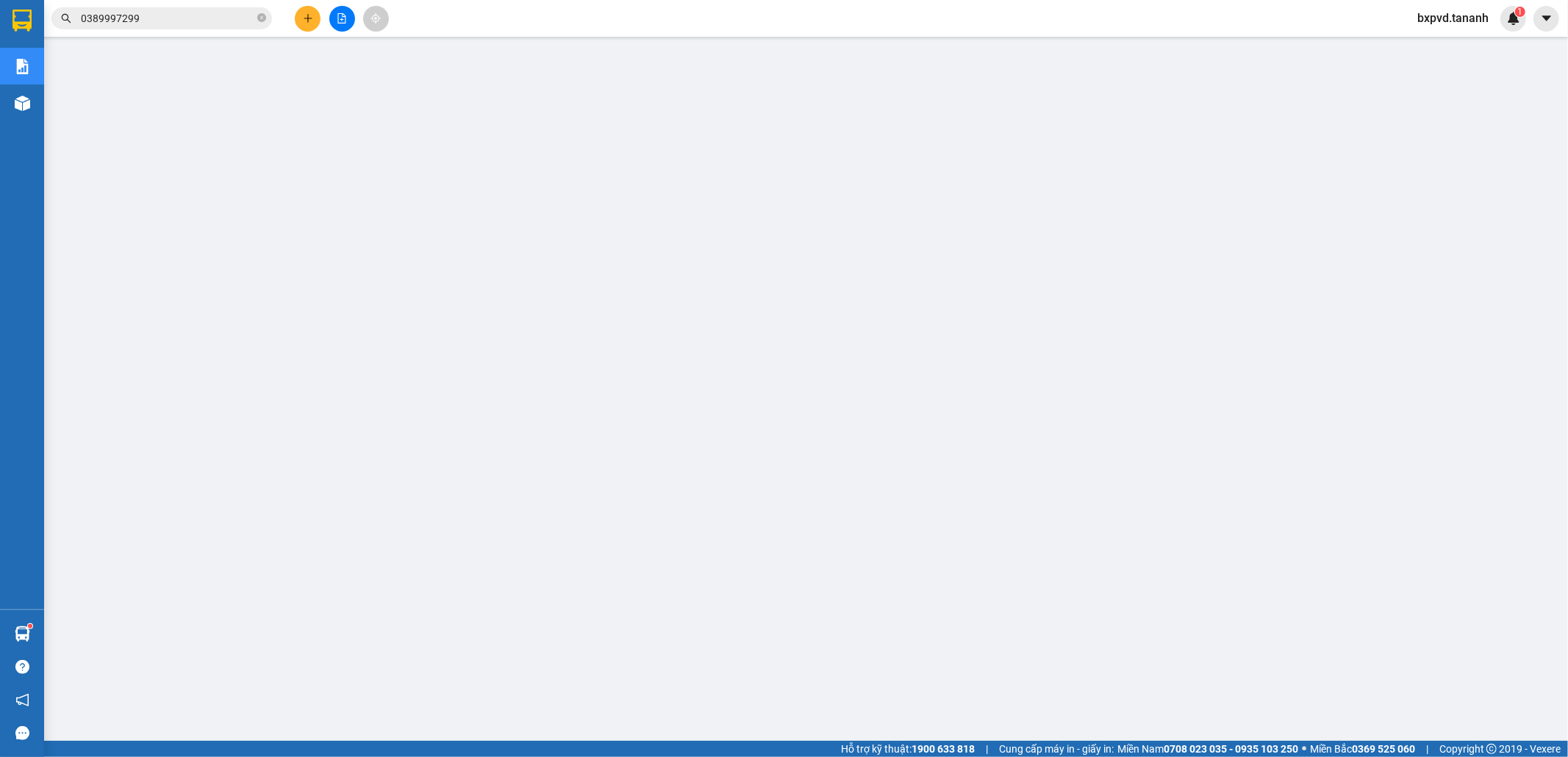
click at [167, 20] on input "0389997299" at bounding box center [168, 18] width 174 height 16
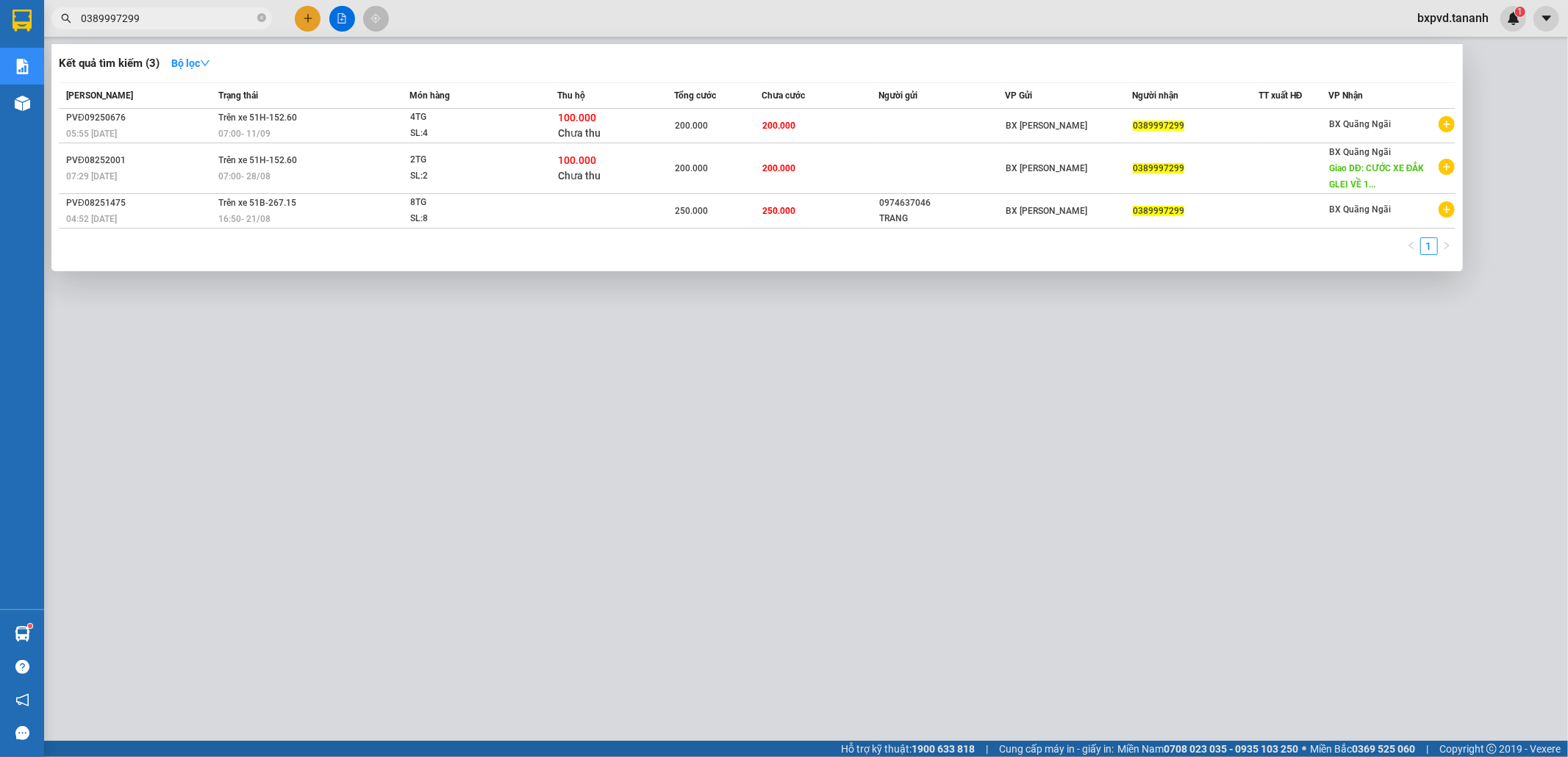
drag, startPoint x: 167, startPoint y: 20, endPoint x: 54, endPoint y: 28, distance: 113.3
click at [54, 28] on div "0389997299" at bounding box center [143, 19] width 287 height 22
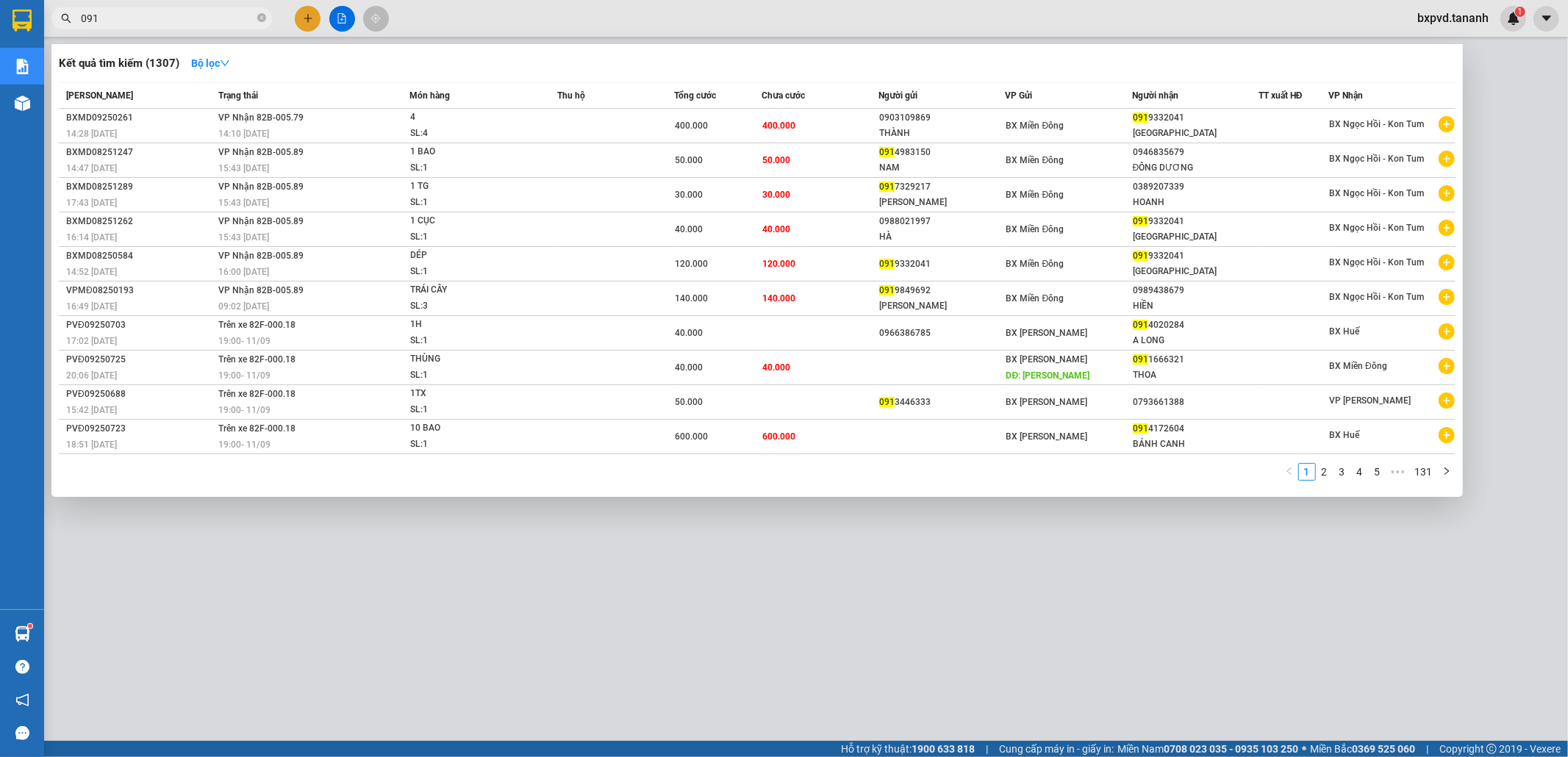
click at [126, 25] on input "091" at bounding box center [168, 18] width 174 height 16
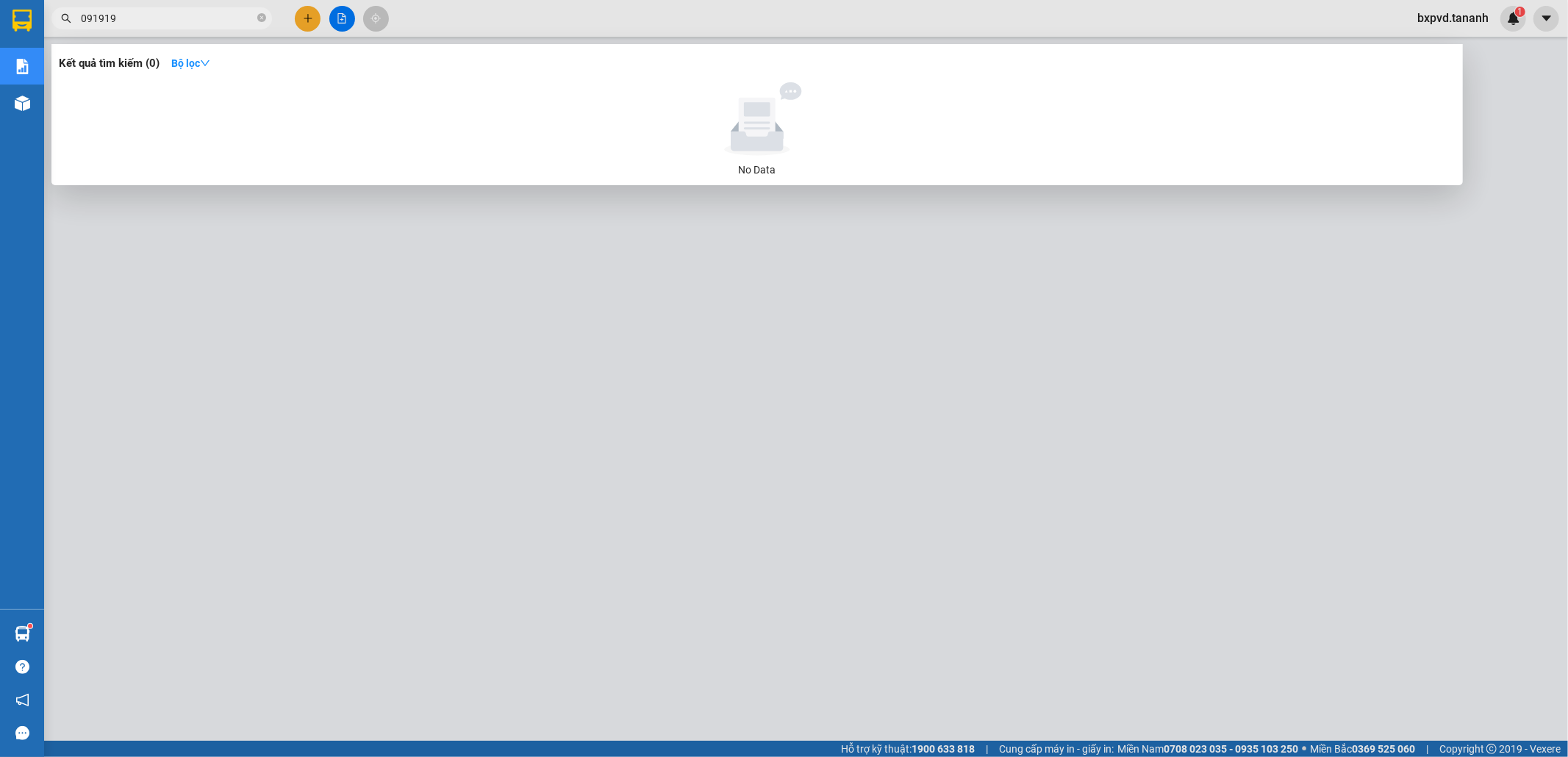
click at [82, 19] on input "091919" at bounding box center [168, 18] width 174 height 16
click at [176, 14] on input "0388091919" at bounding box center [168, 18] width 174 height 16
click at [116, 19] on input "0388091919" at bounding box center [168, 18] width 174 height 16
click at [119, 18] on input "0388091919" at bounding box center [168, 18] width 174 height 16
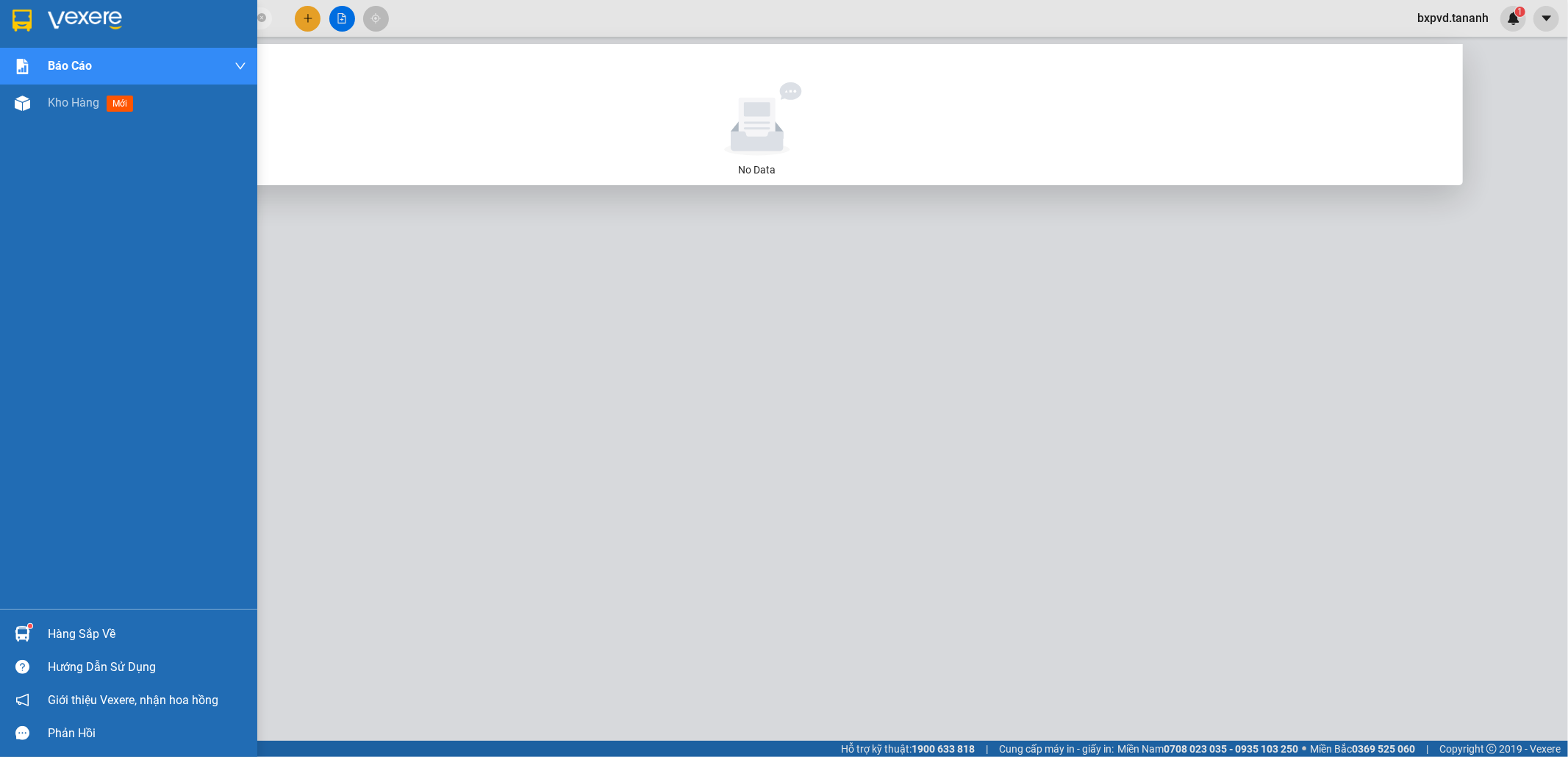
drag, startPoint x: 142, startPoint y: 17, endPoint x: 1, endPoint y: 15, distance: 141.0
click at [0, 18] on section "Kết quả tìm kiếm ( 0 ) Bộ lọc No Data 0388091919 bxpvd.tananh 1 Báo cáo Báo cáo…" at bounding box center [784, 378] width 1568 height 757
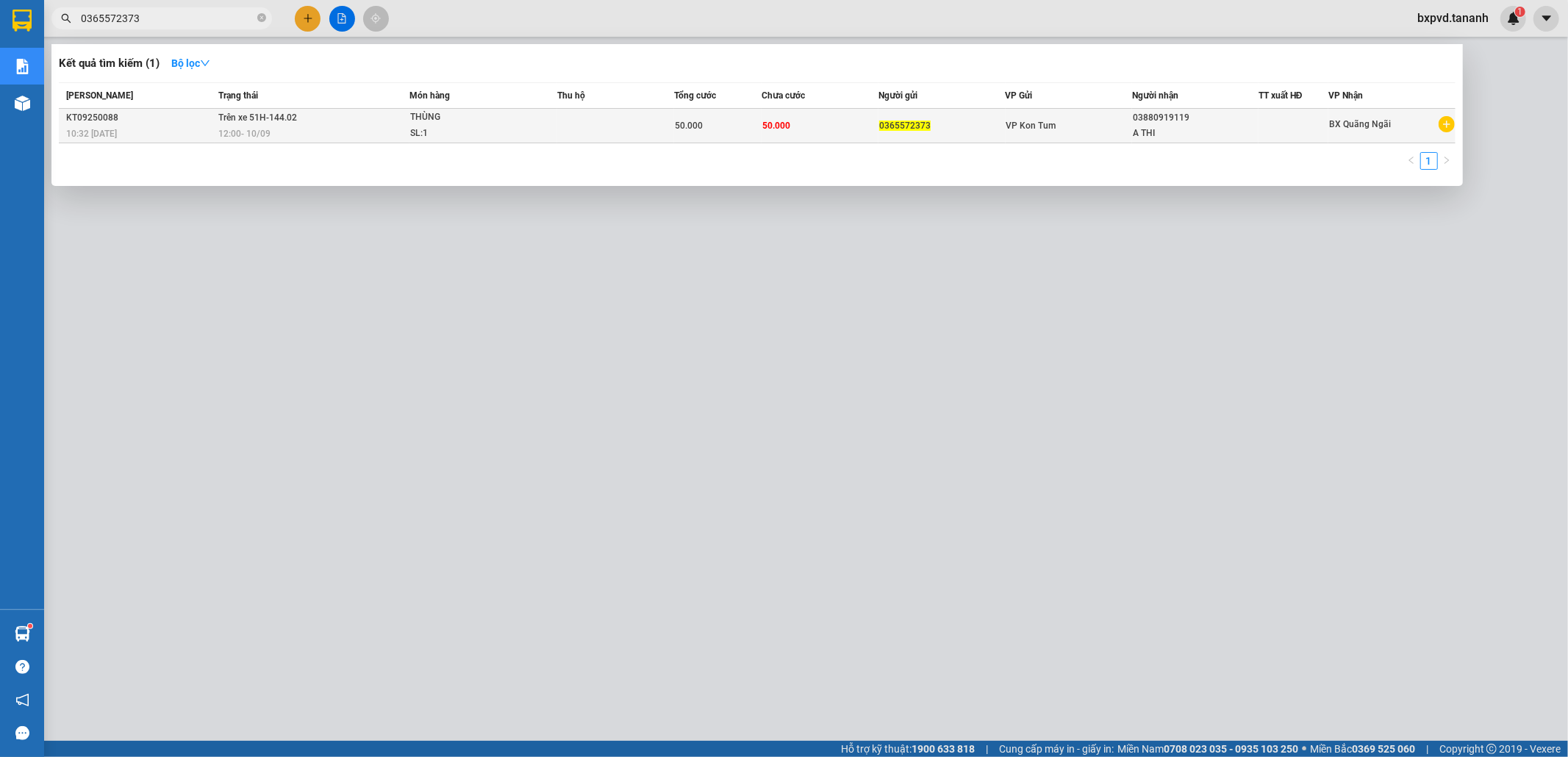
type input "0365572373"
click at [949, 121] on div "0365572373" at bounding box center [941, 126] width 125 height 15
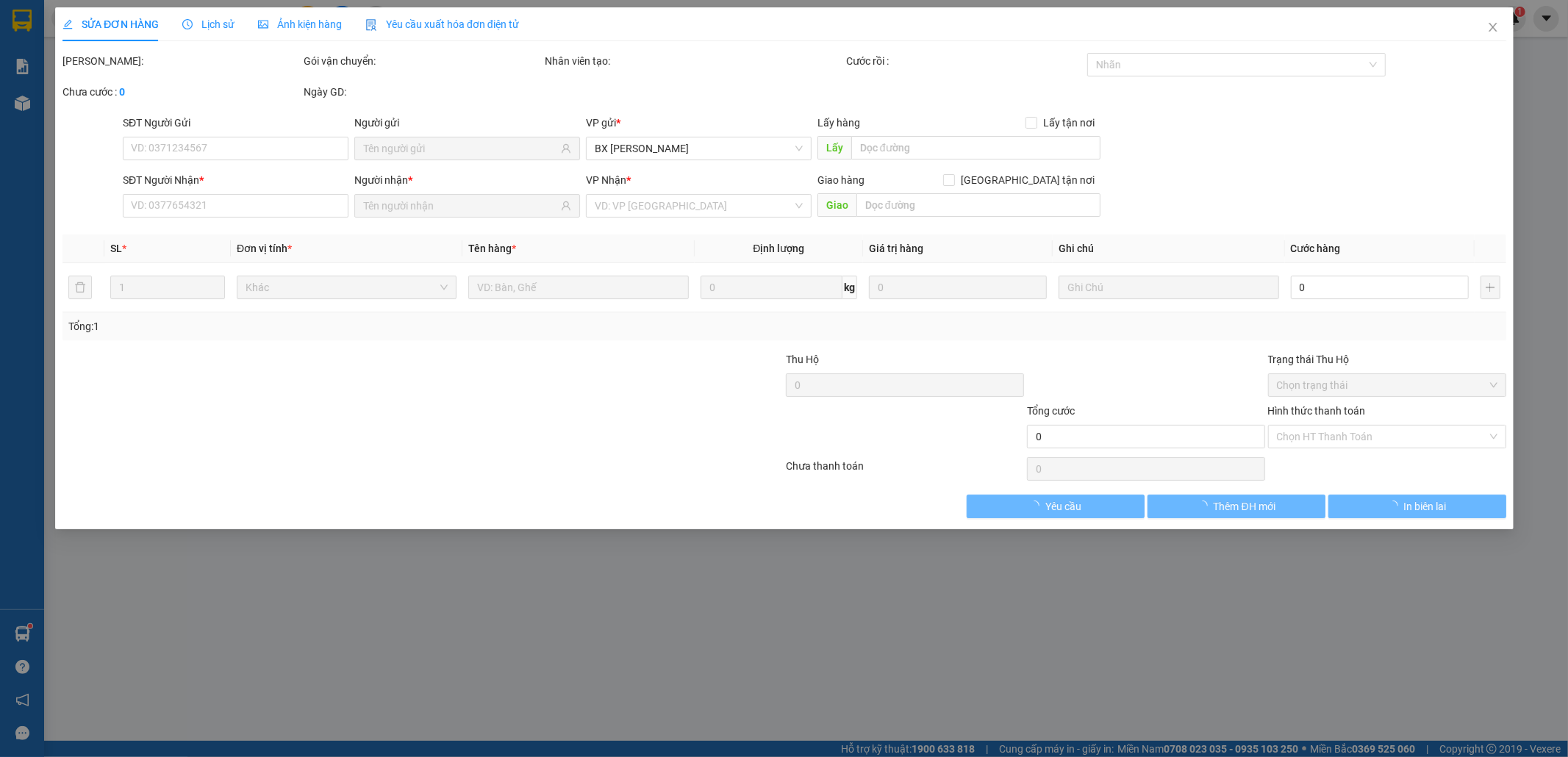
type input "0365572373"
type input "03880919119"
type input "A THI"
type input "50.000"
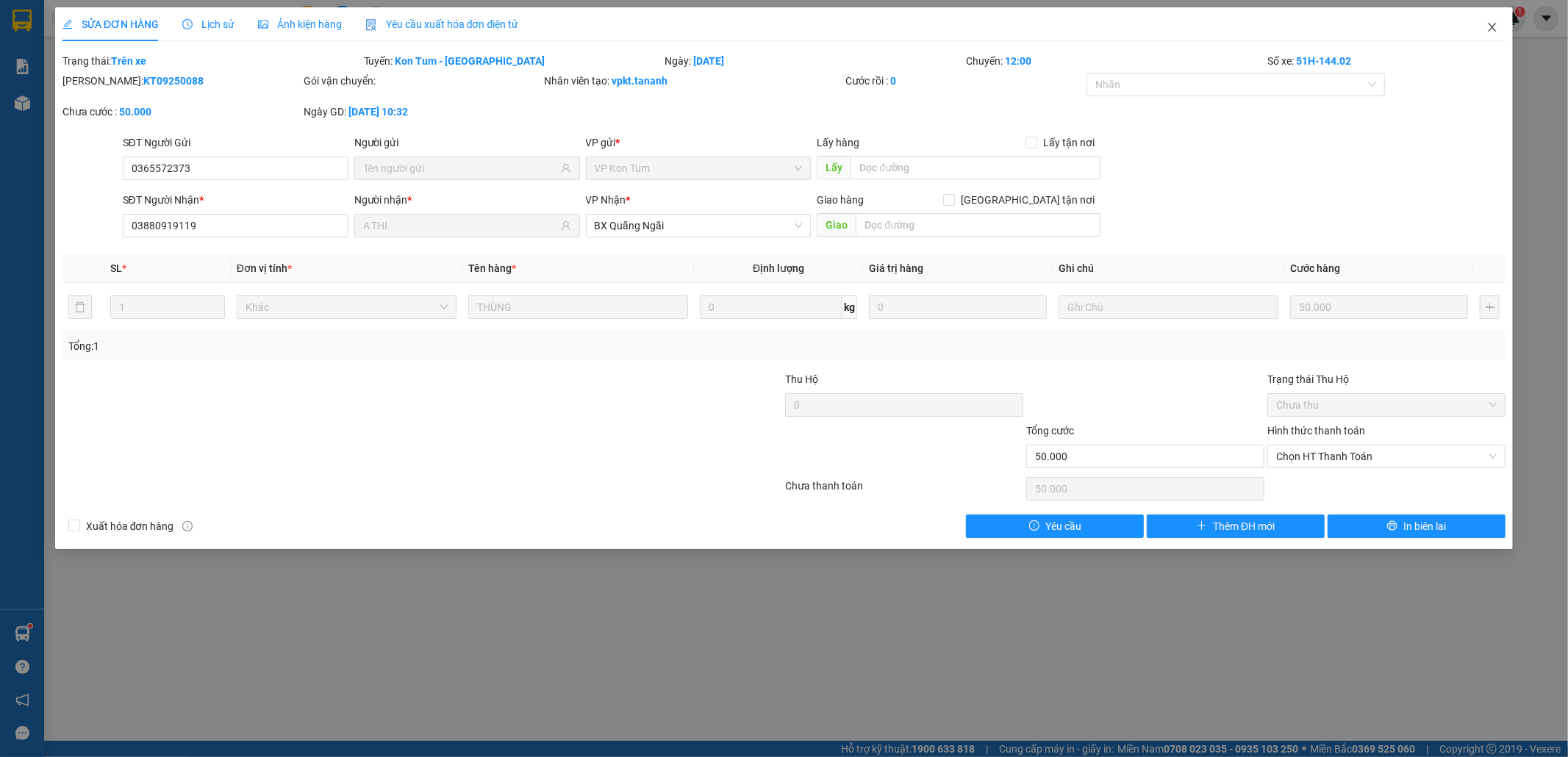
click at [1492, 28] on icon "close" at bounding box center [1491, 27] width 8 height 9
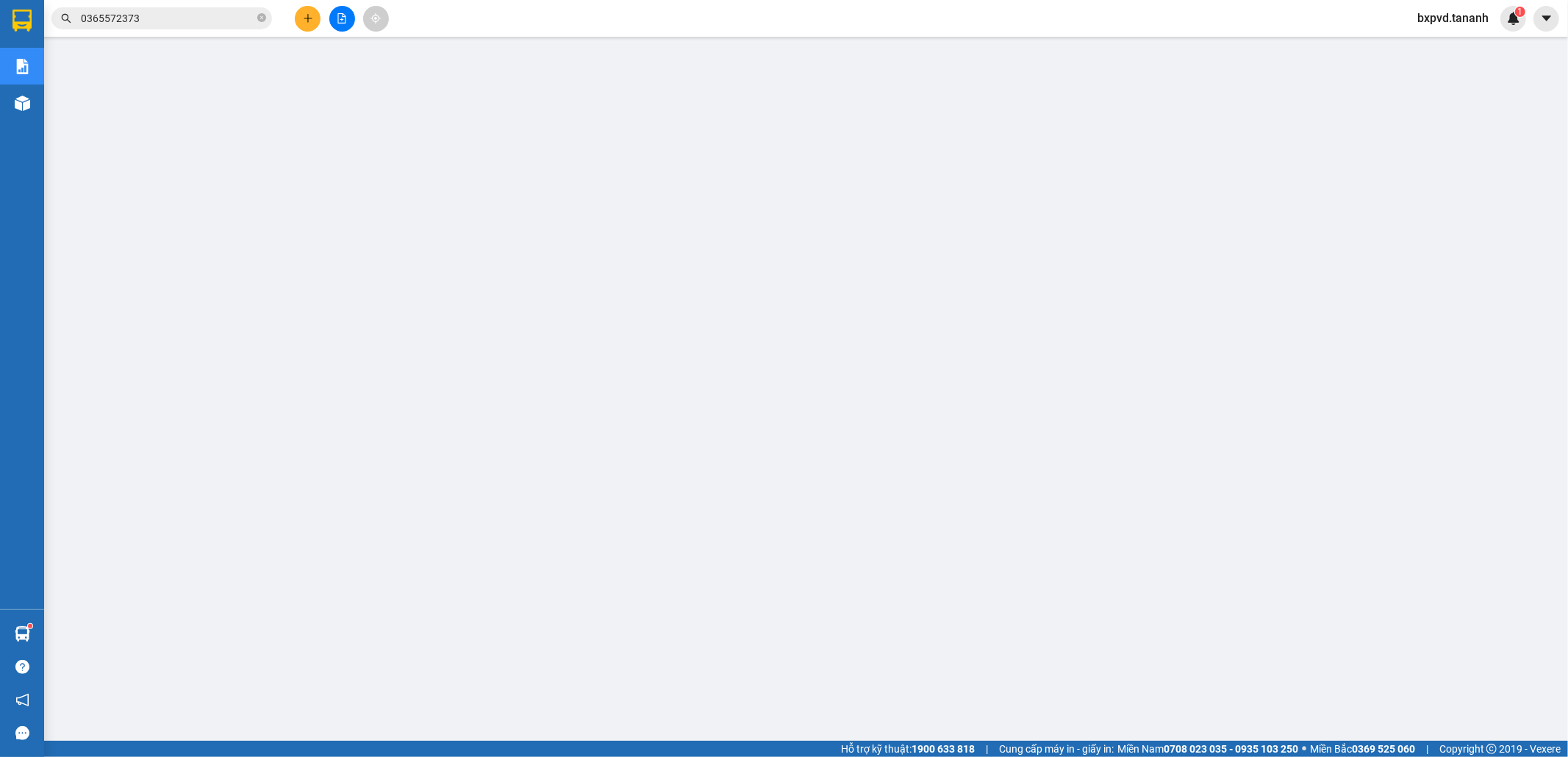
click at [1481, 23] on span "bxpvd.tananh" at bounding box center [1452, 18] width 94 height 19
click at [1468, 49] on span "Đăng xuất" at bounding box center [1459, 45] width 64 height 16
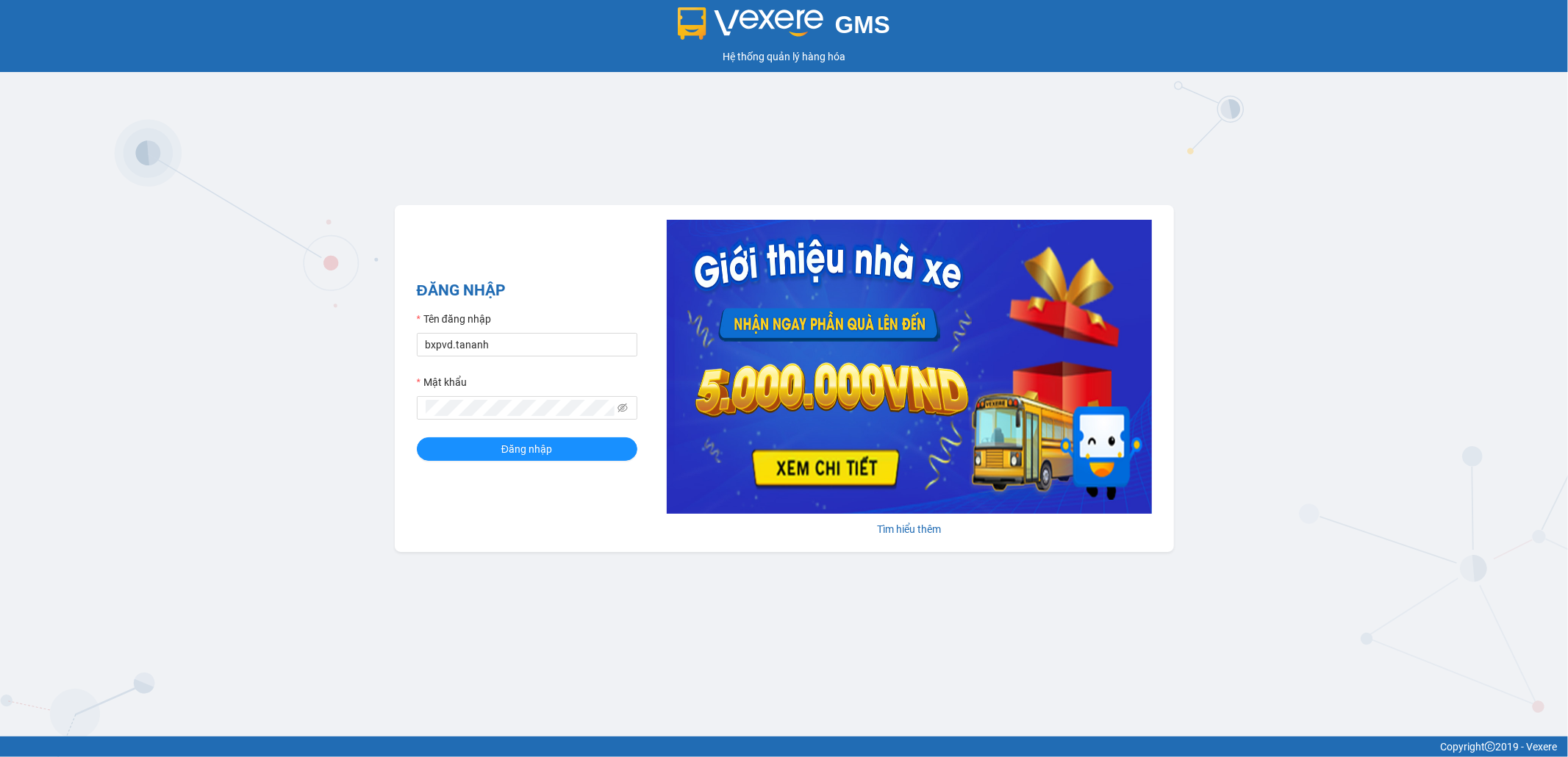
click at [541, 331] on div "Tên đăng nhập" at bounding box center [527, 322] width 220 height 22
click at [542, 341] on input "bxpvd.tananh" at bounding box center [527, 345] width 220 height 24
type input "bxmd.tananh"
click at [520, 453] on span "Đăng nhập" at bounding box center [527, 449] width 51 height 16
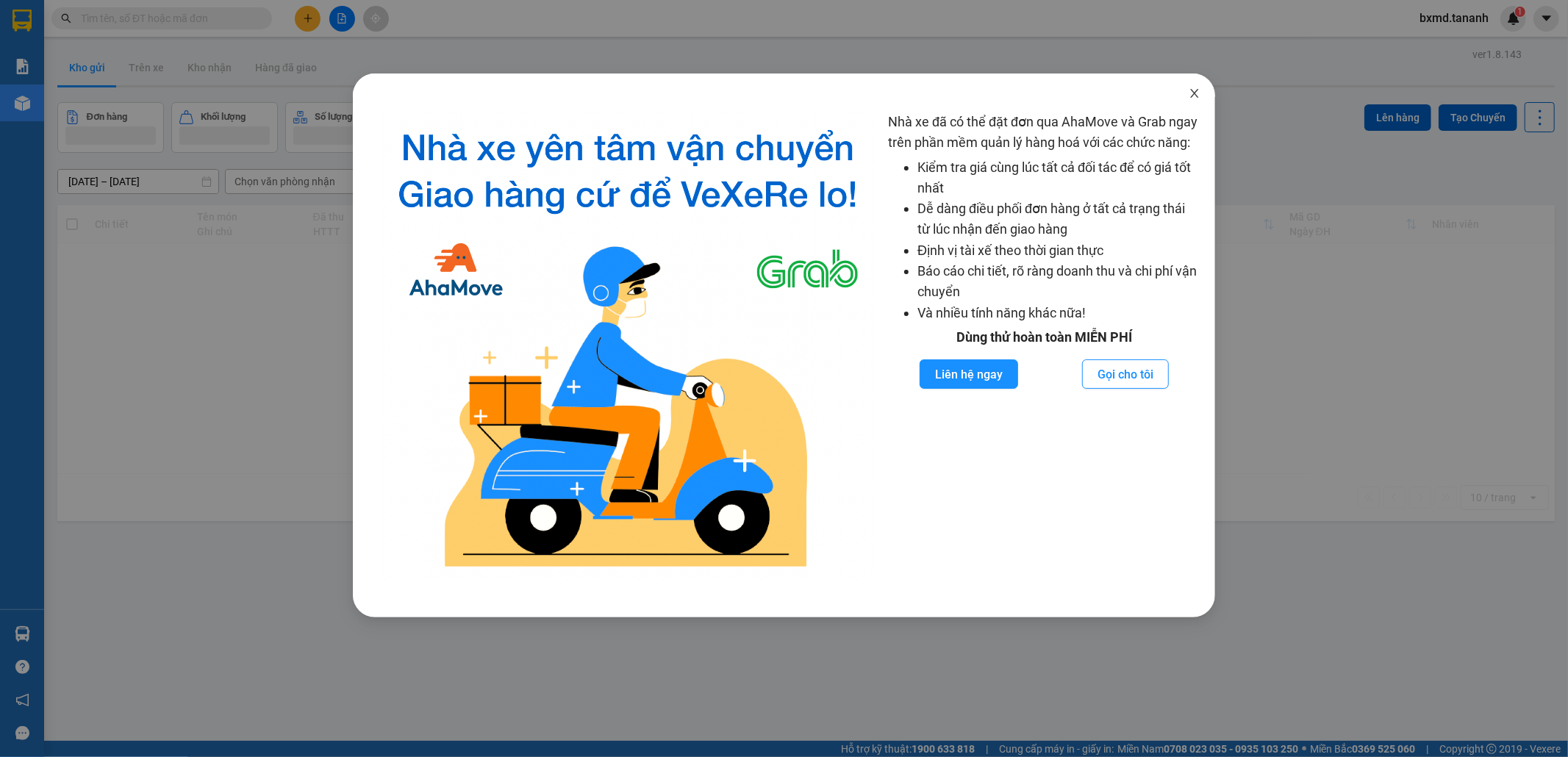
click at [1199, 96] on icon "close" at bounding box center [1194, 94] width 12 height 12
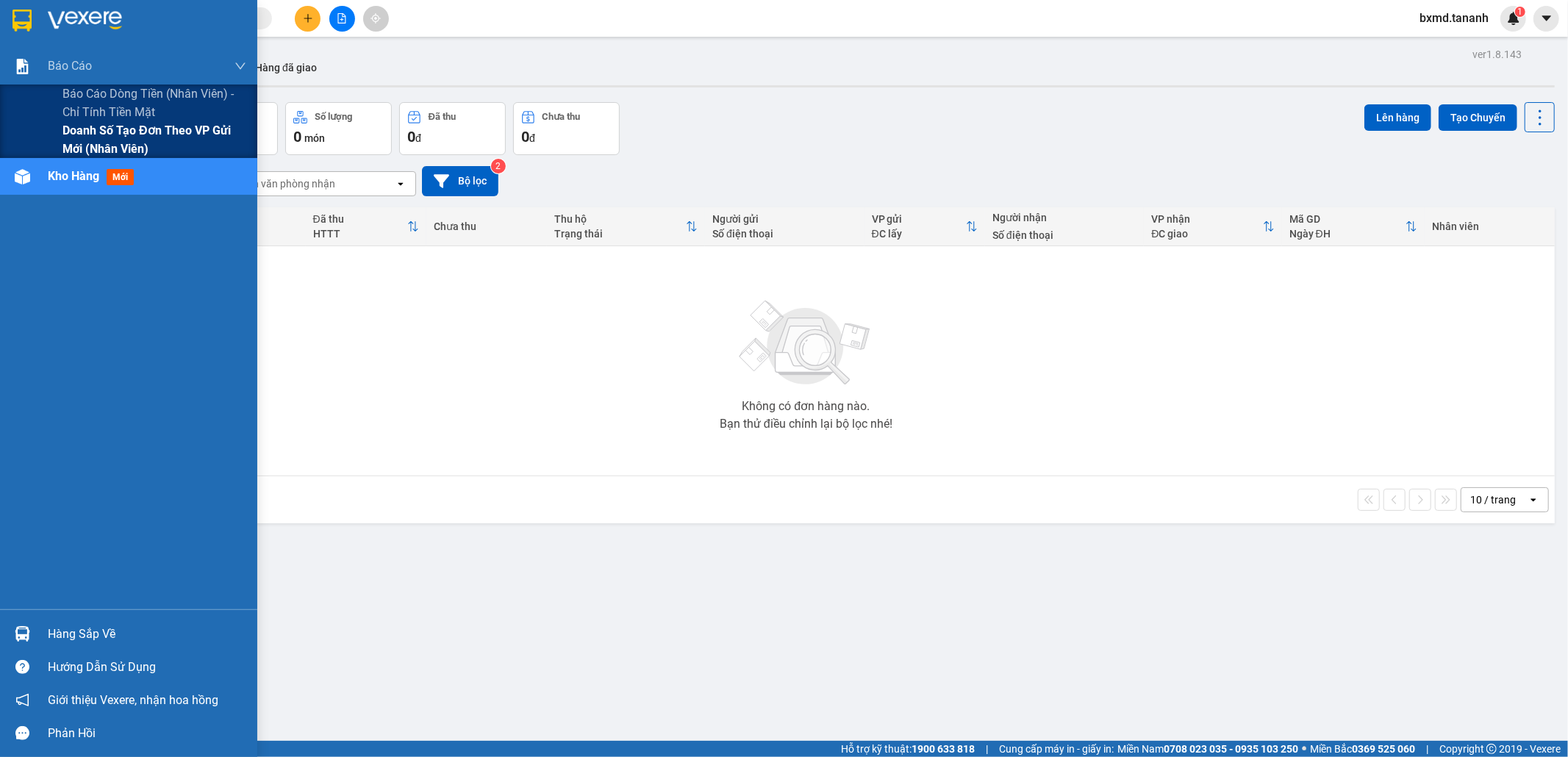
click at [79, 146] on span "Doanh số tạo đơn theo VP gửi mới (nhân viên)" at bounding box center [154, 139] width 184 height 37
